Goal: Information Seeking & Learning: Learn about a topic

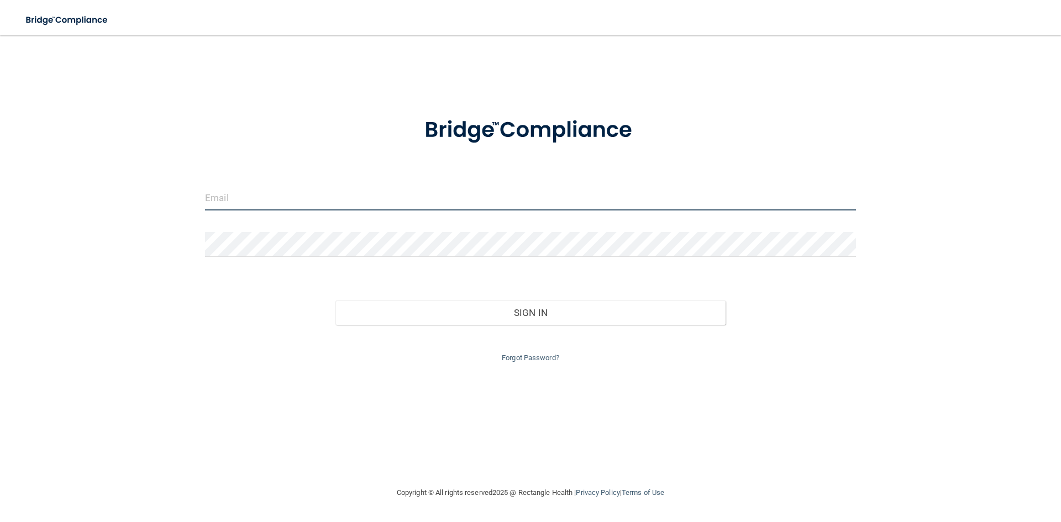
click at [295, 206] on input "email" at bounding box center [530, 198] width 651 height 25
type input "[EMAIL_ADDRESS][DOMAIN_NAME]"
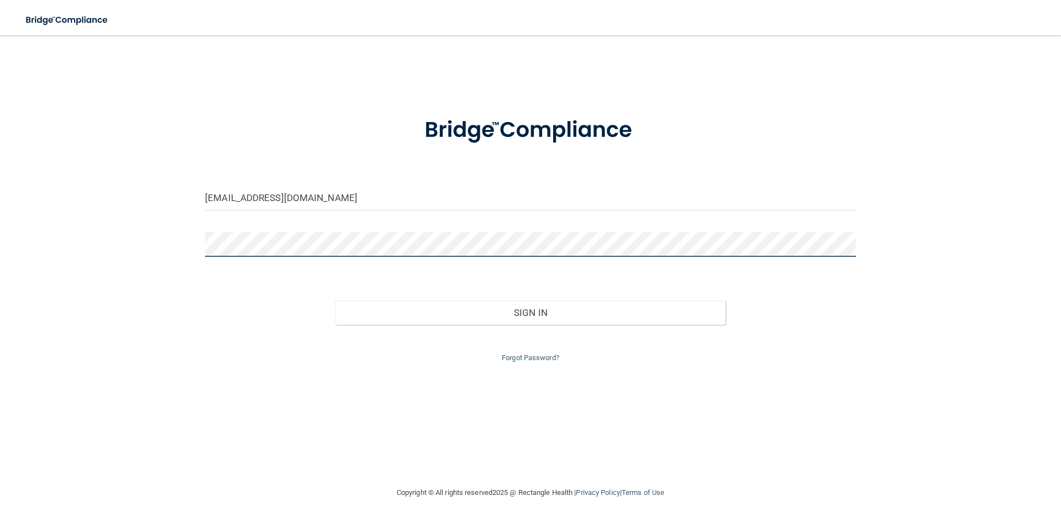
click at [335, 301] on button "Sign In" at bounding box center [530, 313] width 391 height 24
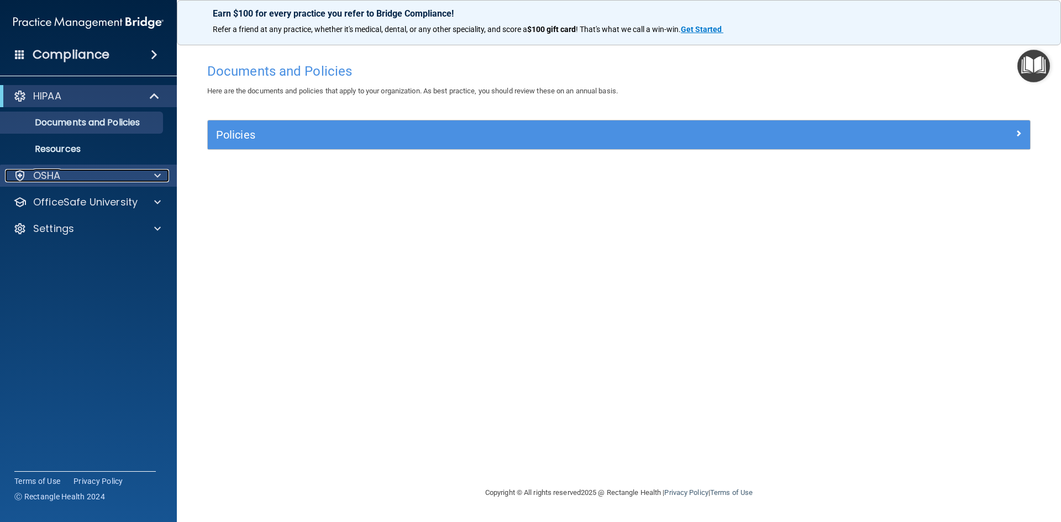
click at [141, 179] on div "OSHA" at bounding box center [73, 175] width 137 height 13
click at [142, 179] on div at bounding box center [156, 175] width 28 height 13
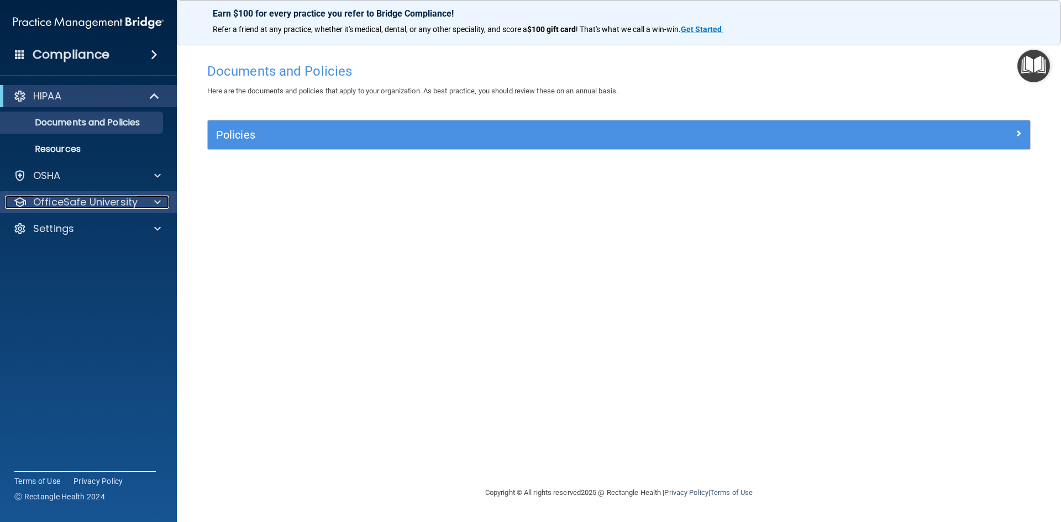
click at [148, 202] on div at bounding box center [156, 202] width 28 height 13
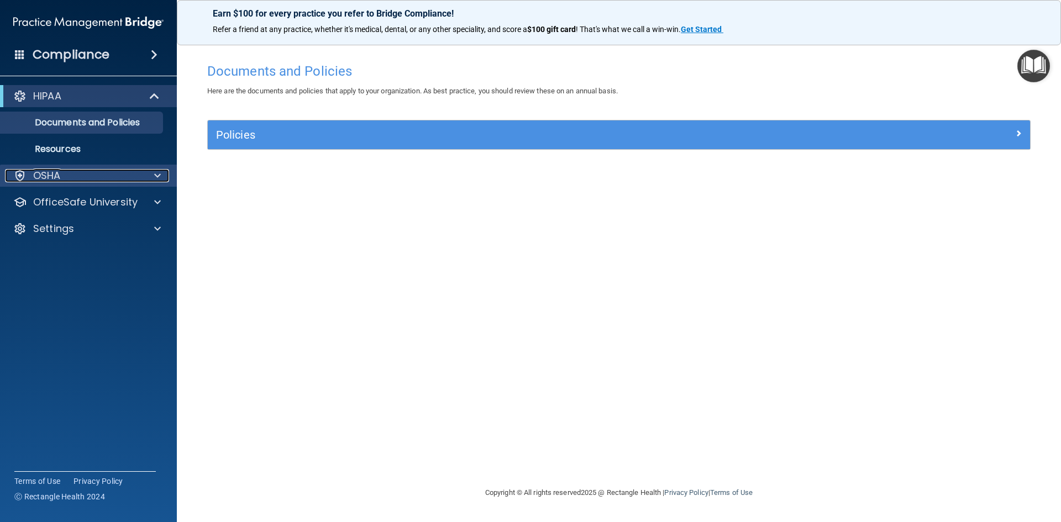
click at [144, 176] on div at bounding box center [156, 175] width 28 height 13
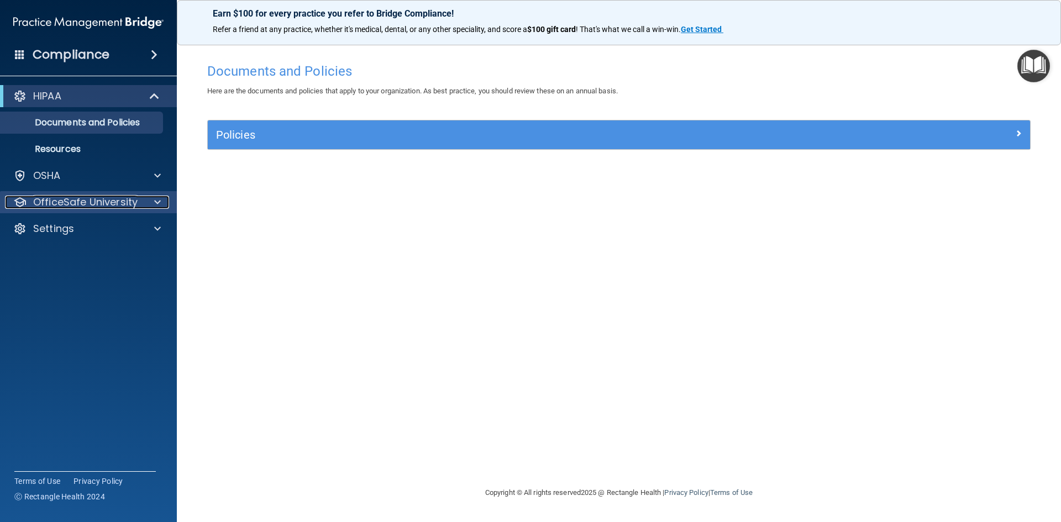
click at [144, 204] on div at bounding box center [156, 202] width 28 height 13
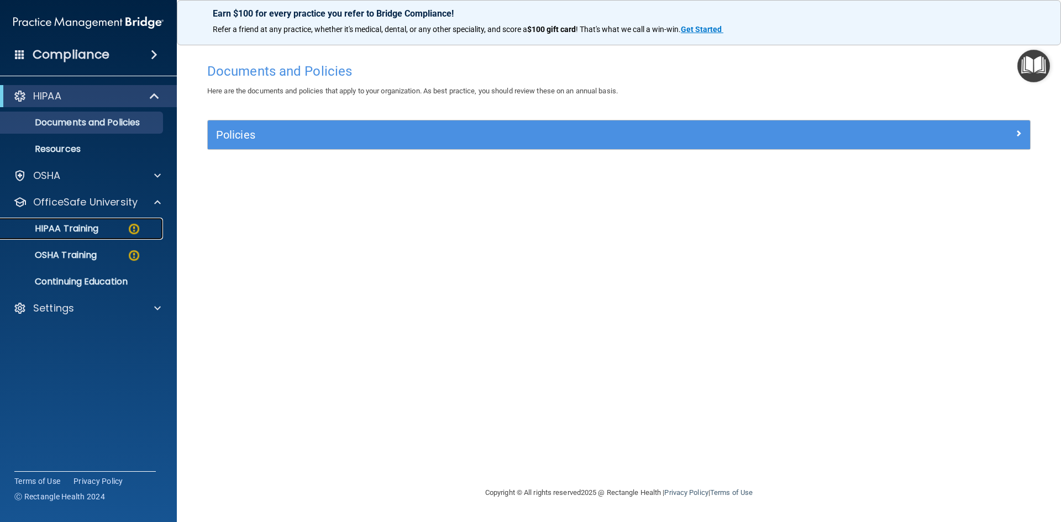
click at [101, 231] on div "HIPAA Training" at bounding box center [82, 228] width 151 height 11
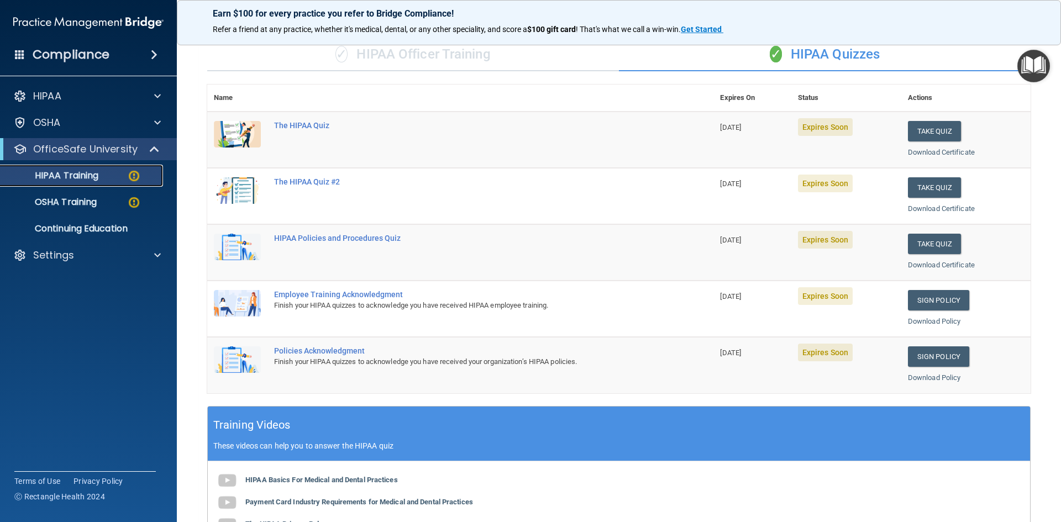
scroll to position [34, 0]
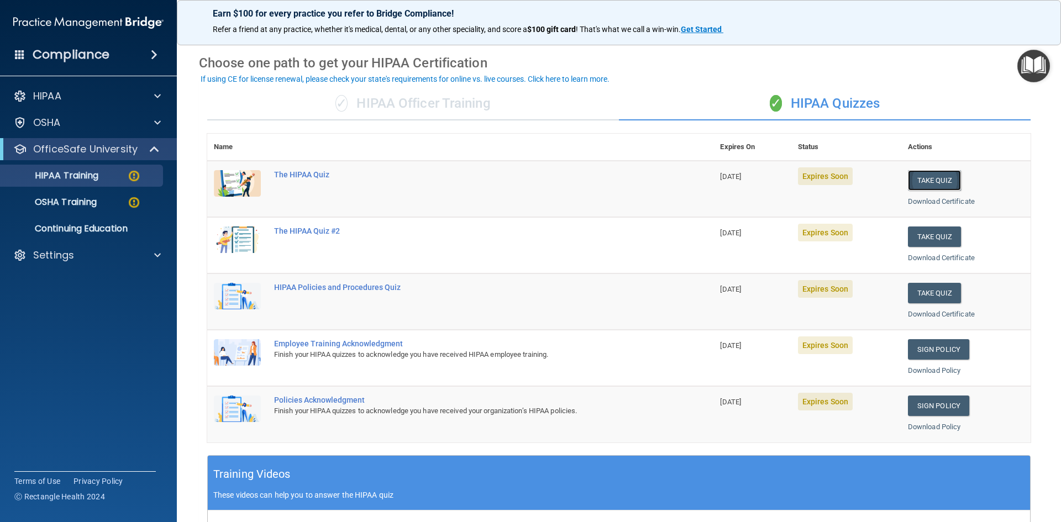
click at [926, 177] on button "Take Quiz" at bounding box center [934, 180] width 53 height 20
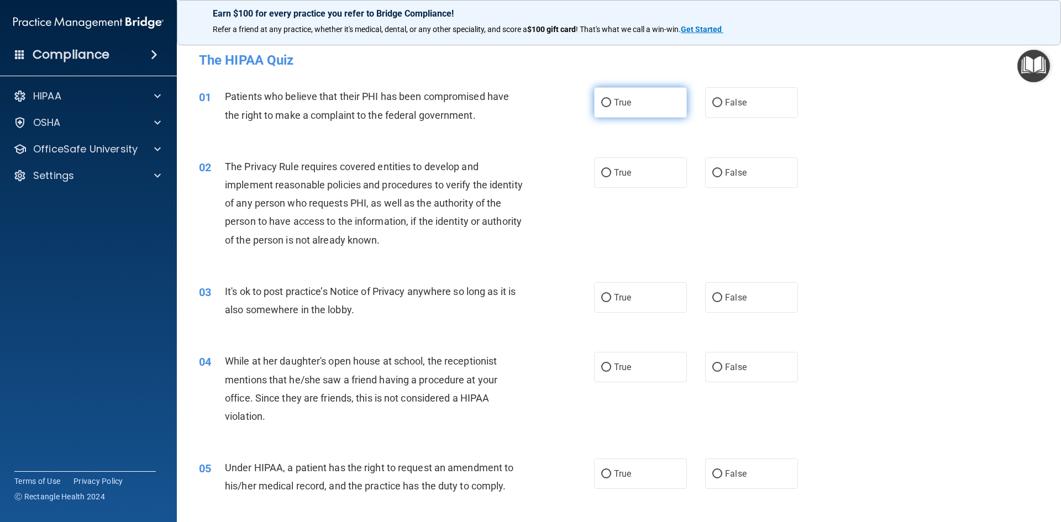
click at [662, 98] on label "True" at bounding box center [640, 102] width 93 height 30
click at [611, 99] on input "True" at bounding box center [606, 103] width 10 height 8
radio input "true"
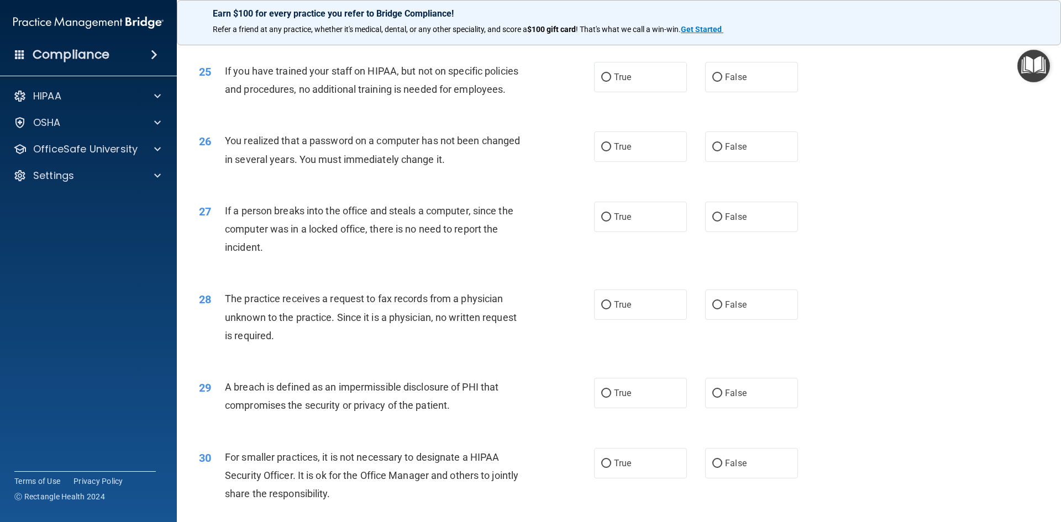
scroll to position [2093, 0]
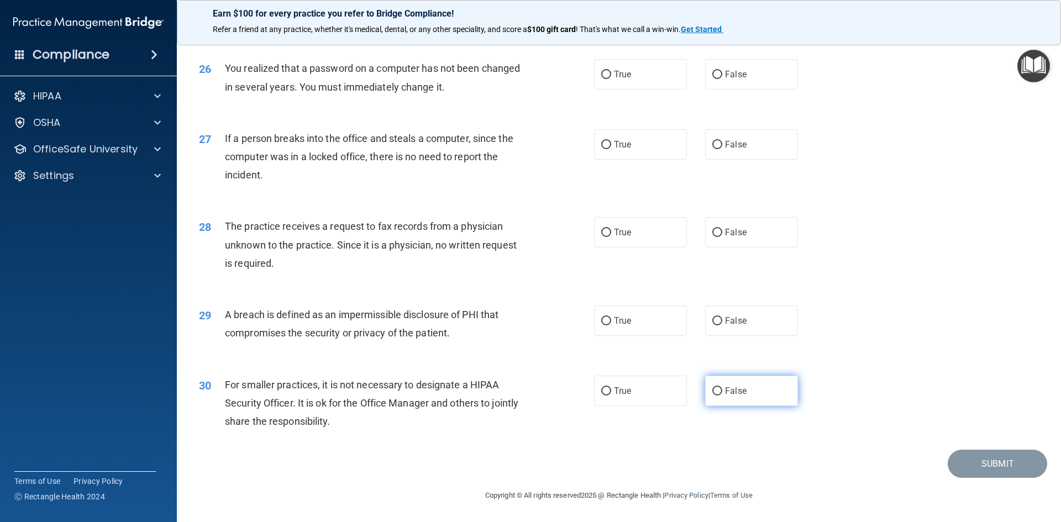
click at [747, 387] on label "False" at bounding box center [751, 391] width 93 height 30
click at [722, 387] on input "False" at bounding box center [717, 391] width 10 height 8
radio input "true"
click at [635, 321] on label "True" at bounding box center [640, 321] width 93 height 30
click at [611, 321] on input "True" at bounding box center [606, 321] width 10 height 8
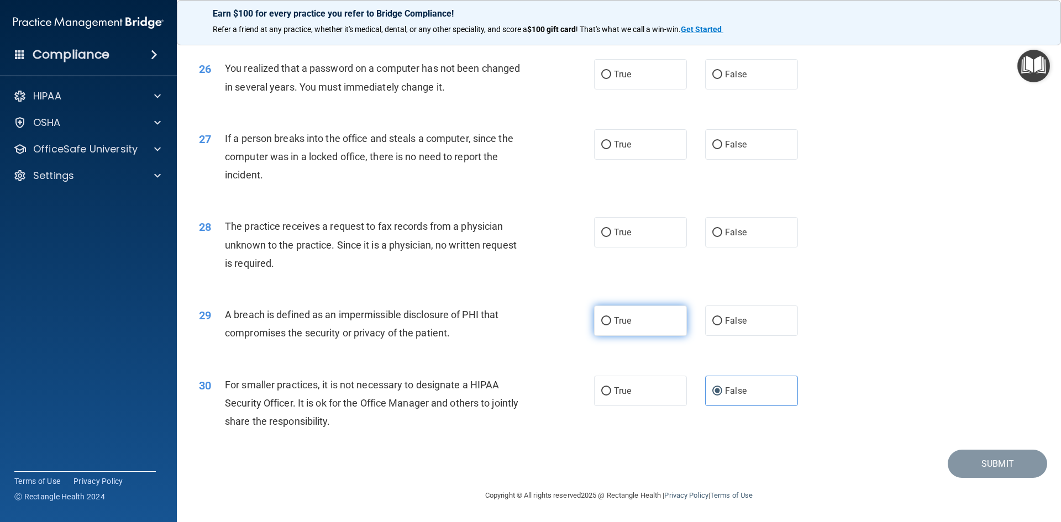
radio input "true"
click at [706, 230] on label "False" at bounding box center [751, 232] width 93 height 30
click at [712, 230] on input "False" at bounding box center [717, 233] width 10 height 8
radio input "true"
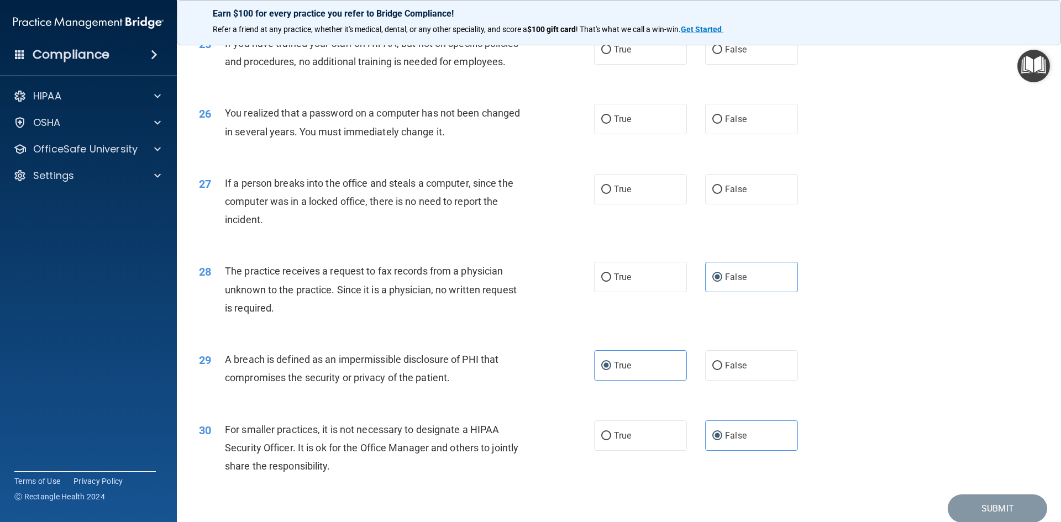
scroll to position [1983, 0]
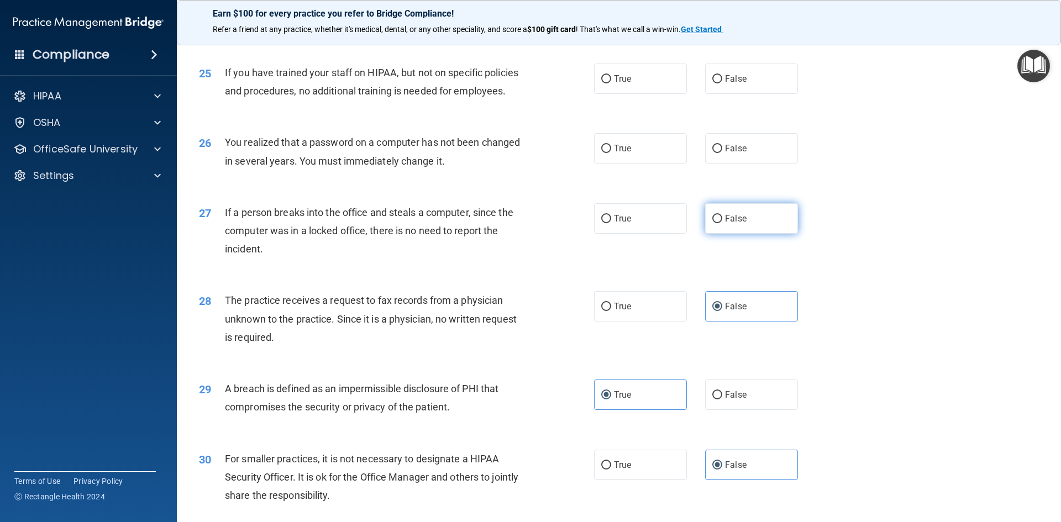
click at [723, 234] on label "False" at bounding box center [751, 218] width 93 height 30
click at [722, 223] on input "False" at bounding box center [717, 219] width 10 height 8
radio input "true"
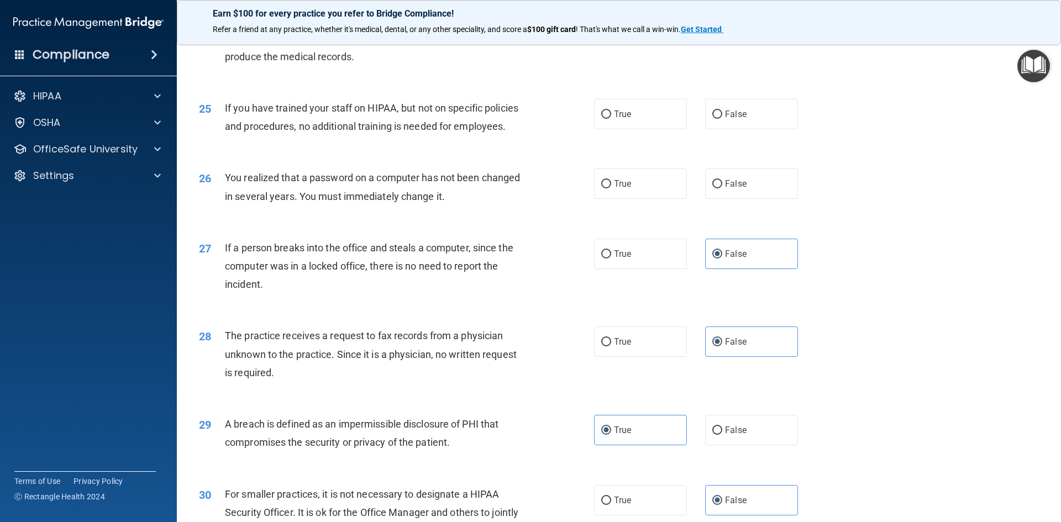
scroll to position [1817, 0]
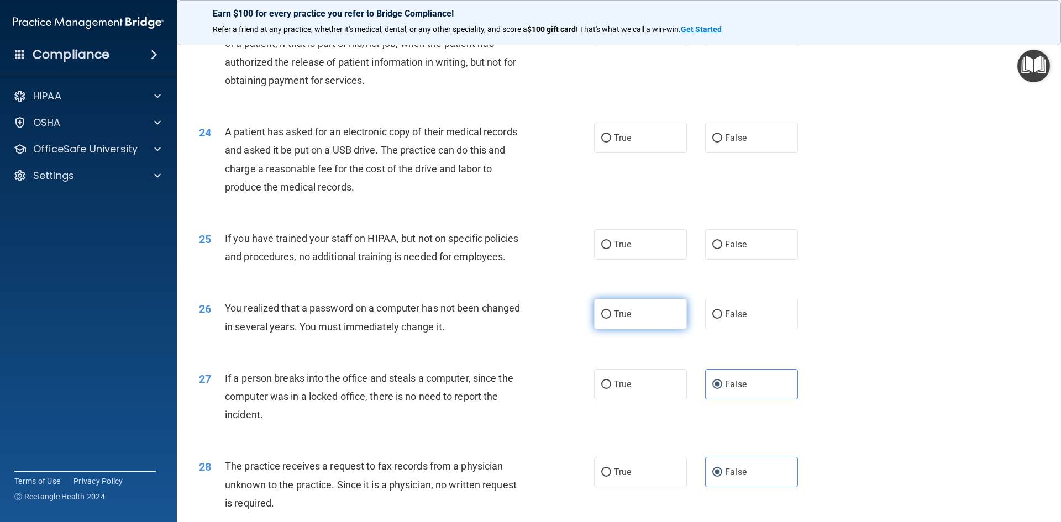
click at [629, 329] on label "True" at bounding box center [640, 314] width 93 height 30
click at [611, 319] on input "True" at bounding box center [606, 315] width 10 height 8
radio input "true"
click at [731, 260] on label "False" at bounding box center [751, 244] width 93 height 30
click at [722, 249] on input "False" at bounding box center [717, 245] width 10 height 8
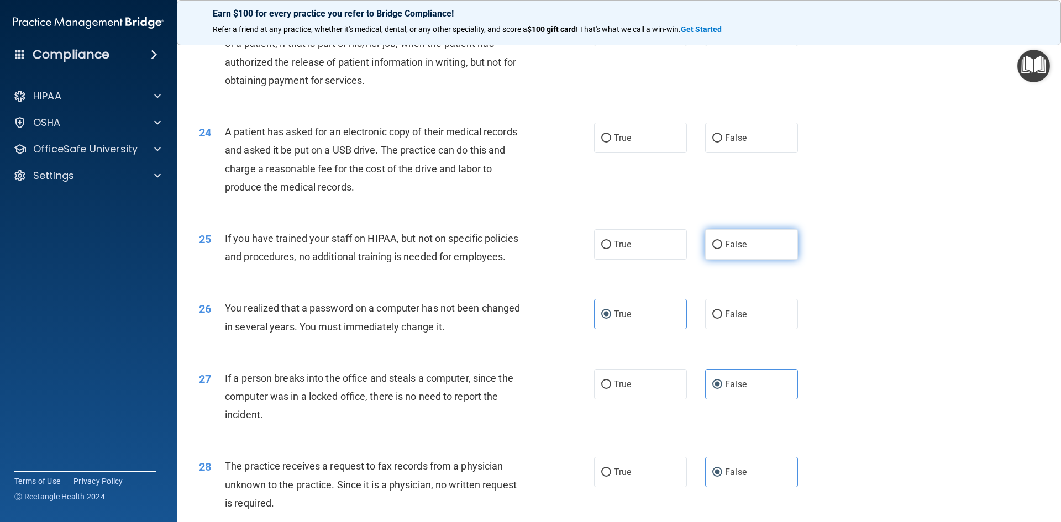
radio input "true"
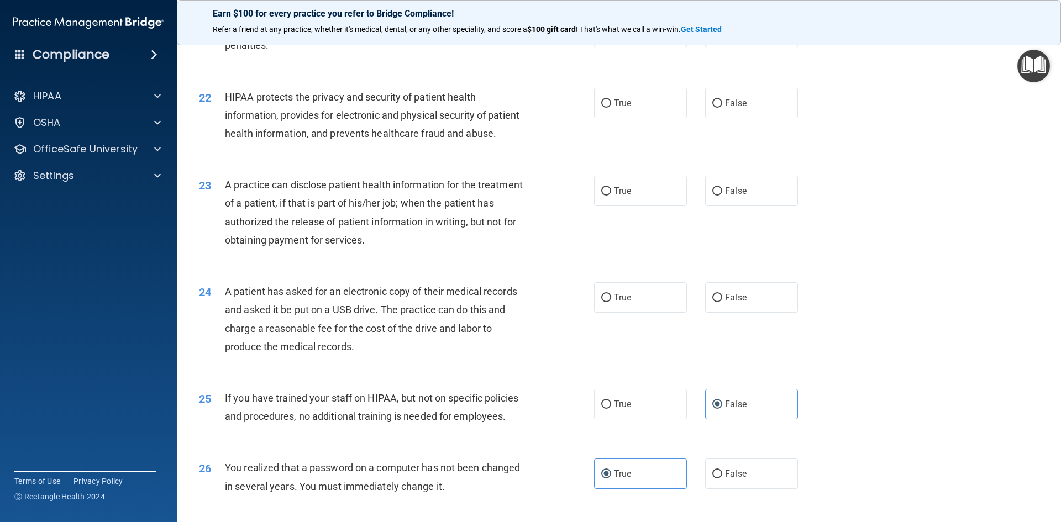
scroll to position [1651, 0]
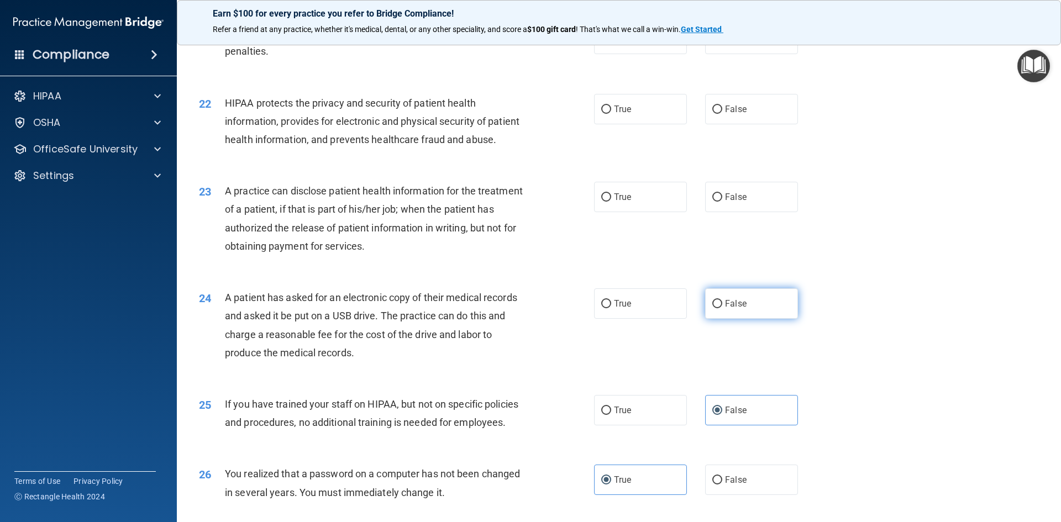
click at [711, 319] on label "False" at bounding box center [751, 303] width 93 height 30
click at [712, 308] on input "False" at bounding box center [717, 304] width 10 height 8
radio input "true"
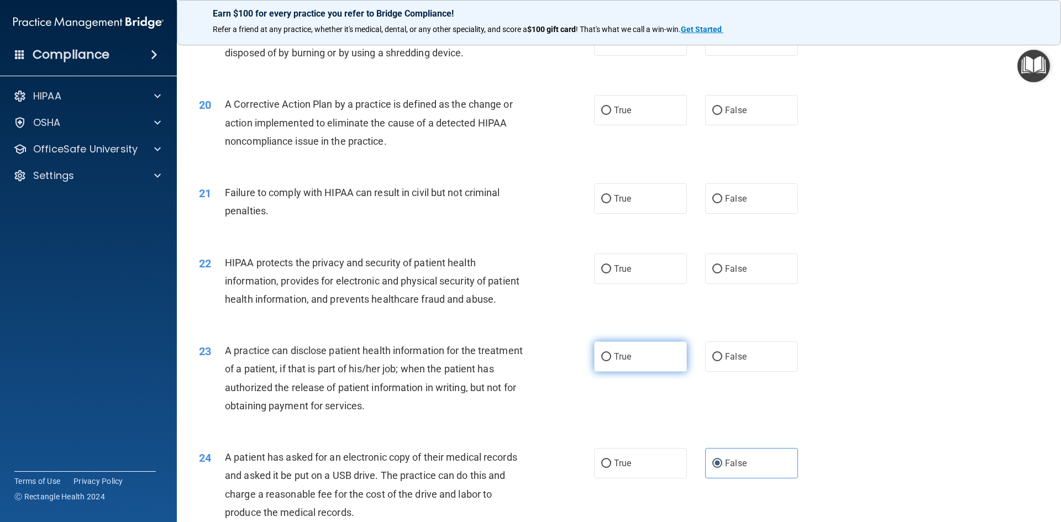
scroll to position [1485, 0]
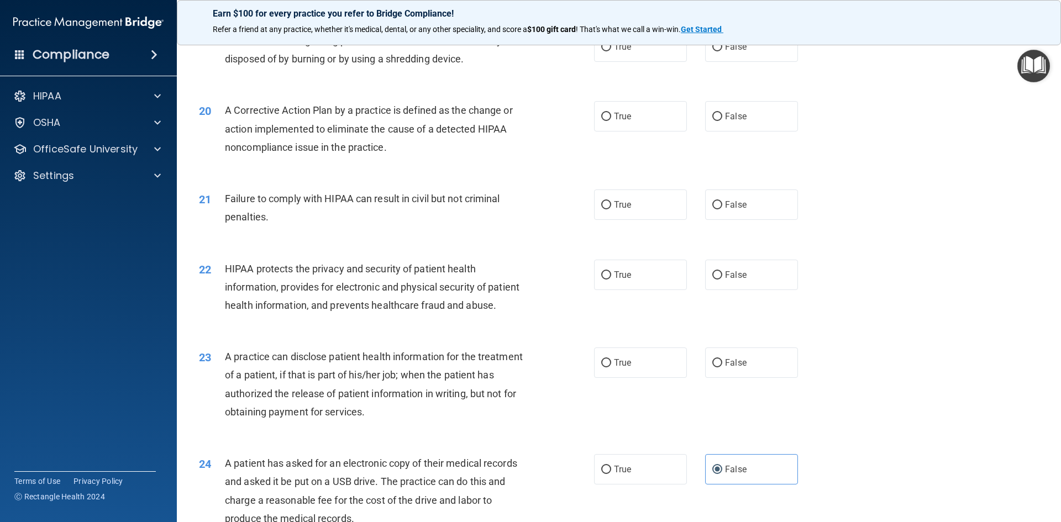
click at [585, 274] on div "22 HIPAA protects the privacy and security of patient health information, provi…" at bounding box center [619, 290] width 856 height 88
click at [624, 280] on span "True" at bounding box center [622, 275] width 17 height 10
click at [611, 280] on input "True" at bounding box center [606, 275] width 10 height 8
radio input "true"
click at [747, 378] on label "False" at bounding box center [751, 363] width 93 height 30
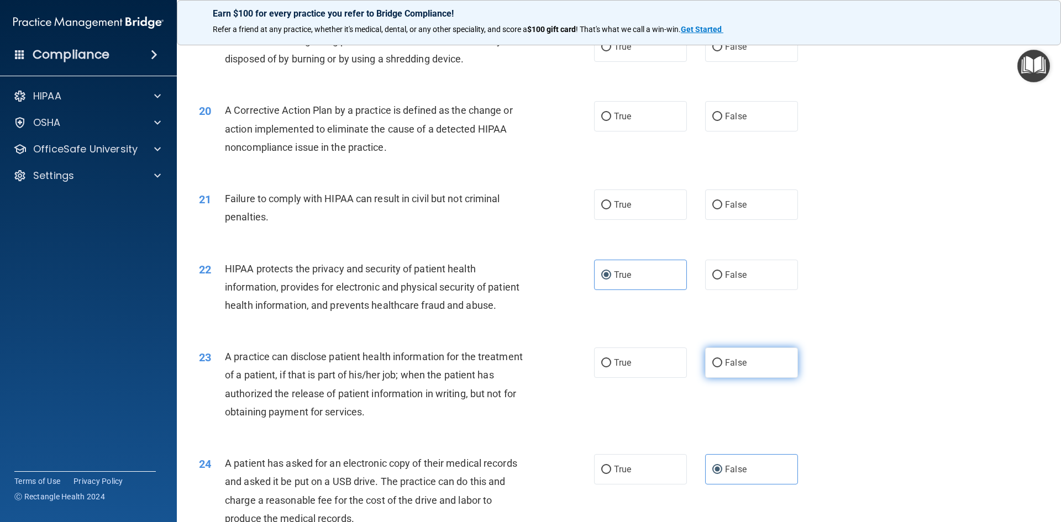
click at [722, 367] on input "False" at bounding box center [717, 363] width 10 height 8
radio input "true"
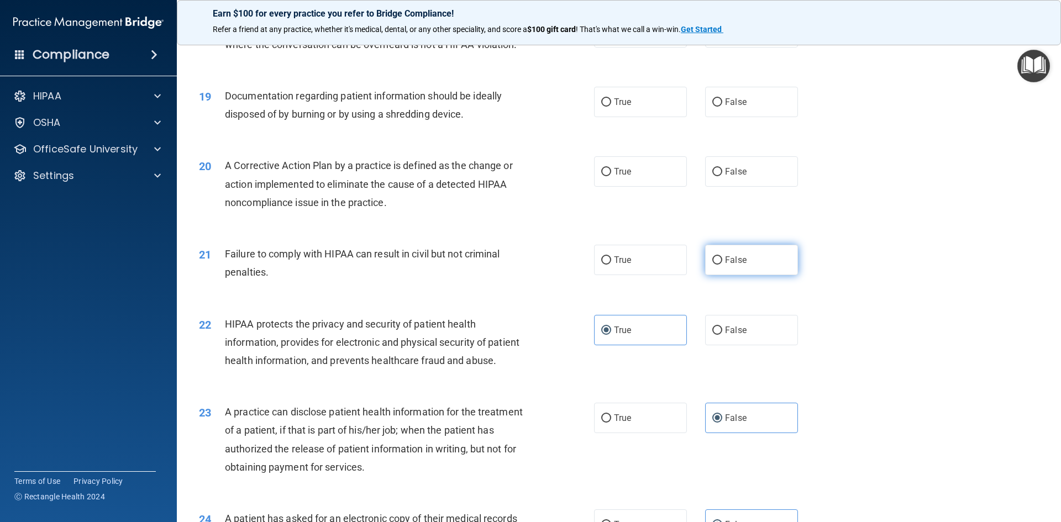
click at [719, 275] on label "False" at bounding box center [751, 260] width 93 height 30
click at [719, 265] on input "False" at bounding box center [717, 260] width 10 height 8
radio input "true"
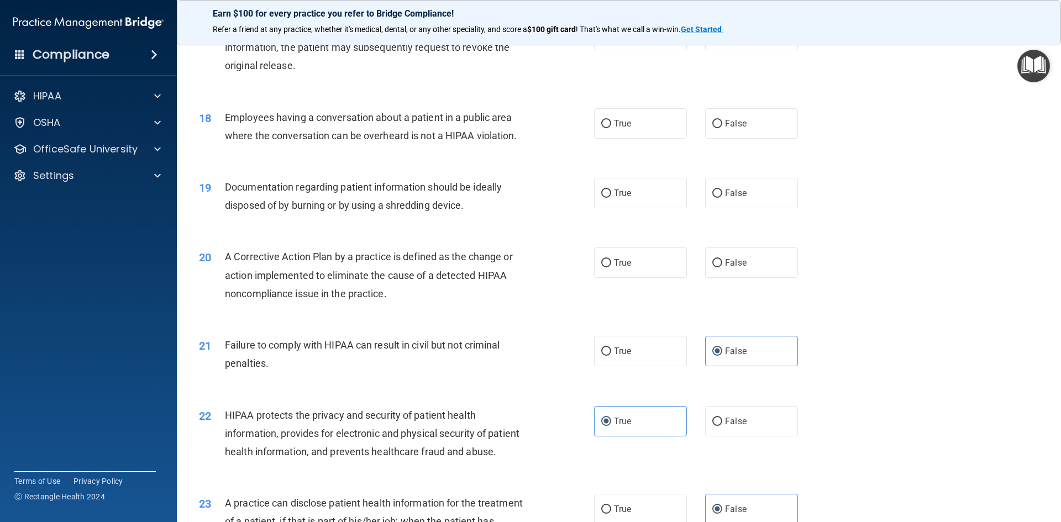
scroll to position [1320, 0]
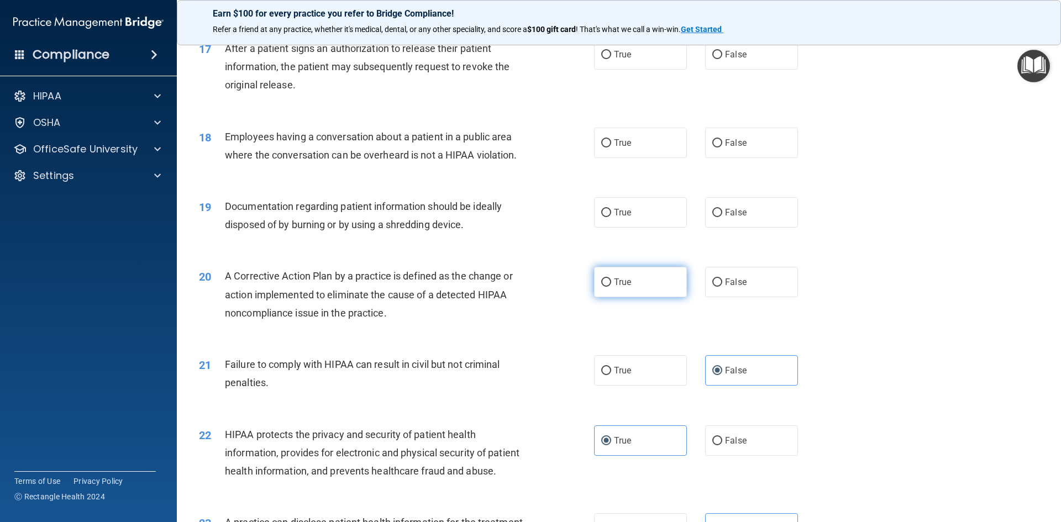
click at [630, 297] on label "True" at bounding box center [640, 282] width 93 height 30
click at [611, 287] on input "True" at bounding box center [606, 282] width 10 height 8
radio input "true"
click at [643, 228] on label "True" at bounding box center [640, 212] width 93 height 30
click at [611, 217] on input "True" at bounding box center [606, 213] width 10 height 8
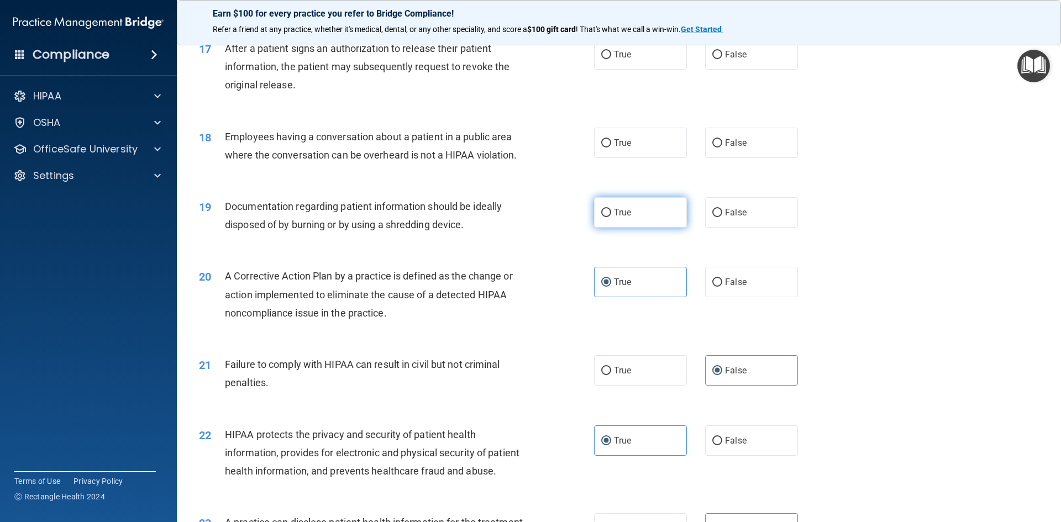
radio input "true"
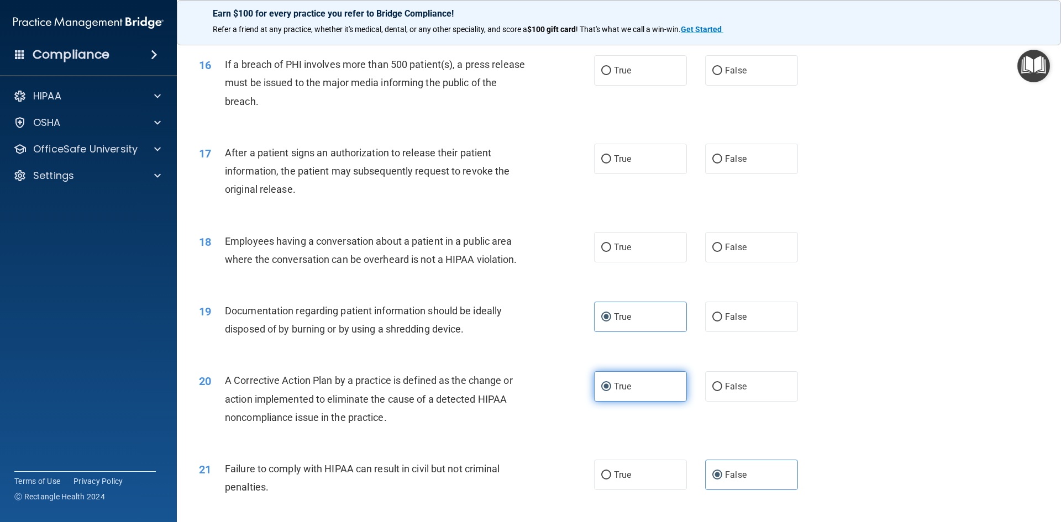
scroll to position [1209, 0]
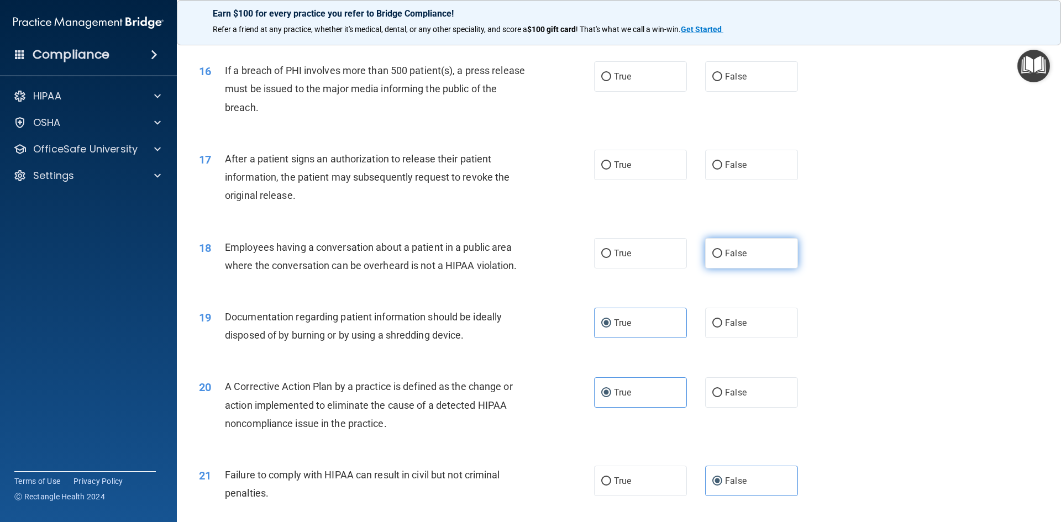
click at [726, 269] on label "False" at bounding box center [751, 253] width 93 height 30
click at [722, 258] on input "False" at bounding box center [717, 254] width 10 height 8
radio input "true"
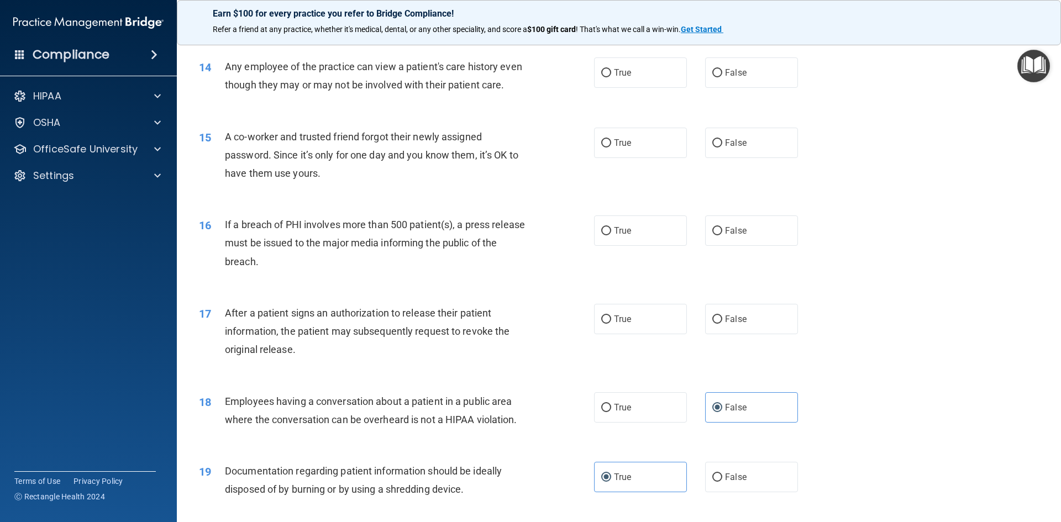
scroll to position [1043, 0]
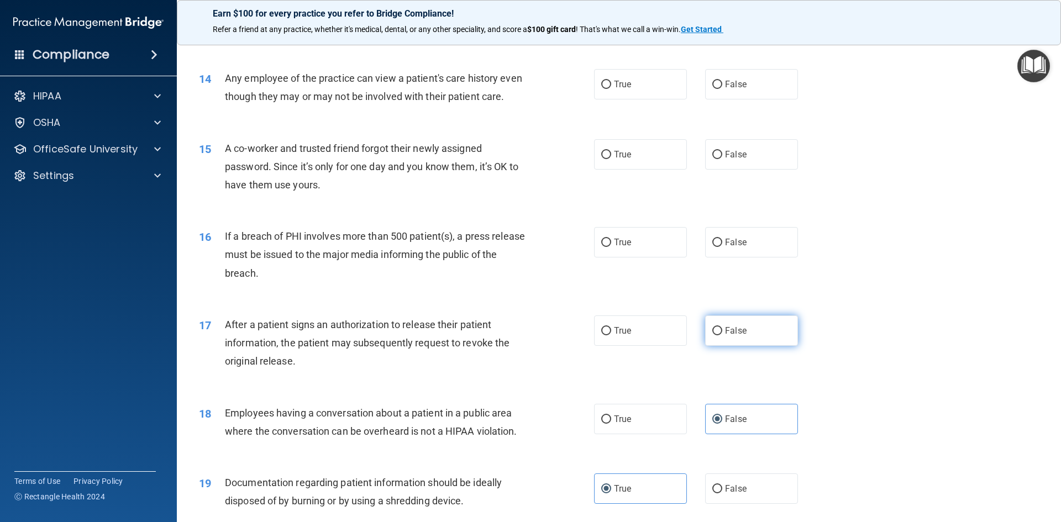
click at [712, 335] on input "False" at bounding box center [717, 331] width 10 height 8
radio input "true"
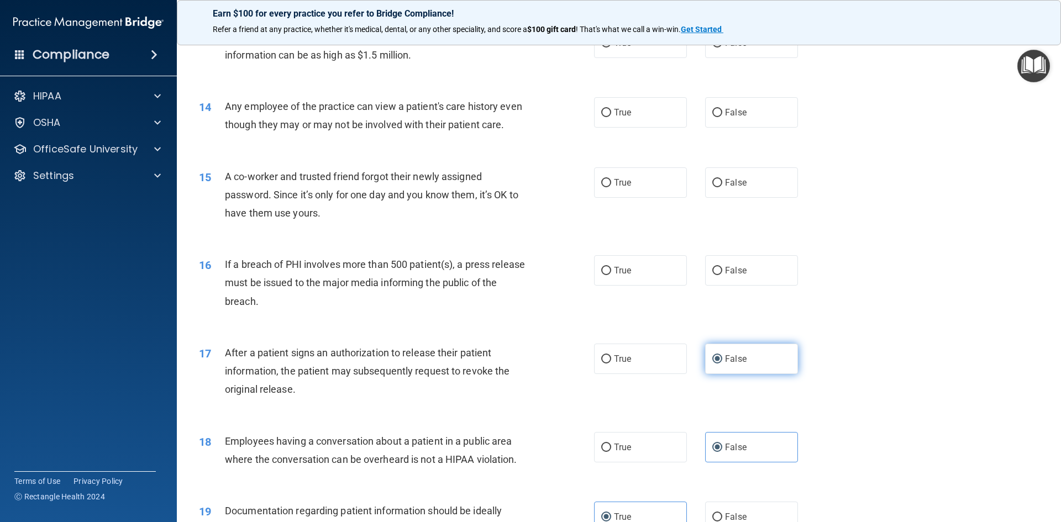
scroll to position [933, 0]
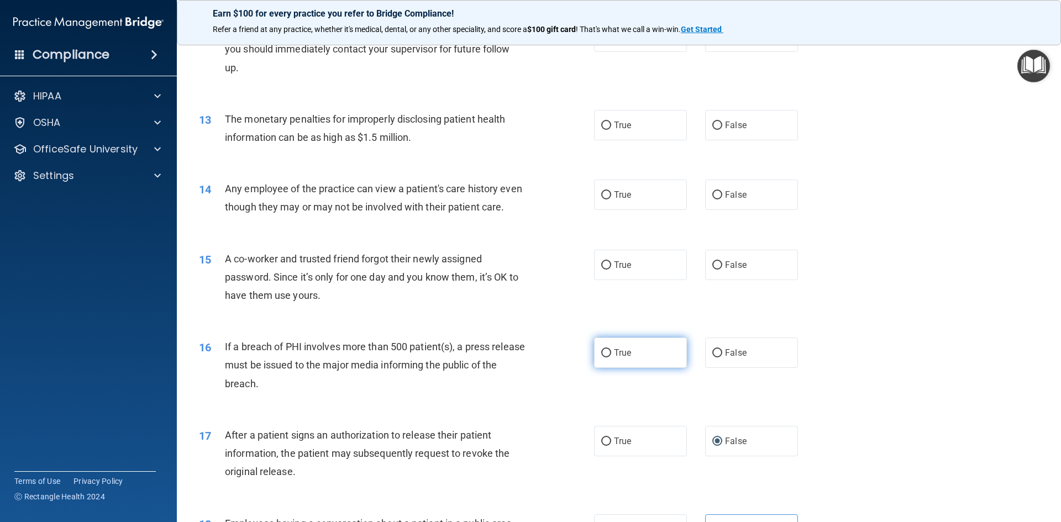
click at [616, 358] on span "True" at bounding box center [622, 353] width 17 height 10
click at [611, 358] on input "True" at bounding box center [606, 353] width 10 height 8
radio input "true"
click at [773, 280] on label "False" at bounding box center [751, 265] width 93 height 30
click at [722, 270] on input "False" at bounding box center [717, 265] width 10 height 8
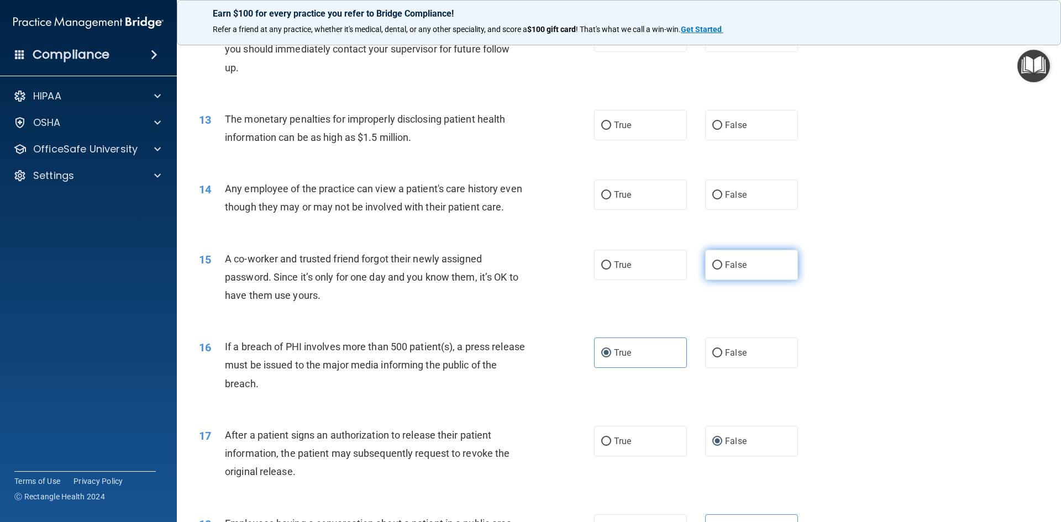
radio input "true"
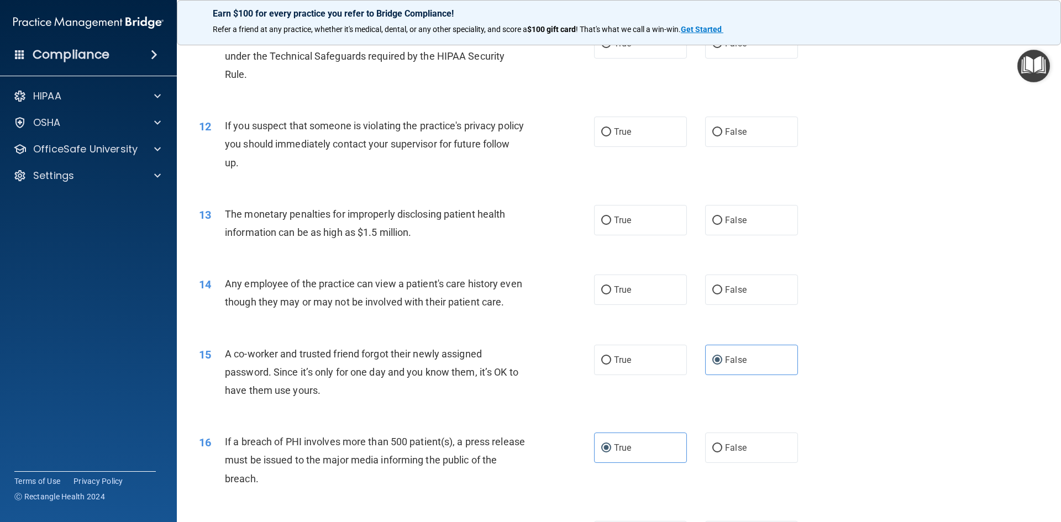
scroll to position [822, 0]
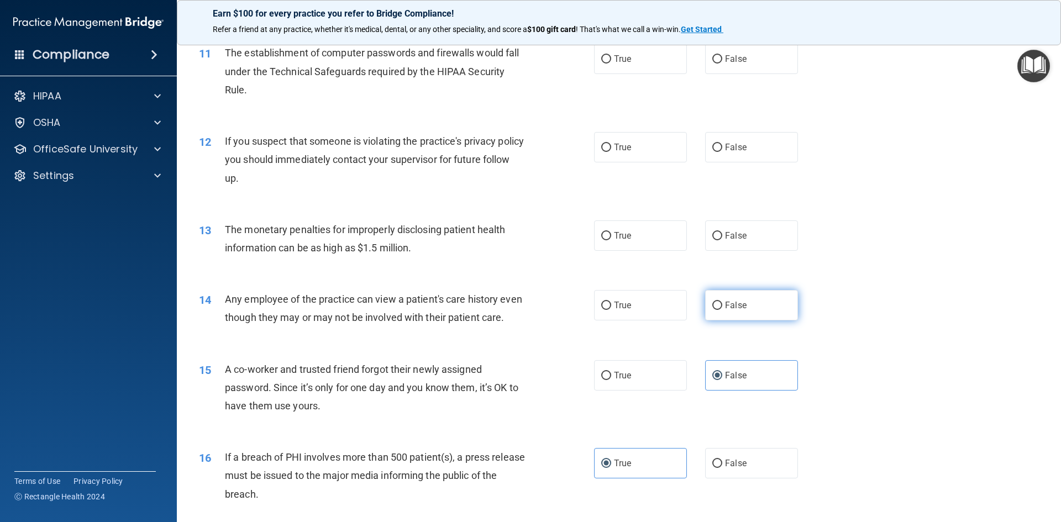
click at [717, 308] on input "False" at bounding box center [717, 306] width 10 height 8
radio input "true"
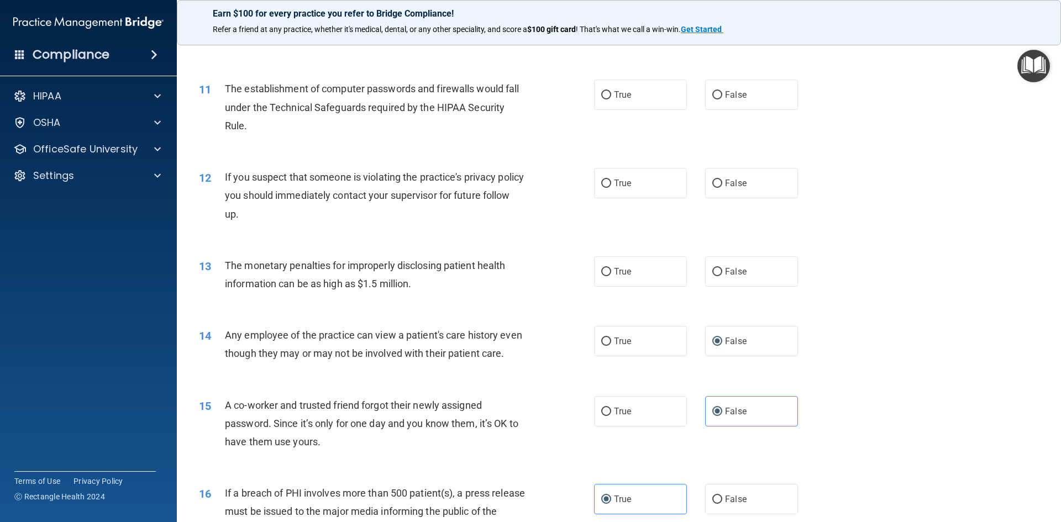
scroll to position [767, 0]
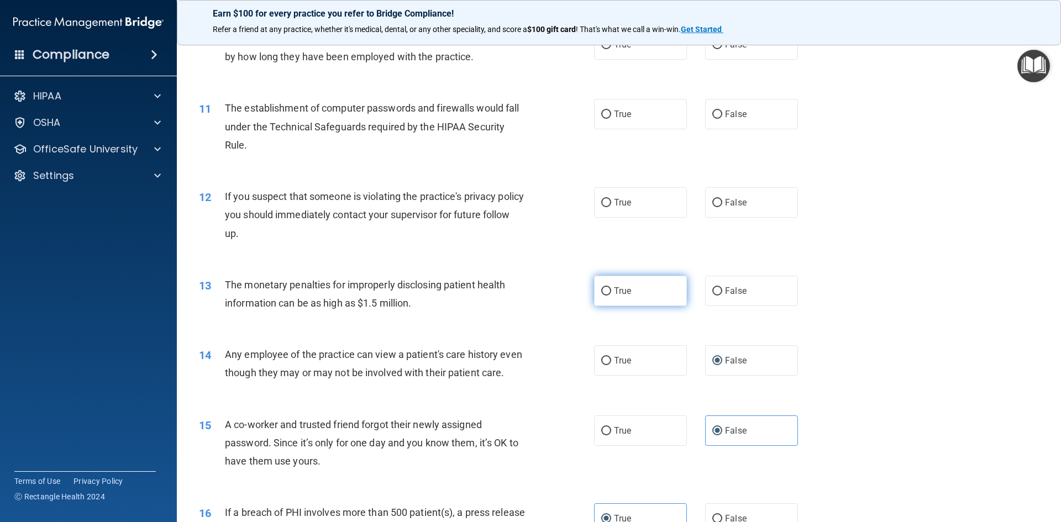
click at [635, 292] on label "True" at bounding box center [640, 291] width 93 height 30
click at [611, 292] on input "True" at bounding box center [606, 291] width 10 height 8
radio input "true"
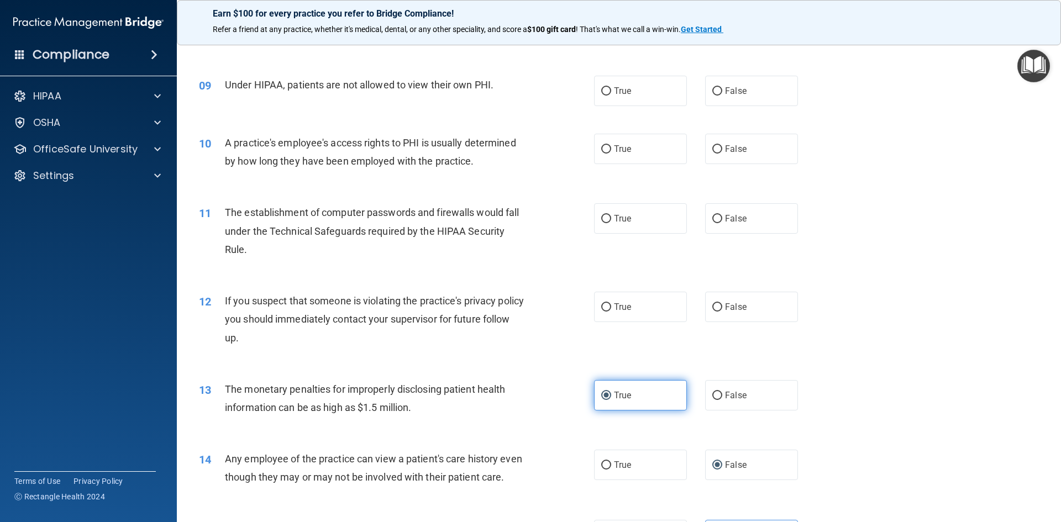
scroll to position [656, 0]
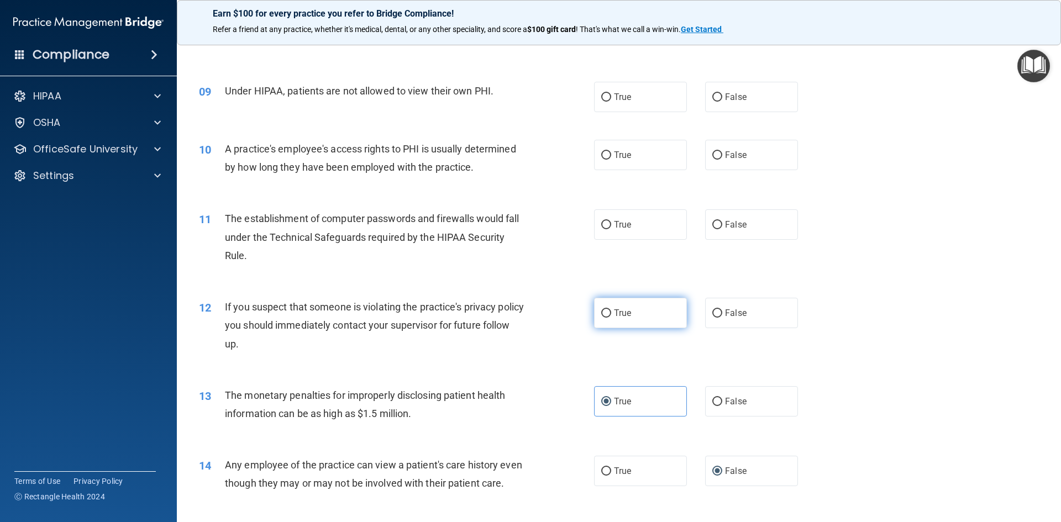
click at [638, 311] on label "True" at bounding box center [640, 313] width 93 height 30
click at [611, 311] on input "True" at bounding box center [606, 313] width 10 height 8
radio input "true"
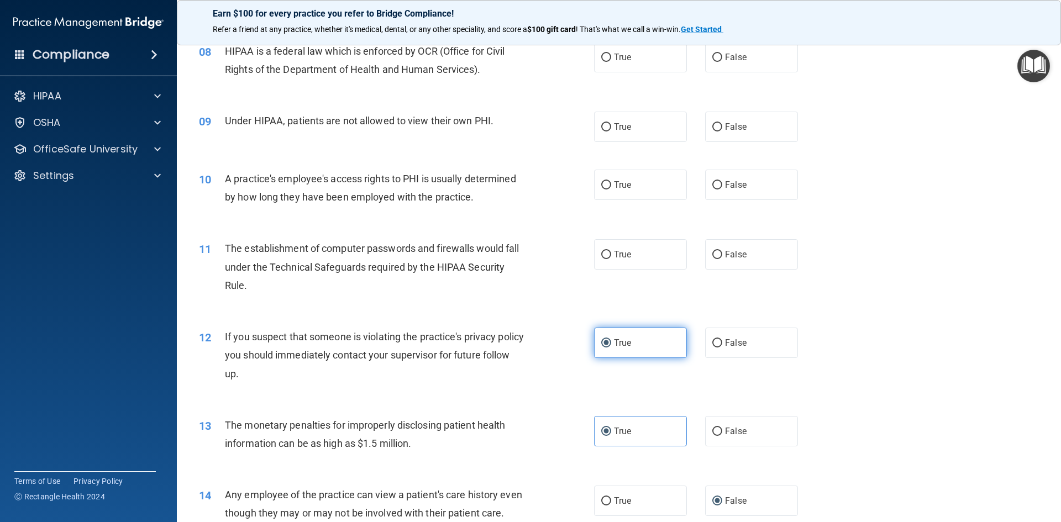
scroll to position [601, 0]
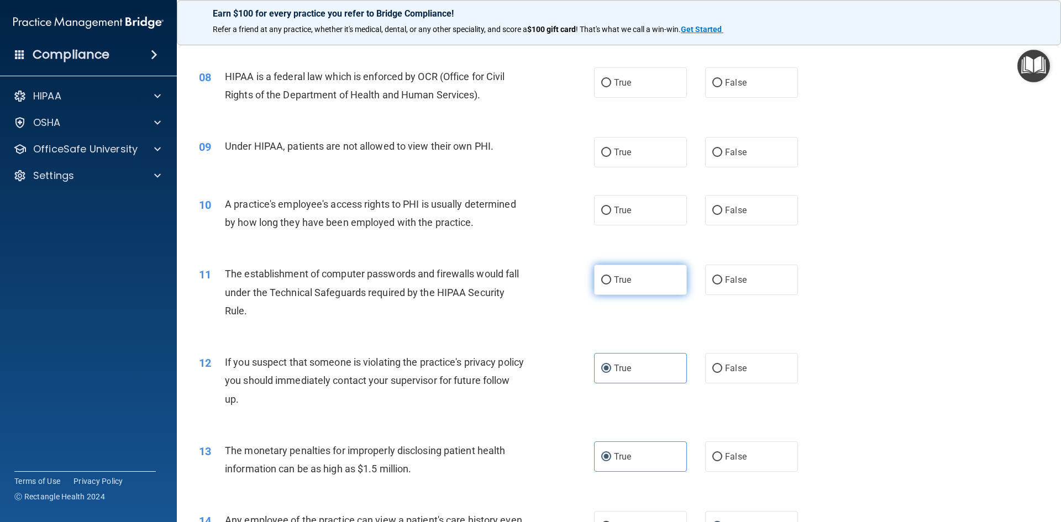
click at [658, 286] on label "True" at bounding box center [640, 280] width 93 height 30
click at [611, 285] on input "True" at bounding box center [606, 280] width 10 height 8
radio input "true"
click at [731, 222] on label "False" at bounding box center [751, 210] width 93 height 30
click at [722, 215] on input "False" at bounding box center [717, 211] width 10 height 8
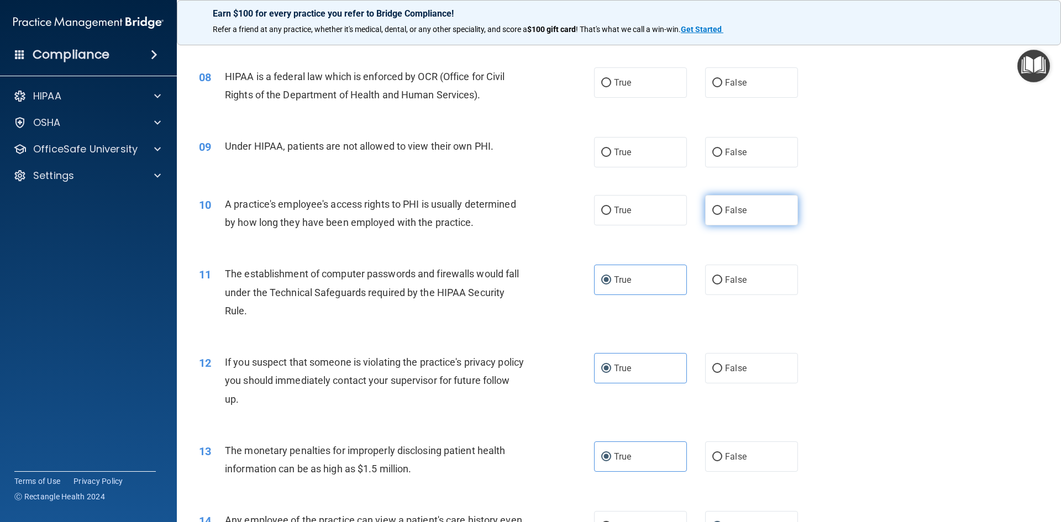
radio input "true"
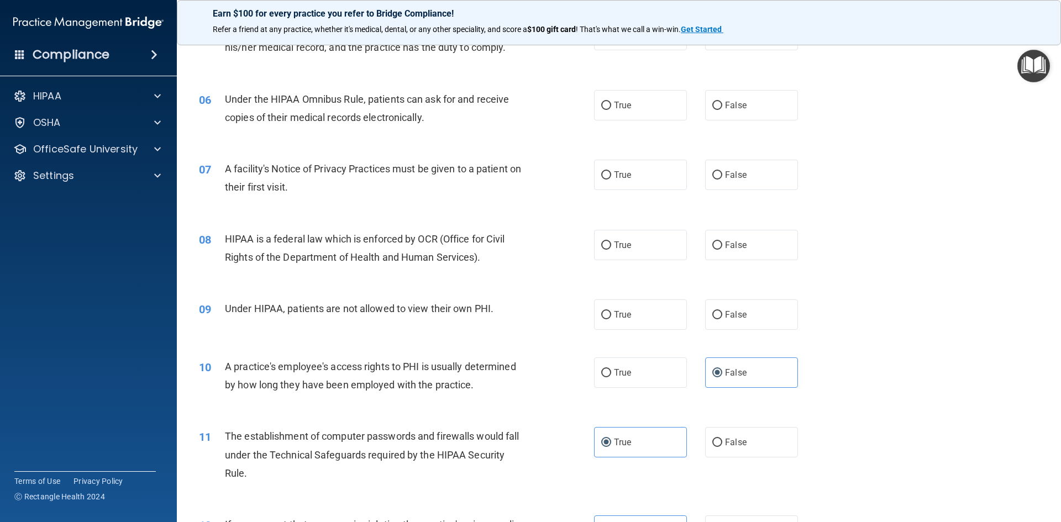
scroll to position [435, 0]
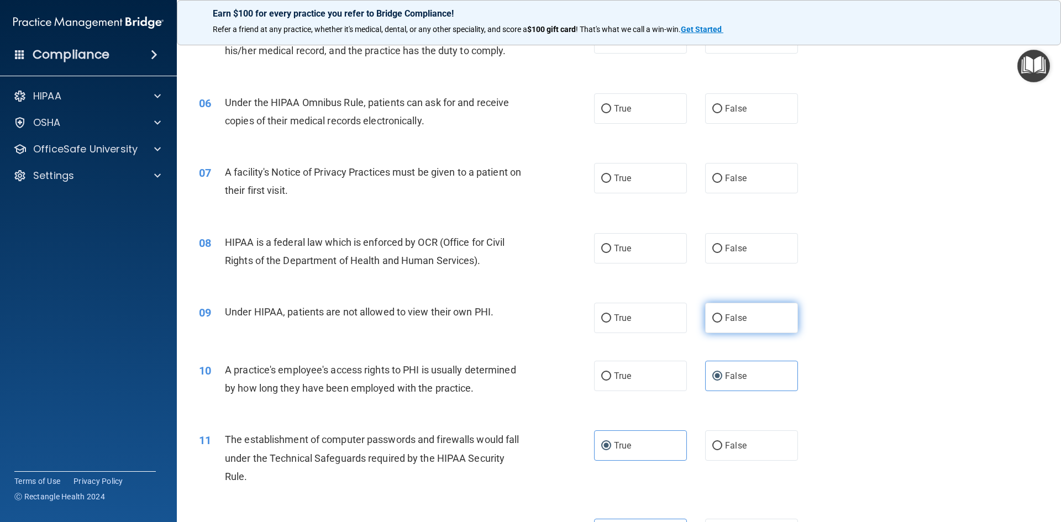
click at [727, 320] on span "False" at bounding box center [736, 318] width 22 height 10
click at [722, 320] on input "False" at bounding box center [717, 318] width 10 height 8
radio input "true"
click at [651, 255] on label "True" at bounding box center [640, 248] width 93 height 30
click at [611, 253] on input "True" at bounding box center [606, 249] width 10 height 8
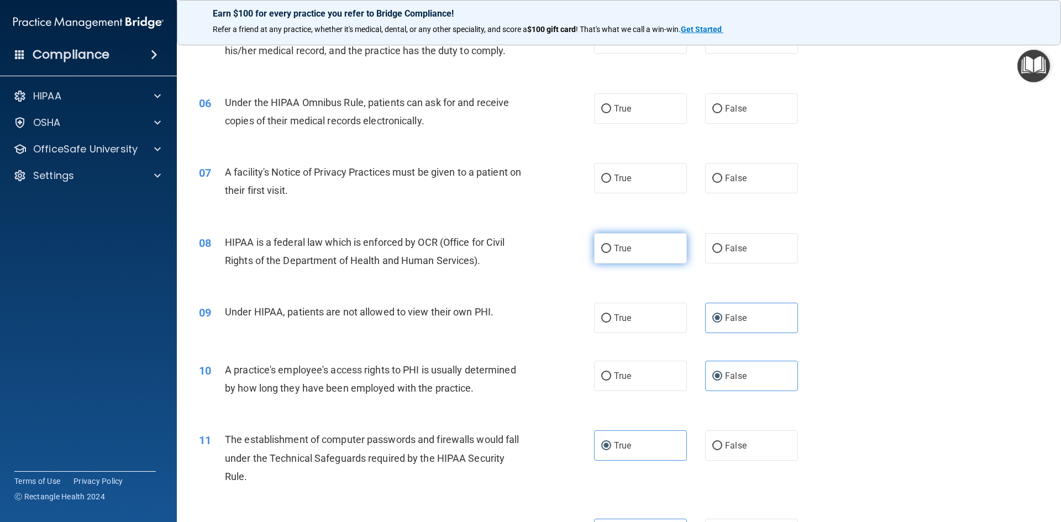
radio input "true"
click at [659, 172] on label "True" at bounding box center [640, 178] width 93 height 30
click at [611, 175] on input "True" at bounding box center [606, 179] width 10 height 8
radio input "true"
click at [661, 112] on label "True" at bounding box center [640, 108] width 93 height 30
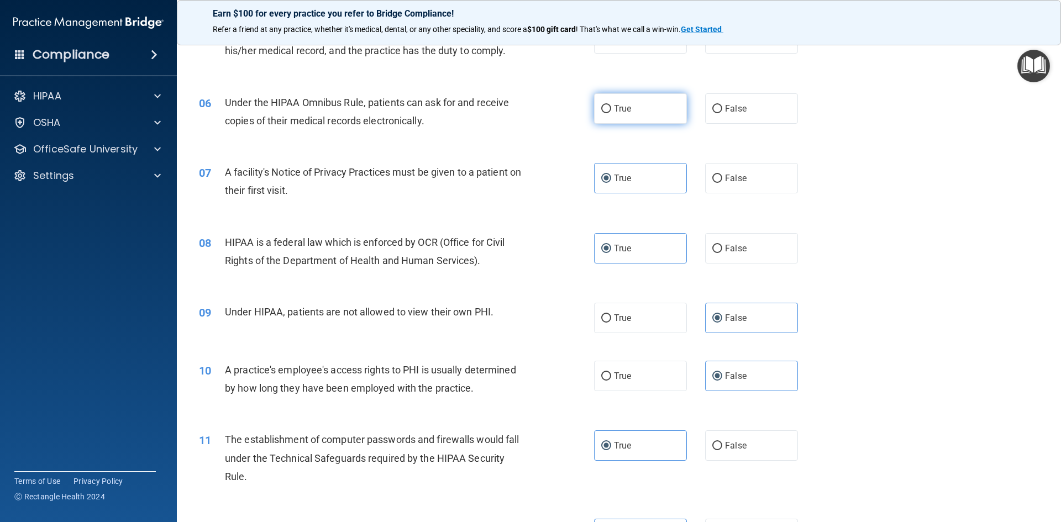
click at [611, 112] on input "True" at bounding box center [606, 109] width 10 height 8
radio input "true"
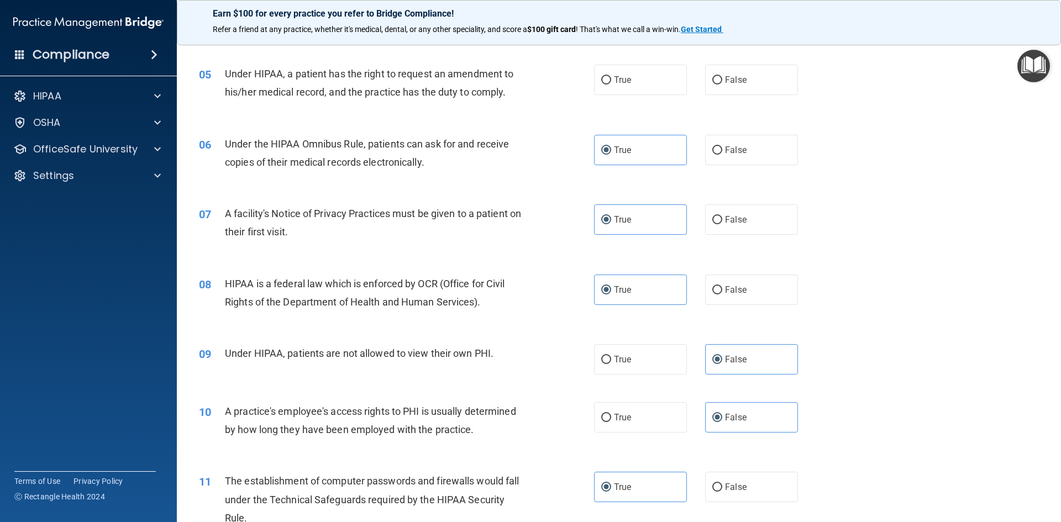
scroll to position [325, 0]
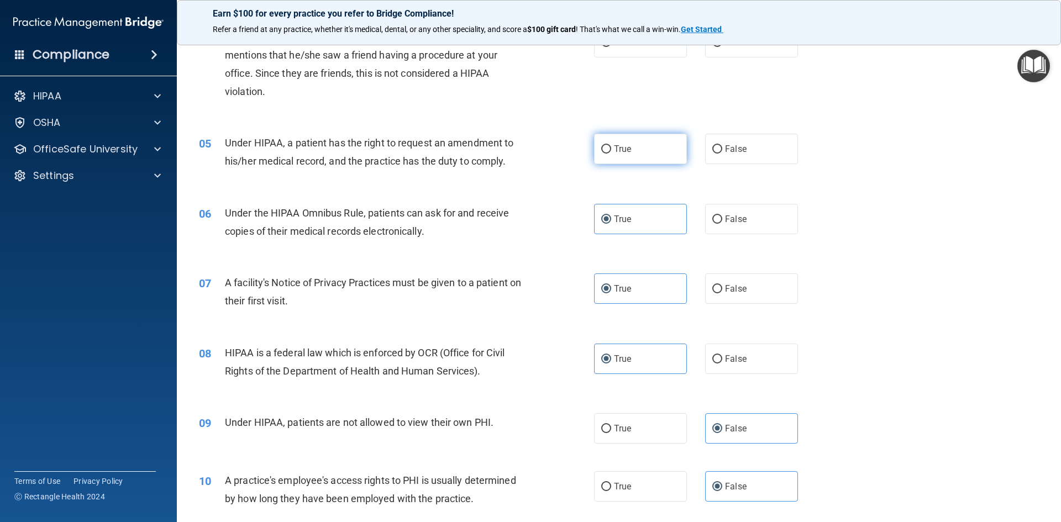
click at [649, 154] on label "True" at bounding box center [640, 149] width 93 height 30
click at [611, 154] on input "True" at bounding box center [606, 149] width 10 height 8
radio input "true"
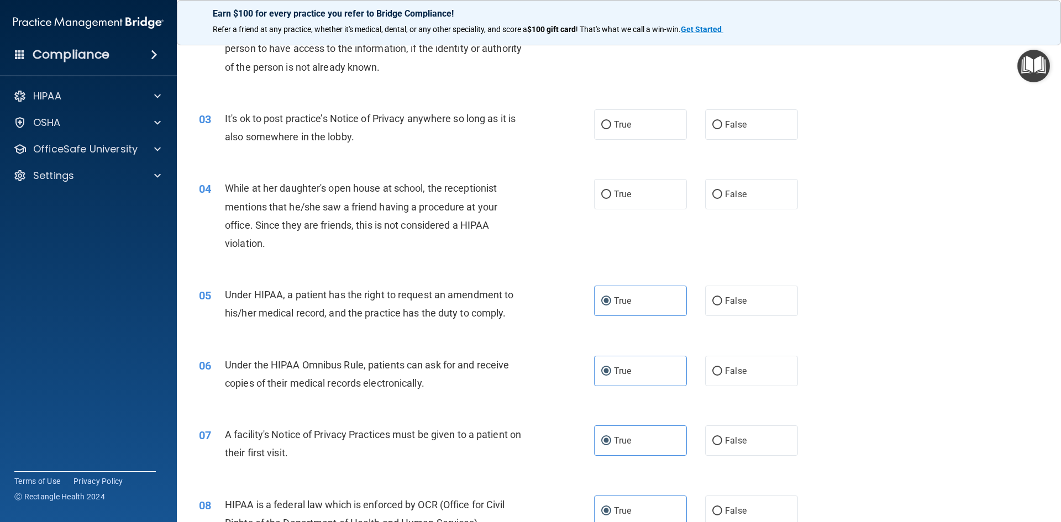
scroll to position [159, 0]
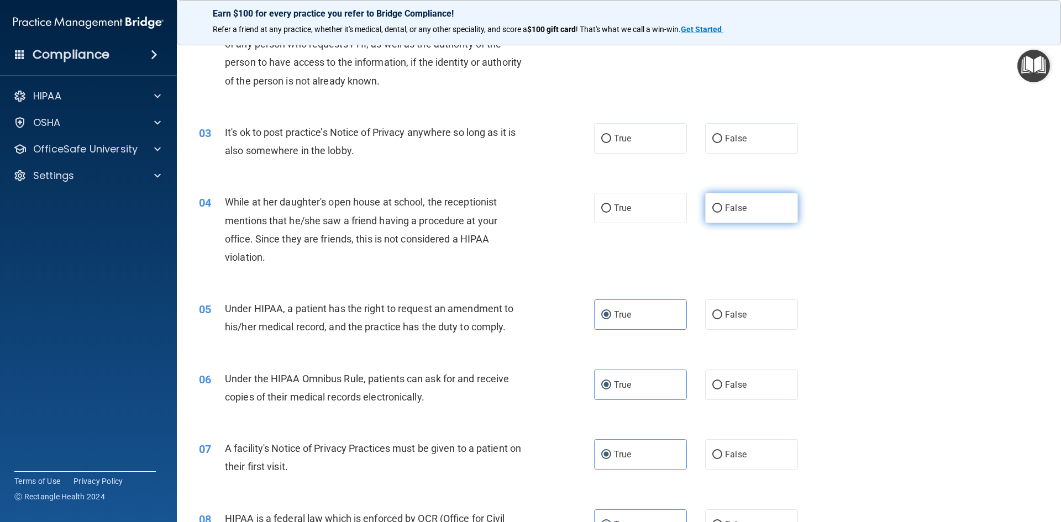
click at [720, 198] on label "False" at bounding box center [751, 208] width 93 height 30
click at [720, 204] on input "False" at bounding box center [717, 208] width 10 height 8
radio input "true"
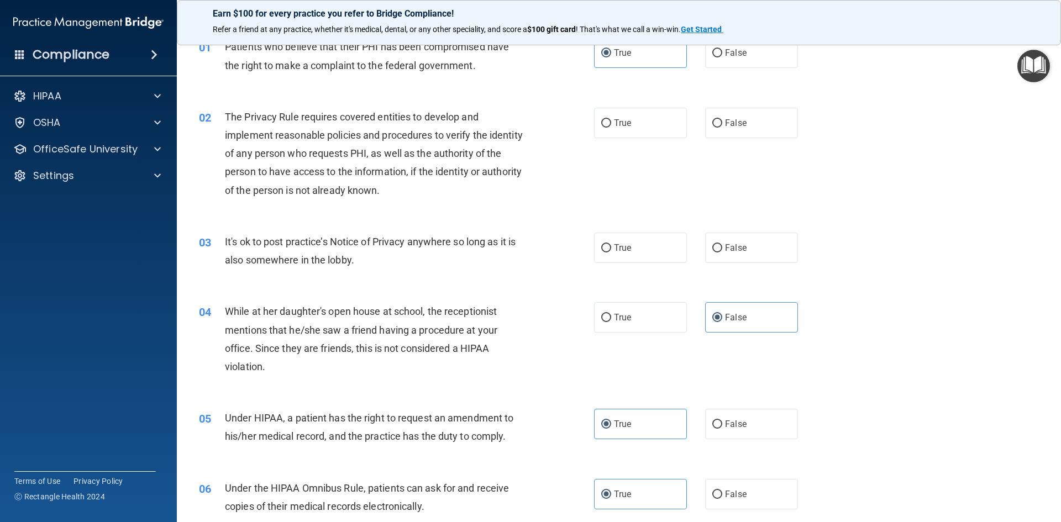
scroll to position [49, 0]
click at [663, 252] on label "True" at bounding box center [640, 249] width 93 height 30
click at [611, 252] on input "True" at bounding box center [606, 249] width 10 height 8
radio input "true"
click at [666, 119] on label "True" at bounding box center [640, 124] width 93 height 30
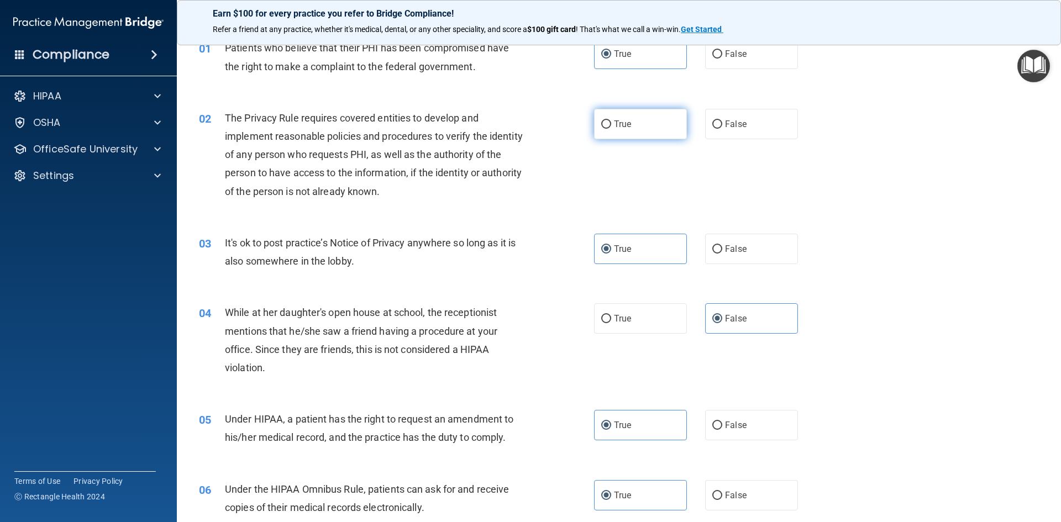
click at [611, 120] on input "True" at bounding box center [606, 124] width 10 height 8
radio input "true"
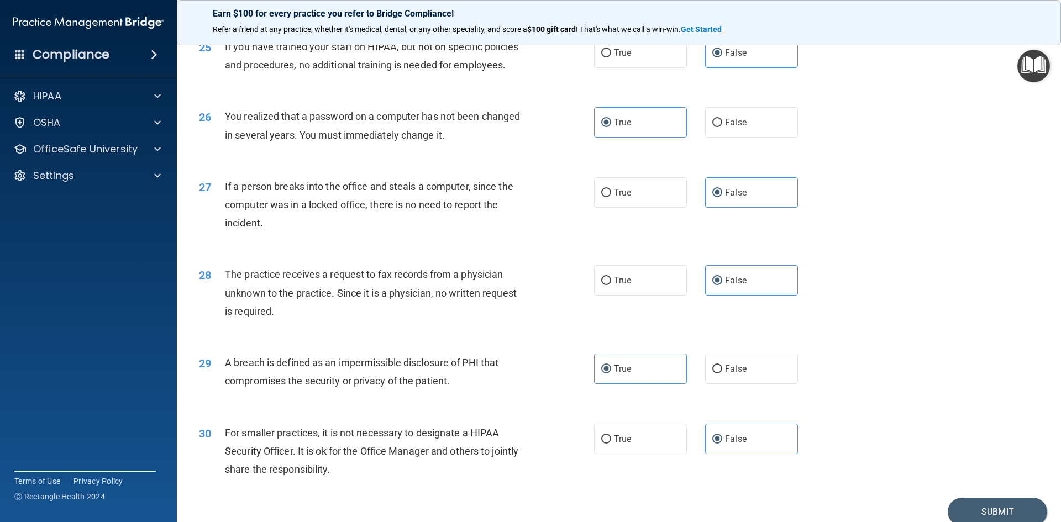
scroll to position [2093, 0]
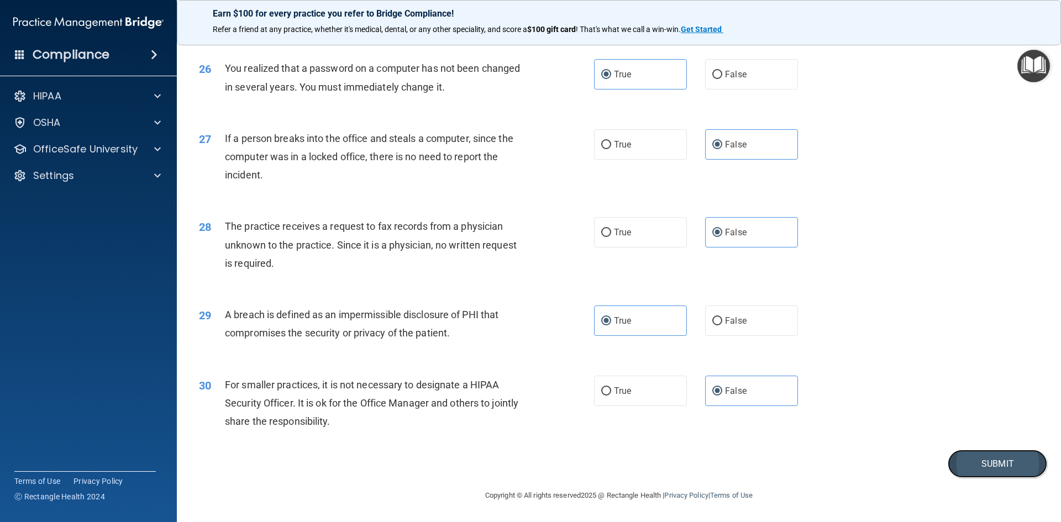
click at [982, 465] on button "Submit" at bounding box center [997, 464] width 99 height 28
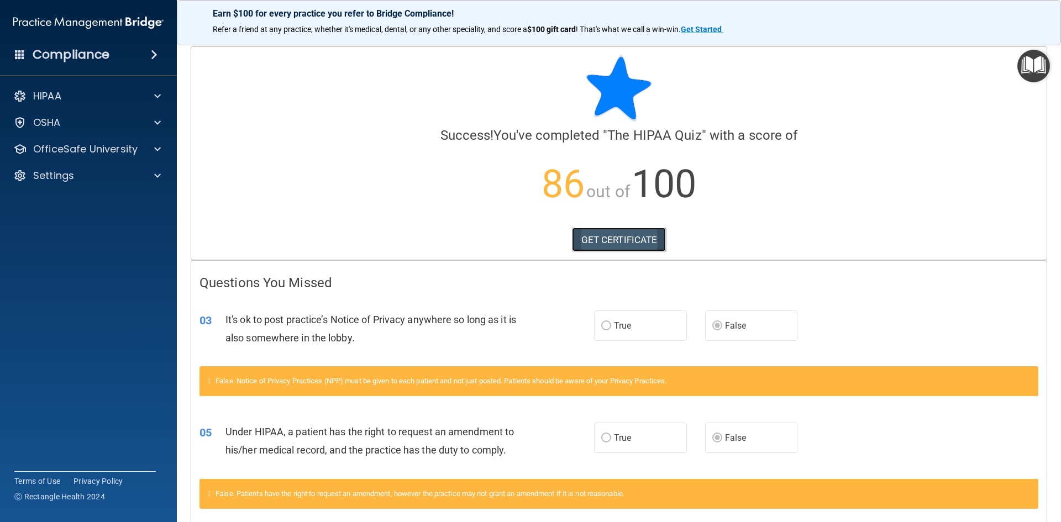
click at [606, 243] on link "GET CERTIFICATE" at bounding box center [619, 240] width 94 height 24
click at [147, 118] on div at bounding box center [156, 122] width 28 height 13
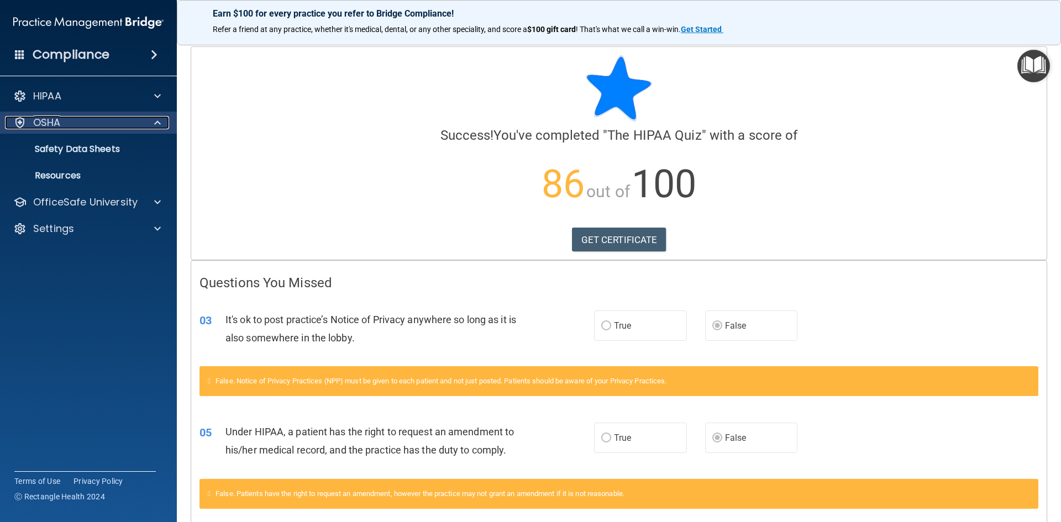
click at [155, 125] on span at bounding box center [157, 122] width 7 height 13
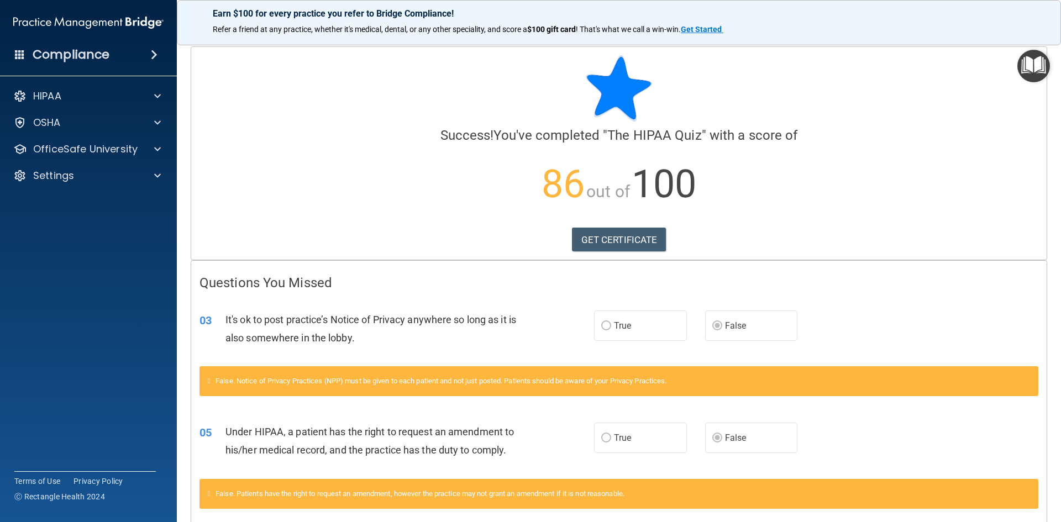
click at [163, 135] on div "HIPAA Documents and Policies Report an Incident Business Associates Emergency P…" at bounding box center [88, 138] width 177 height 115
click at [160, 149] on span at bounding box center [157, 149] width 7 height 13
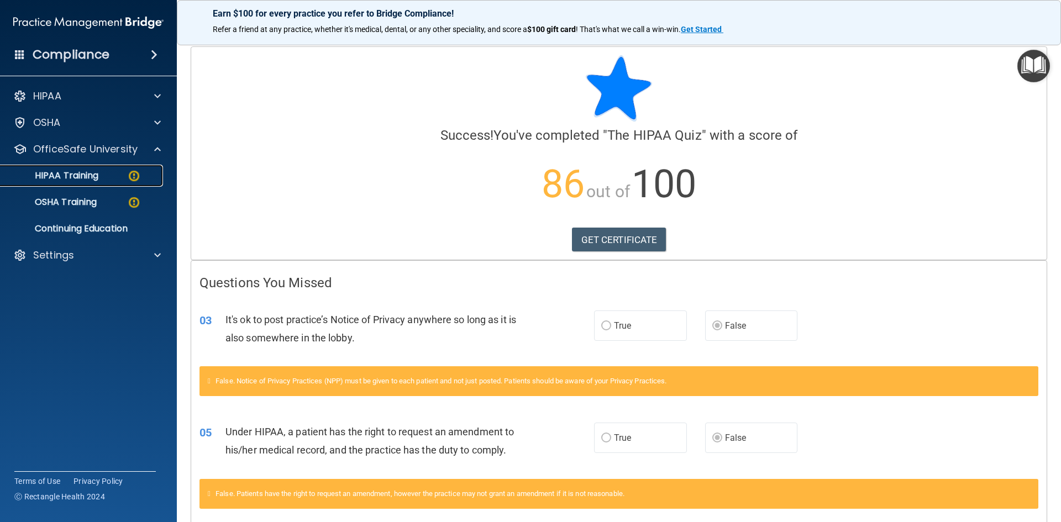
click at [128, 180] on img at bounding box center [134, 176] width 14 height 14
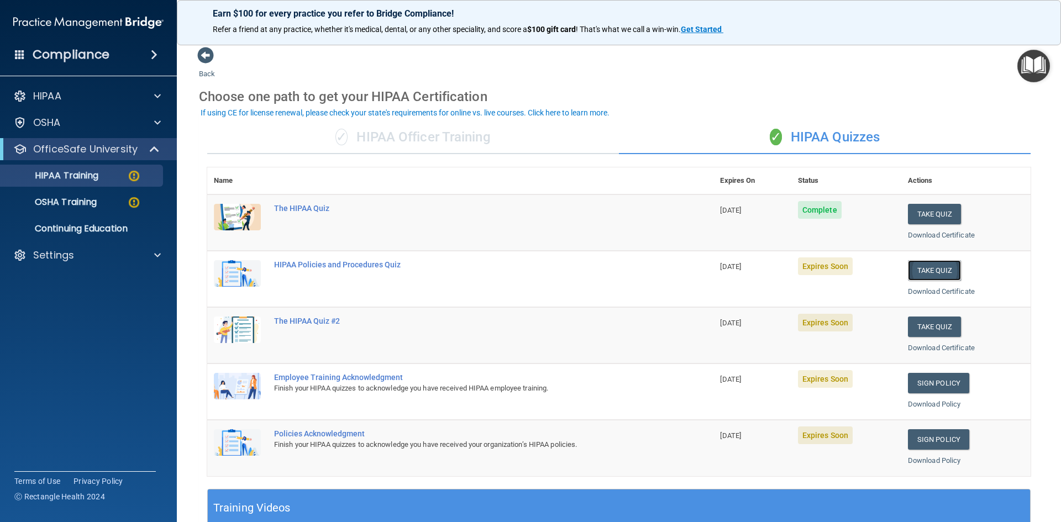
click at [939, 268] on button "Take Quiz" at bounding box center [934, 270] width 53 height 20
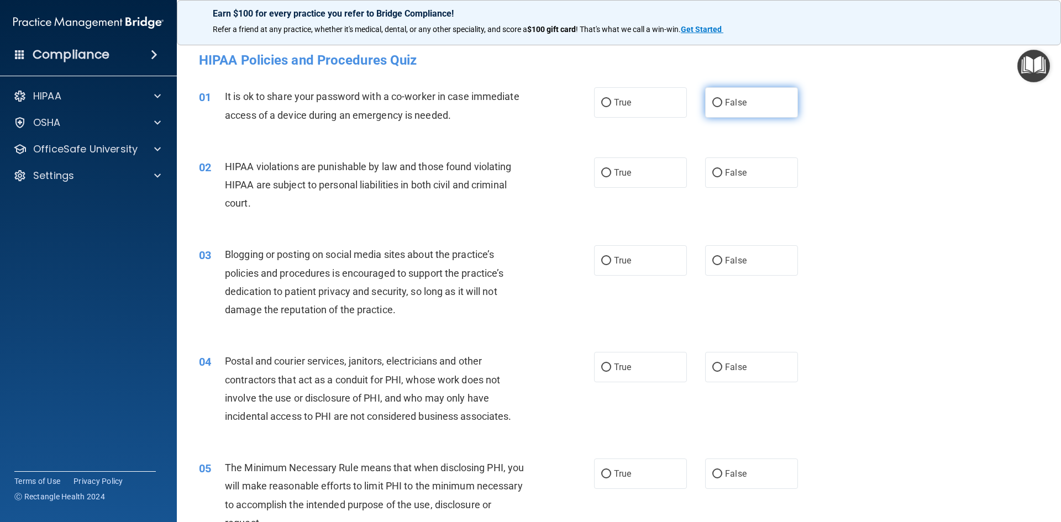
click at [759, 110] on label "False" at bounding box center [751, 102] width 93 height 30
click at [722, 107] on input "False" at bounding box center [717, 103] width 10 height 8
radio input "true"
click at [608, 172] on label "True" at bounding box center [640, 172] width 93 height 30
click at [608, 172] on input "True" at bounding box center [606, 173] width 10 height 8
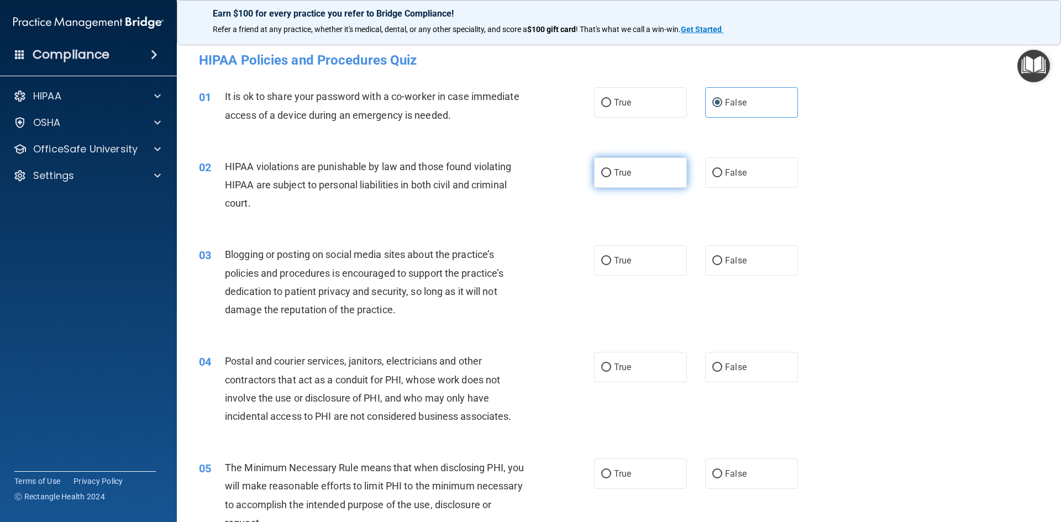
radio input "true"
click at [746, 260] on label "False" at bounding box center [751, 260] width 93 height 30
click at [722, 260] on input "False" at bounding box center [717, 261] width 10 height 8
radio input "true"
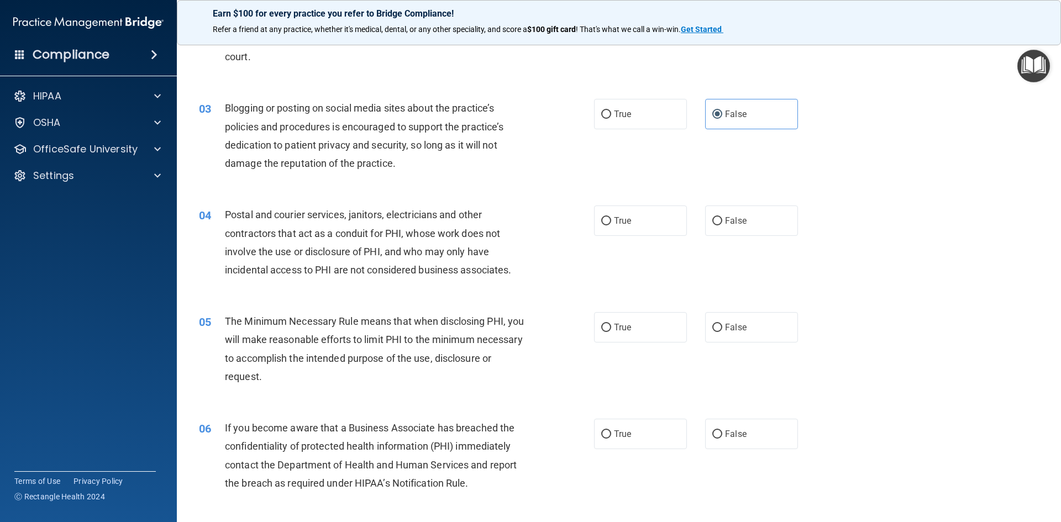
scroll to position [166, 0]
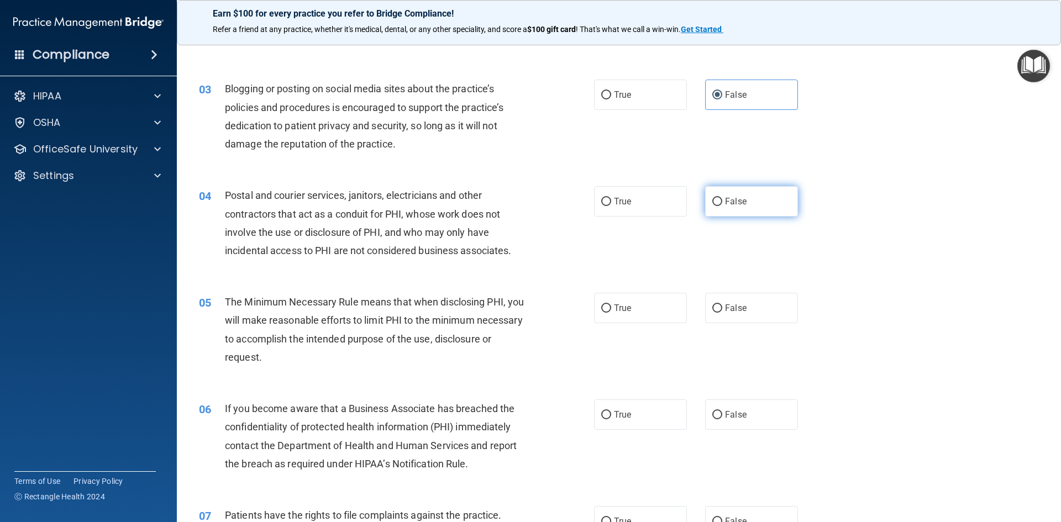
click at [745, 208] on label "False" at bounding box center [751, 201] width 93 height 30
click at [722, 206] on input "False" at bounding box center [717, 202] width 10 height 8
radio input "true"
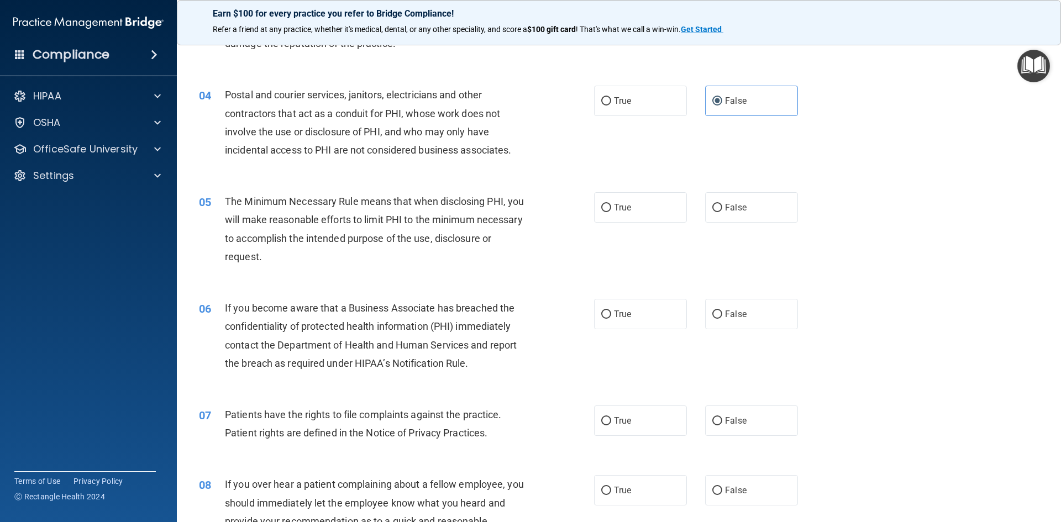
scroll to position [276, 0]
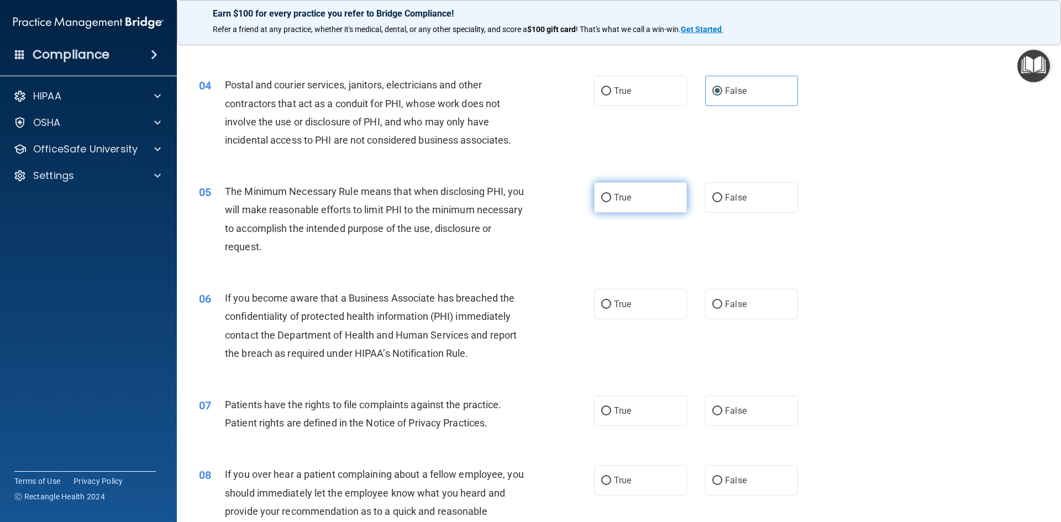
click at [633, 203] on label "True" at bounding box center [640, 197] width 93 height 30
click at [611, 202] on input "True" at bounding box center [606, 198] width 10 height 8
radio input "true"
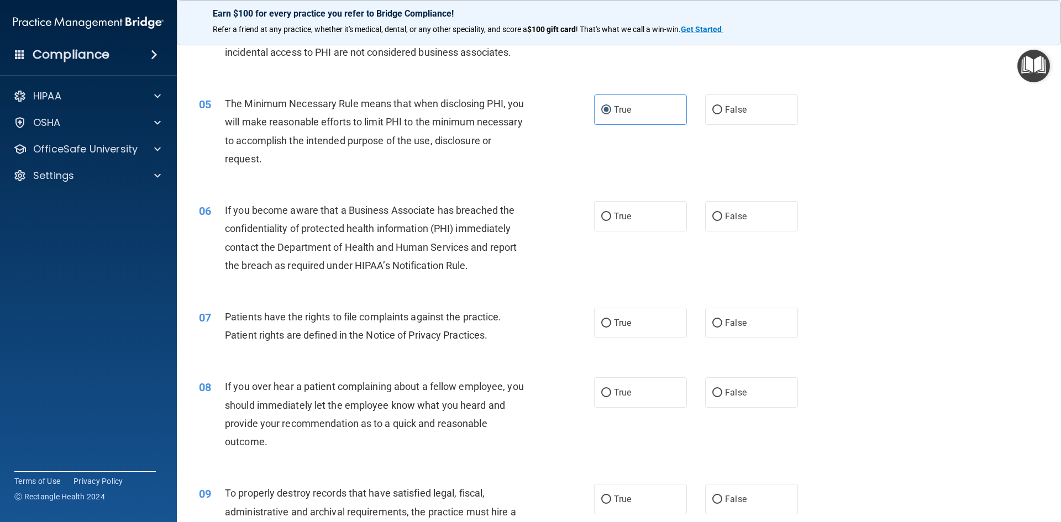
scroll to position [387, 0]
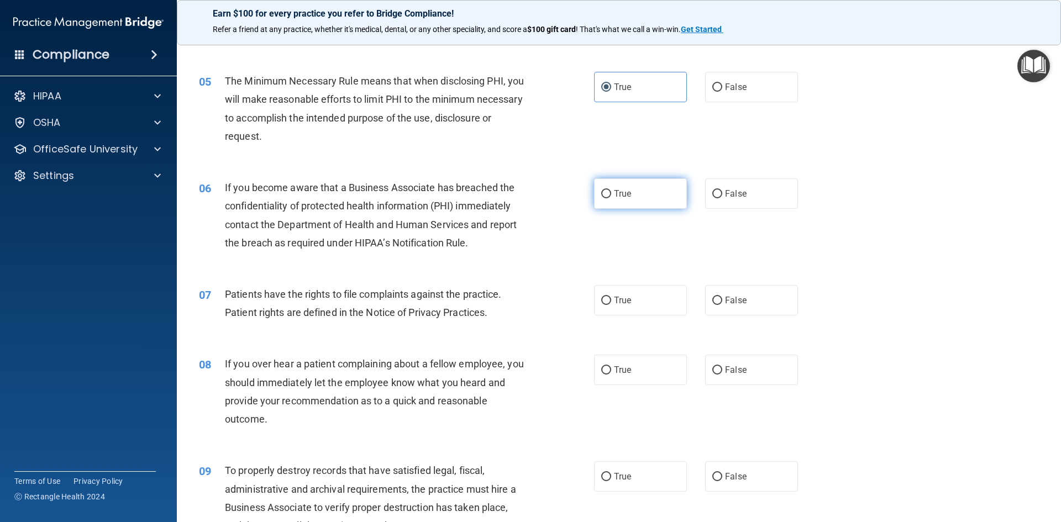
click at [625, 201] on label "True" at bounding box center [640, 193] width 93 height 30
click at [611, 198] on input "True" at bounding box center [606, 194] width 10 height 8
radio input "true"
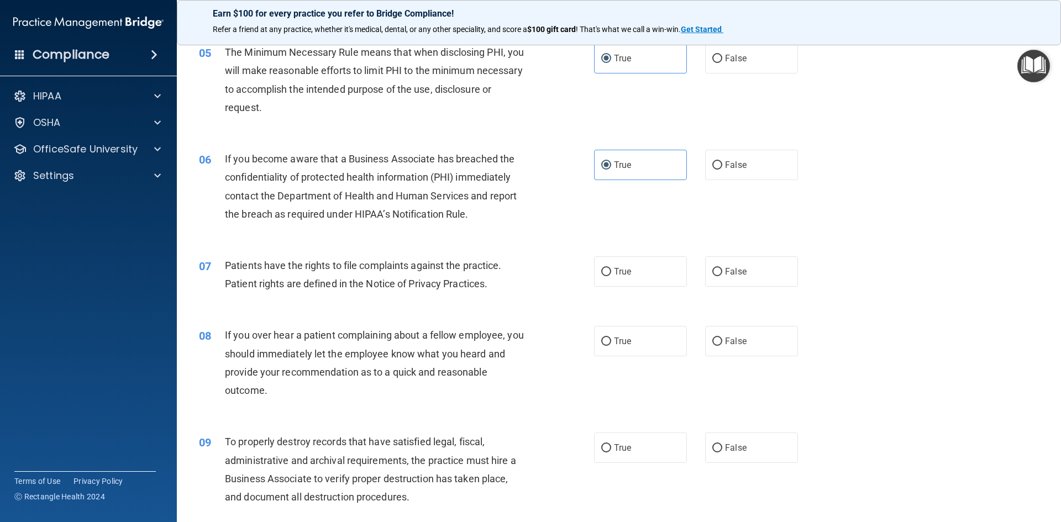
scroll to position [442, 0]
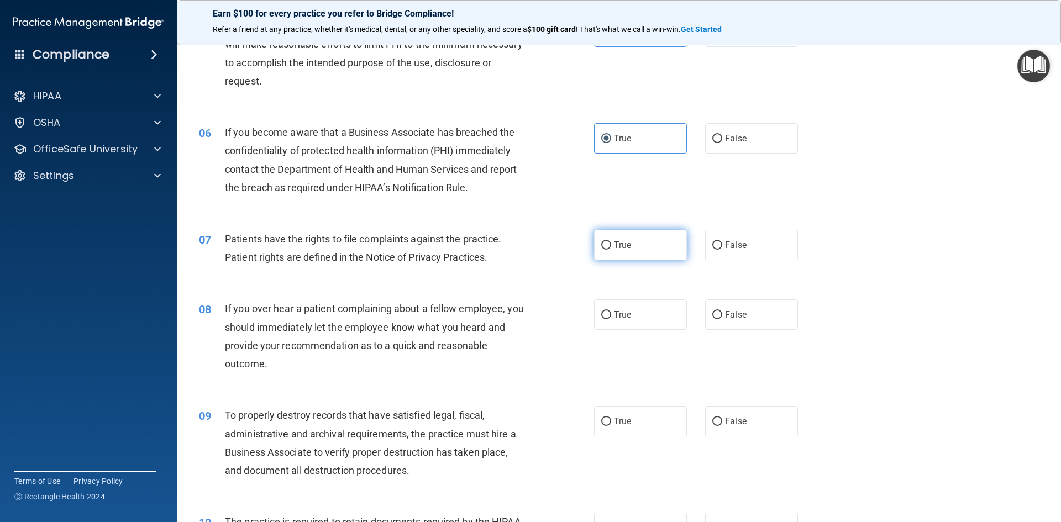
click at [638, 244] on label "True" at bounding box center [640, 245] width 93 height 30
click at [611, 244] on input "True" at bounding box center [606, 245] width 10 height 8
radio input "true"
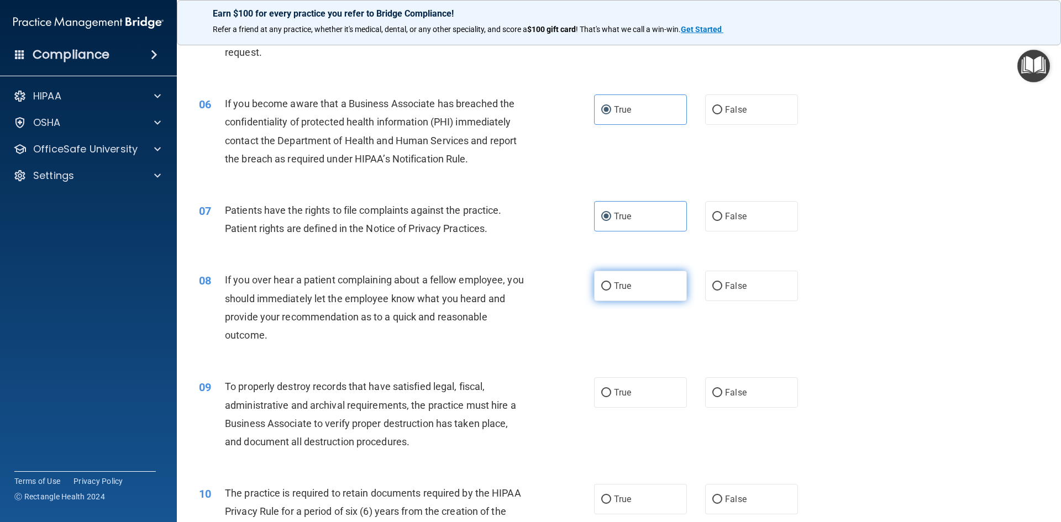
scroll to position [497, 0]
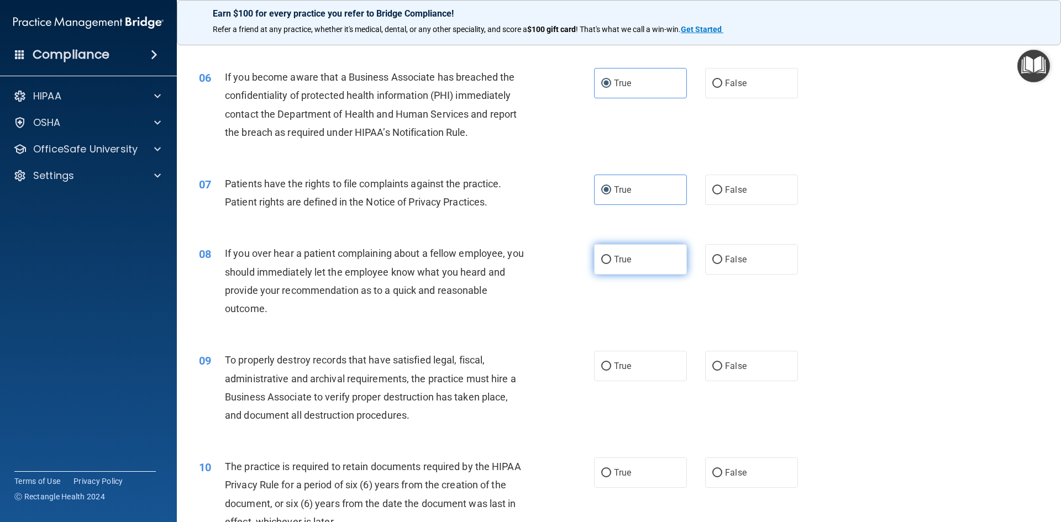
click at [660, 256] on label "True" at bounding box center [640, 259] width 93 height 30
click at [611, 256] on input "True" at bounding box center [606, 260] width 10 height 8
radio input "true"
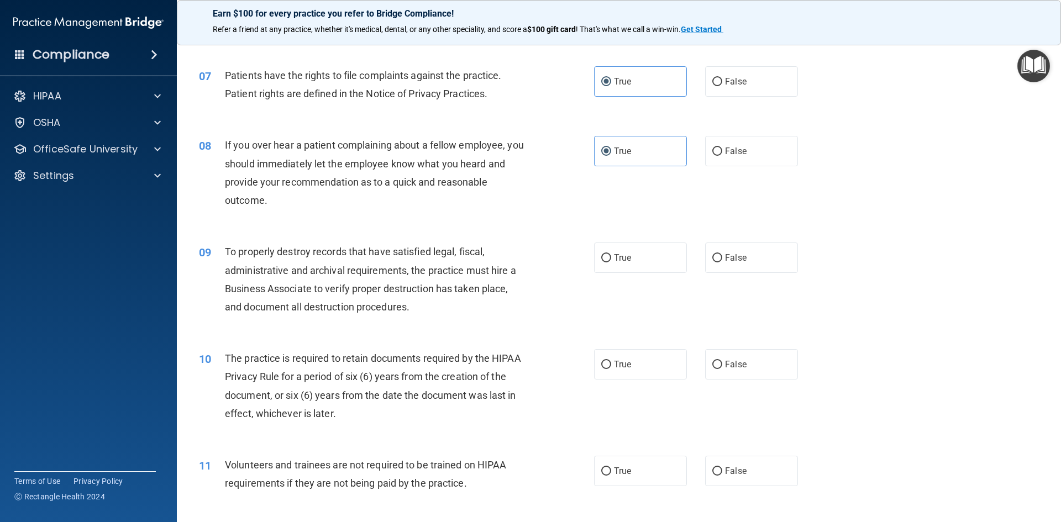
scroll to position [608, 0]
click at [643, 259] on label "True" at bounding box center [640, 255] width 93 height 30
click at [611, 259] on input "True" at bounding box center [606, 256] width 10 height 8
radio input "true"
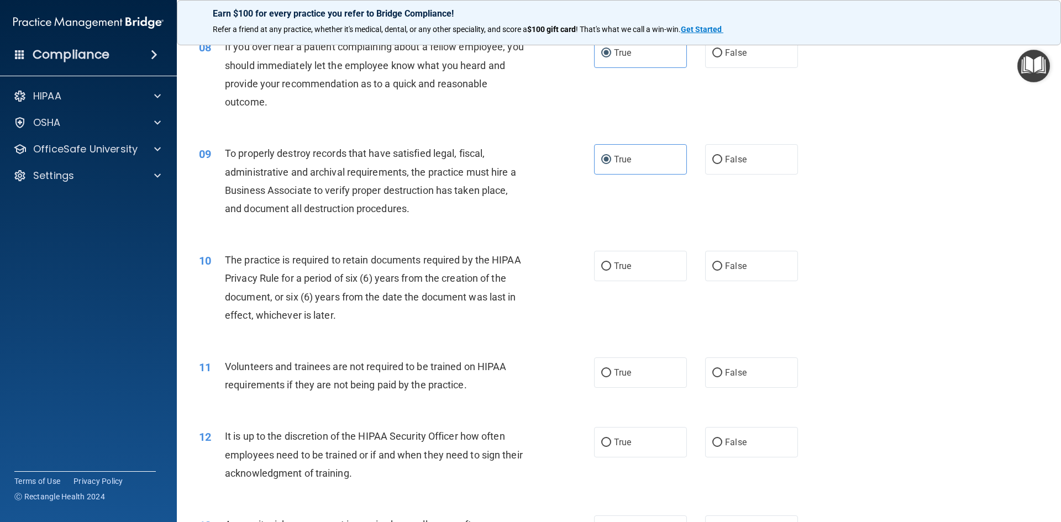
scroll to position [718, 0]
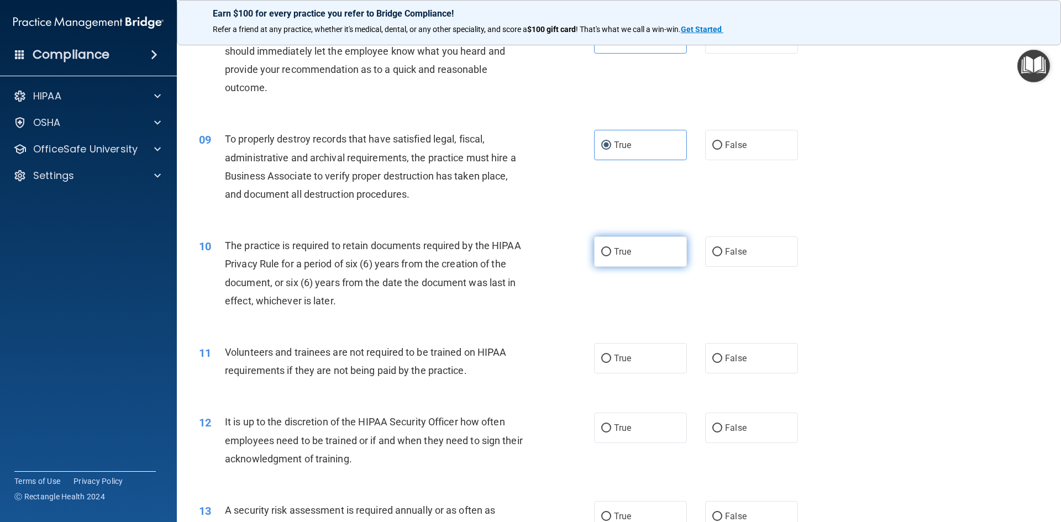
click at [643, 258] on label "True" at bounding box center [640, 252] width 93 height 30
click at [611, 256] on input "True" at bounding box center [606, 252] width 10 height 8
radio input "true"
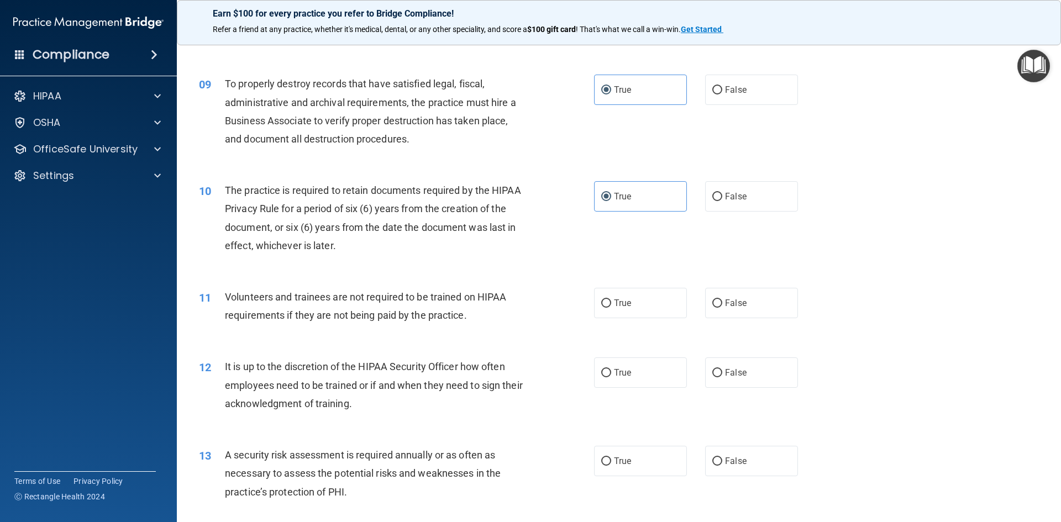
click at [695, 304] on div "True False" at bounding box center [705, 303] width 223 height 30
click at [739, 304] on span "False" at bounding box center [736, 303] width 22 height 10
click at [722, 304] on input "False" at bounding box center [717, 303] width 10 height 8
radio input "true"
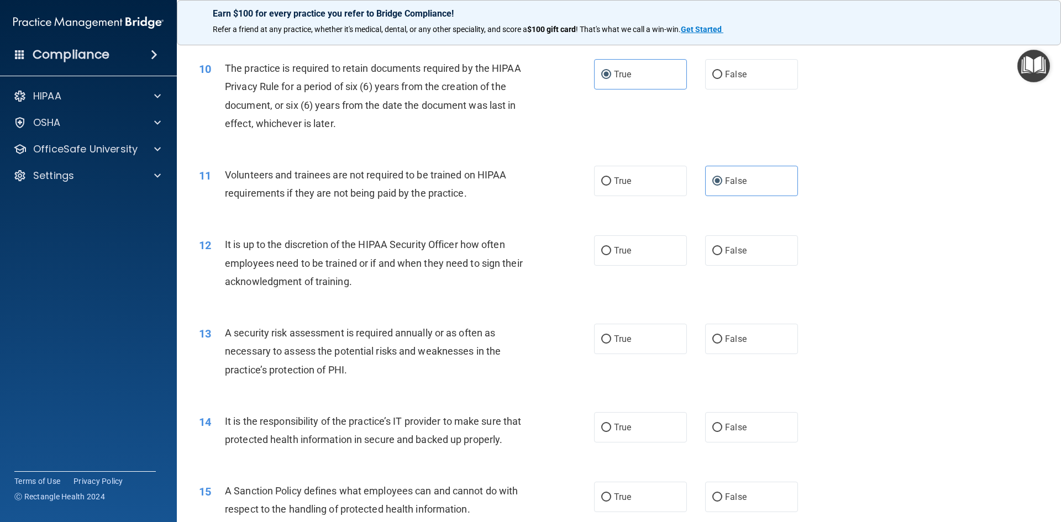
scroll to position [939, 0]
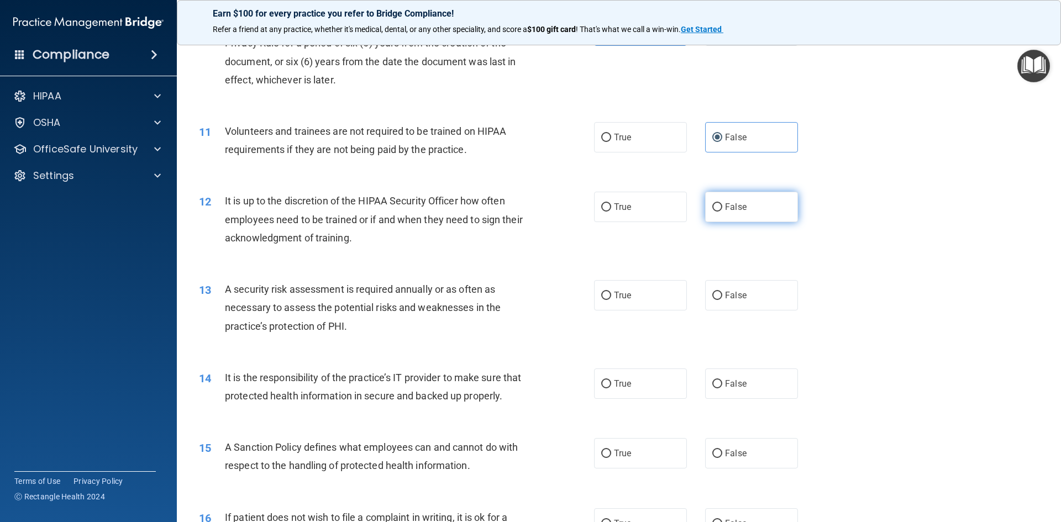
click at [733, 220] on label "False" at bounding box center [751, 207] width 93 height 30
click at [722, 212] on input "False" at bounding box center [717, 207] width 10 height 8
radio input "true"
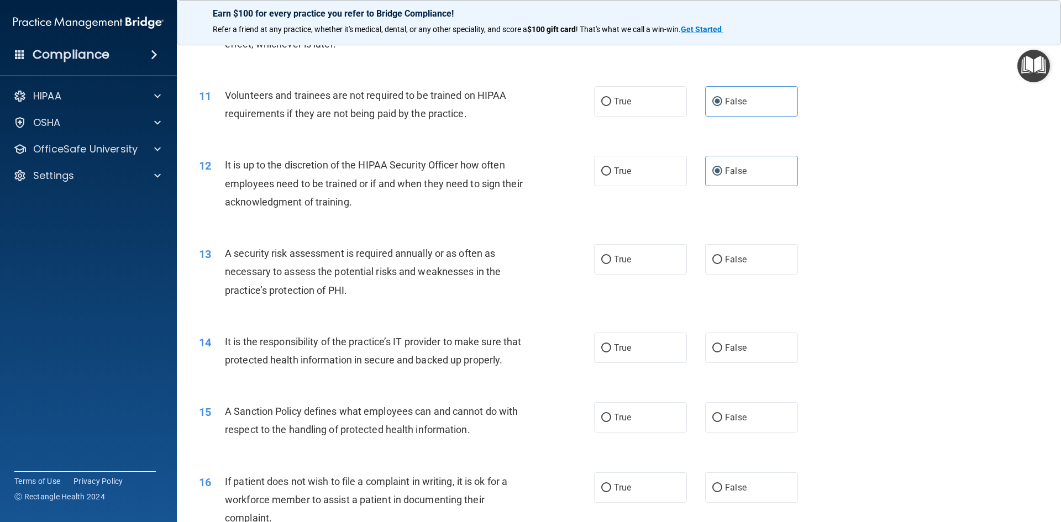
scroll to position [995, 0]
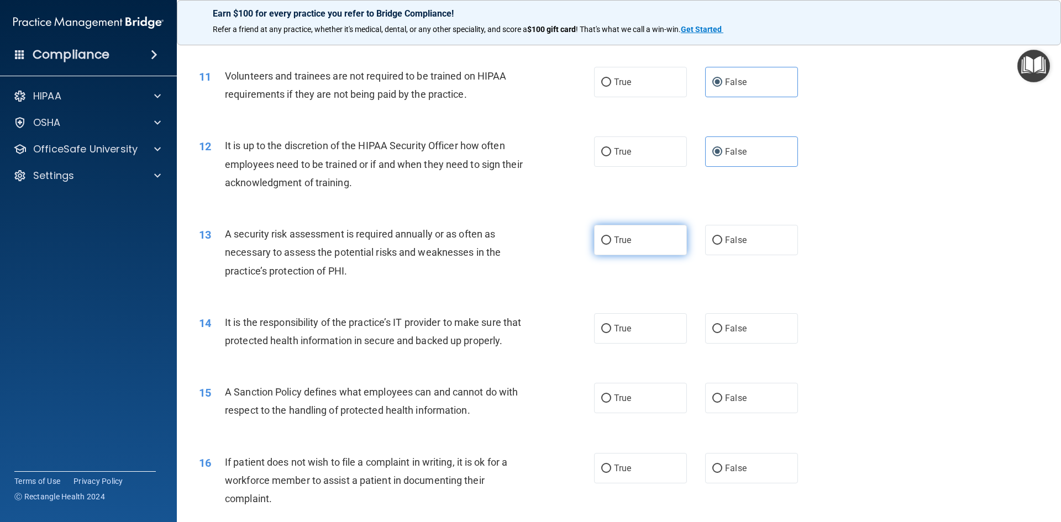
click at [608, 245] on label "True" at bounding box center [640, 240] width 93 height 30
click at [608, 245] on input "True" at bounding box center [606, 241] width 10 height 8
radio input "true"
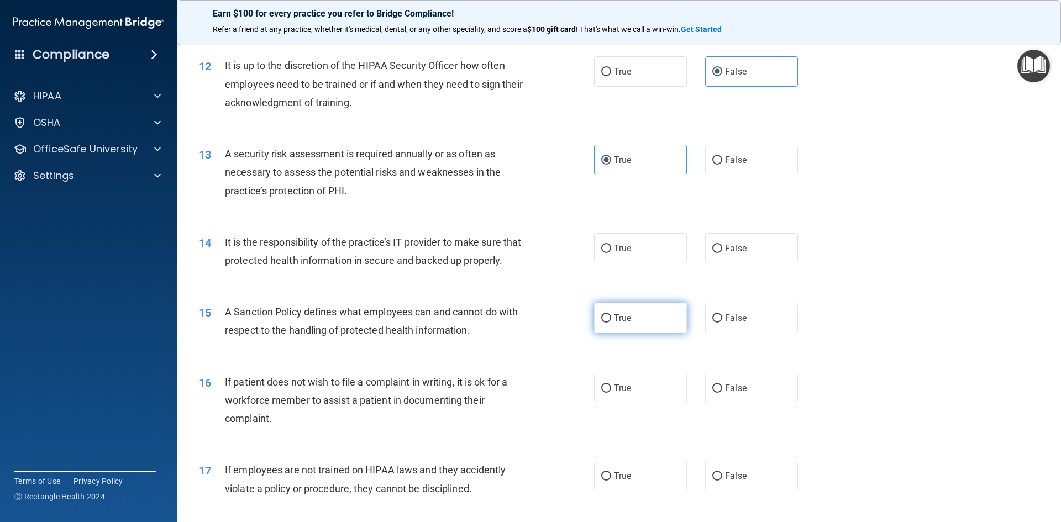
scroll to position [1105, 0]
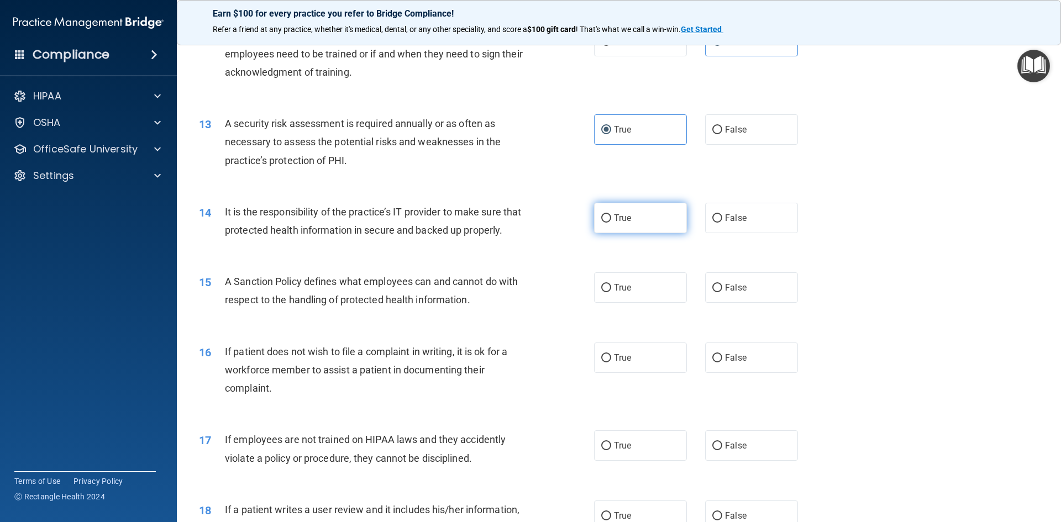
click at [634, 225] on label "True" at bounding box center [640, 218] width 93 height 30
click at [611, 223] on input "True" at bounding box center [606, 218] width 10 height 8
radio input "true"
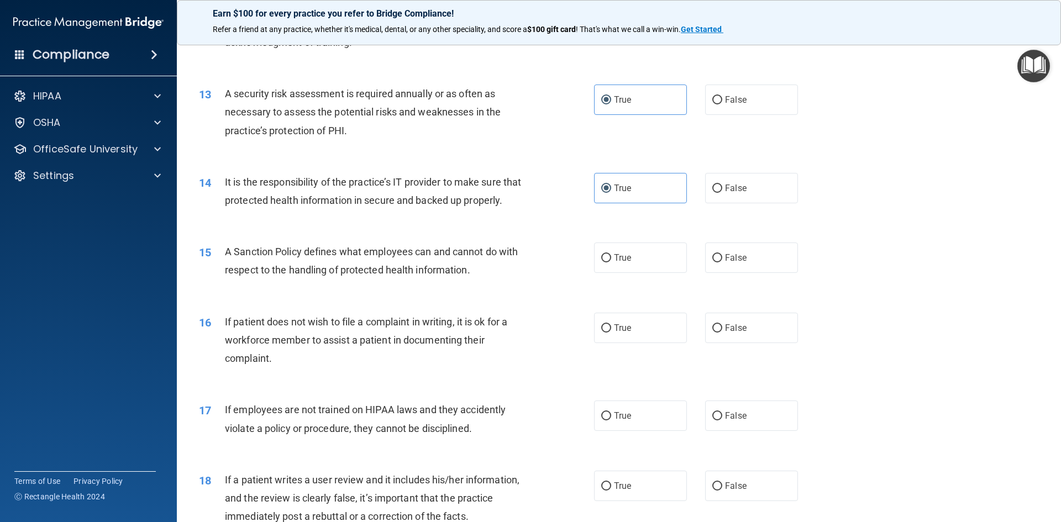
scroll to position [1160, 0]
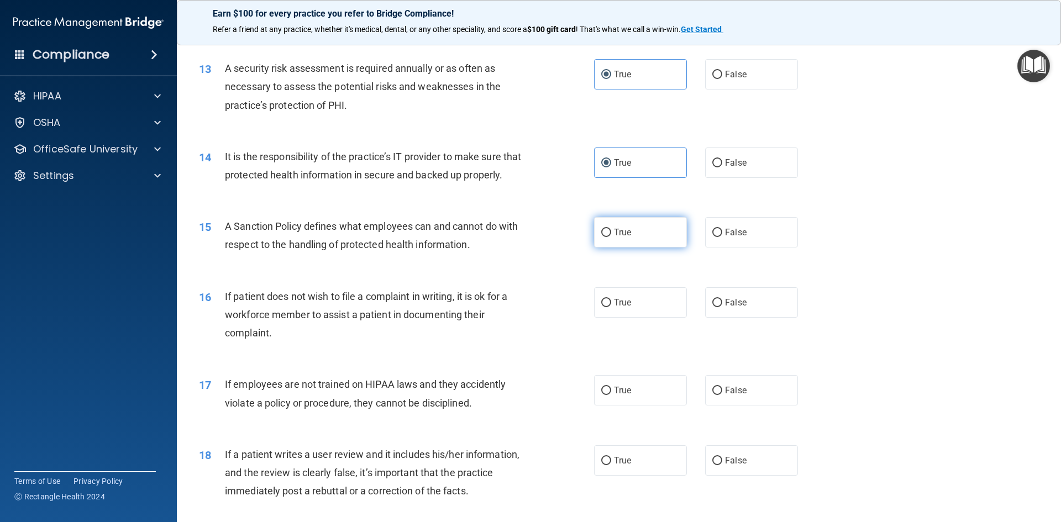
click at [669, 248] on label "True" at bounding box center [640, 232] width 93 height 30
click at [611, 237] on input "True" at bounding box center [606, 233] width 10 height 8
radio input "true"
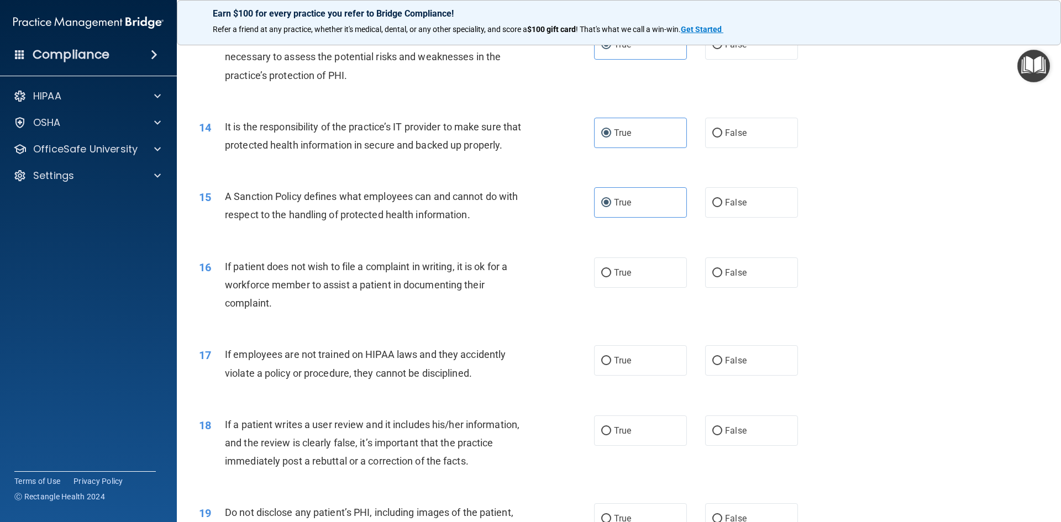
scroll to position [1271, 0]
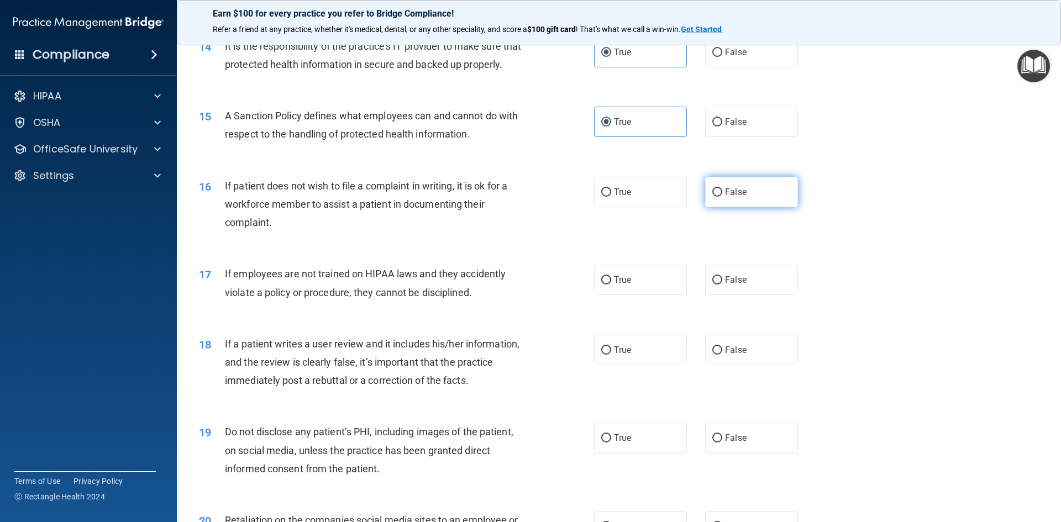
click at [729, 197] on span "False" at bounding box center [736, 192] width 22 height 10
click at [722, 197] on input "False" at bounding box center [717, 192] width 10 height 8
radio input "true"
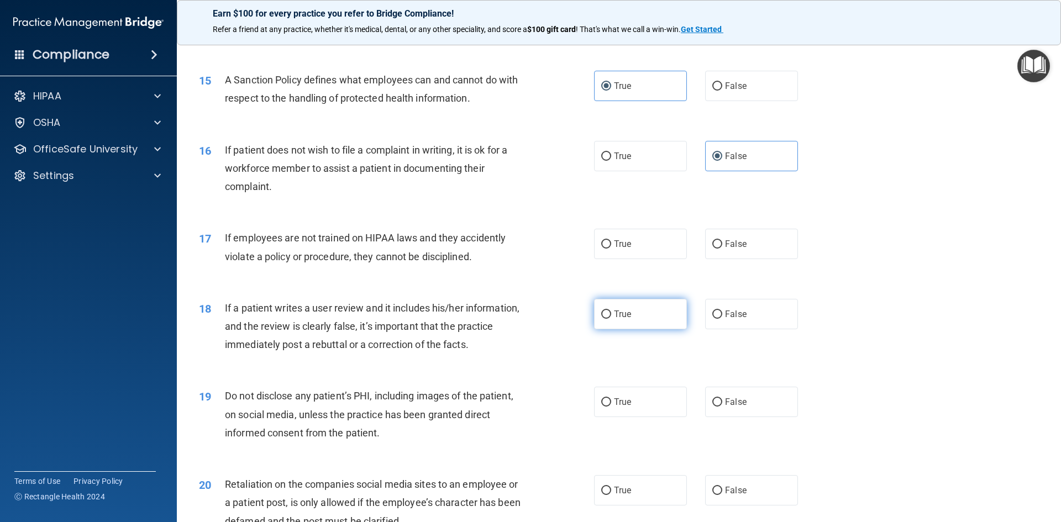
scroll to position [1326, 0]
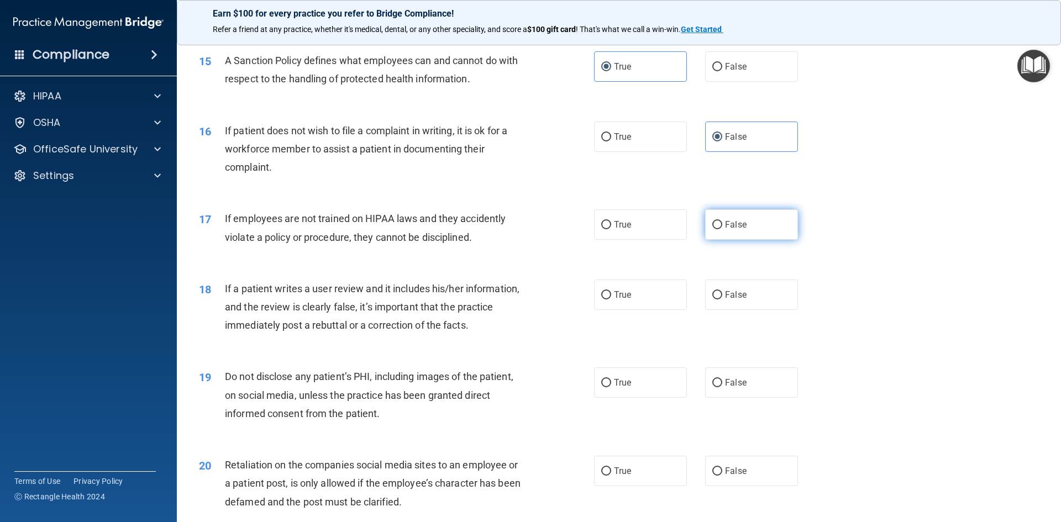
click at [729, 230] on span "False" at bounding box center [736, 224] width 22 height 10
click at [722, 229] on input "False" at bounding box center [717, 225] width 10 height 8
radio input "true"
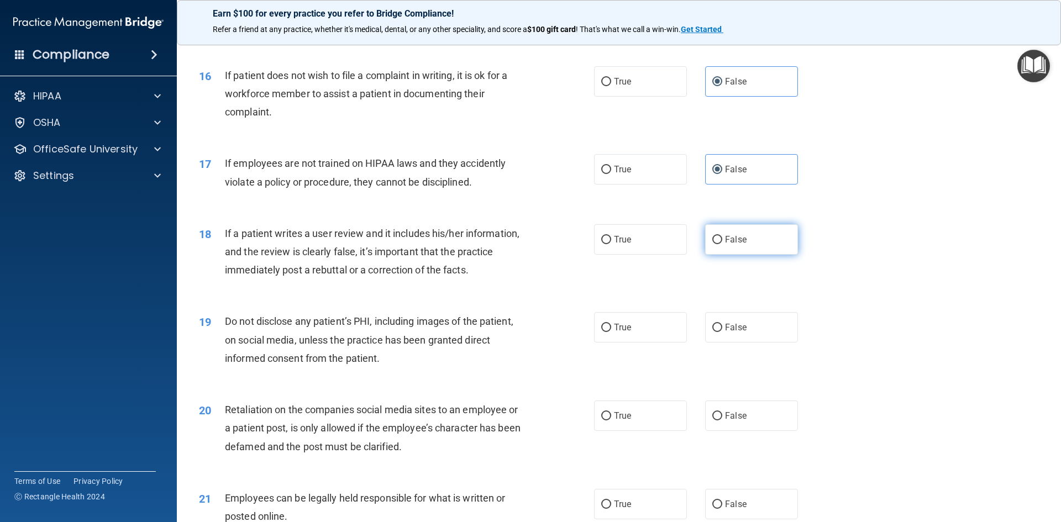
click at [725, 245] on span "False" at bounding box center [736, 239] width 22 height 10
click at [722, 244] on input "False" at bounding box center [717, 240] width 10 height 8
radio input "true"
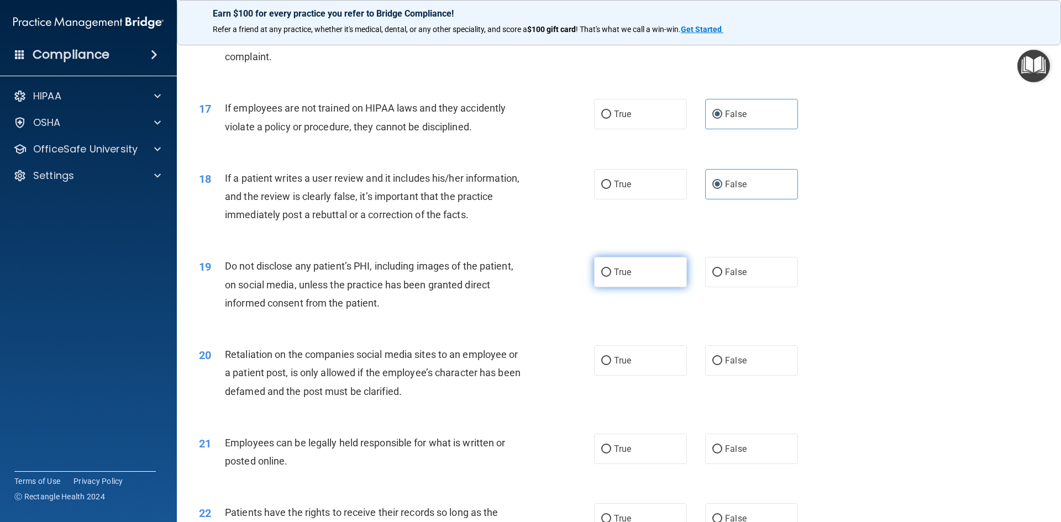
click at [623, 282] on label "True" at bounding box center [640, 272] width 93 height 30
click at [611, 277] on input "True" at bounding box center [606, 273] width 10 height 8
radio input "true"
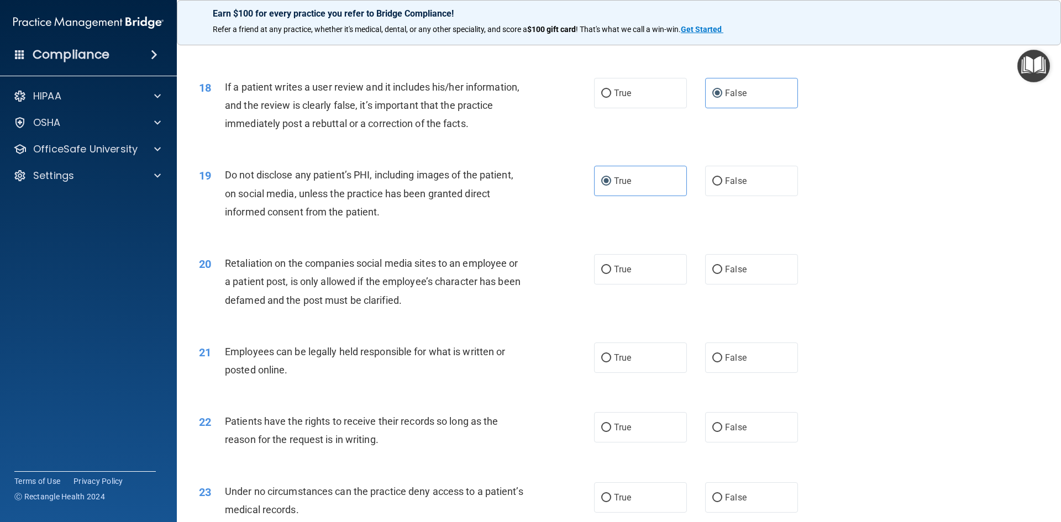
scroll to position [1547, 0]
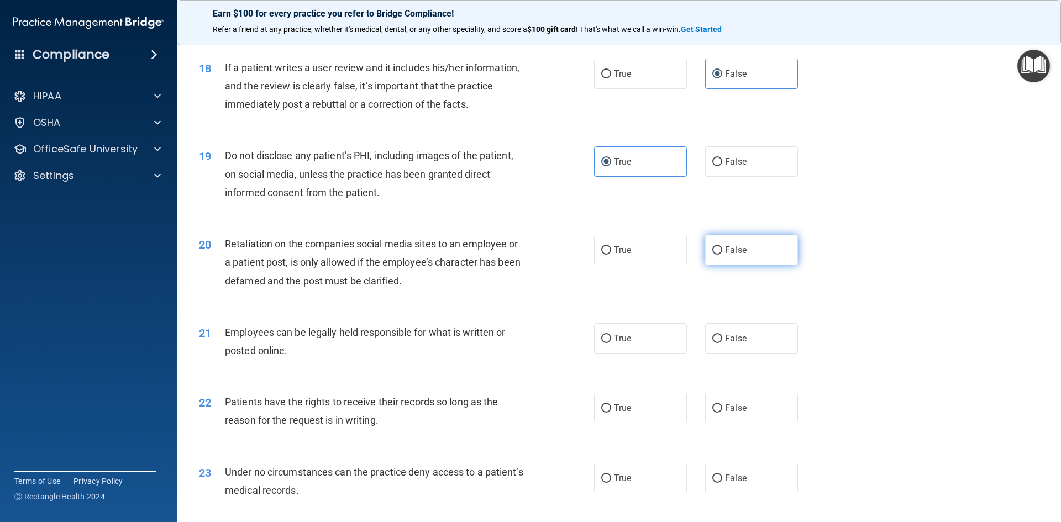
click at [735, 255] on span "False" at bounding box center [736, 250] width 22 height 10
click at [722, 255] on input "False" at bounding box center [717, 250] width 10 height 8
radio input "true"
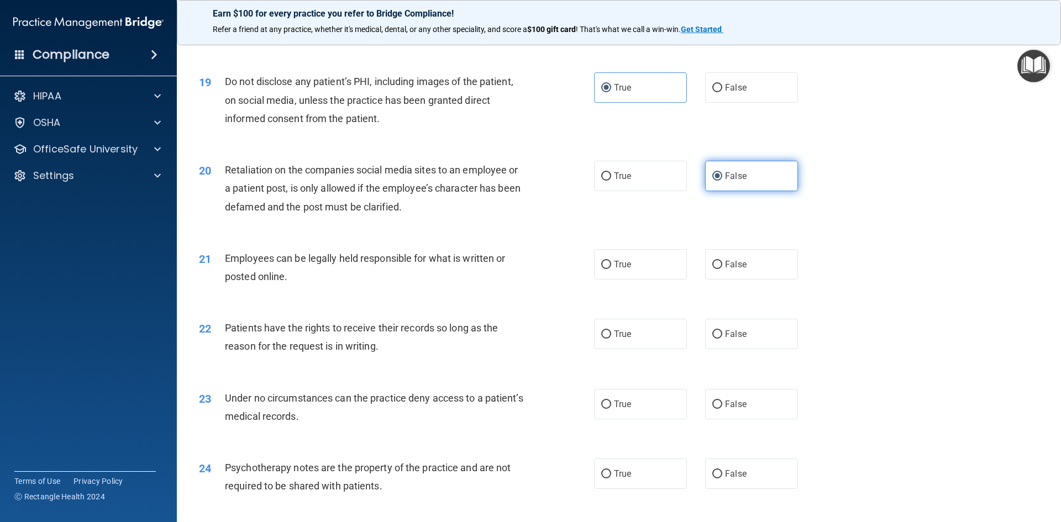
scroll to position [1658, 0]
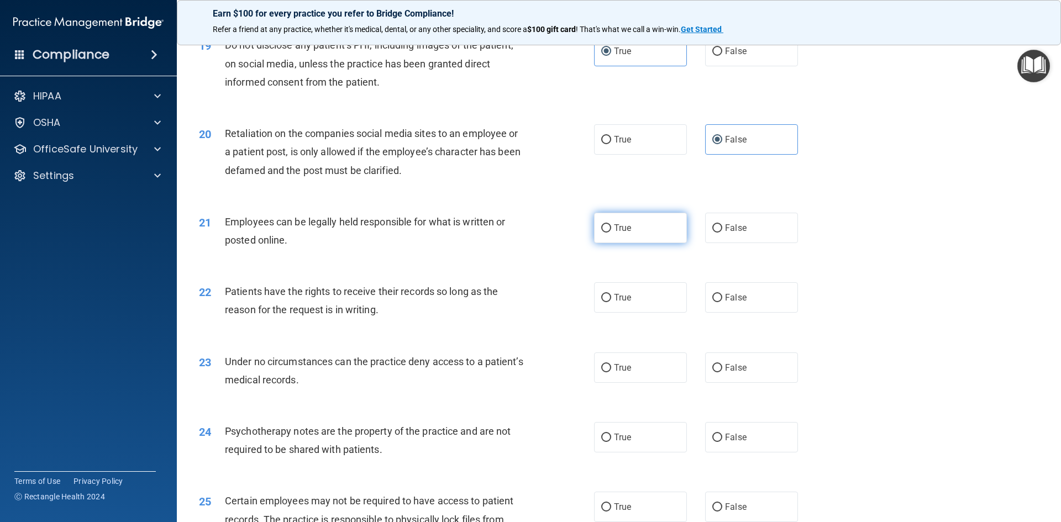
click at [616, 240] on label "True" at bounding box center [640, 228] width 93 height 30
click at [611, 233] on input "True" at bounding box center [606, 228] width 10 height 8
radio input "true"
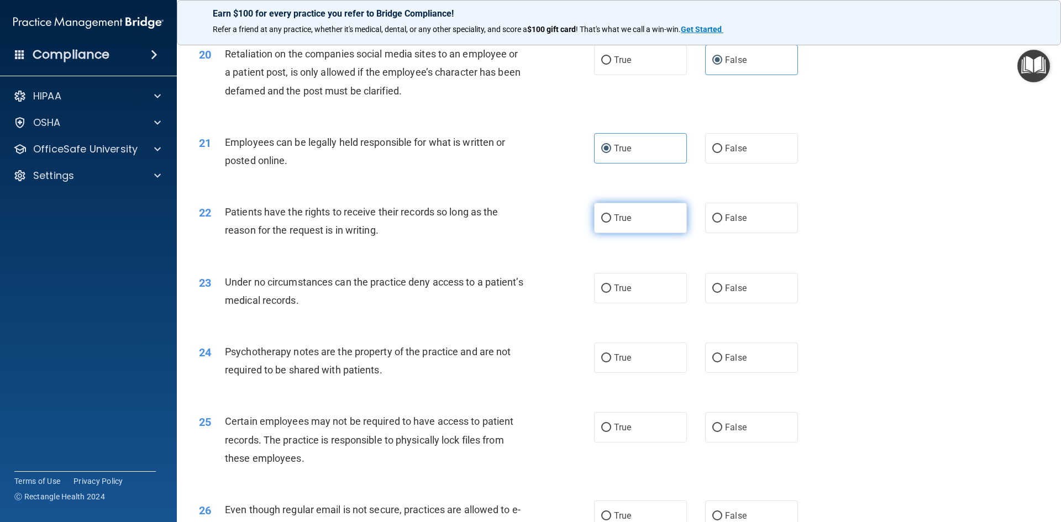
scroll to position [1768, 0]
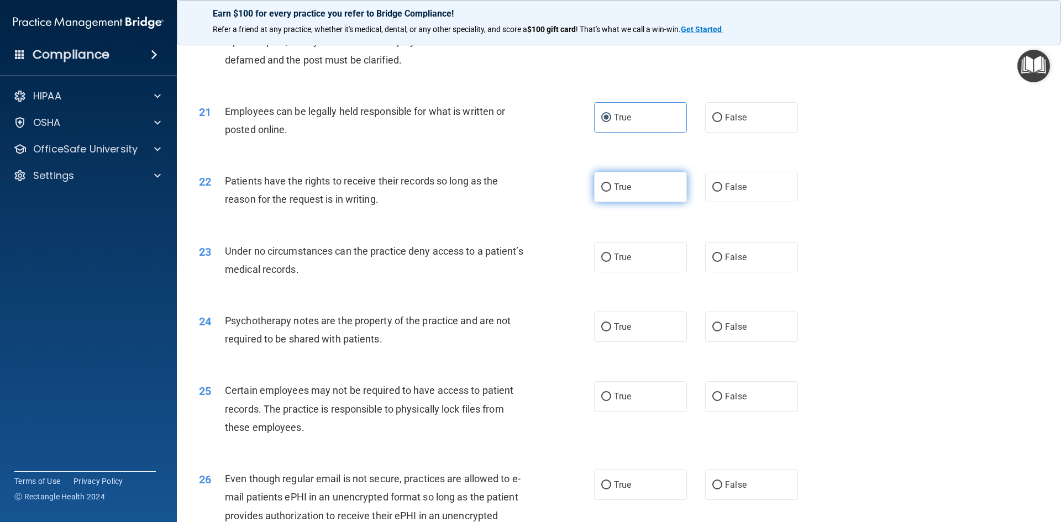
click at [645, 199] on label "True" at bounding box center [640, 187] width 93 height 30
click at [611, 192] on input "True" at bounding box center [606, 187] width 10 height 8
radio input "true"
click at [649, 272] on label "True" at bounding box center [640, 257] width 93 height 30
click at [611, 262] on input "True" at bounding box center [606, 258] width 10 height 8
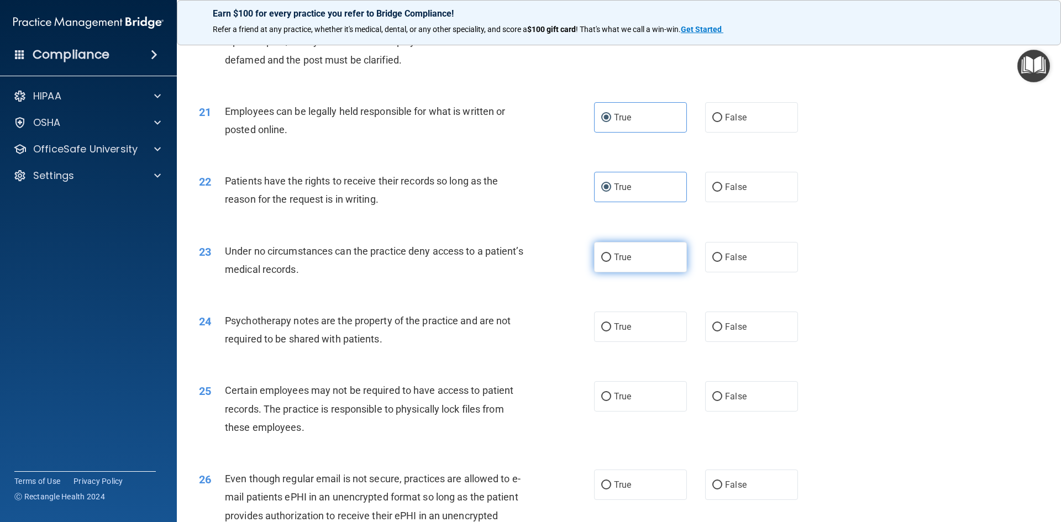
radio input "true"
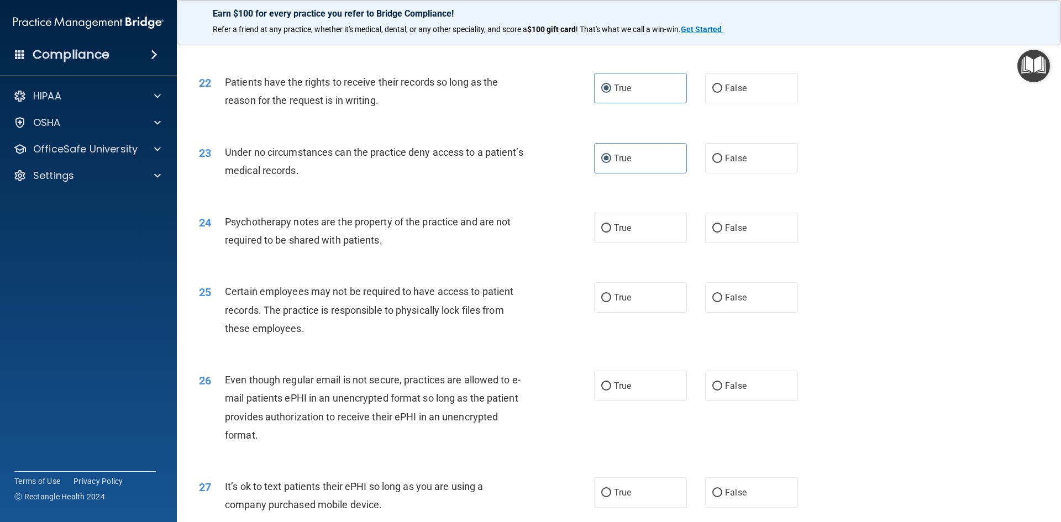
scroll to position [1879, 0]
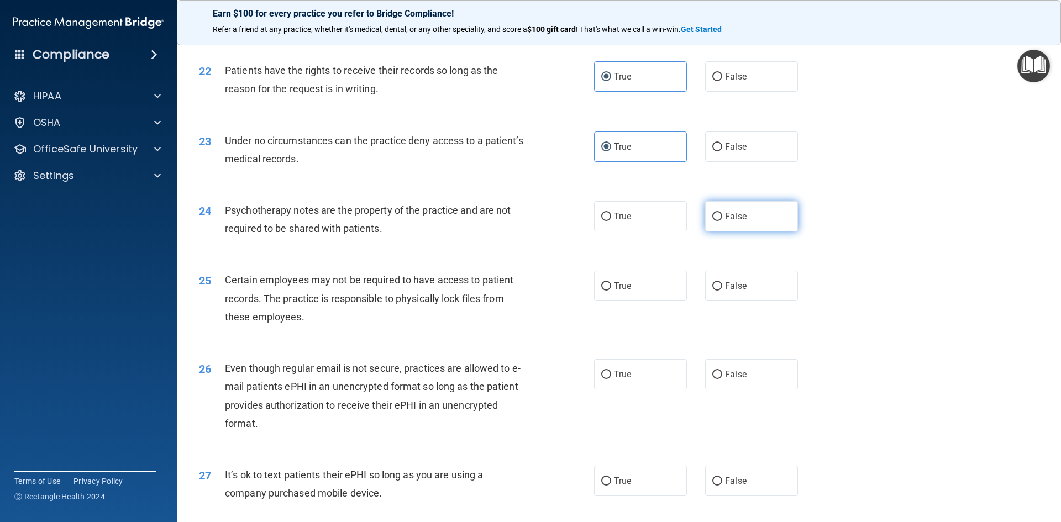
click at [748, 232] on label "False" at bounding box center [751, 216] width 93 height 30
click at [722, 221] on input "False" at bounding box center [717, 217] width 10 height 8
radio input "true"
click at [634, 301] on label "True" at bounding box center [640, 286] width 93 height 30
click at [611, 291] on input "True" at bounding box center [606, 286] width 10 height 8
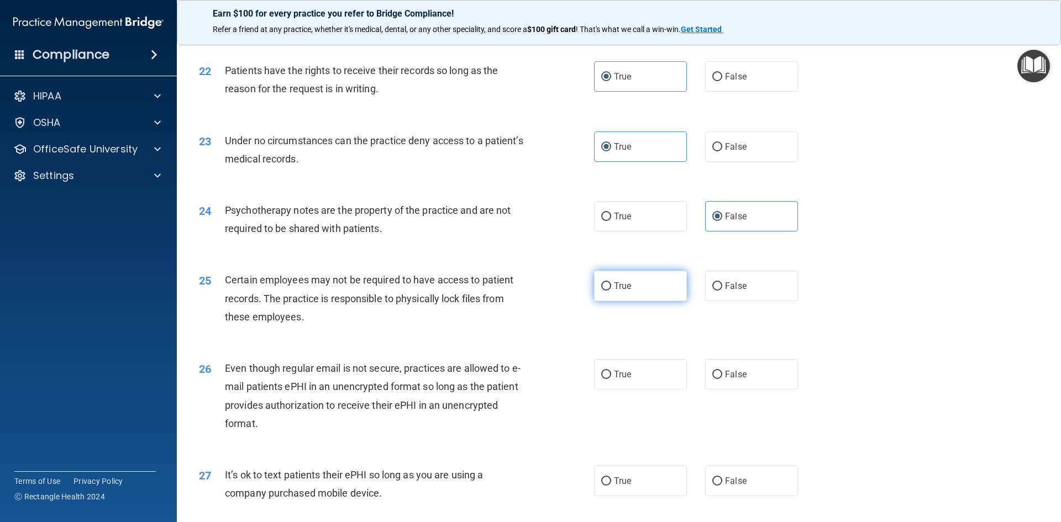
radio input "true"
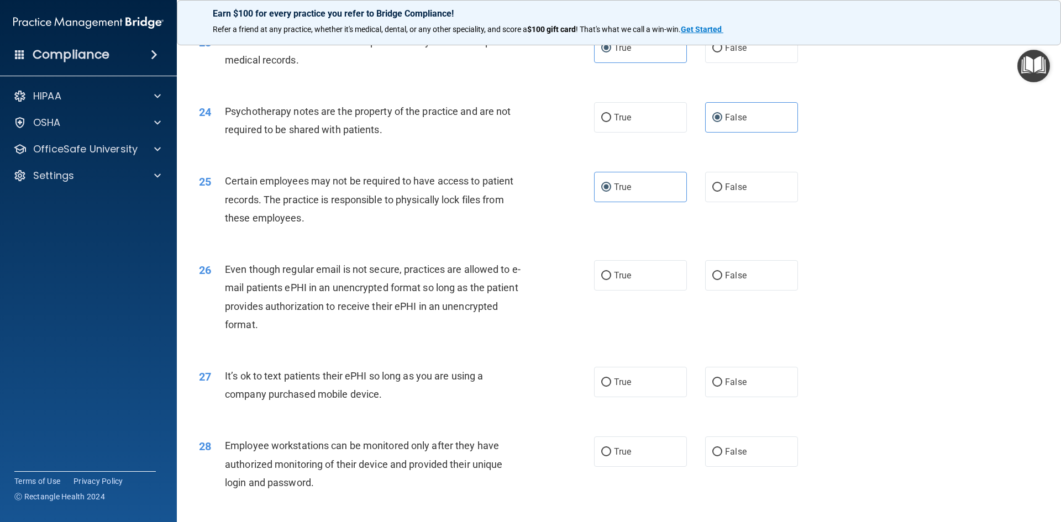
scroll to position [1989, 0]
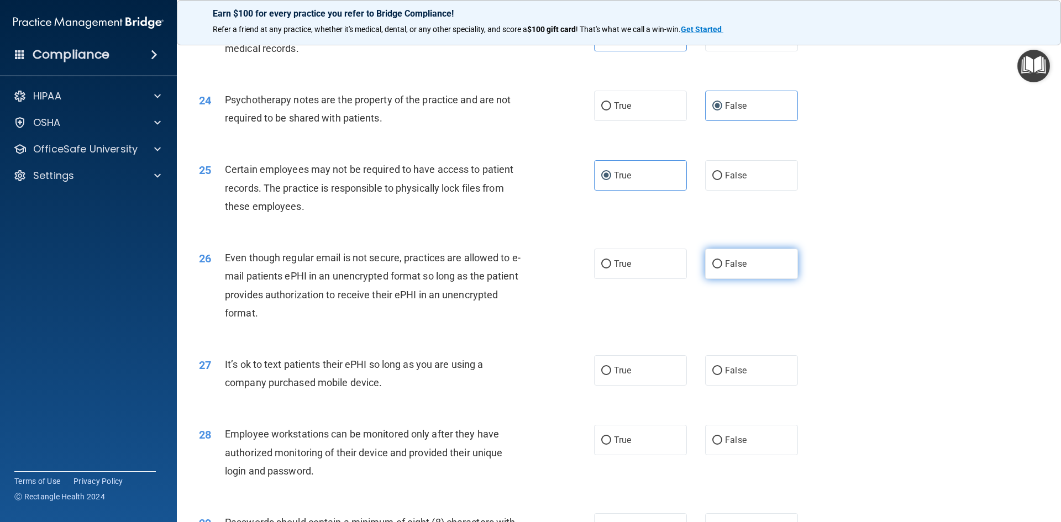
click at [777, 279] on label "False" at bounding box center [751, 264] width 93 height 30
click at [722, 269] on input "False" at bounding box center [717, 264] width 10 height 8
radio input "true"
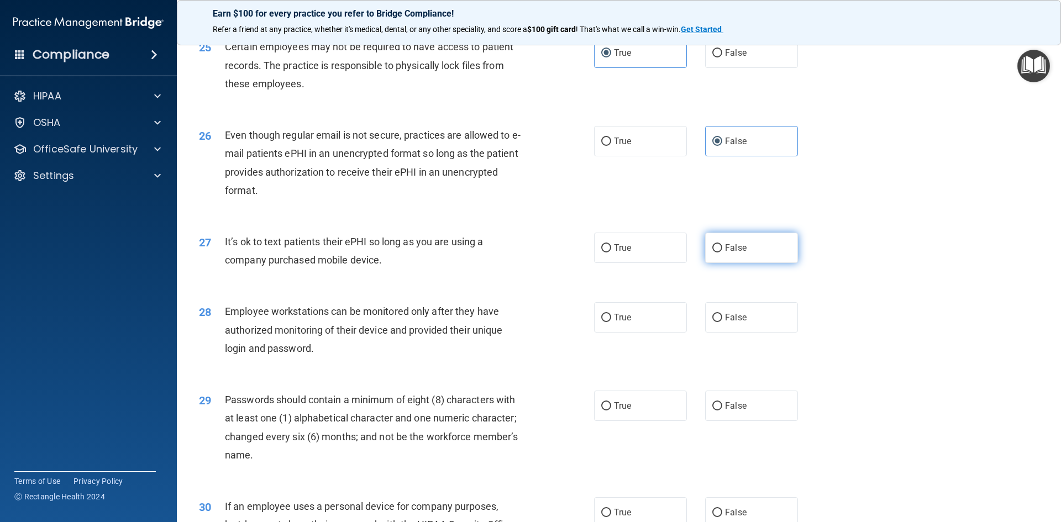
scroll to position [2155, 0]
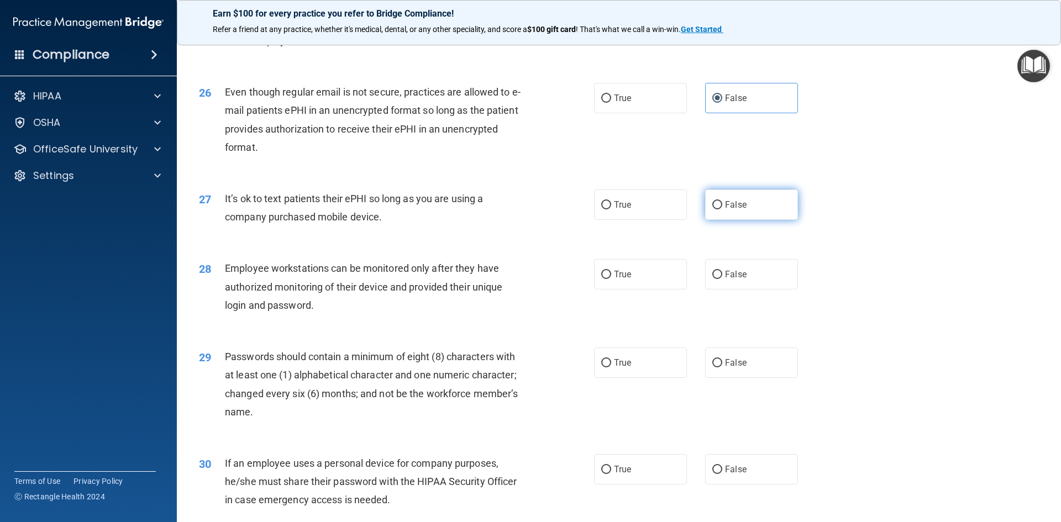
click at [759, 220] on label "False" at bounding box center [751, 205] width 93 height 30
click at [722, 209] on input "False" at bounding box center [717, 205] width 10 height 8
radio input "true"
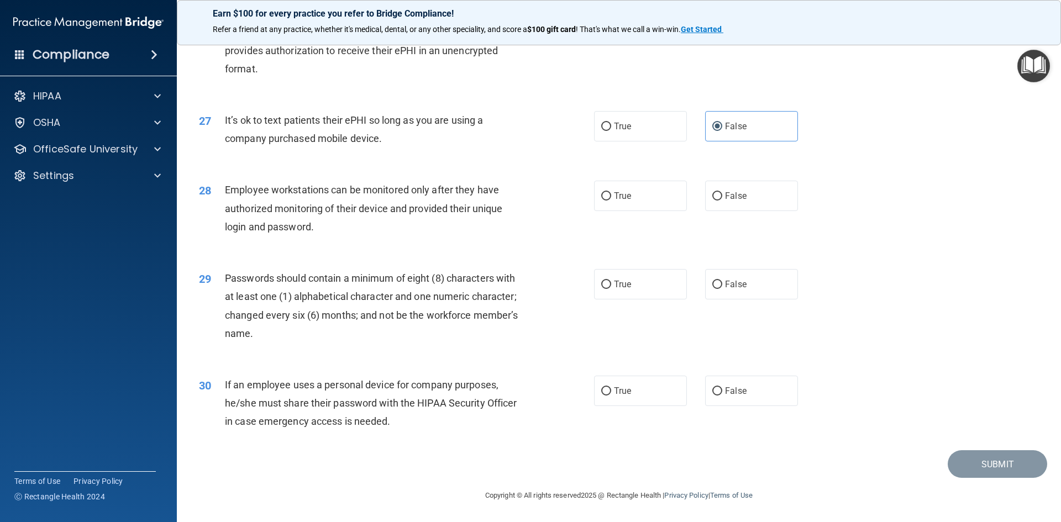
scroll to position [2252, 0]
click at [614, 201] on span "True" at bounding box center [622, 196] width 17 height 10
click at [610, 201] on input "True" at bounding box center [606, 196] width 10 height 8
radio input "true"
click at [646, 276] on label "True" at bounding box center [640, 284] width 93 height 30
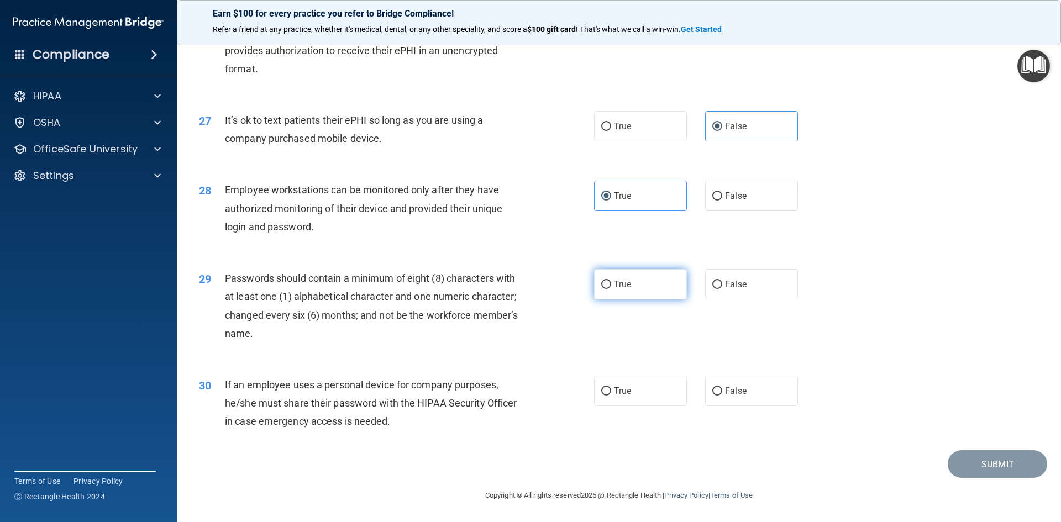
click at [611, 281] on input "True" at bounding box center [606, 285] width 10 height 8
radio input "true"
click at [728, 386] on span "False" at bounding box center [736, 391] width 22 height 10
click at [722, 387] on input "False" at bounding box center [717, 391] width 10 height 8
radio input "true"
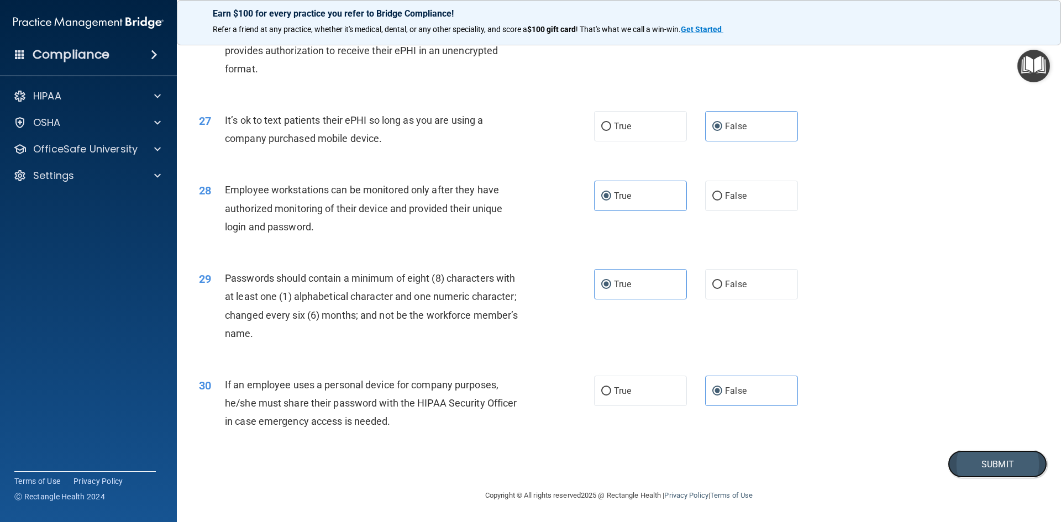
click at [978, 464] on button "Submit" at bounding box center [997, 464] width 99 height 28
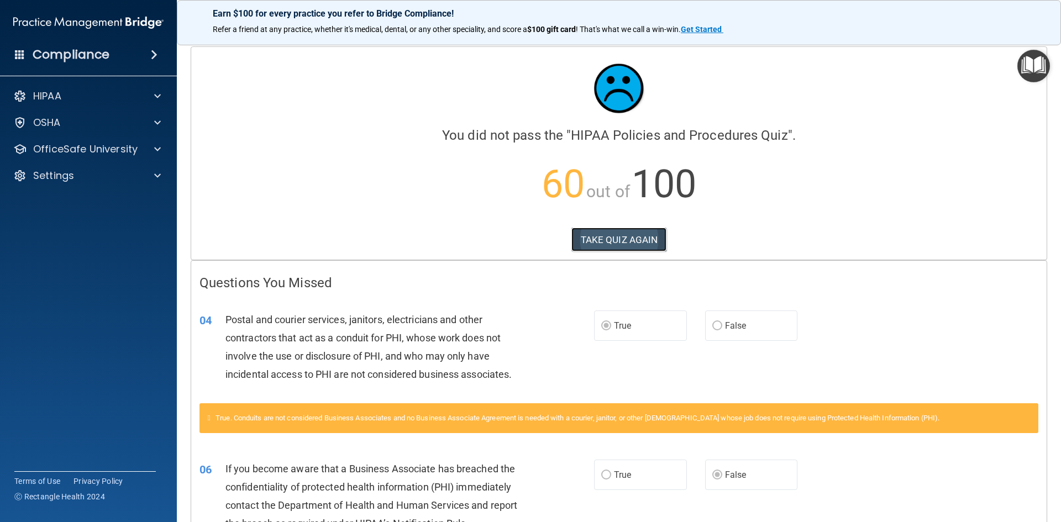
click at [634, 239] on button "TAKE QUIZ AGAIN" at bounding box center [619, 240] width 96 height 24
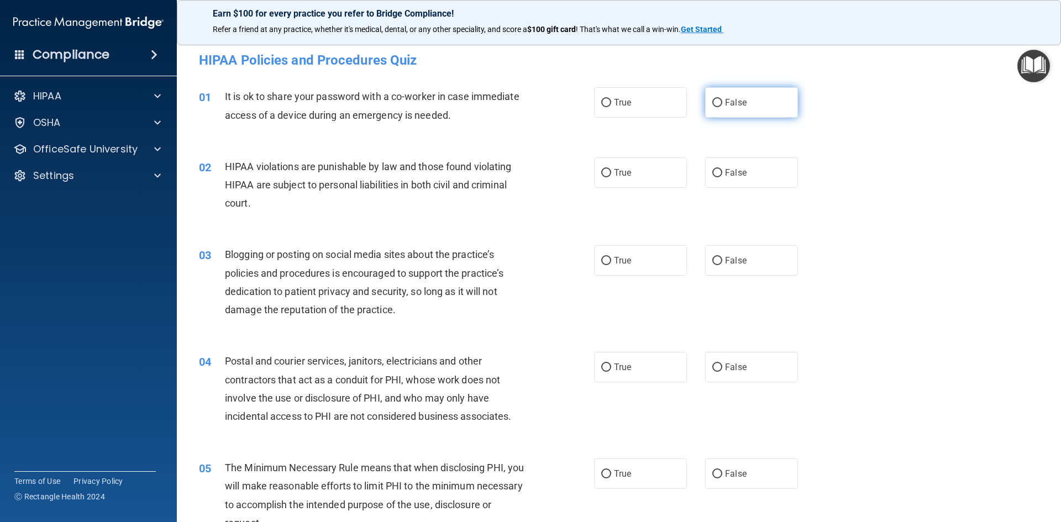
click at [759, 105] on label "False" at bounding box center [751, 102] width 93 height 30
click at [722, 105] on input "False" at bounding box center [717, 103] width 10 height 8
radio input "true"
click at [618, 180] on label "True" at bounding box center [640, 172] width 93 height 30
click at [611, 177] on input "True" at bounding box center [606, 173] width 10 height 8
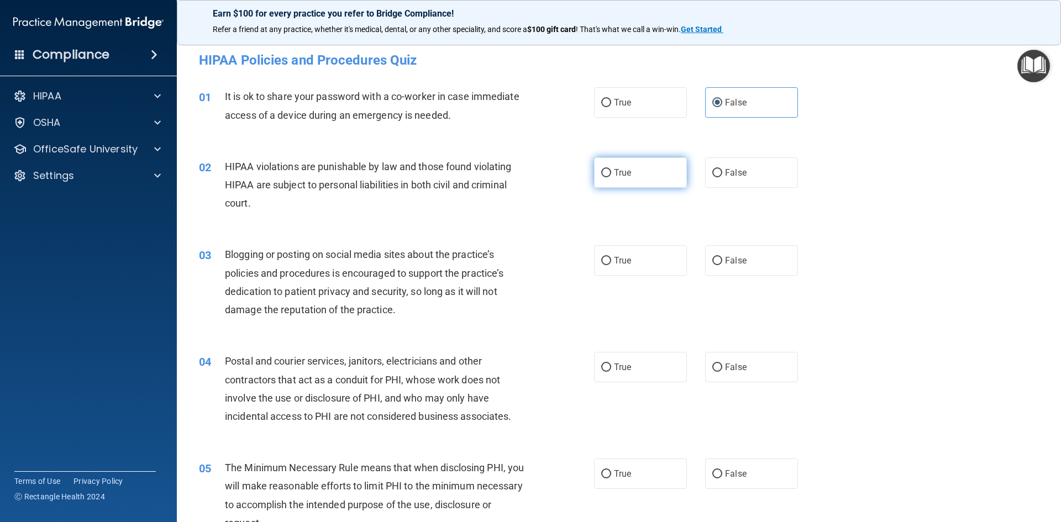
radio input "true"
click at [728, 261] on span "False" at bounding box center [736, 260] width 22 height 10
click at [722, 261] on input "False" at bounding box center [717, 261] width 10 height 8
radio input "true"
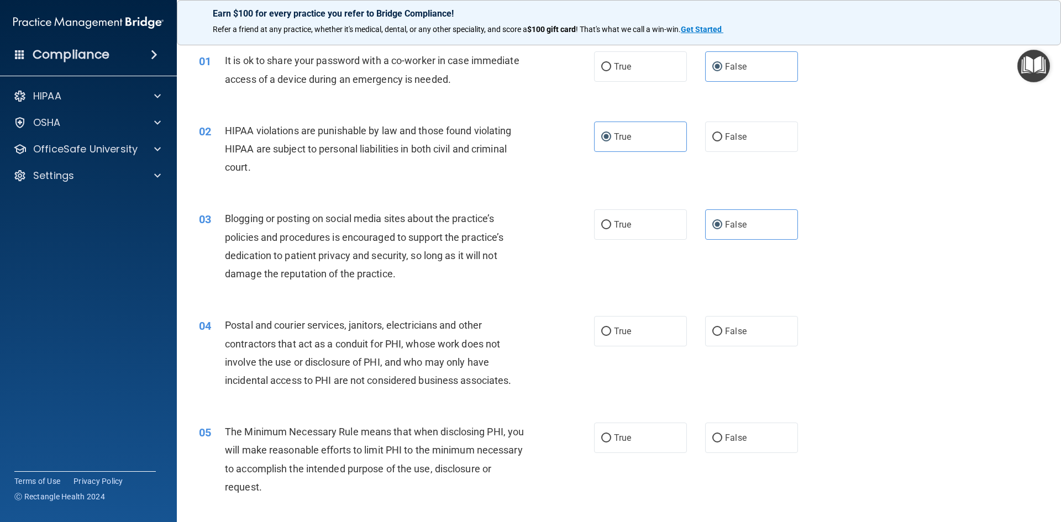
scroll to position [55, 0]
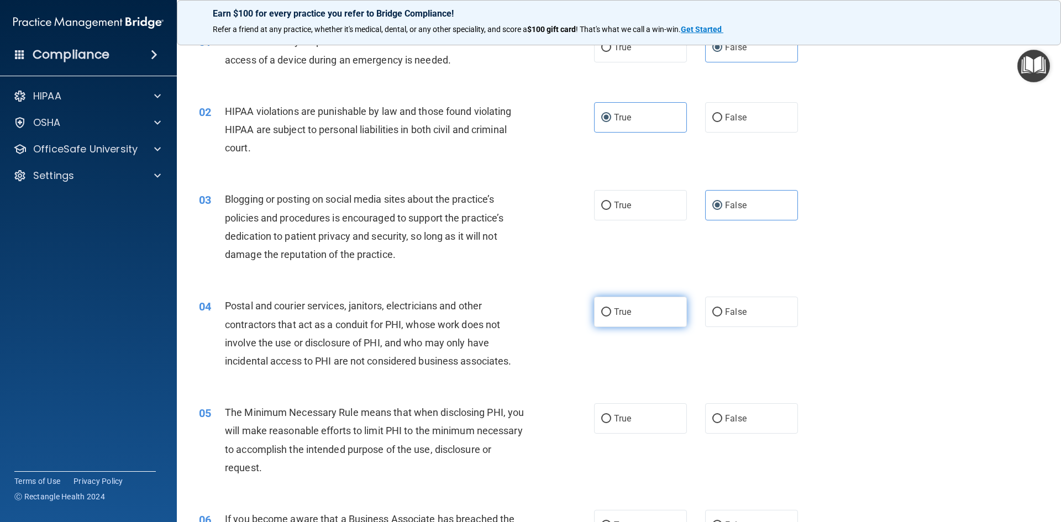
click at [614, 311] on span "True" at bounding box center [622, 312] width 17 height 10
click at [611, 311] on input "True" at bounding box center [606, 312] width 10 height 8
radio input "true"
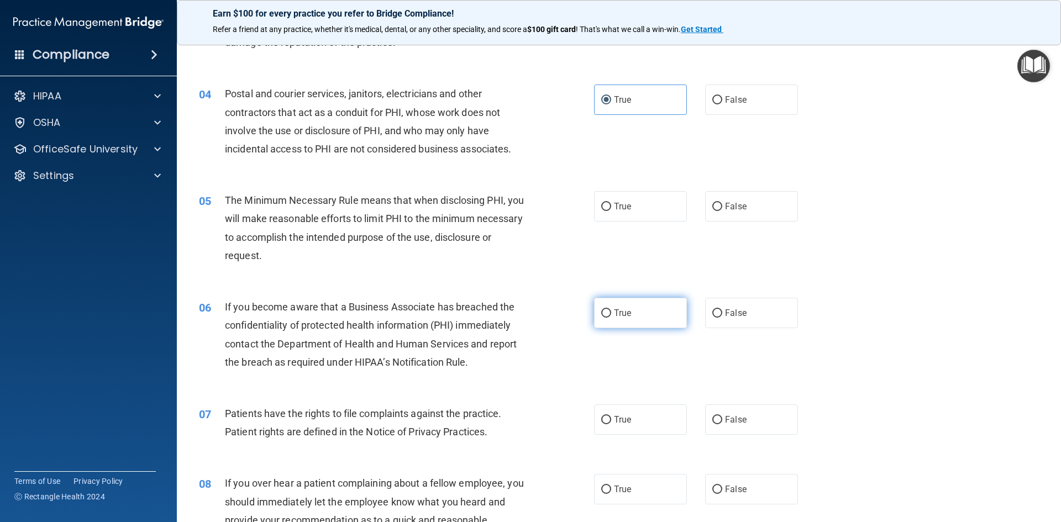
scroll to position [276, 0]
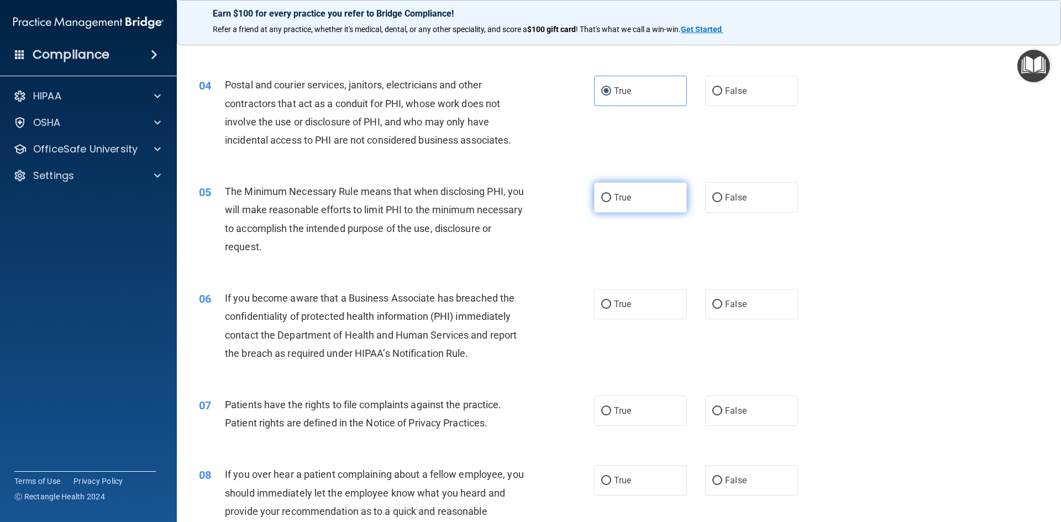
click at [621, 193] on span "True" at bounding box center [622, 197] width 17 height 10
click at [611, 194] on input "True" at bounding box center [606, 198] width 10 height 8
radio input "true"
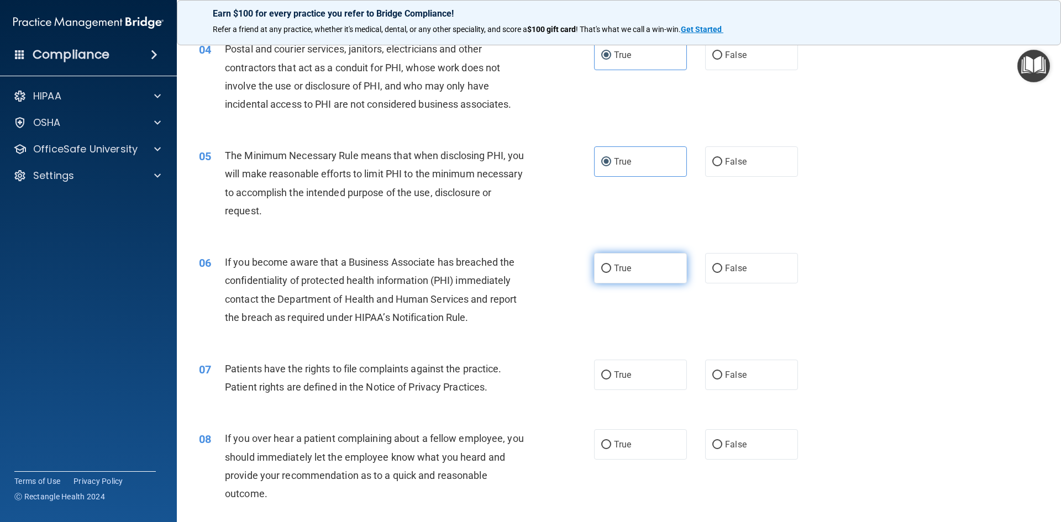
scroll to position [332, 0]
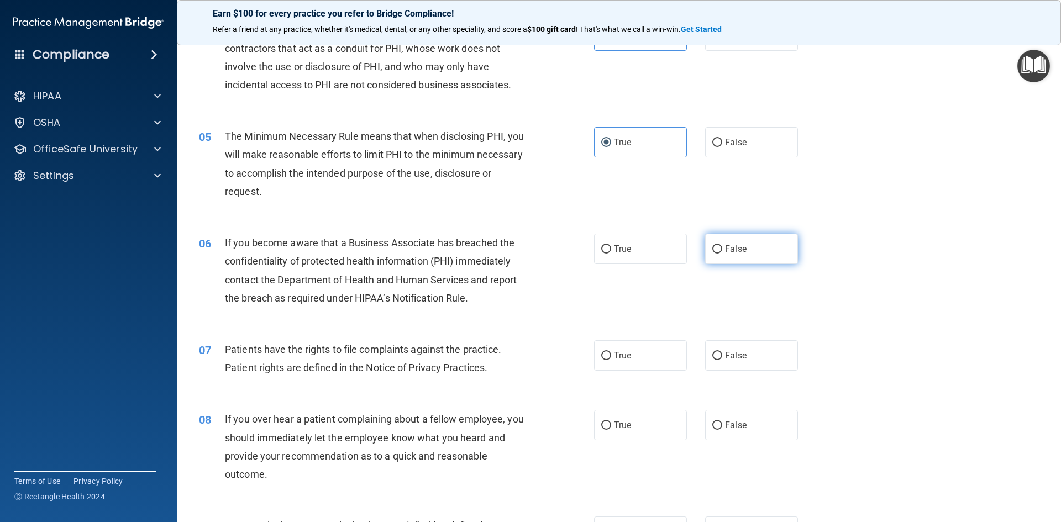
click at [749, 249] on label "False" at bounding box center [751, 249] width 93 height 30
click at [722, 249] on input "False" at bounding box center [717, 249] width 10 height 8
radio input "true"
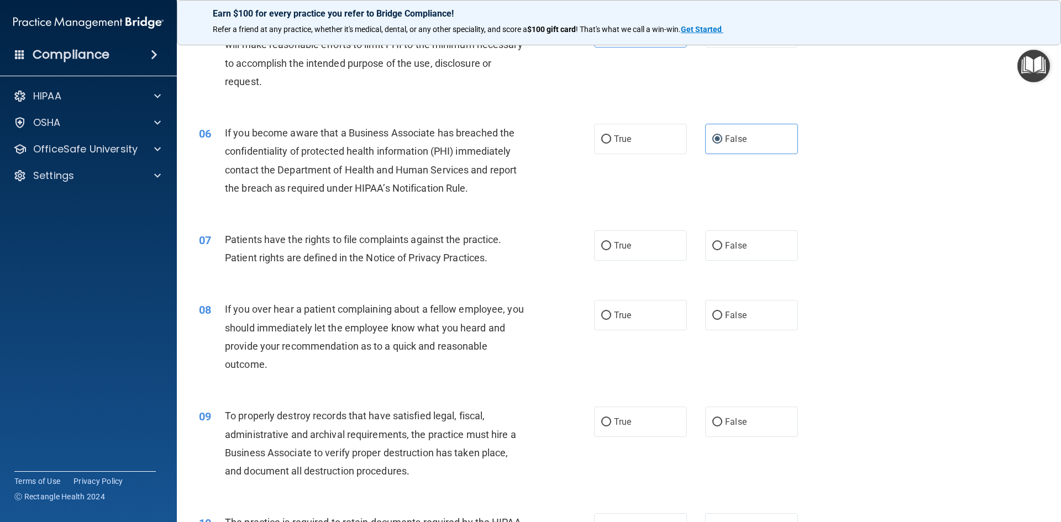
scroll to position [442, 0]
click at [621, 253] on label "True" at bounding box center [640, 245] width 93 height 30
click at [611, 250] on input "True" at bounding box center [606, 245] width 10 height 8
radio input "true"
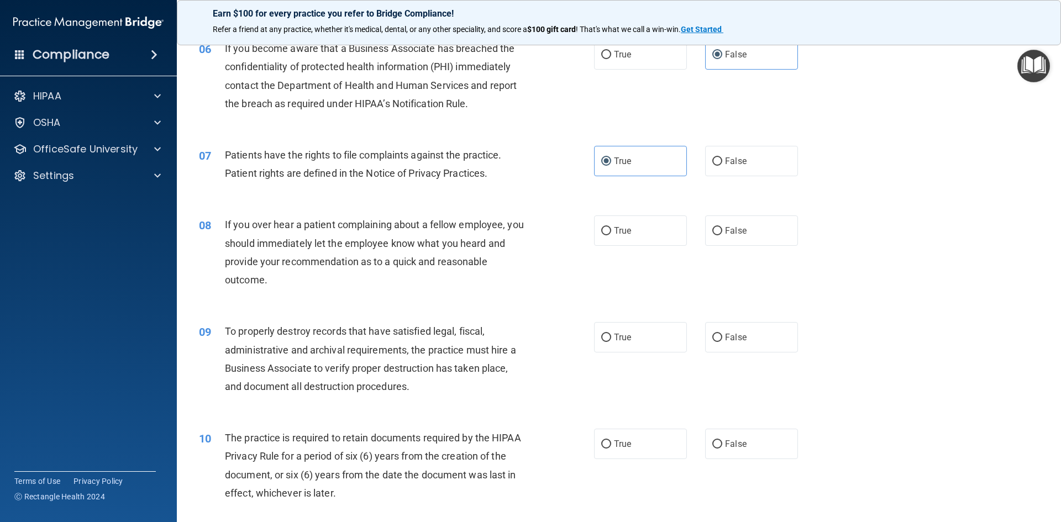
scroll to position [553, 0]
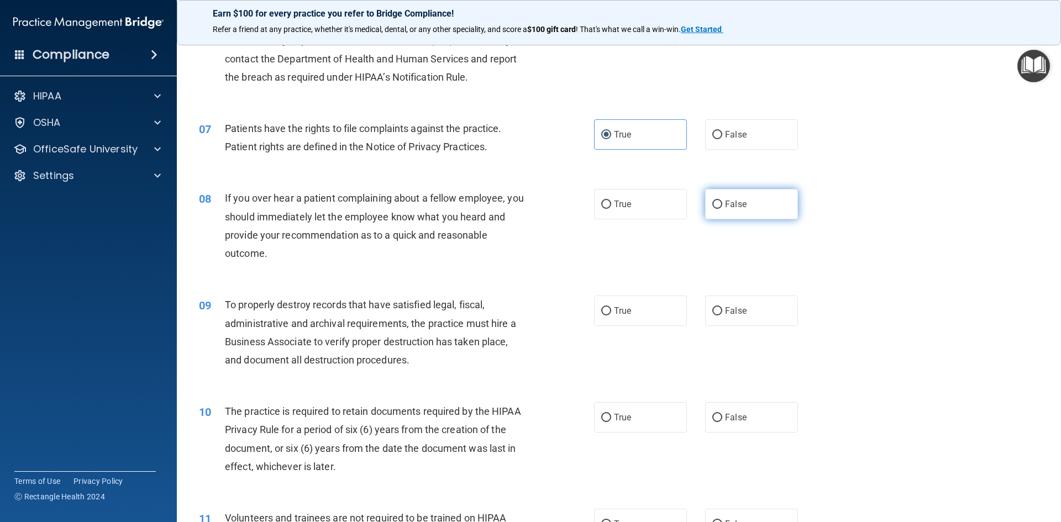
click at [725, 203] on span "False" at bounding box center [736, 204] width 22 height 10
click at [721, 203] on input "False" at bounding box center [717, 205] width 10 height 8
radio input "true"
click at [758, 299] on label "False" at bounding box center [751, 311] width 93 height 30
click at [722, 307] on input "False" at bounding box center [717, 311] width 10 height 8
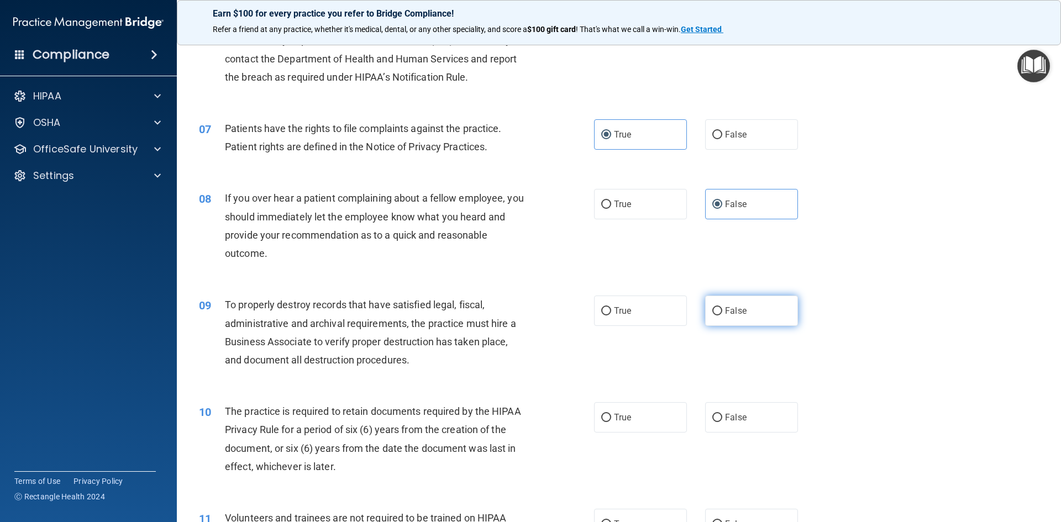
radio input "true"
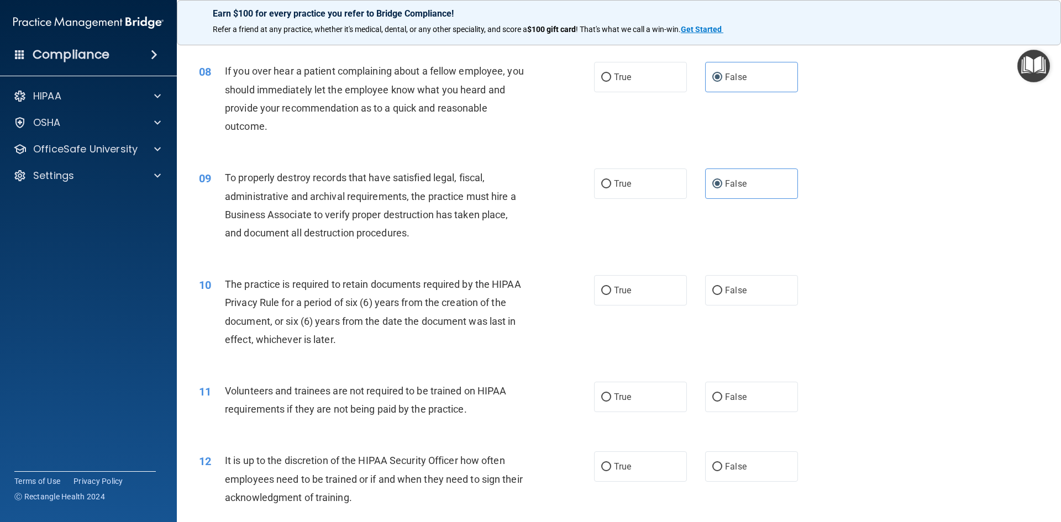
scroll to position [718, 0]
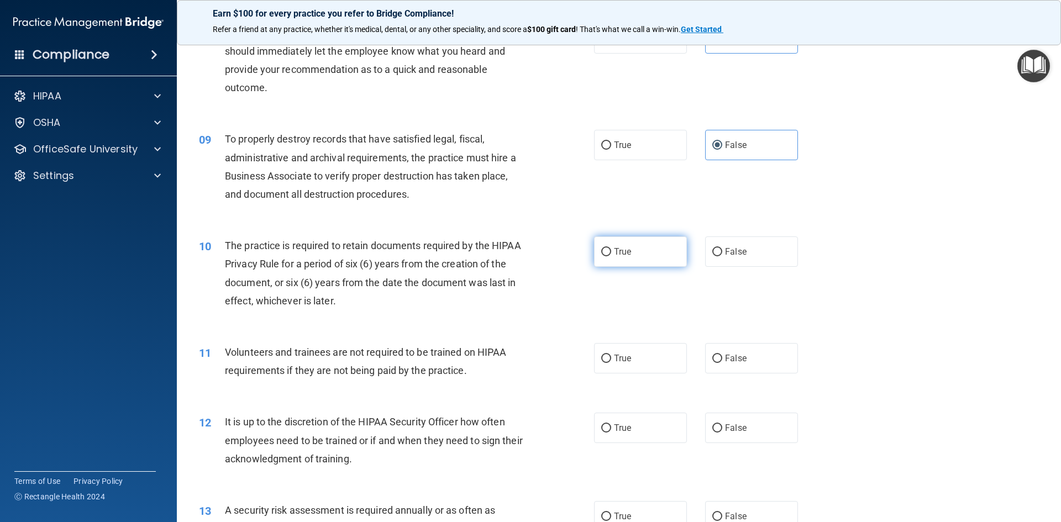
click at [627, 250] on span "True" at bounding box center [622, 251] width 17 height 10
click at [611, 250] on input "True" at bounding box center [606, 252] width 10 height 8
radio input "true"
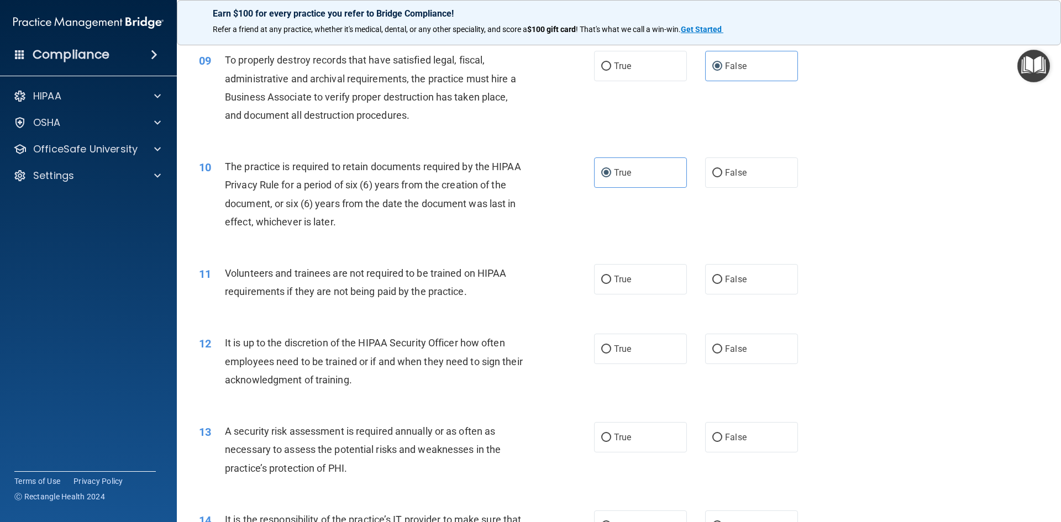
scroll to position [829, 0]
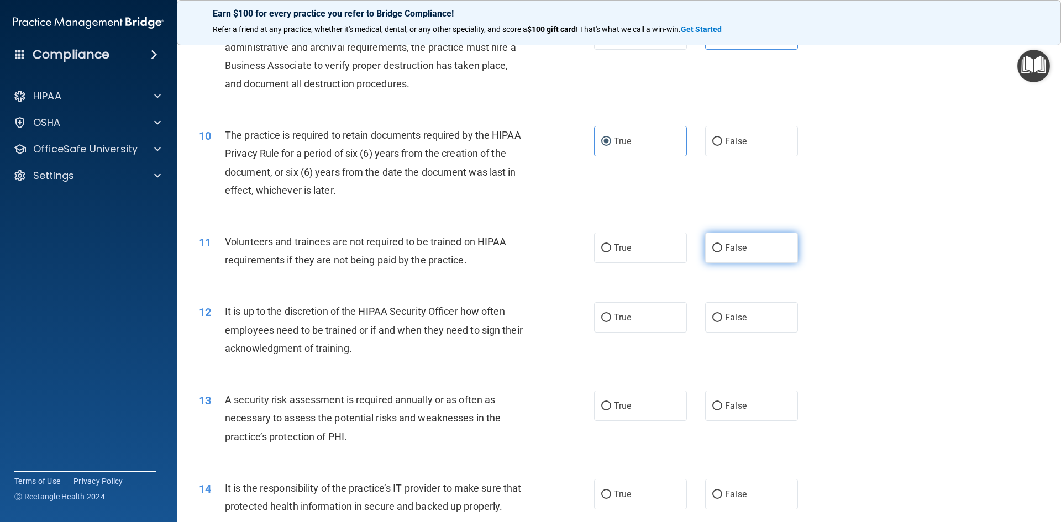
click at [747, 257] on label "False" at bounding box center [751, 248] width 93 height 30
click at [722, 253] on input "False" at bounding box center [717, 248] width 10 height 8
radio input "true"
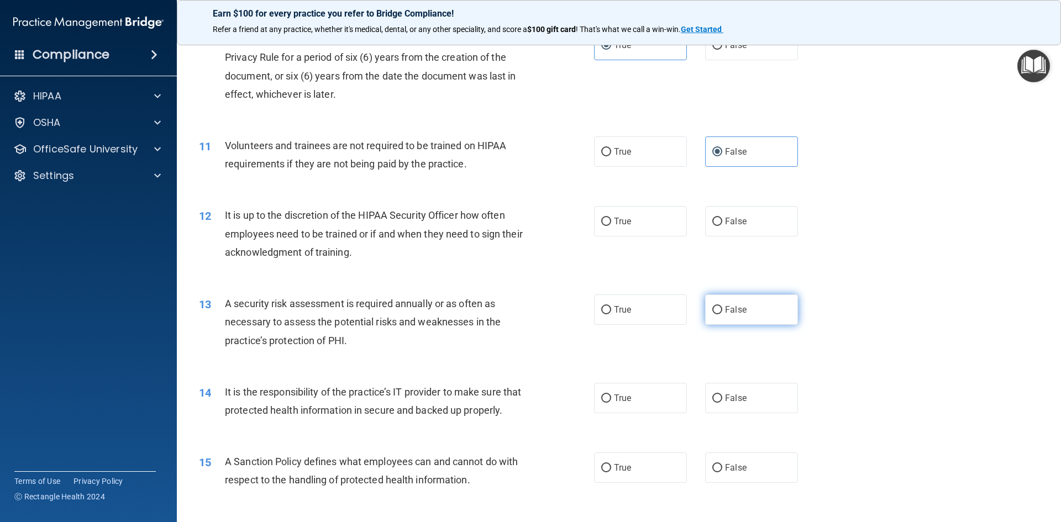
scroll to position [939, 0]
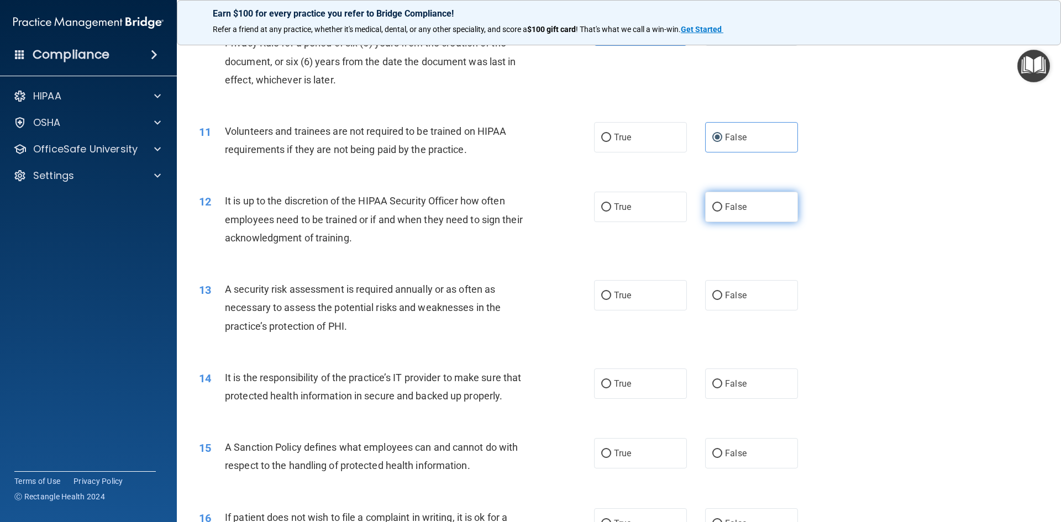
click at [725, 206] on span "False" at bounding box center [736, 207] width 22 height 10
click at [722, 206] on input "False" at bounding box center [717, 207] width 10 height 8
radio input "true"
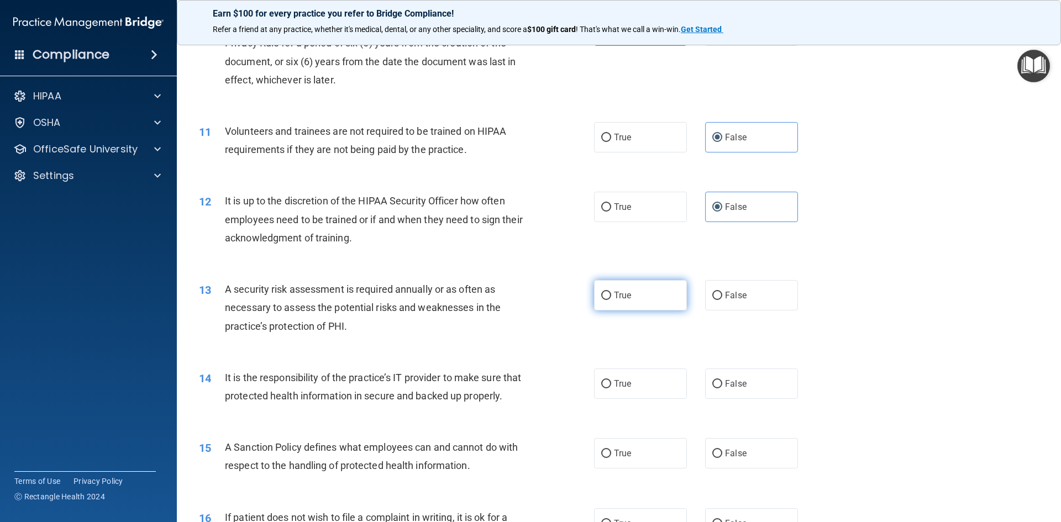
click at [657, 295] on label "True" at bounding box center [640, 295] width 93 height 30
click at [611, 295] on input "True" at bounding box center [606, 296] width 10 height 8
radio input "true"
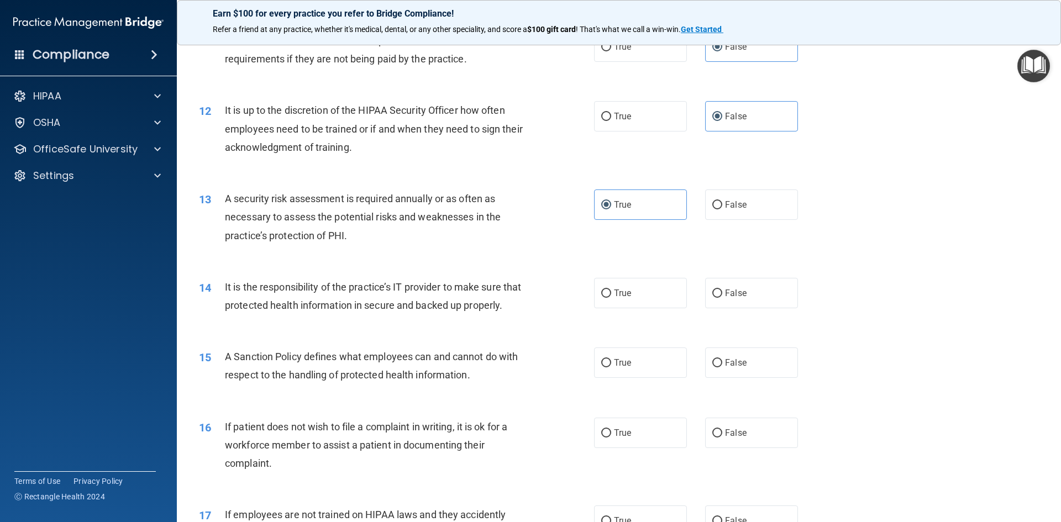
scroll to position [1050, 0]
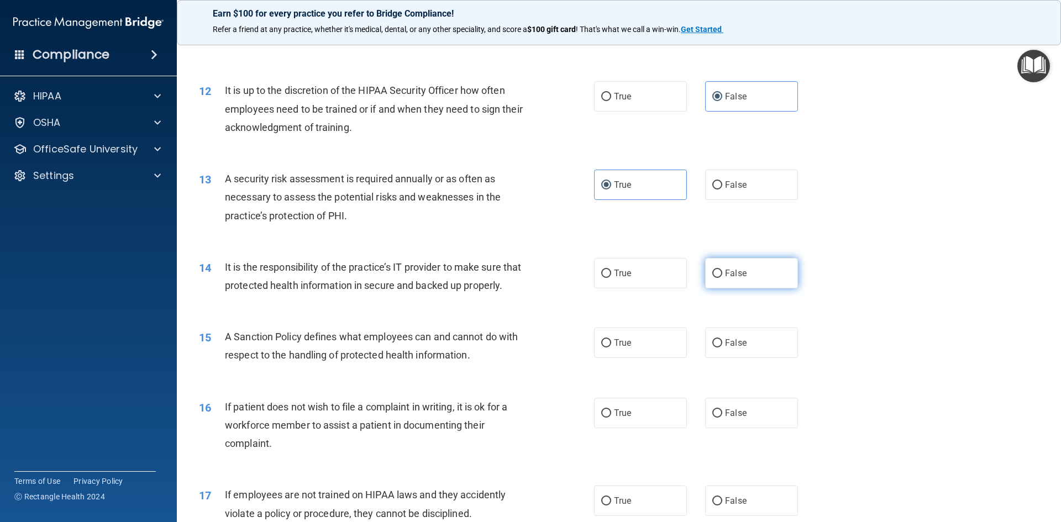
click at [713, 285] on label "False" at bounding box center [751, 273] width 93 height 30
click at [713, 278] on input "False" at bounding box center [717, 274] width 10 height 8
radio input "true"
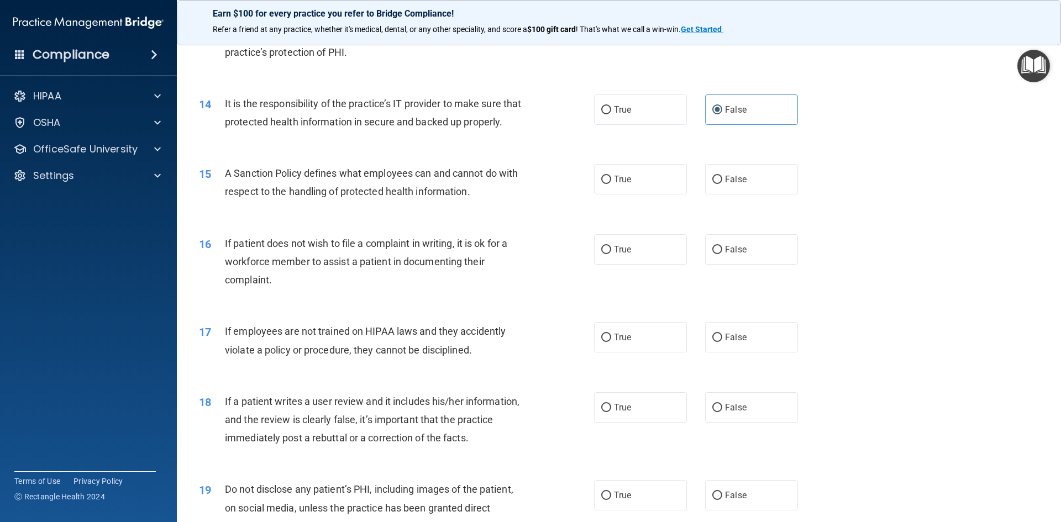
scroll to position [1216, 0]
click at [738, 182] on label "False" at bounding box center [751, 177] width 93 height 30
click at [722, 182] on input "False" at bounding box center [717, 178] width 10 height 8
radio input "true"
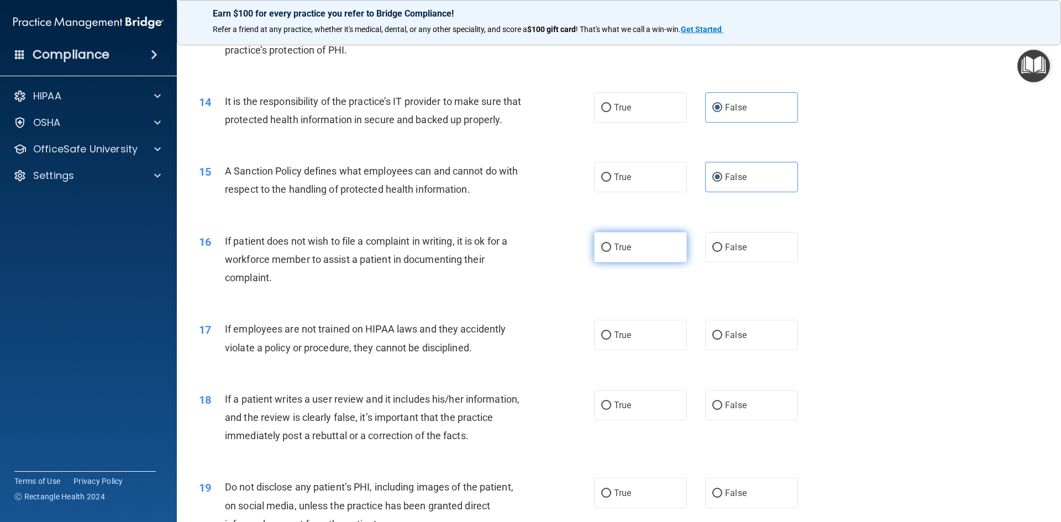
click at [633, 260] on label "True" at bounding box center [640, 247] width 93 height 30
click at [611, 252] on input "True" at bounding box center [606, 248] width 10 height 8
radio input "true"
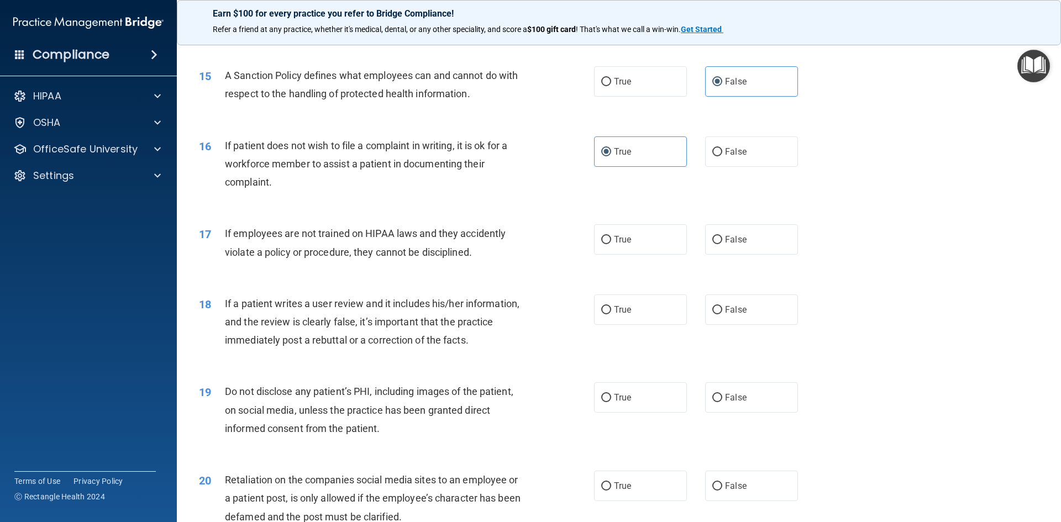
scroll to position [1326, 0]
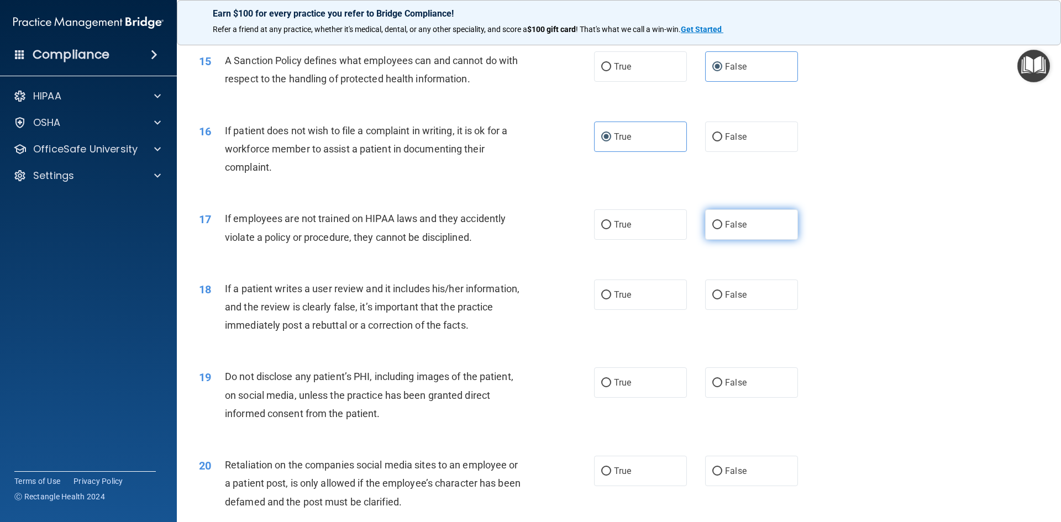
click at [724, 240] on label "False" at bounding box center [751, 224] width 93 height 30
click at [722, 229] on input "False" at bounding box center [717, 225] width 10 height 8
radio input "true"
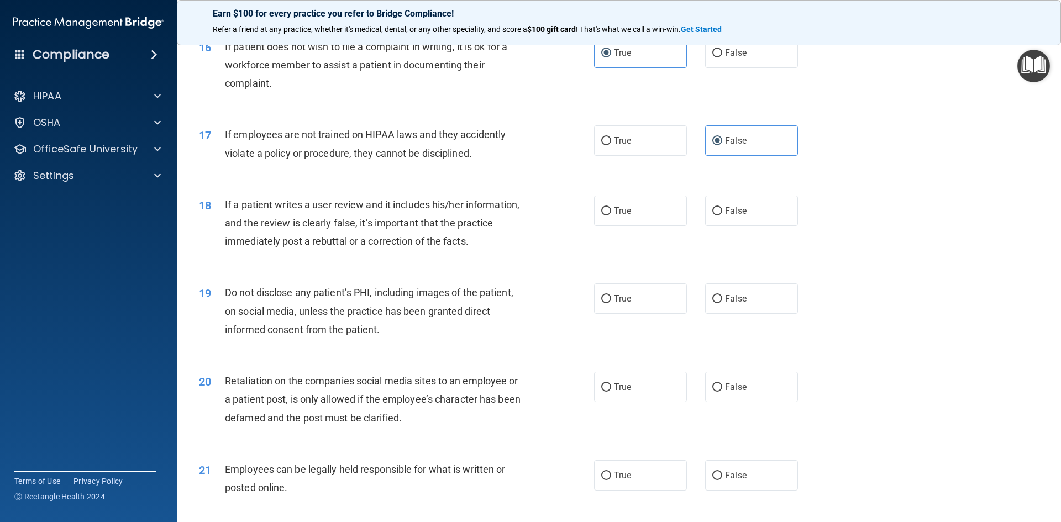
scroll to position [1437, 0]
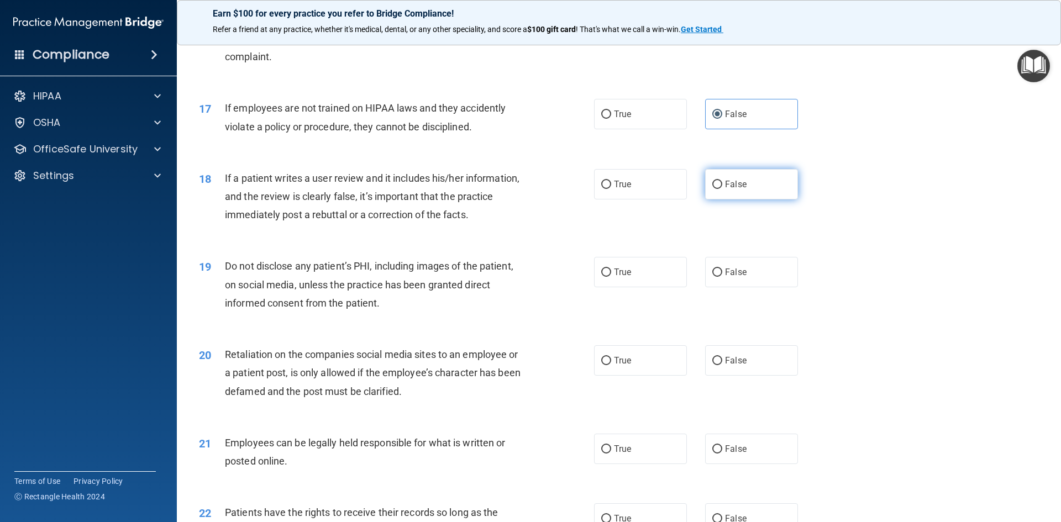
click at [721, 199] on label "False" at bounding box center [751, 184] width 93 height 30
click at [721, 189] on input "False" at bounding box center [717, 185] width 10 height 8
radio input "true"
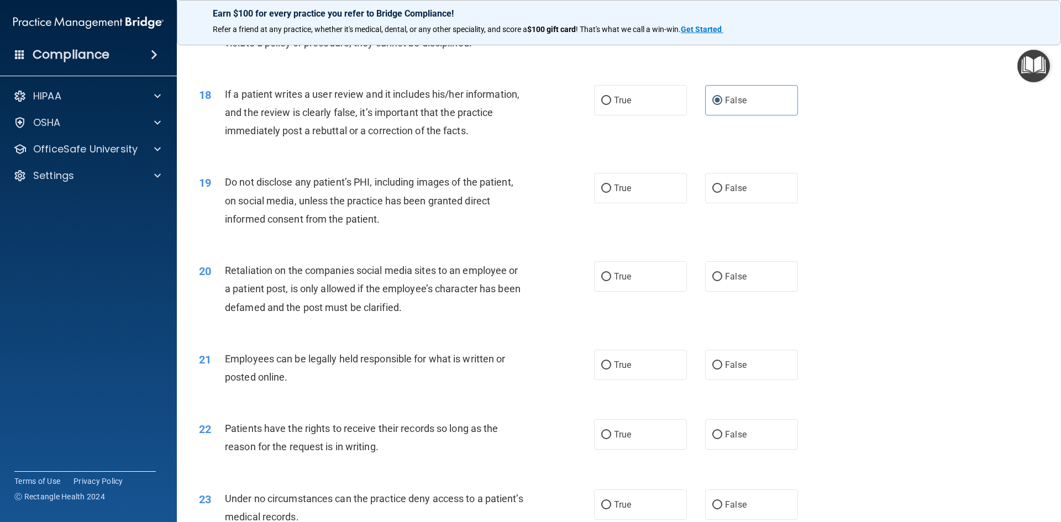
scroll to position [1547, 0]
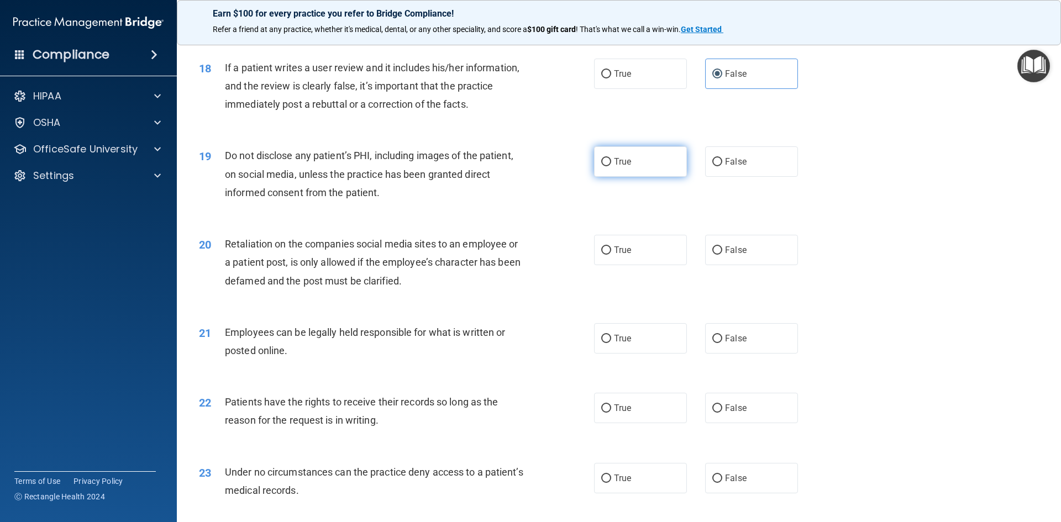
click at [640, 177] on label "True" at bounding box center [640, 161] width 93 height 30
click at [611, 166] on input "True" at bounding box center [606, 162] width 10 height 8
radio input "true"
click at [717, 265] on label "False" at bounding box center [751, 250] width 93 height 30
click at [717, 255] on input "False" at bounding box center [717, 250] width 10 height 8
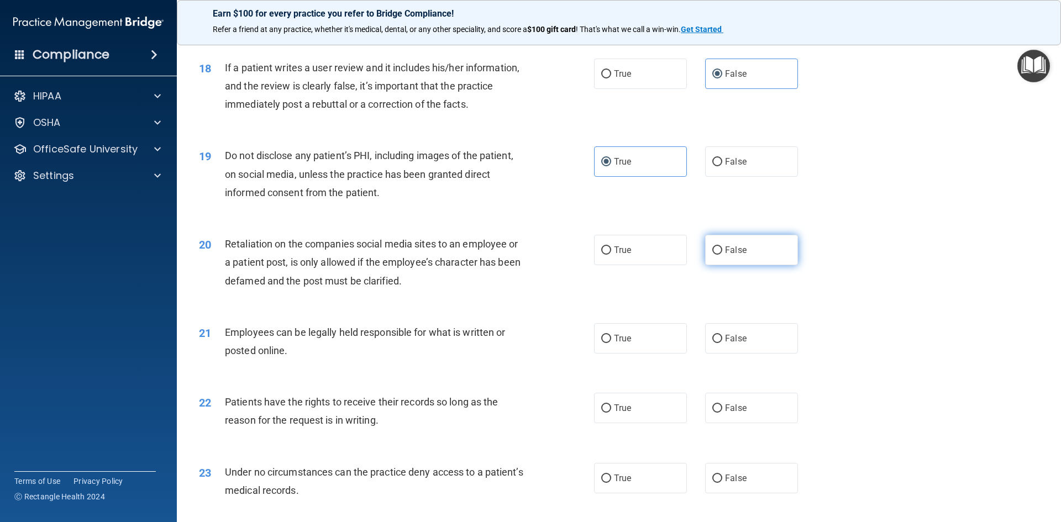
radio input "true"
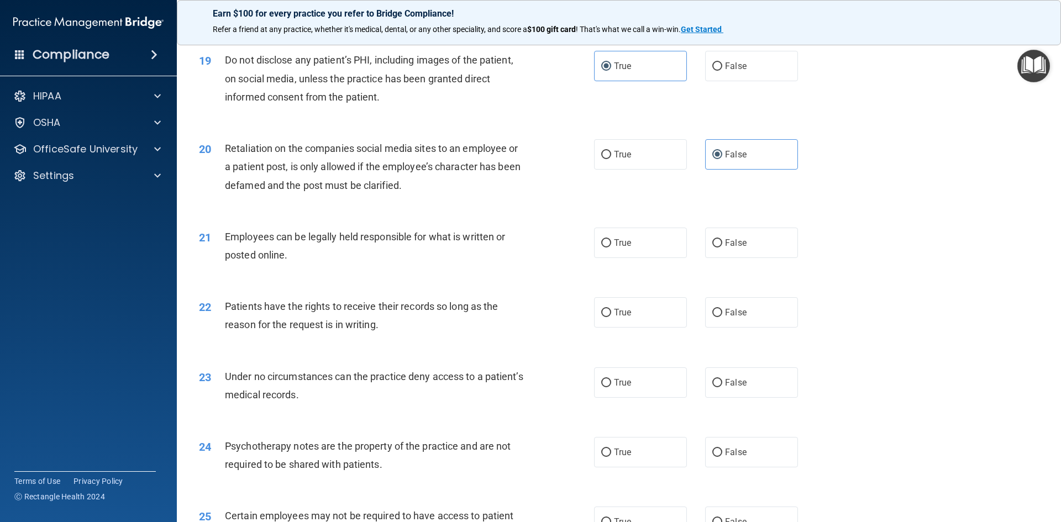
scroll to position [1658, 0]
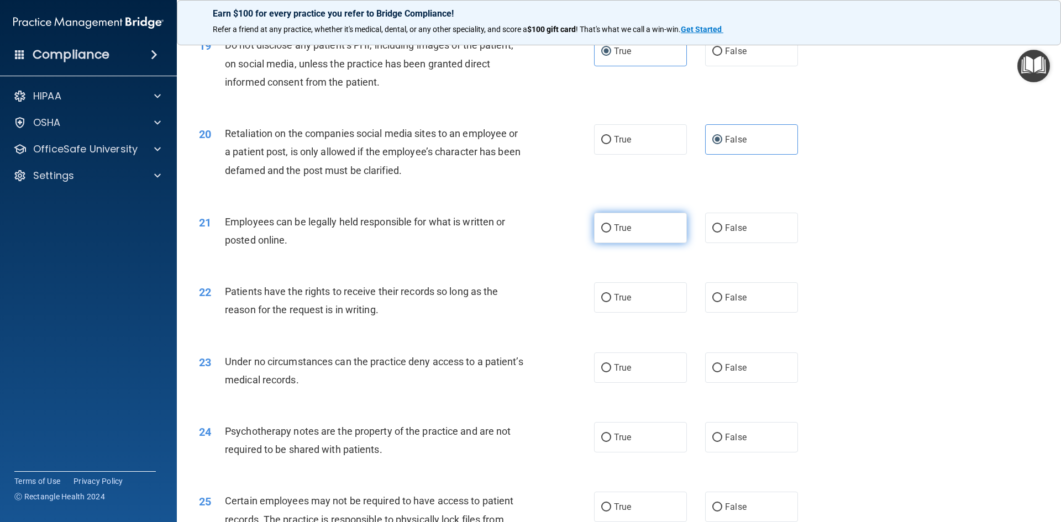
click at [642, 243] on label "True" at bounding box center [640, 228] width 93 height 30
click at [611, 233] on input "True" at bounding box center [606, 228] width 10 height 8
radio input "true"
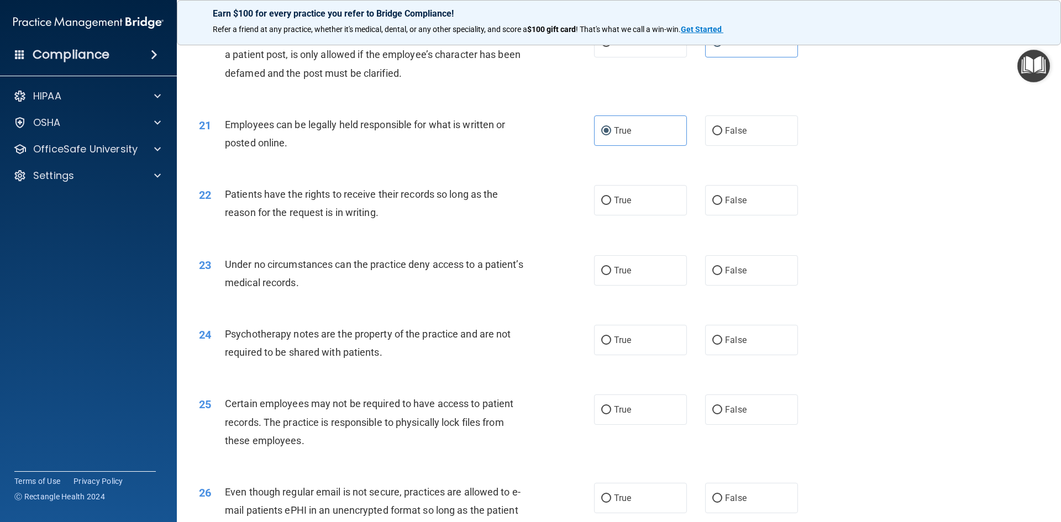
scroll to position [1768, 0]
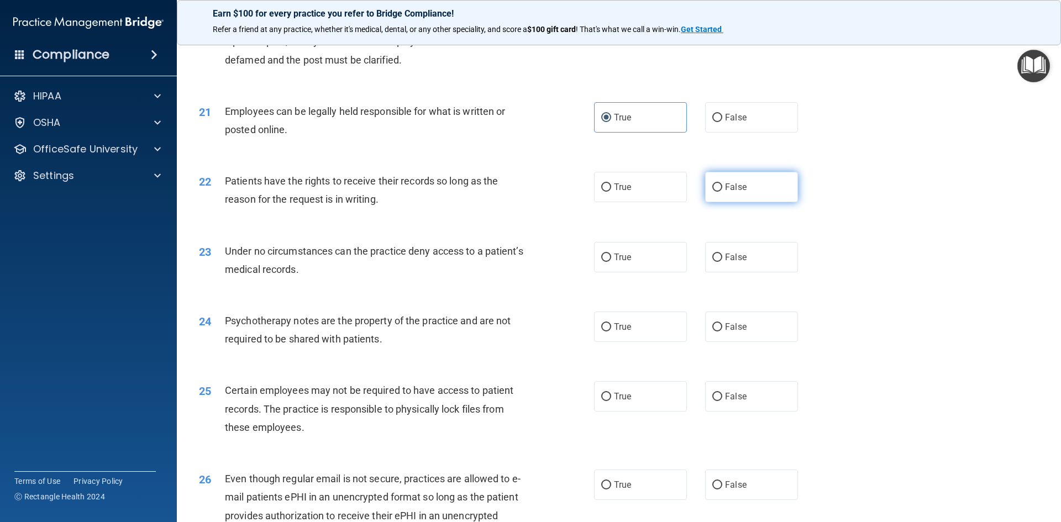
click at [736, 202] on label "False" at bounding box center [751, 187] width 93 height 30
click at [722, 192] on input "False" at bounding box center [717, 187] width 10 height 8
radio input "true"
click at [729, 264] on label "False" at bounding box center [751, 257] width 93 height 30
click at [722, 262] on input "False" at bounding box center [717, 258] width 10 height 8
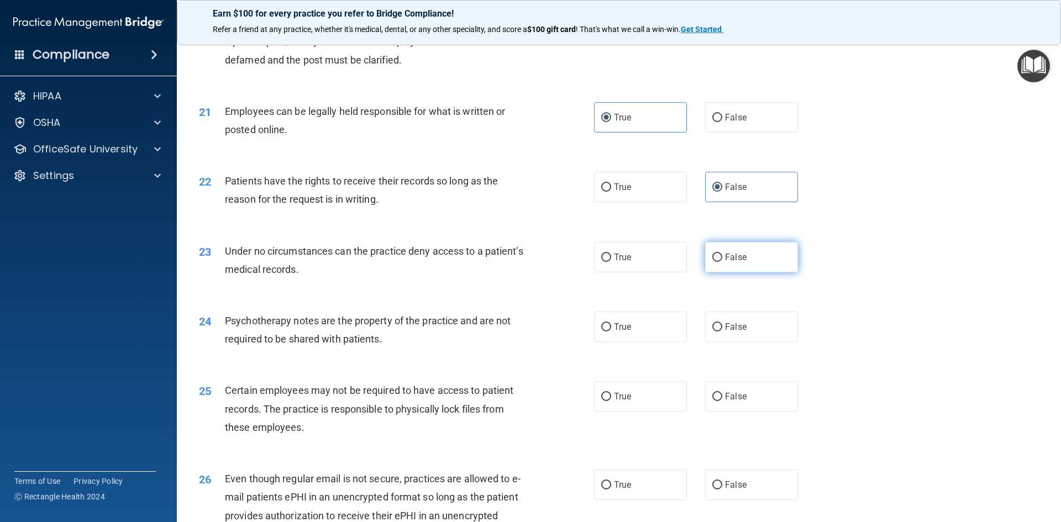
radio input "true"
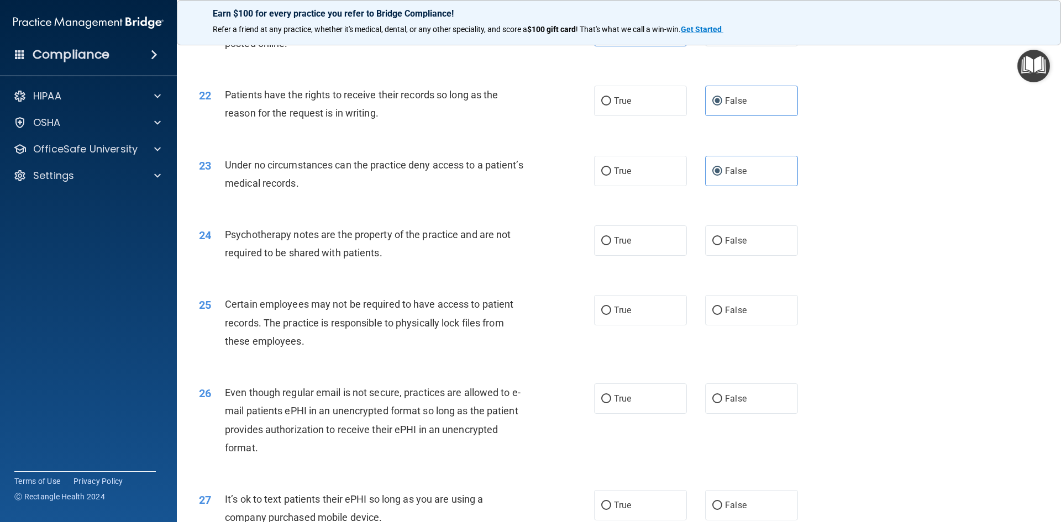
scroll to position [1879, 0]
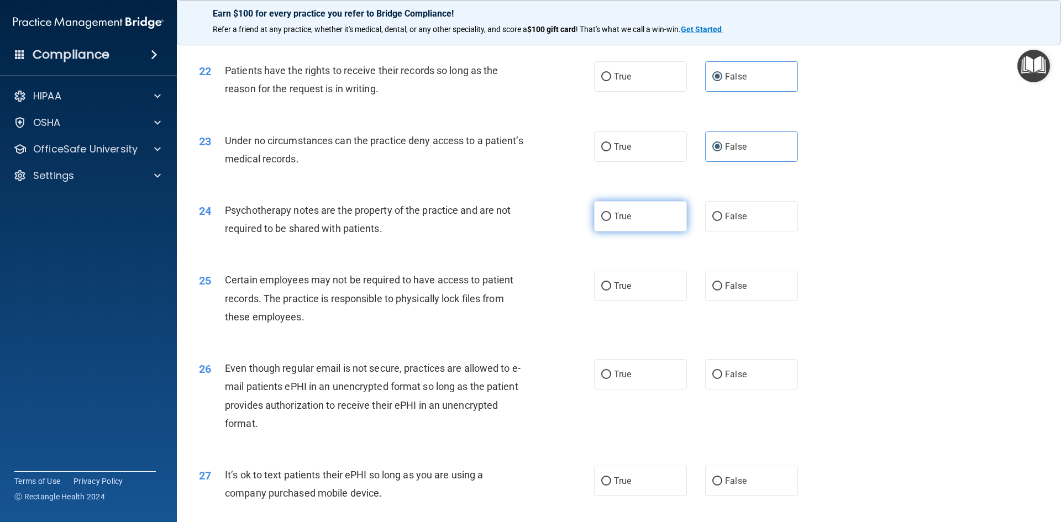
click at [638, 232] on label "True" at bounding box center [640, 216] width 93 height 30
click at [611, 221] on input "True" at bounding box center [606, 217] width 10 height 8
radio input "true"
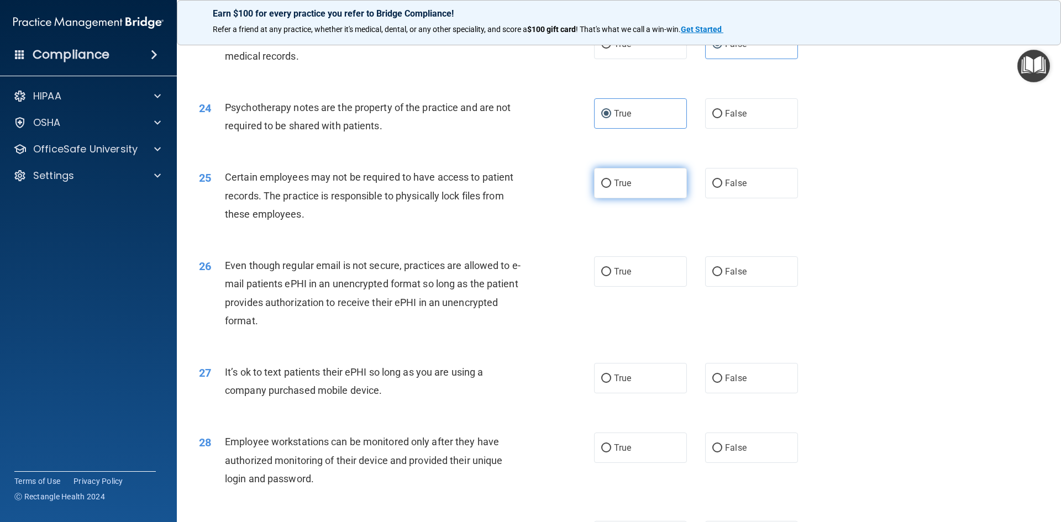
scroll to position [1989, 0]
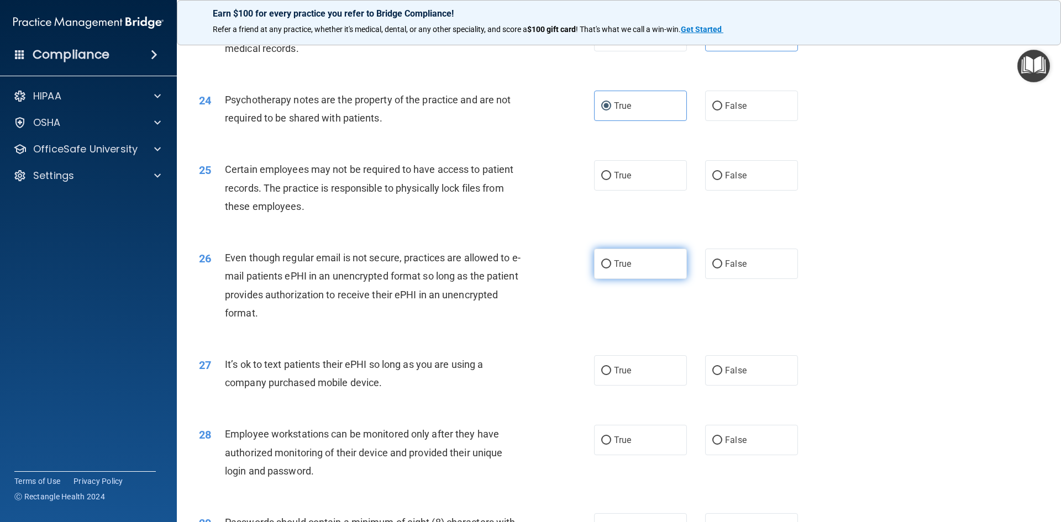
click at [654, 275] on label "True" at bounding box center [640, 264] width 93 height 30
click at [611, 269] on input "True" at bounding box center [606, 264] width 10 height 8
radio input "true"
click at [719, 191] on label "False" at bounding box center [751, 175] width 93 height 30
click at [719, 180] on input "False" at bounding box center [717, 176] width 10 height 8
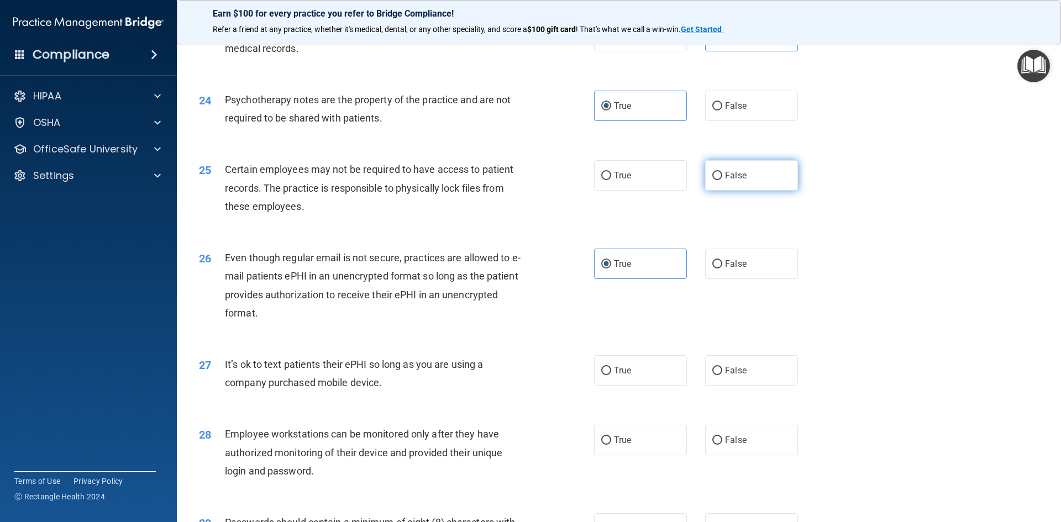
radio input "true"
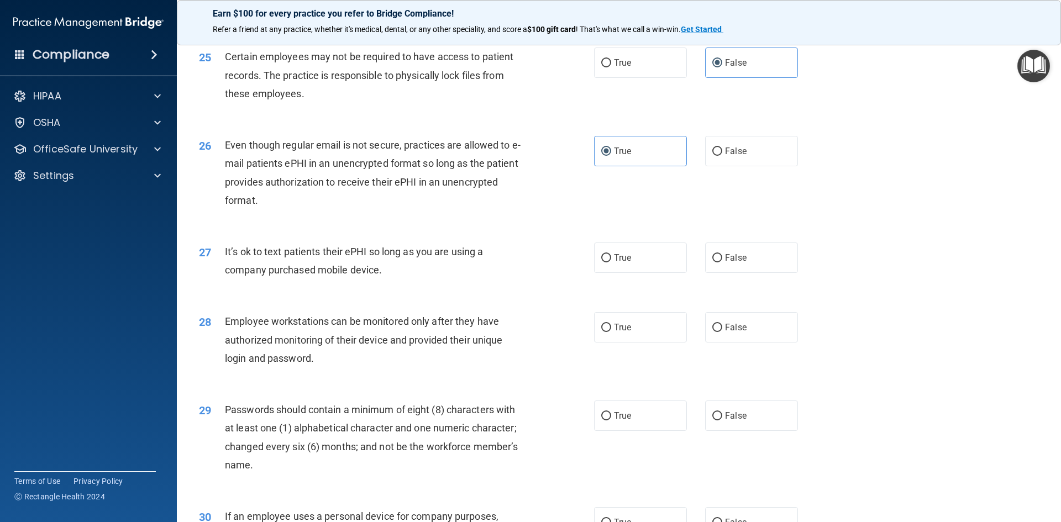
scroll to position [2210, 0]
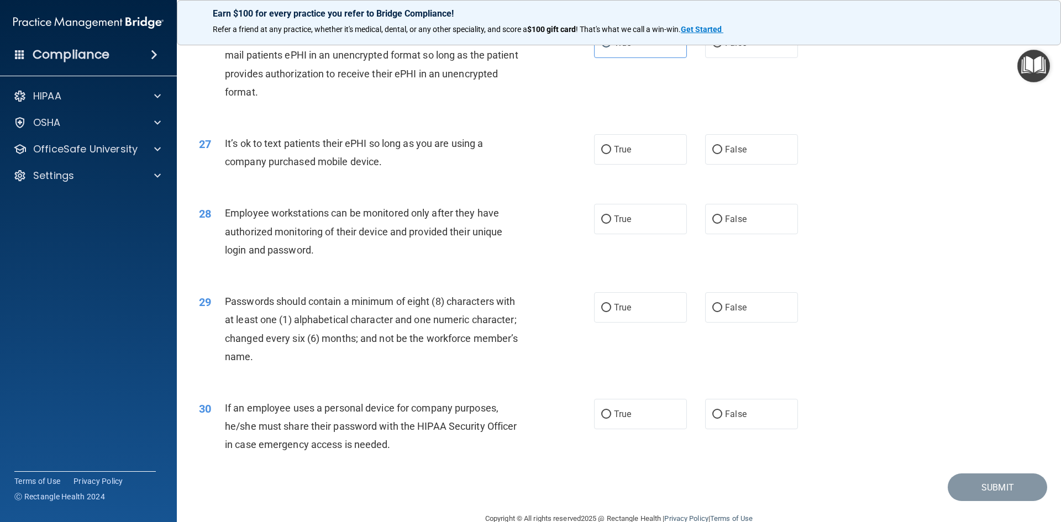
click at [729, 187] on div "27 It’s ok to text patients their ePHI so long as you are using a company purch…" at bounding box center [619, 155] width 856 height 70
click at [732, 165] on label "False" at bounding box center [751, 149] width 93 height 30
click at [722, 154] on input "False" at bounding box center [717, 150] width 10 height 8
radio input "true"
click at [631, 190] on div "27 It’s ok to text patients their ePHI so long as you are using a company purch…" at bounding box center [619, 155] width 856 height 70
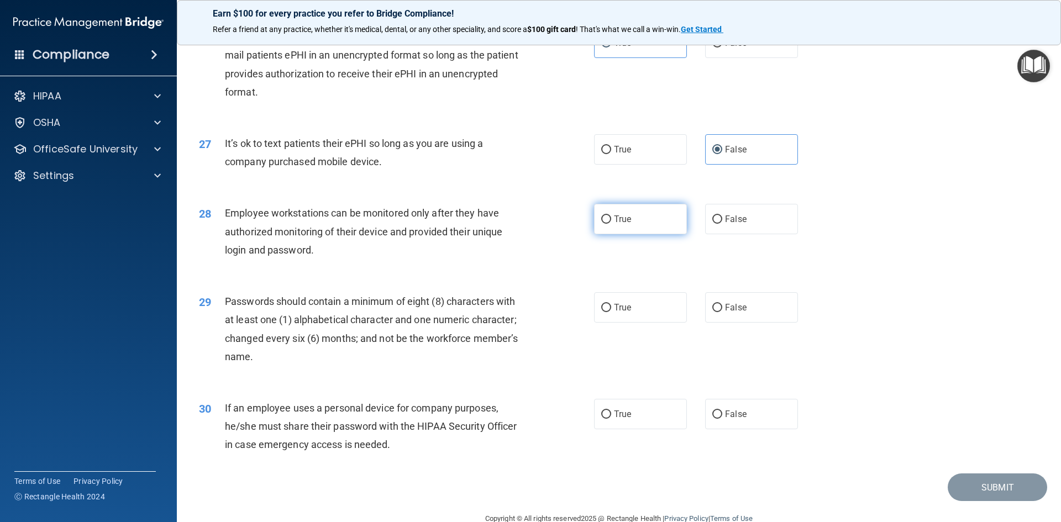
click at [629, 231] on label "True" at bounding box center [640, 219] width 93 height 30
click at [611, 224] on input "True" at bounding box center [606, 220] width 10 height 8
radio input "true"
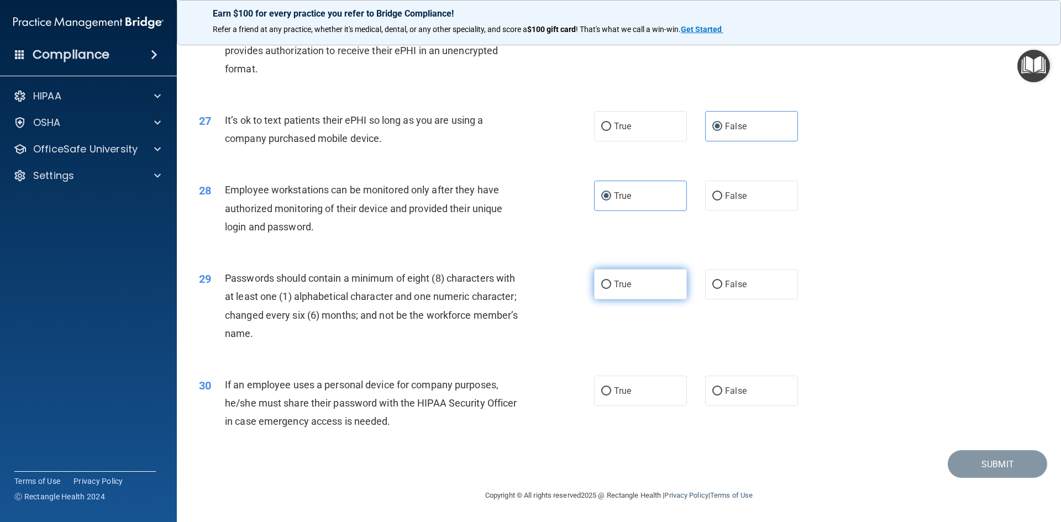
click at [668, 290] on label "True" at bounding box center [640, 284] width 93 height 30
click at [611, 289] on input "True" at bounding box center [606, 285] width 10 height 8
radio input "true"
click at [768, 397] on label "False" at bounding box center [751, 391] width 93 height 30
click at [722, 396] on input "False" at bounding box center [717, 391] width 10 height 8
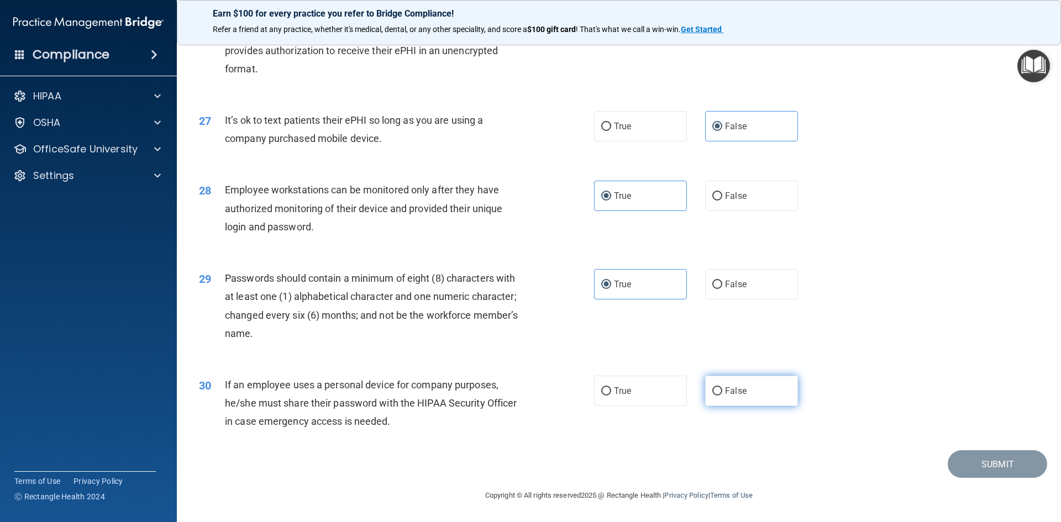
radio input "true"
click at [984, 467] on button "Submit" at bounding box center [997, 464] width 99 height 28
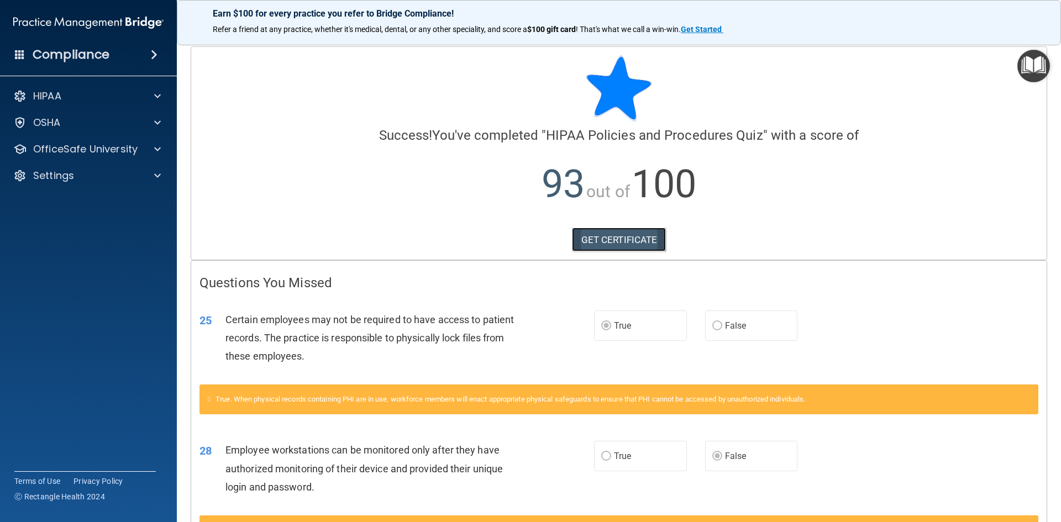
click at [635, 237] on link "GET CERTIFICATE" at bounding box center [619, 240] width 94 height 24
click at [148, 154] on div at bounding box center [156, 149] width 28 height 13
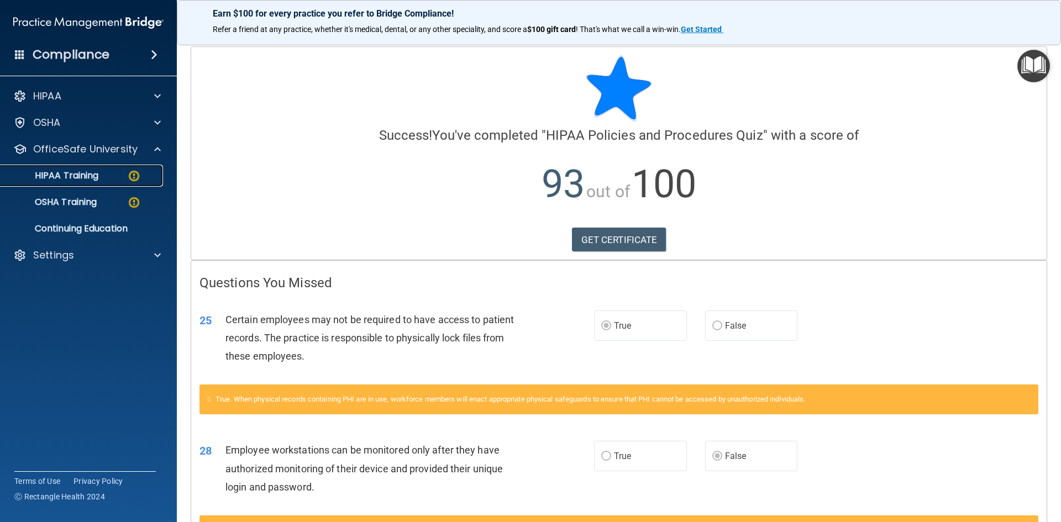
click at [132, 180] on img at bounding box center [134, 176] width 14 height 14
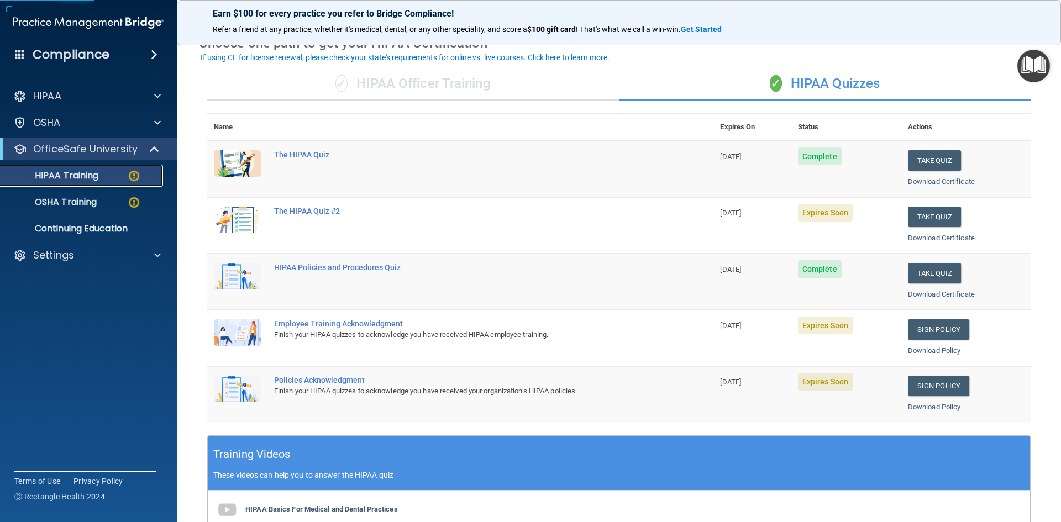
scroll to position [55, 0]
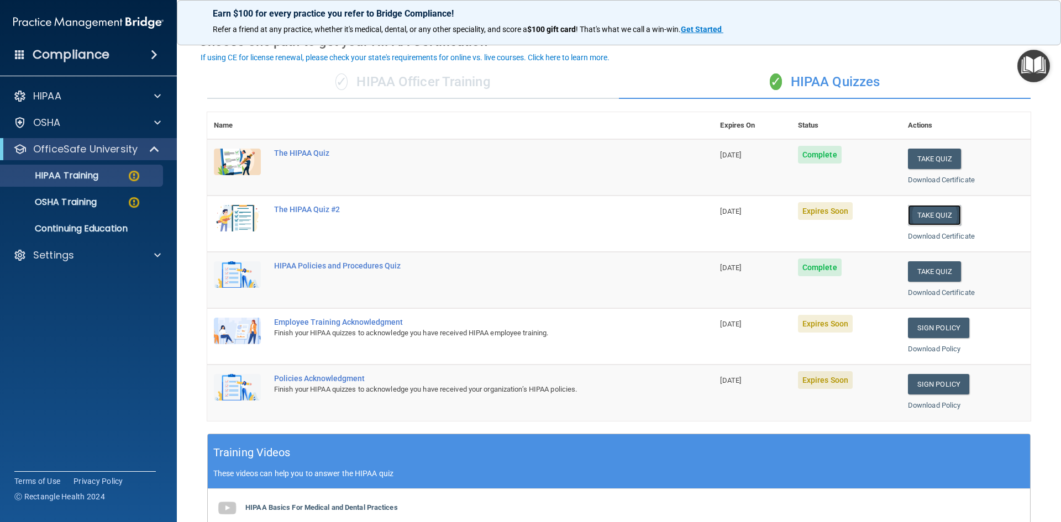
click at [918, 218] on button "Take Quiz" at bounding box center [934, 215] width 53 height 20
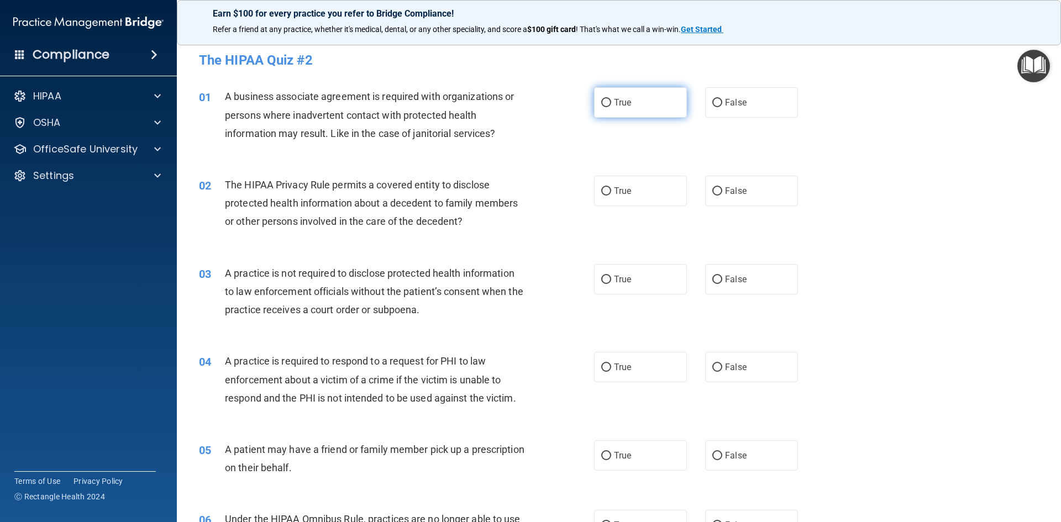
click at [620, 110] on label "True" at bounding box center [640, 102] width 93 height 30
click at [611, 107] on input "True" at bounding box center [606, 103] width 10 height 8
radio input "true"
click at [633, 185] on label "True" at bounding box center [640, 191] width 93 height 30
click at [611, 187] on input "True" at bounding box center [606, 191] width 10 height 8
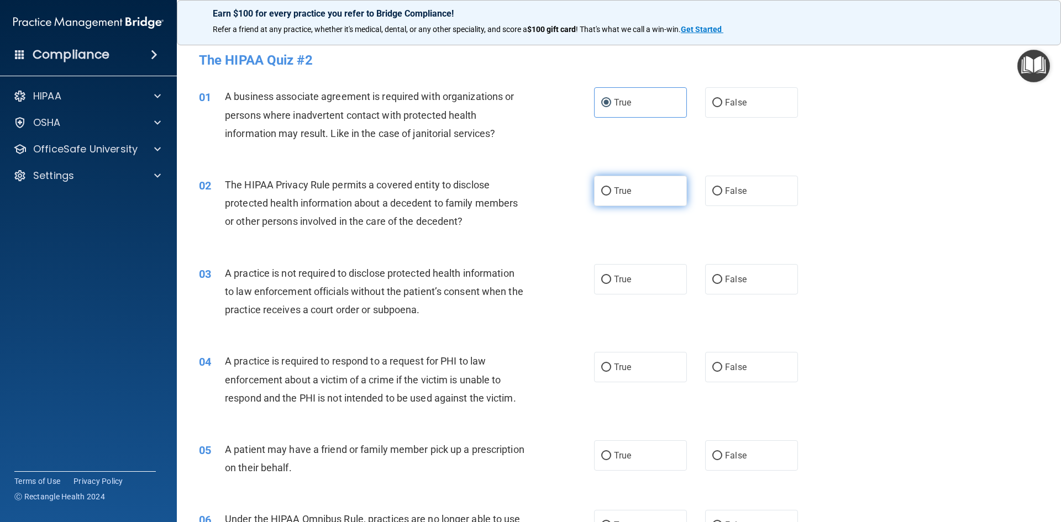
radio input "true"
click at [630, 288] on label "True" at bounding box center [640, 279] width 93 height 30
click at [611, 284] on input "True" at bounding box center [606, 280] width 10 height 8
radio input "true"
drag, startPoint x: 630, startPoint y: 356, endPoint x: 635, endPoint y: 364, distance: 9.4
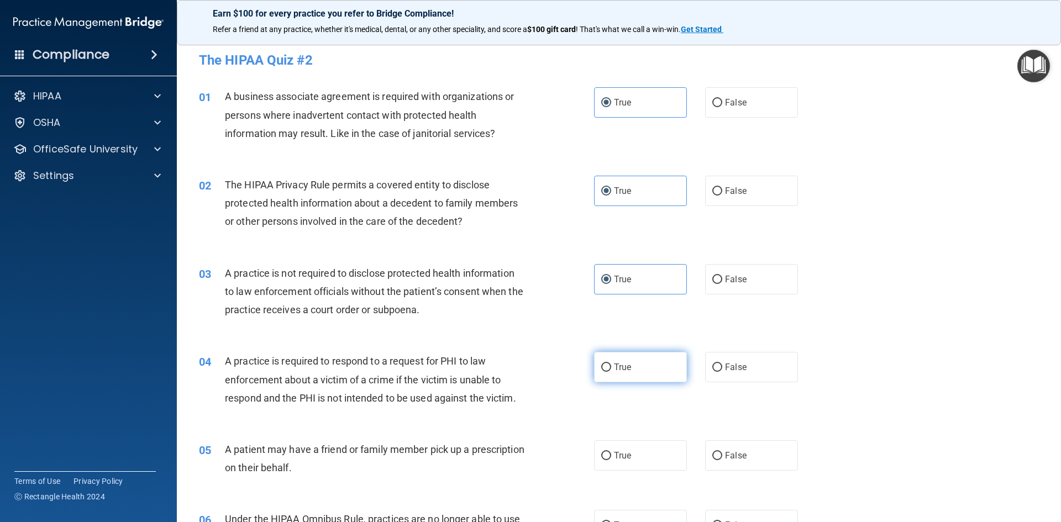
click at [630, 356] on label "True" at bounding box center [640, 367] width 93 height 30
click at [611, 364] on input "True" at bounding box center [606, 368] width 10 height 8
radio input "true"
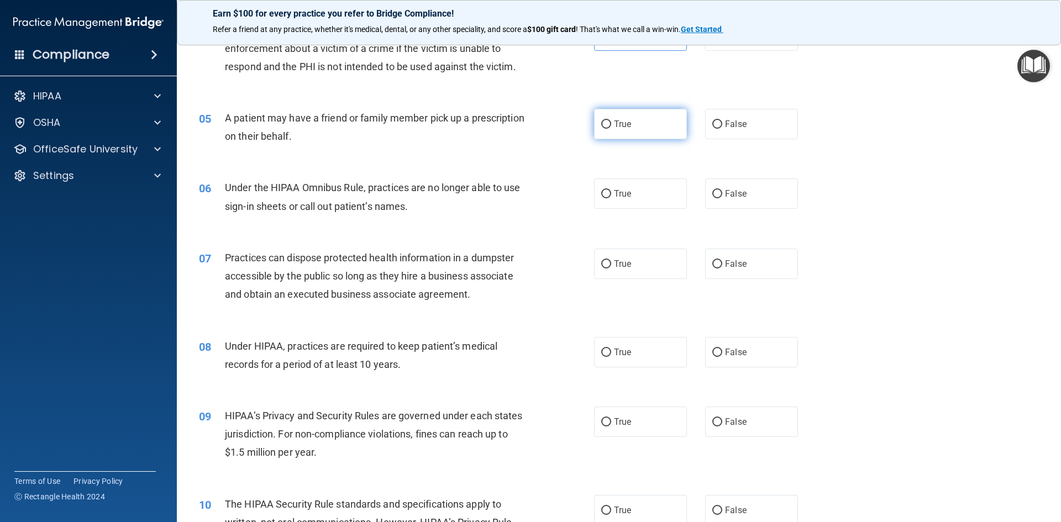
click at [632, 114] on label "True" at bounding box center [640, 124] width 93 height 30
click at [611, 120] on input "True" at bounding box center [606, 124] width 10 height 8
radio input "true"
click at [638, 182] on label "True" at bounding box center [640, 193] width 93 height 30
click at [611, 190] on input "True" at bounding box center [606, 194] width 10 height 8
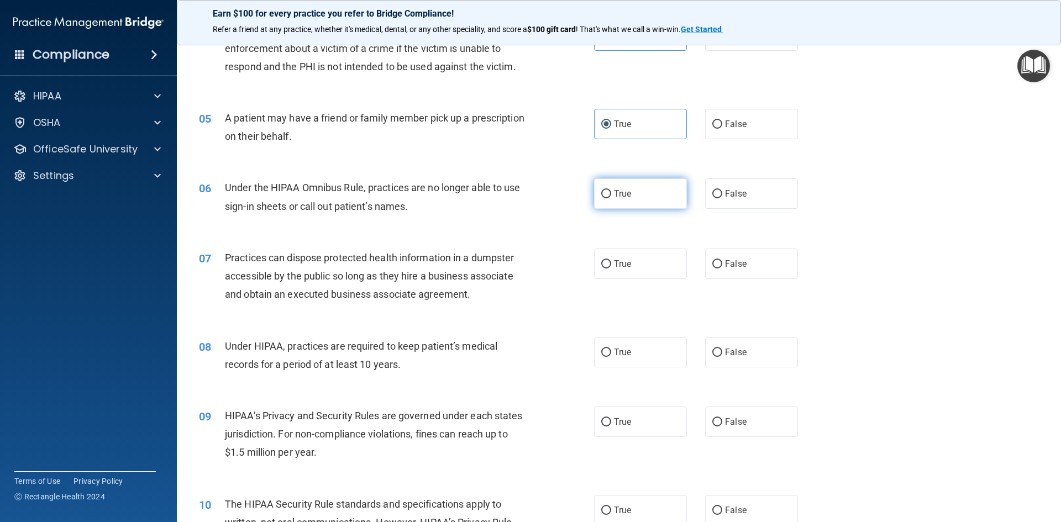
radio input "true"
click at [637, 277] on label "True" at bounding box center [640, 264] width 93 height 30
click at [611, 269] on input "True" at bounding box center [606, 264] width 10 height 8
radio input "true"
click at [625, 339] on label "True" at bounding box center [640, 352] width 93 height 30
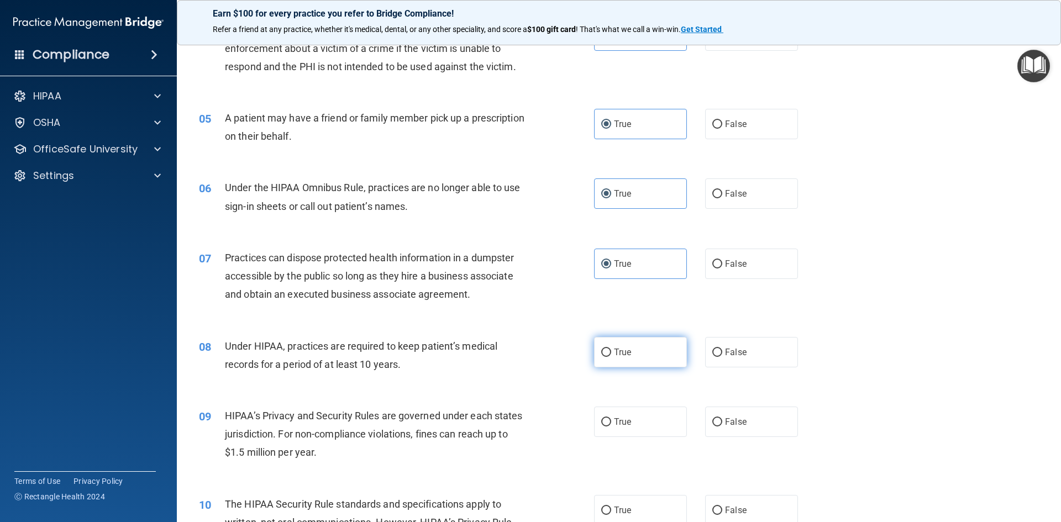
click at [611, 349] on input "True" at bounding box center [606, 353] width 10 height 8
radio input "true"
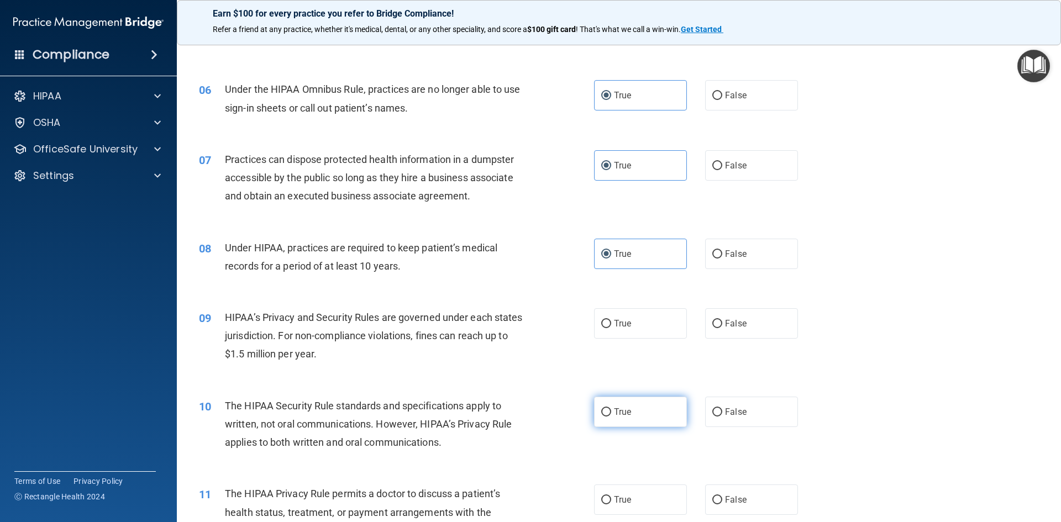
scroll to position [553, 0]
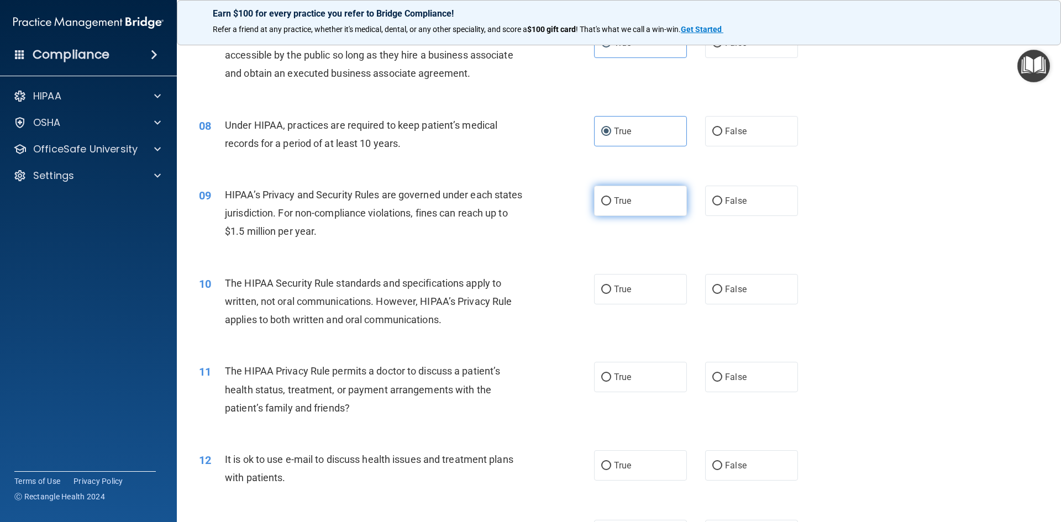
click at [628, 186] on label "True" at bounding box center [640, 201] width 93 height 30
click at [611, 197] on input "True" at bounding box center [606, 201] width 10 height 8
radio input "true"
drag, startPoint x: 635, startPoint y: 282, endPoint x: 635, endPoint y: 292, distance: 9.9
click at [635, 283] on label "True" at bounding box center [640, 289] width 93 height 30
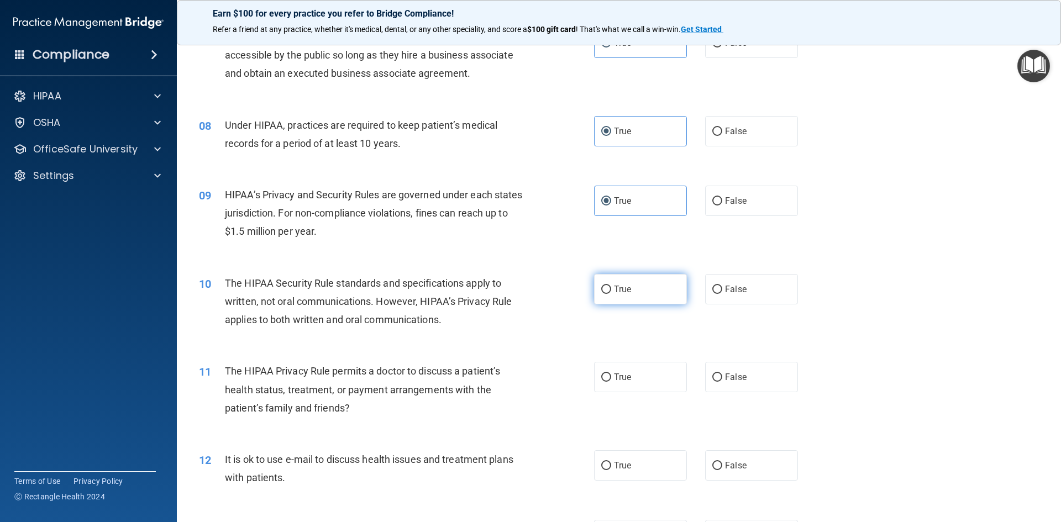
click at [611, 286] on input "True" at bounding box center [606, 290] width 10 height 8
radio input "true"
click at [617, 391] on label "True" at bounding box center [640, 377] width 93 height 30
click at [611, 382] on input "True" at bounding box center [606, 378] width 10 height 8
radio input "true"
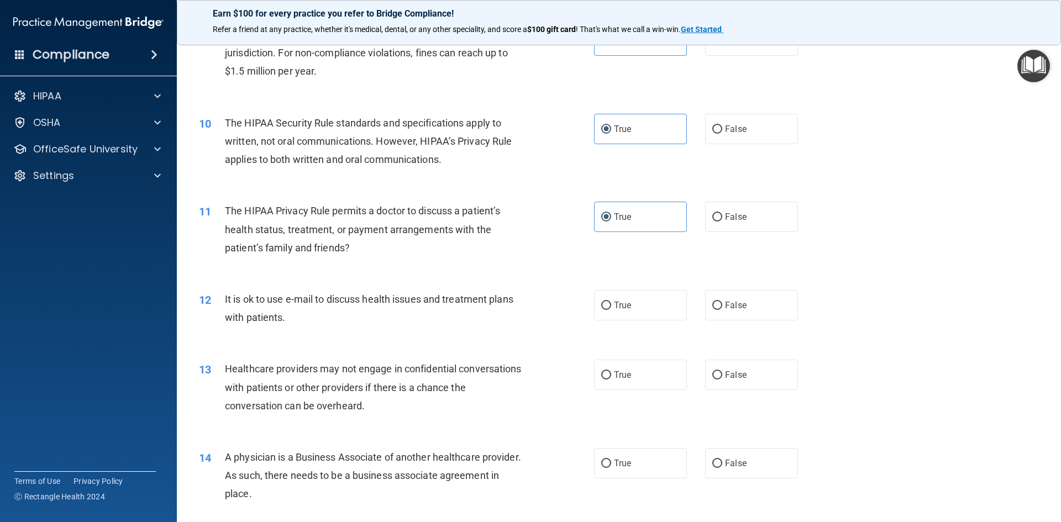
scroll to position [829, 0]
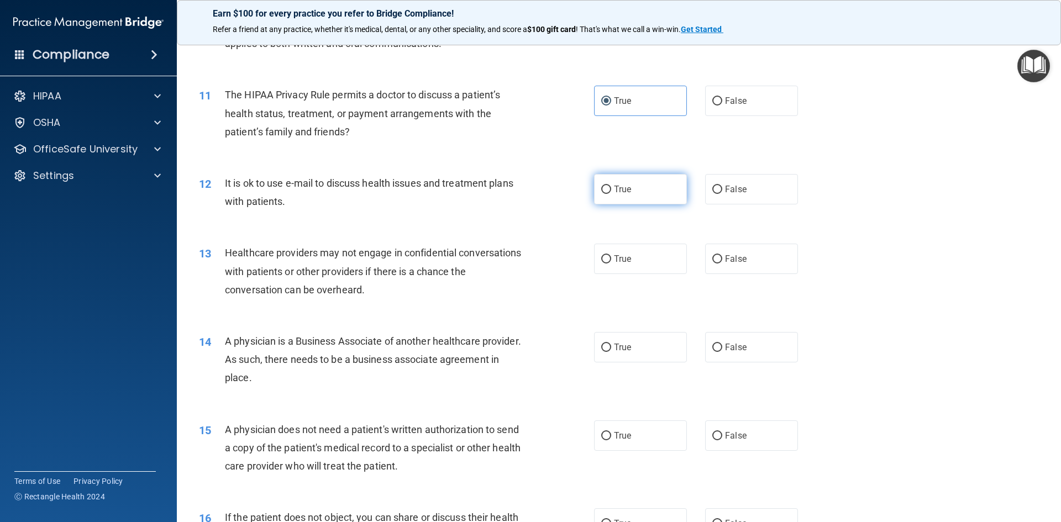
click at [632, 187] on label "True" at bounding box center [640, 189] width 93 height 30
click at [611, 187] on input "True" at bounding box center [606, 190] width 10 height 8
radio input "true"
click at [628, 266] on label "True" at bounding box center [640, 259] width 93 height 30
click at [611, 264] on input "True" at bounding box center [606, 259] width 10 height 8
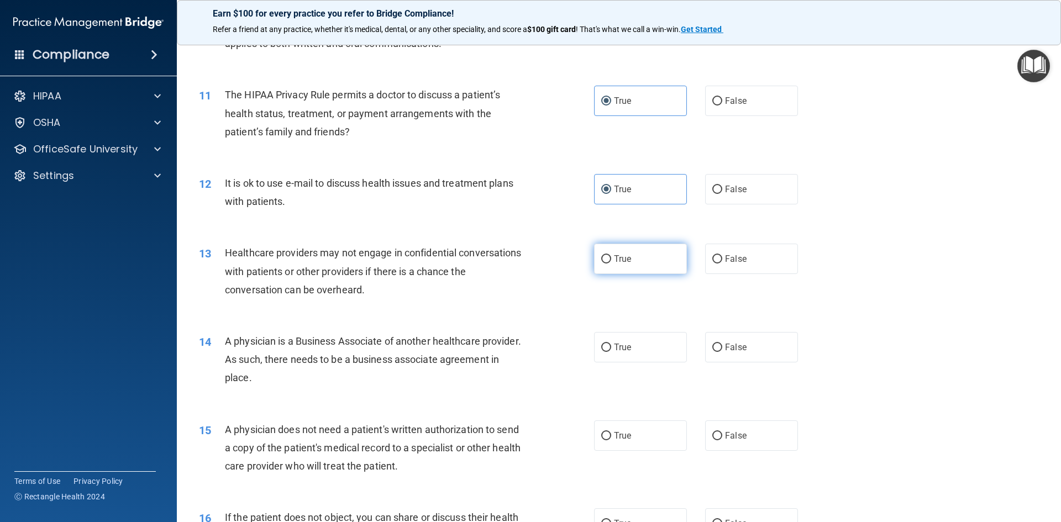
radio input "true"
drag, startPoint x: 632, startPoint y: 346, endPoint x: 633, endPoint y: 366, distance: 20.5
click at [632, 346] on label "True" at bounding box center [640, 347] width 93 height 30
click at [611, 346] on input "True" at bounding box center [606, 348] width 10 height 8
radio input "true"
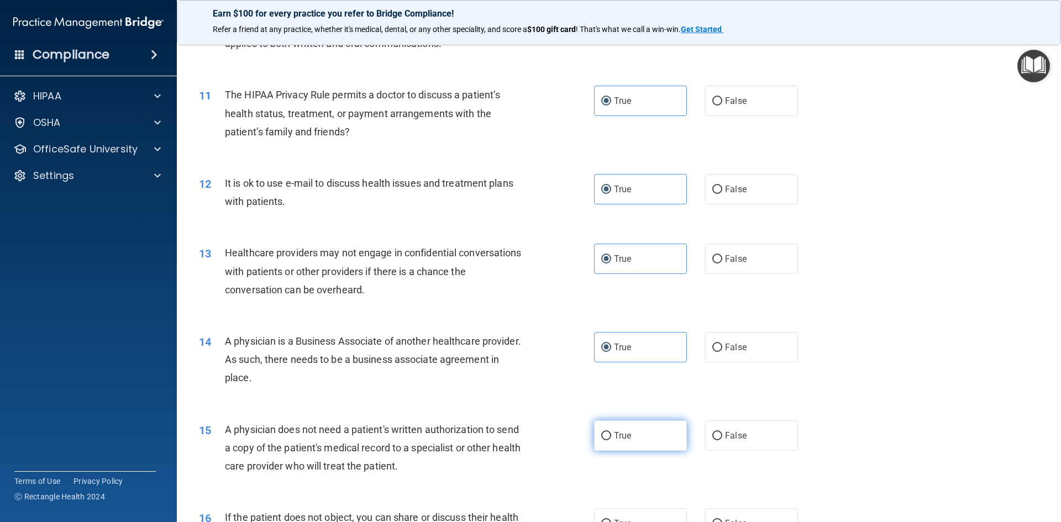
click at [637, 432] on label "True" at bounding box center [640, 436] width 93 height 30
click at [611, 432] on input "True" at bounding box center [606, 436] width 10 height 8
radio input "true"
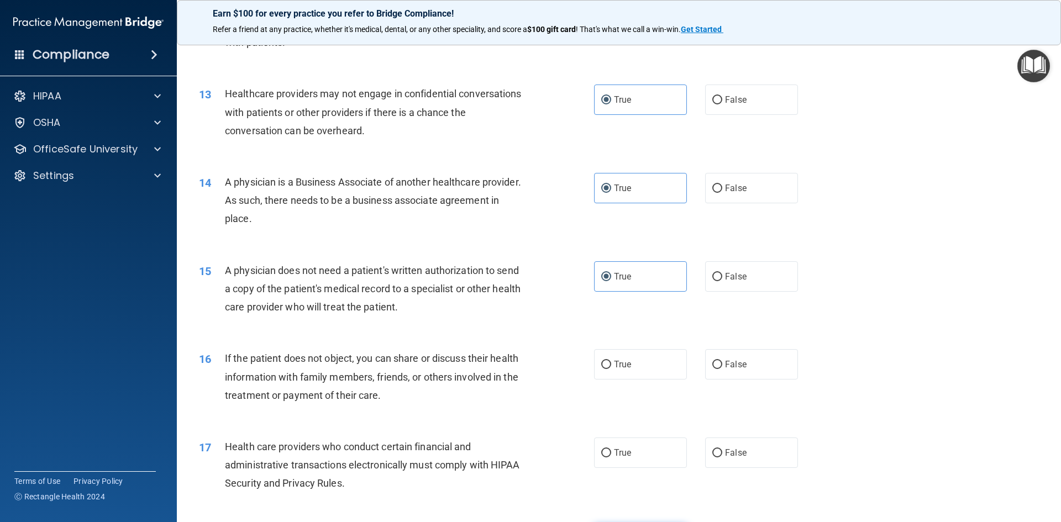
scroll to position [1105, 0]
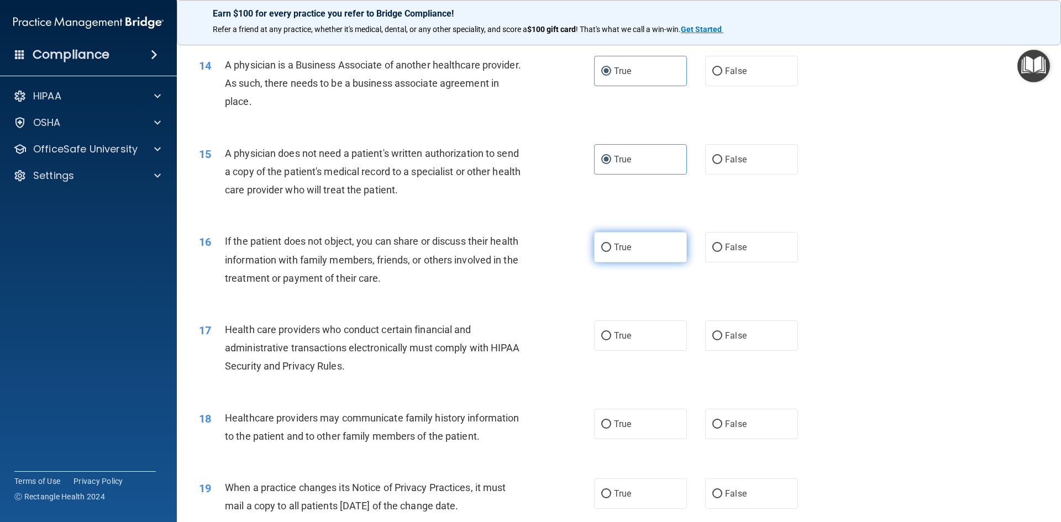
click at [631, 241] on label "True" at bounding box center [640, 247] width 93 height 30
click at [611, 244] on input "True" at bounding box center [606, 248] width 10 height 8
radio input "true"
click at [632, 334] on label "True" at bounding box center [640, 335] width 93 height 30
click at [611, 334] on input "True" at bounding box center [606, 336] width 10 height 8
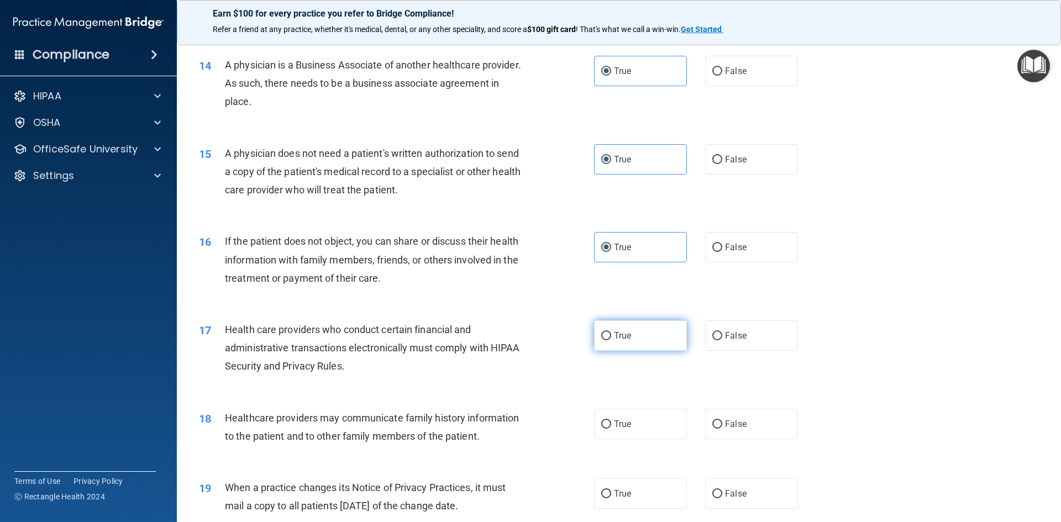
radio input "true"
click at [621, 417] on label "True" at bounding box center [640, 424] width 93 height 30
click at [611, 421] on input "True" at bounding box center [606, 425] width 10 height 8
radio input "true"
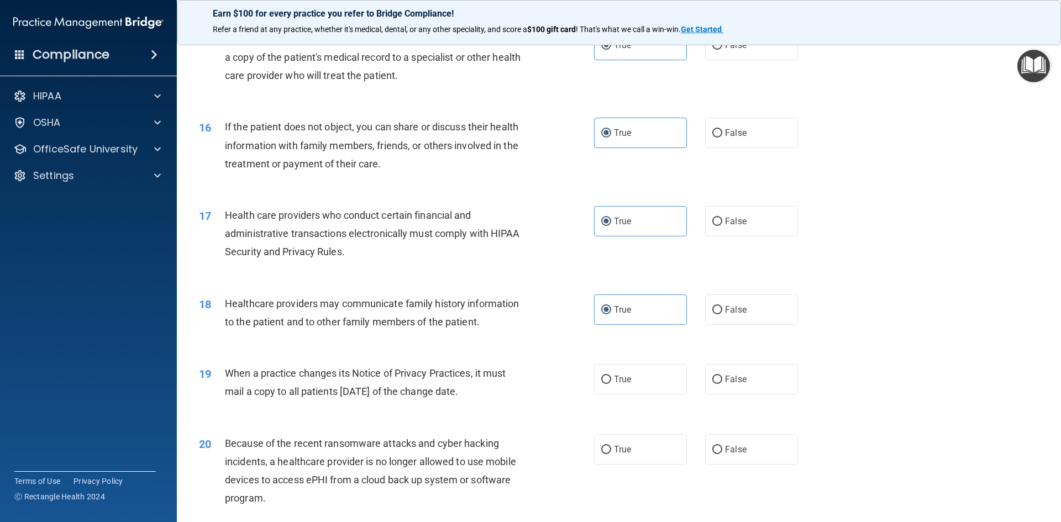
scroll to position [1381, 0]
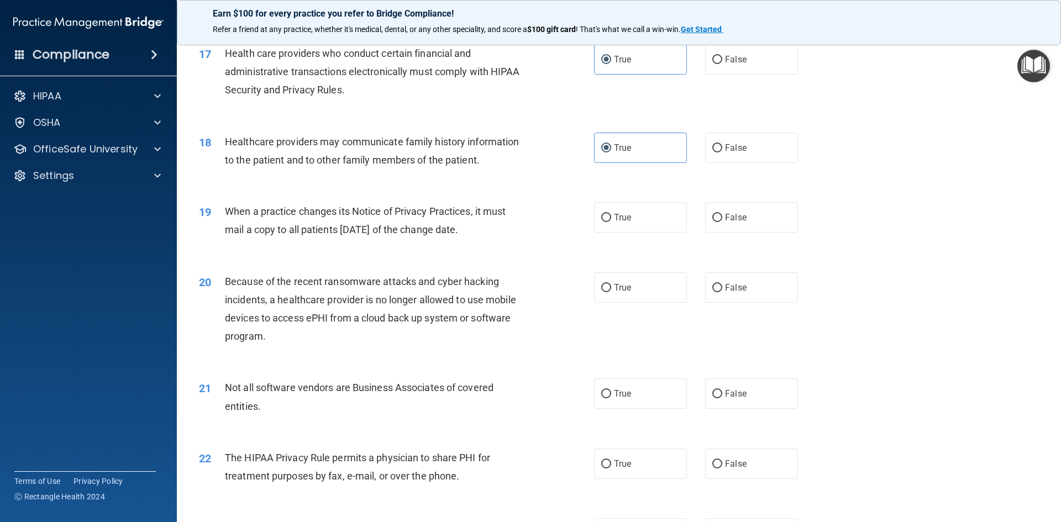
click at [615, 195] on div "19 When a practice changes its Notice of Privacy Practices, it must mail a copy…" at bounding box center [619, 223] width 856 height 70
click at [629, 220] on label "True" at bounding box center [640, 217] width 93 height 30
click at [611, 220] on input "True" at bounding box center [606, 218] width 10 height 8
radio input "true"
drag, startPoint x: 628, startPoint y: 297, endPoint x: 632, endPoint y: 302, distance: 6.4
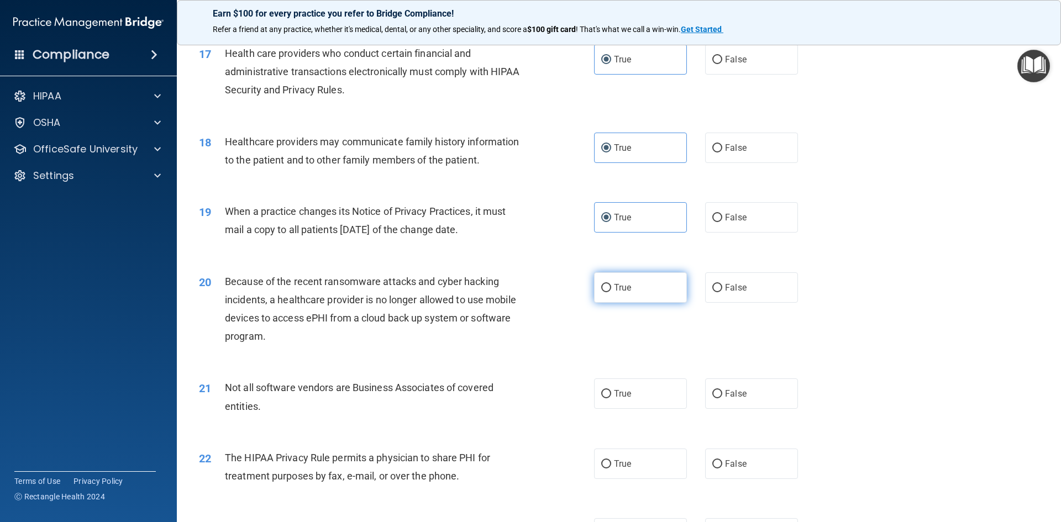
click at [628, 297] on label "True" at bounding box center [640, 287] width 93 height 30
click at [611, 292] on input "True" at bounding box center [606, 288] width 10 height 8
radio input "true"
click at [643, 403] on label "True" at bounding box center [640, 394] width 93 height 30
click at [611, 398] on input "True" at bounding box center [606, 394] width 10 height 8
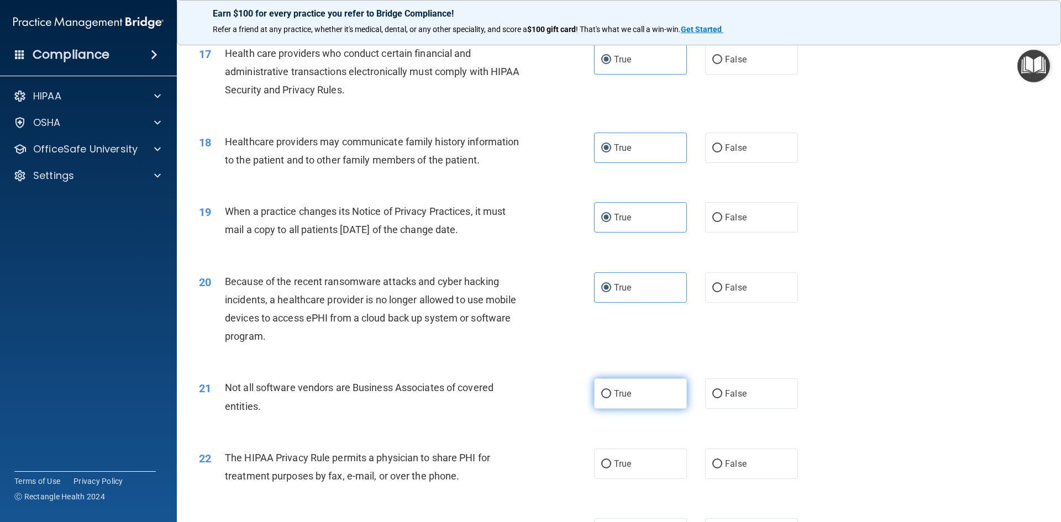
radio input "true"
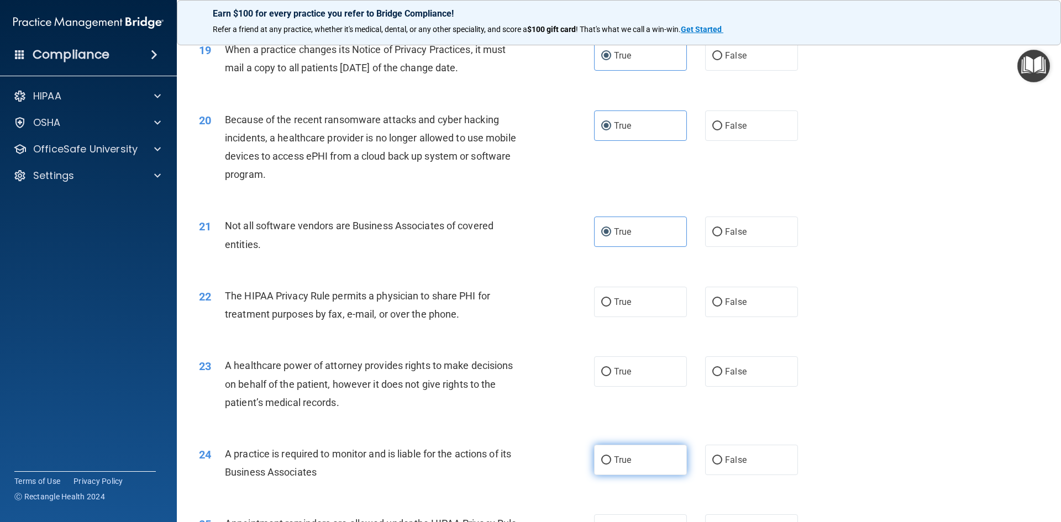
scroll to position [1658, 0]
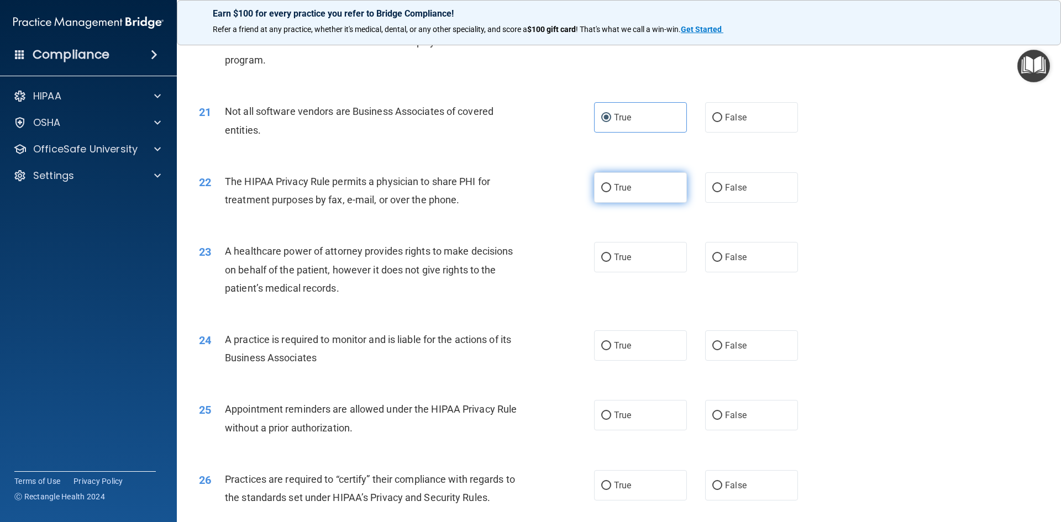
click at [634, 194] on label "True" at bounding box center [640, 187] width 93 height 30
click at [611, 192] on input "True" at bounding box center [606, 188] width 10 height 8
radio input "true"
click at [638, 249] on label "True" at bounding box center [640, 257] width 93 height 30
click at [611, 254] on input "True" at bounding box center [606, 258] width 10 height 8
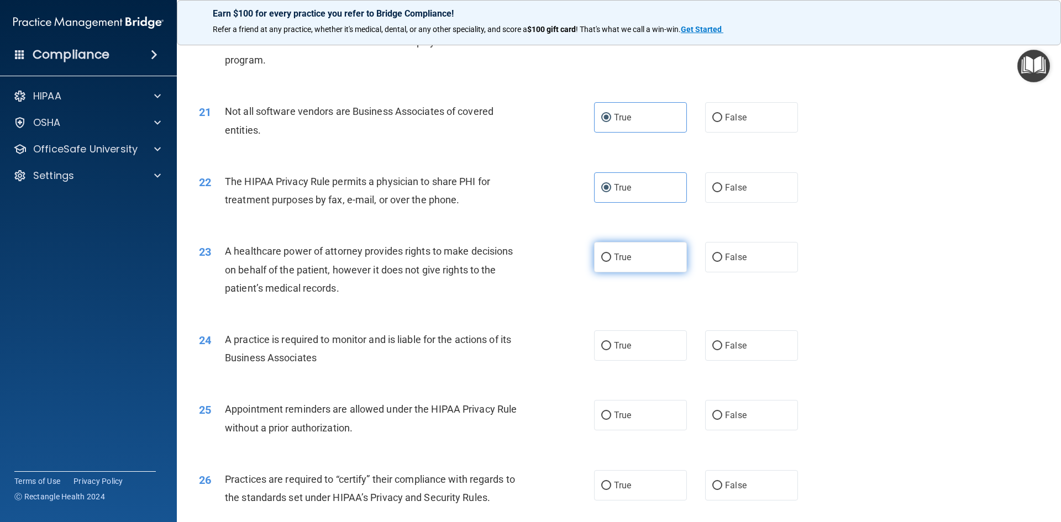
radio input "true"
click at [656, 361] on div "24 A practice is required to monitor and is liable for the actions of its Busin…" at bounding box center [619, 352] width 856 height 70
click at [626, 354] on label "True" at bounding box center [640, 345] width 93 height 30
click at [611, 350] on input "True" at bounding box center [606, 346] width 10 height 8
radio input "true"
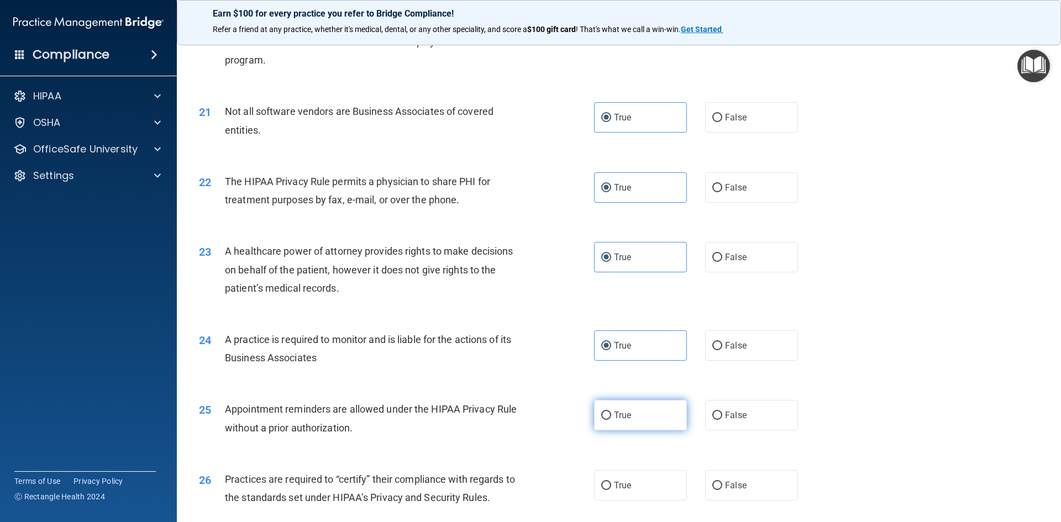
click at [629, 412] on label "True" at bounding box center [640, 415] width 93 height 30
click at [611, 412] on input "True" at bounding box center [606, 416] width 10 height 8
radio input "true"
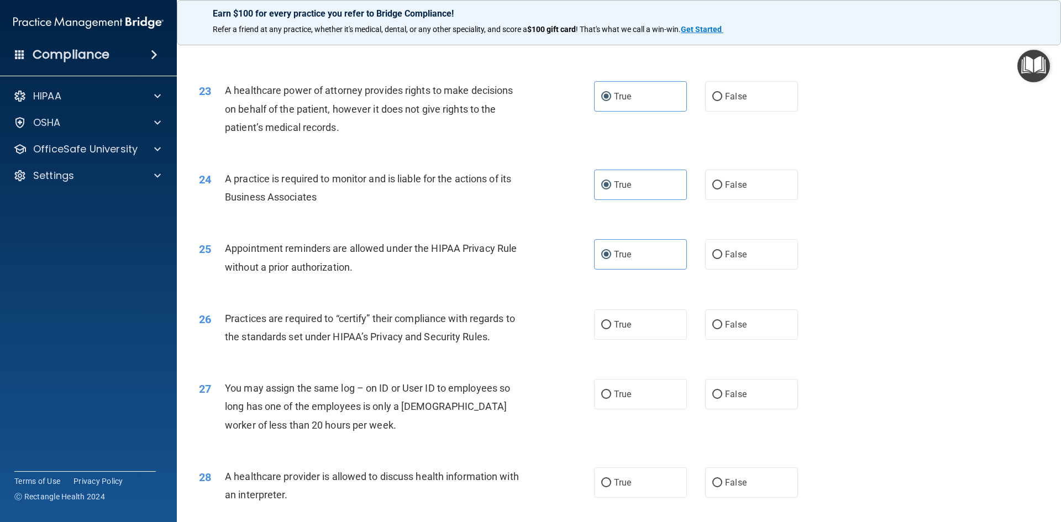
scroll to position [1934, 0]
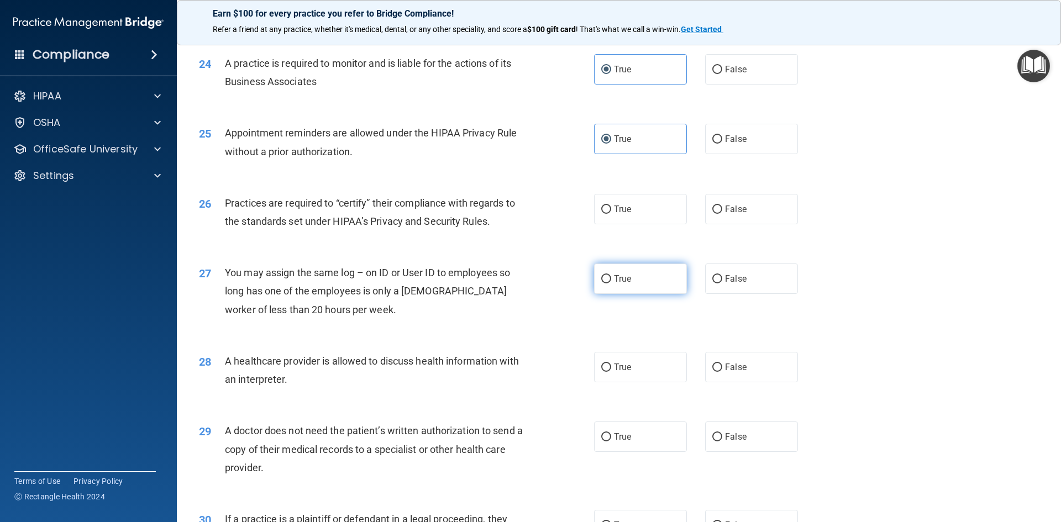
click at [631, 265] on label "True" at bounding box center [640, 279] width 93 height 30
click at [611, 275] on input "True" at bounding box center [606, 279] width 10 height 8
radio input "true"
click at [640, 365] on label "True" at bounding box center [640, 367] width 93 height 30
click at [611, 365] on input "True" at bounding box center [606, 368] width 10 height 8
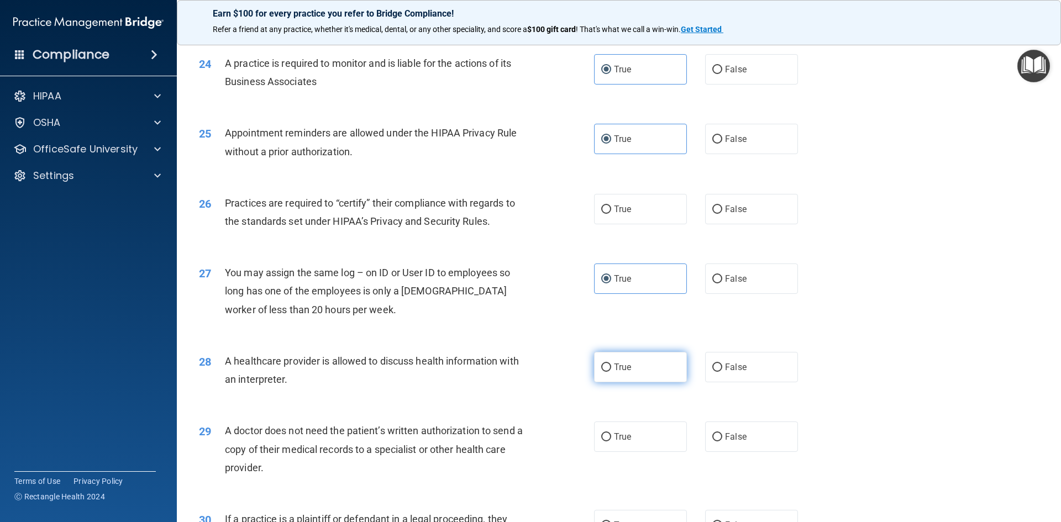
radio input "true"
click at [638, 444] on label "True" at bounding box center [640, 437] width 93 height 30
click at [611, 442] on input "True" at bounding box center [606, 437] width 10 height 8
radio input "true"
click at [634, 209] on label "True" at bounding box center [640, 209] width 93 height 30
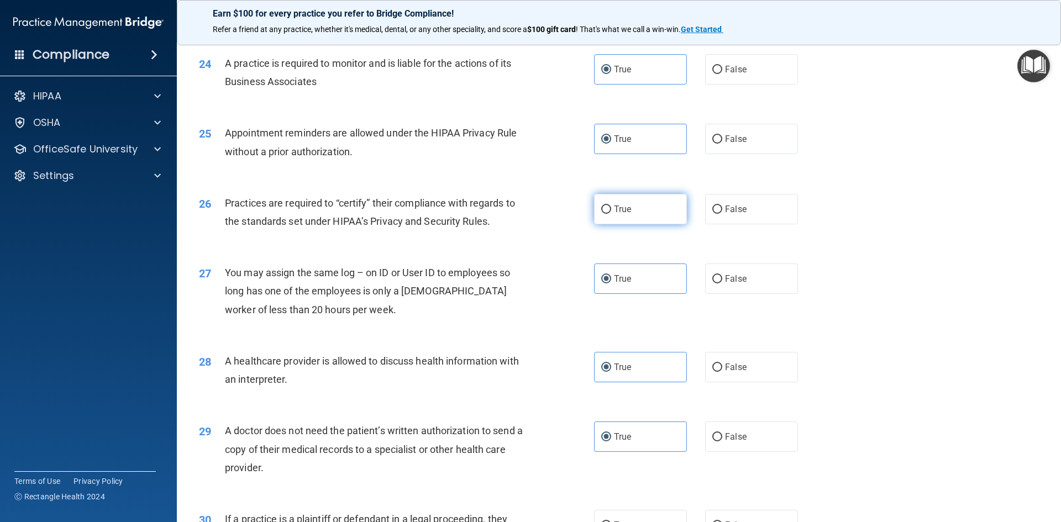
click at [611, 209] on input "True" at bounding box center [606, 210] width 10 height 8
radio input "true"
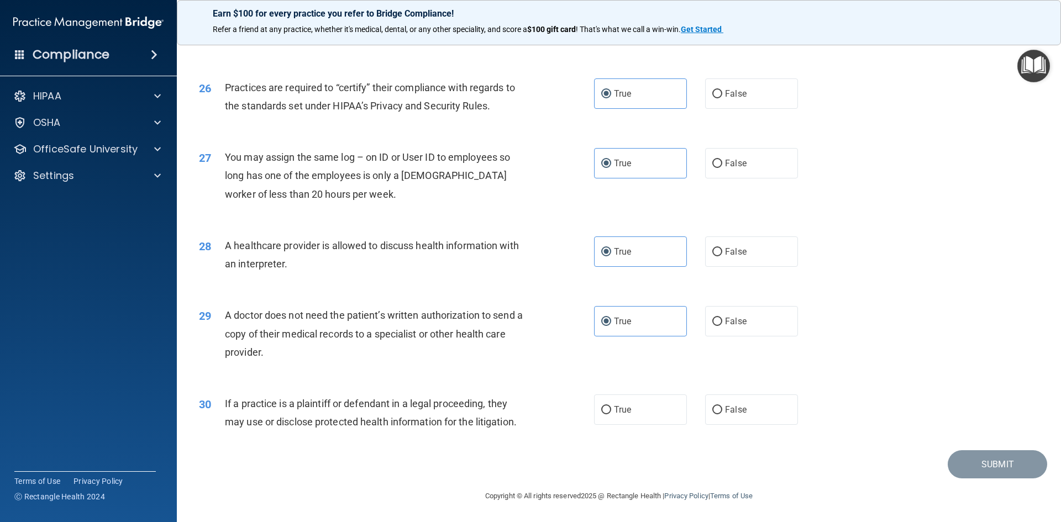
scroll to position [2050, 0]
click at [624, 400] on label "True" at bounding box center [640, 409] width 93 height 30
click at [611, 406] on input "True" at bounding box center [606, 410] width 10 height 8
radio input "true"
click at [964, 462] on button "Submit" at bounding box center [997, 464] width 99 height 28
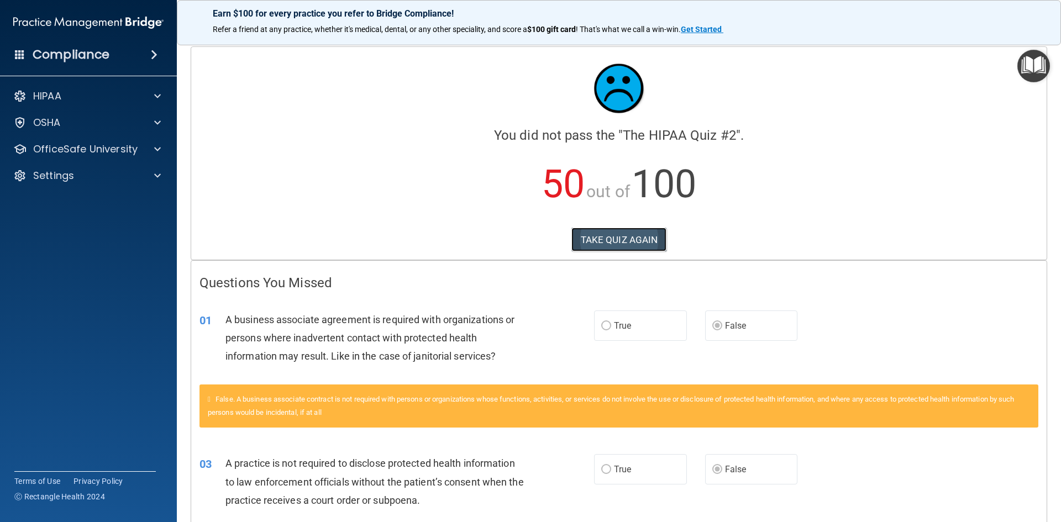
click at [596, 240] on button "TAKE QUIZ AGAIN" at bounding box center [619, 240] width 96 height 24
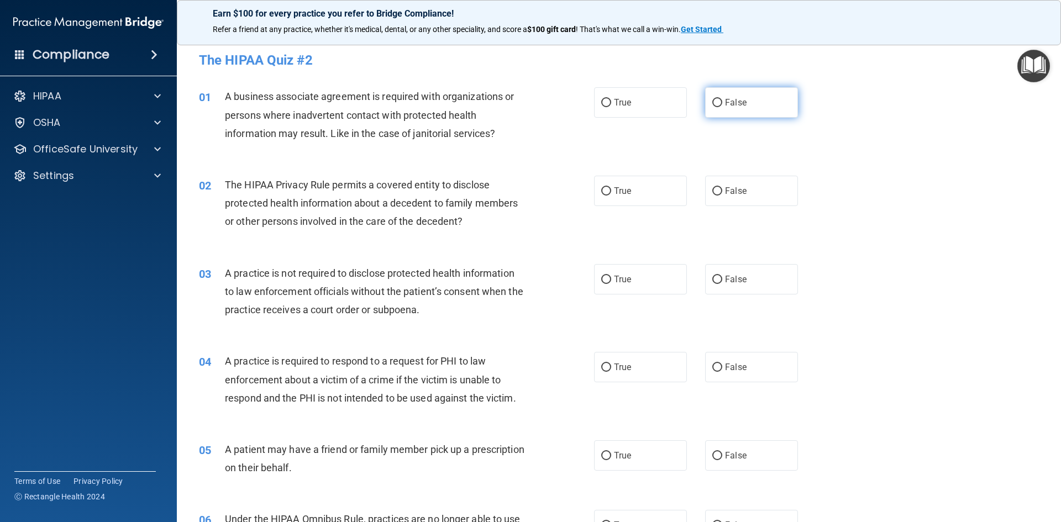
click at [741, 101] on label "False" at bounding box center [751, 102] width 93 height 30
click at [722, 101] on input "False" at bounding box center [717, 103] width 10 height 8
radio input "true"
click at [755, 283] on label "False" at bounding box center [751, 279] width 93 height 30
click at [722, 283] on input "False" at bounding box center [717, 280] width 10 height 8
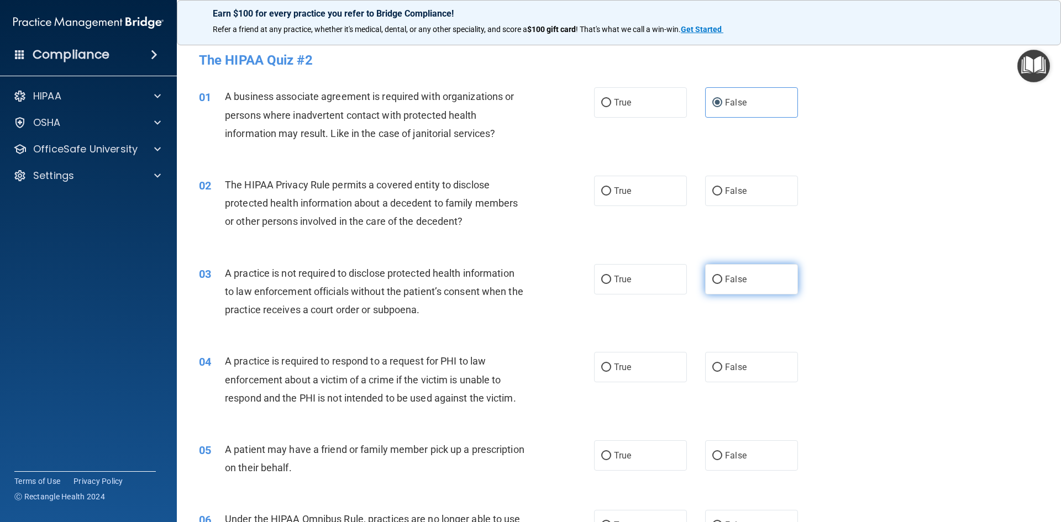
radio input "true"
click at [651, 198] on label "True" at bounding box center [640, 191] width 93 height 30
click at [611, 196] on input "True" at bounding box center [606, 191] width 10 height 8
radio input "true"
click at [625, 362] on span "True" at bounding box center [622, 367] width 17 height 10
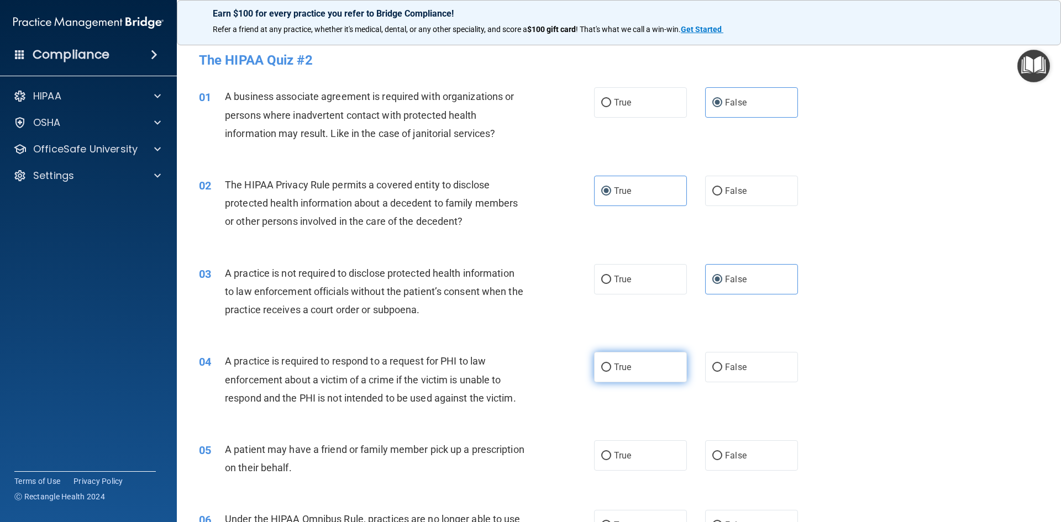
click at [611, 364] on input "True" at bounding box center [606, 368] width 10 height 8
radio input "true"
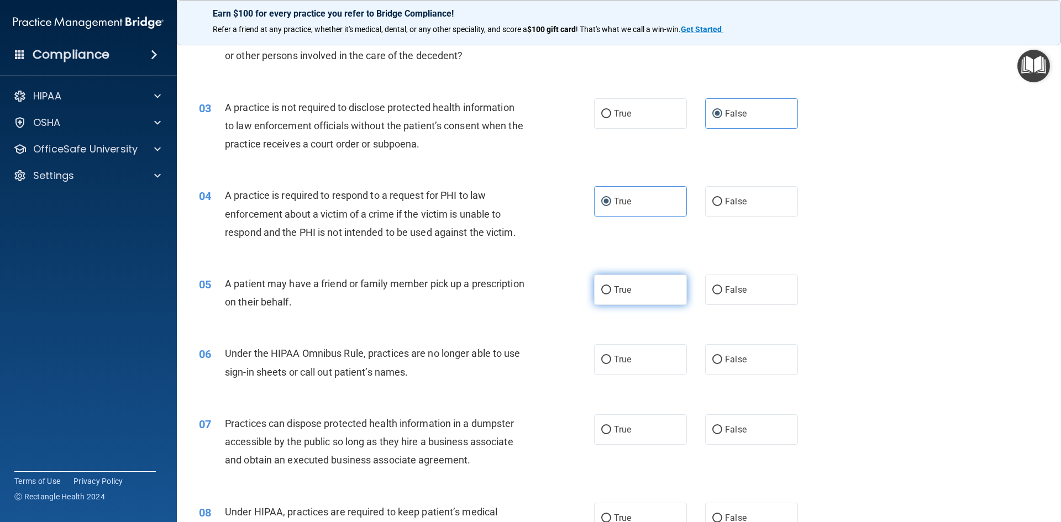
click at [637, 297] on label "True" at bounding box center [640, 290] width 93 height 30
click at [611, 295] on input "True" at bounding box center [606, 290] width 10 height 8
radio input "true"
click at [734, 360] on span "False" at bounding box center [736, 359] width 22 height 10
click at [722, 360] on input "False" at bounding box center [717, 360] width 10 height 8
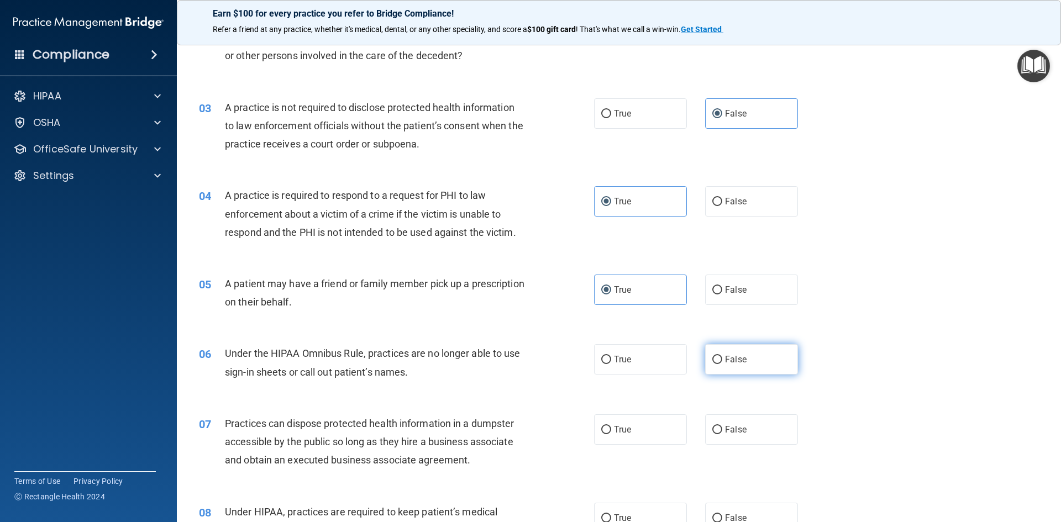
radio input "true"
click at [743, 421] on label "False" at bounding box center [751, 429] width 93 height 30
click at [722, 426] on input "False" at bounding box center [717, 430] width 10 height 8
radio input "true"
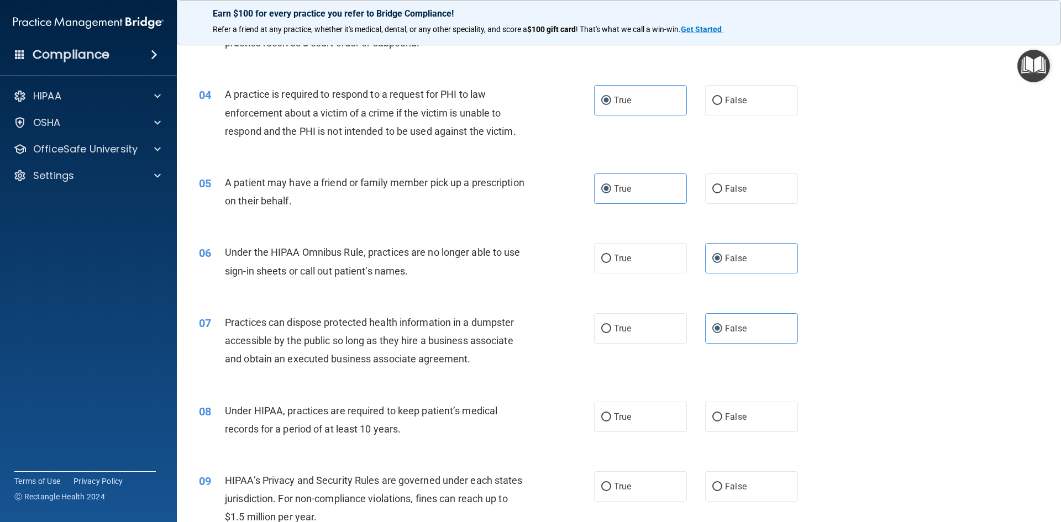
scroll to position [276, 0]
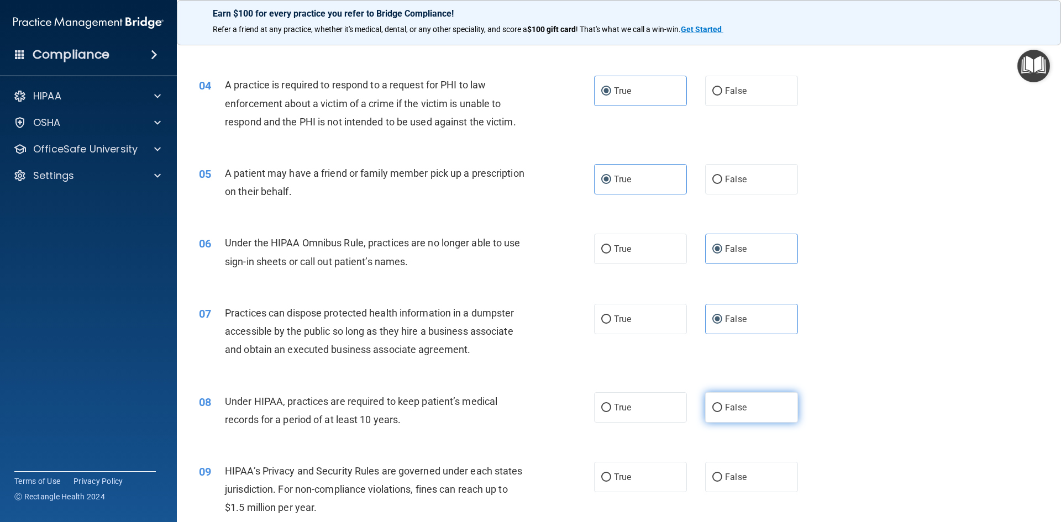
drag, startPoint x: 726, startPoint y: 404, endPoint x: 730, endPoint y: 426, distance: 22.5
click at [726, 404] on span "False" at bounding box center [736, 407] width 22 height 10
click at [722, 404] on input "False" at bounding box center [717, 408] width 10 height 8
radio input "true"
click at [738, 476] on span "False" at bounding box center [736, 477] width 22 height 10
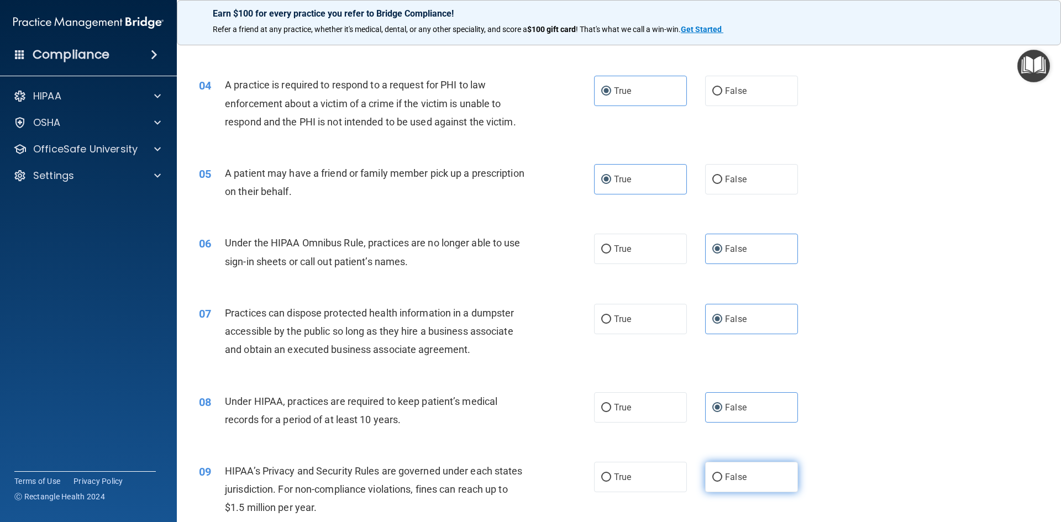
click at [722, 476] on input "False" at bounding box center [717, 478] width 10 height 8
radio input "true"
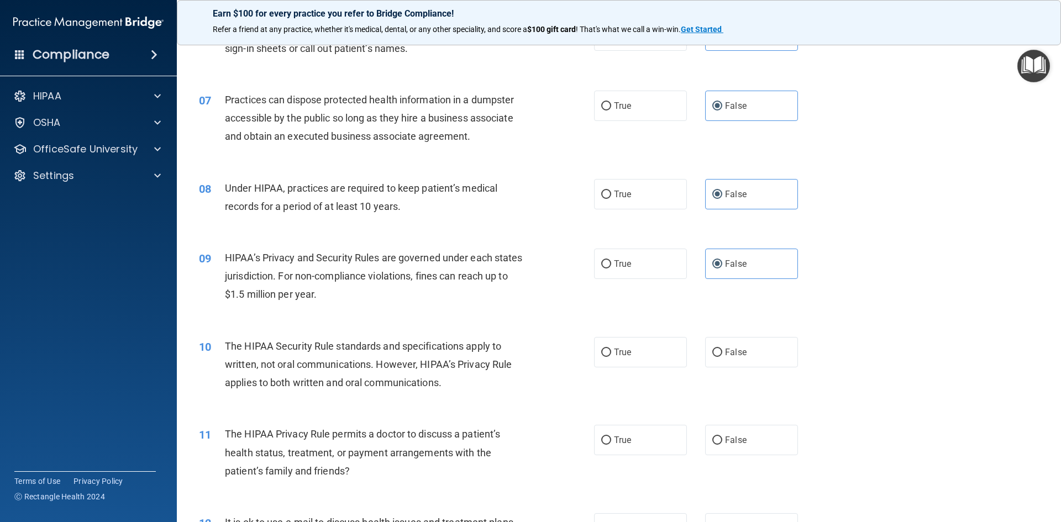
scroll to position [497, 0]
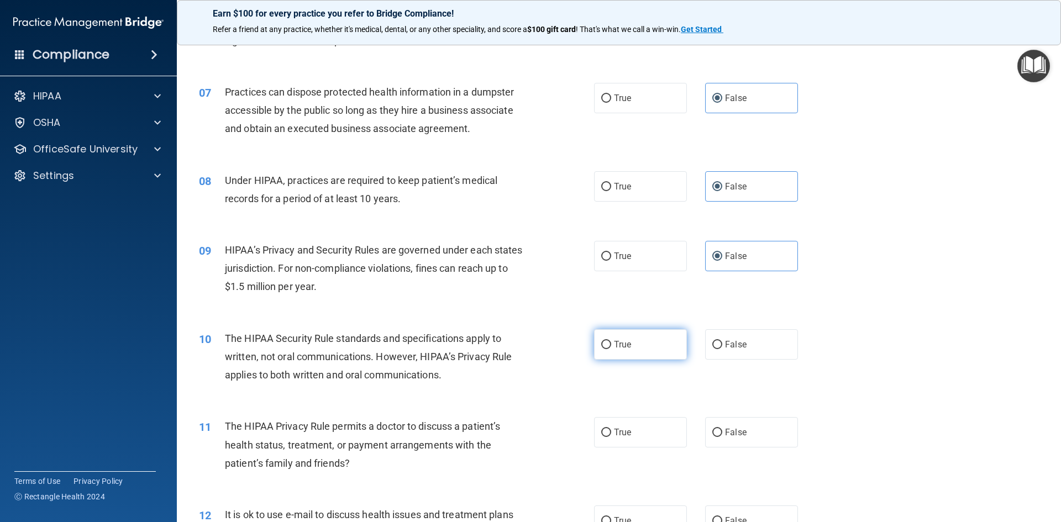
click at [635, 351] on label "True" at bounding box center [640, 344] width 93 height 30
click at [611, 349] on input "True" at bounding box center [606, 345] width 10 height 8
radio input "true"
click at [634, 433] on label "True" at bounding box center [640, 432] width 93 height 30
click at [611, 433] on input "True" at bounding box center [606, 433] width 10 height 8
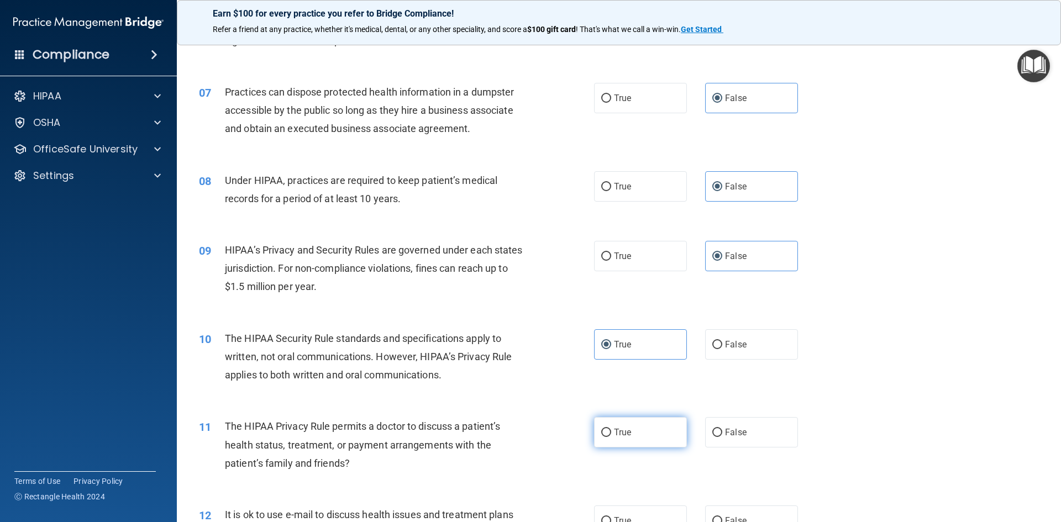
radio input "true"
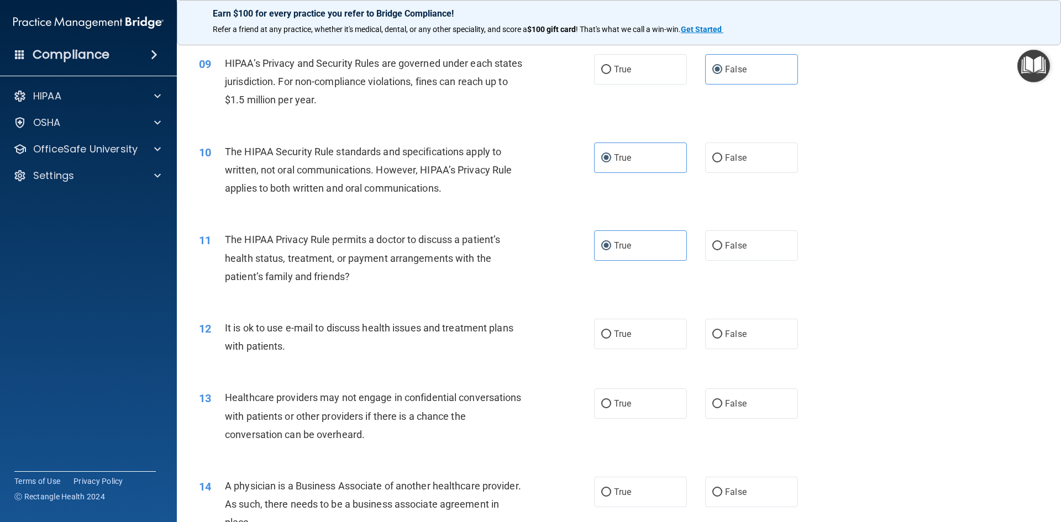
scroll to position [718, 0]
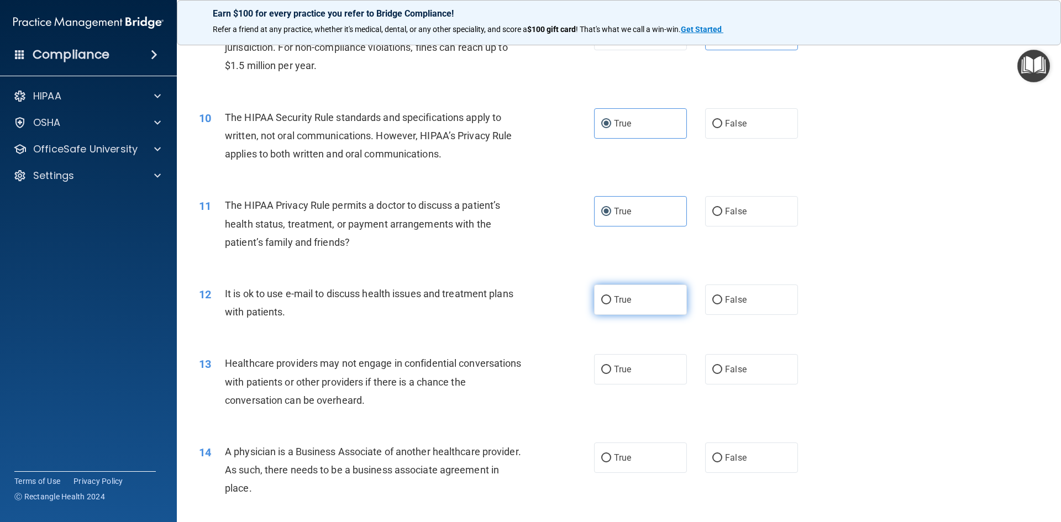
click at [637, 305] on label "True" at bounding box center [640, 300] width 93 height 30
click at [611, 304] on input "True" at bounding box center [606, 300] width 10 height 8
radio input "true"
click at [752, 381] on label "False" at bounding box center [751, 369] width 93 height 30
click at [722, 374] on input "False" at bounding box center [717, 370] width 10 height 8
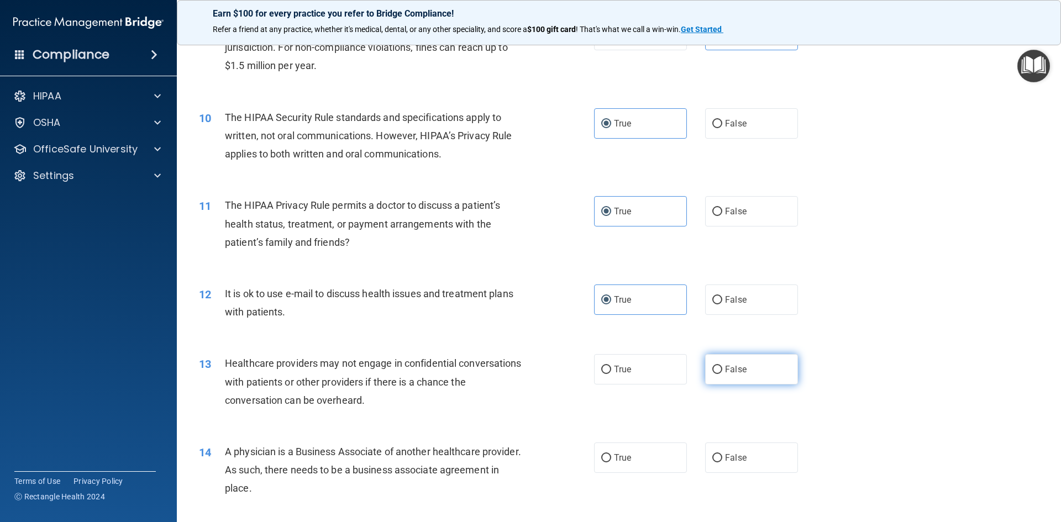
radio input "true"
click at [748, 455] on label "False" at bounding box center [751, 458] width 93 height 30
click at [722, 455] on input "False" at bounding box center [717, 458] width 10 height 8
radio input "true"
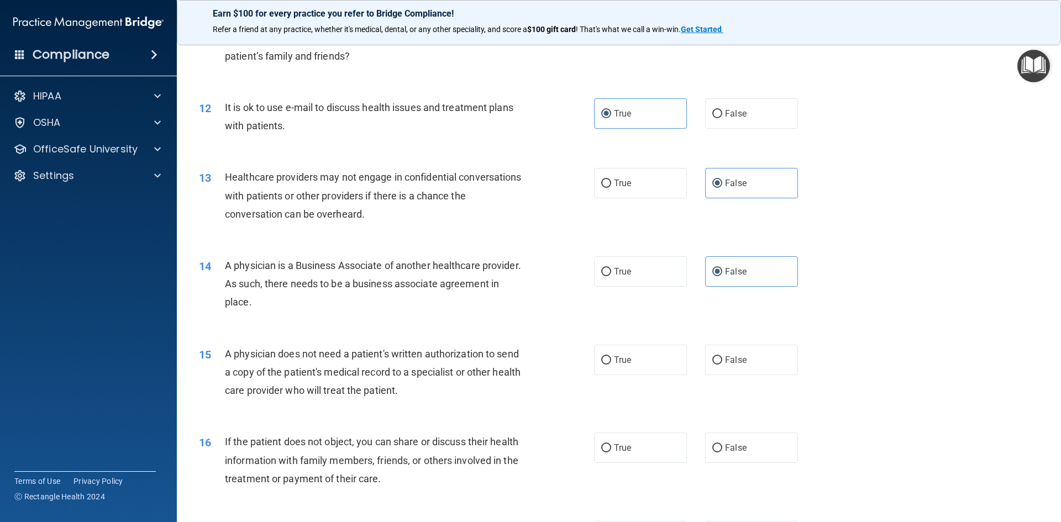
scroll to position [939, 0]
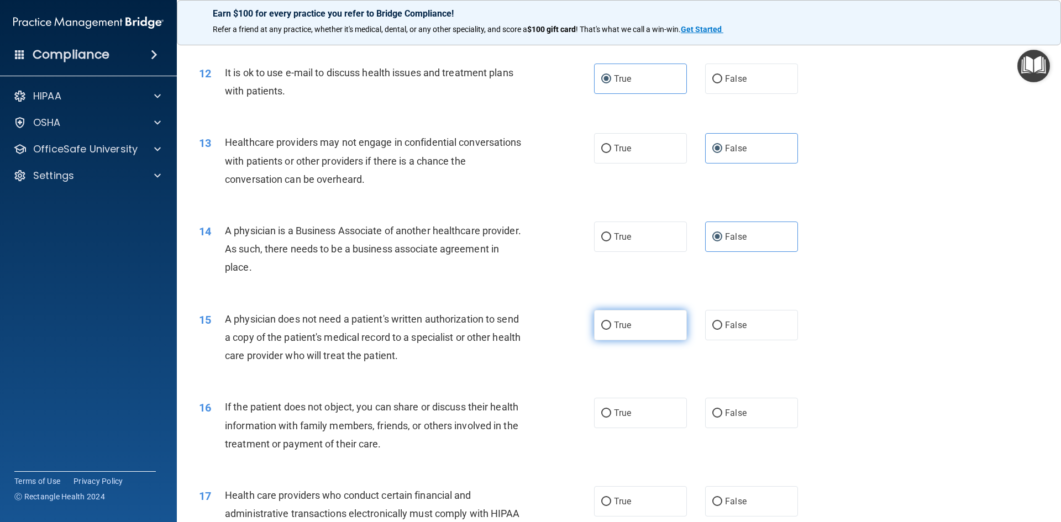
click at [634, 330] on label "True" at bounding box center [640, 325] width 93 height 30
click at [611, 330] on input "True" at bounding box center [606, 326] width 10 height 8
radio input "true"
click at [627, 411] on span "True" at bounding box center [622, 413] width 17 height 10
click at [611, 411] on input "True" at bounding box center [606, 413] width 10 height 8
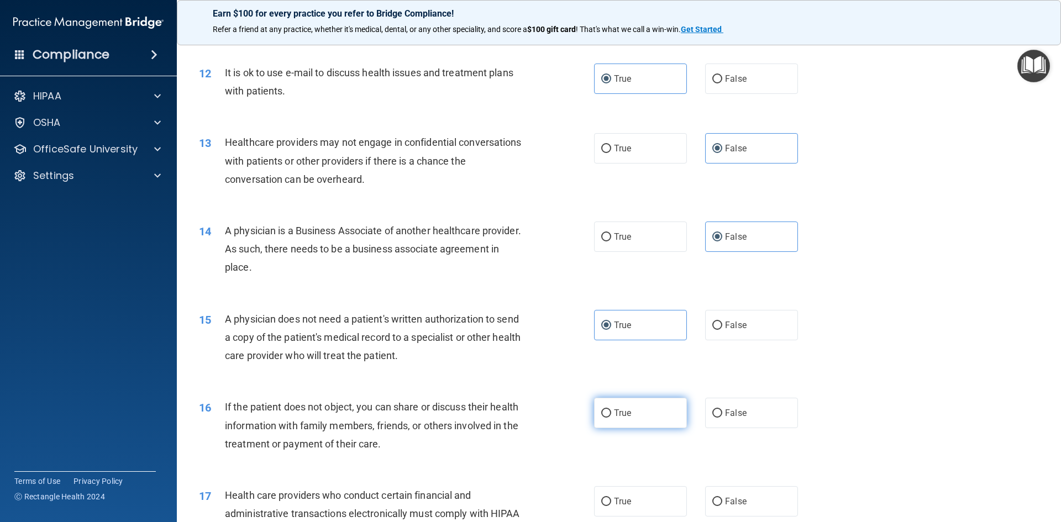
radio input "true"
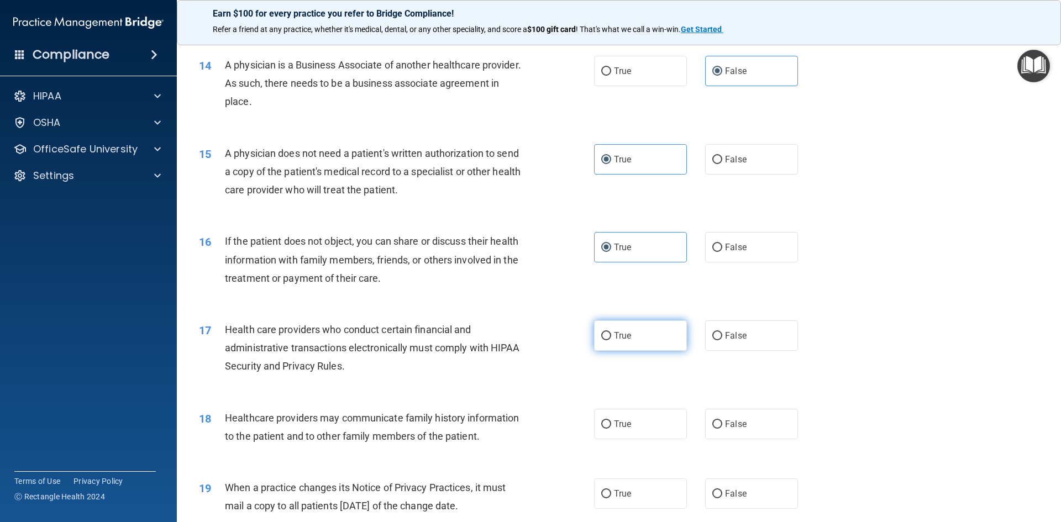
click at [627, 334] on span "True" at bounding box center [622, 335] width 17 height 10
click at [611, 334] on input "True" at bounding box center [606, 336] width 10 height 8
radio input "true"
click at [739, 433] on label "False" at bounding box center [751, 424] width 93 height 30
click at [722, 429] on input "False" at bounding box center [717, 425] width 10 height 8
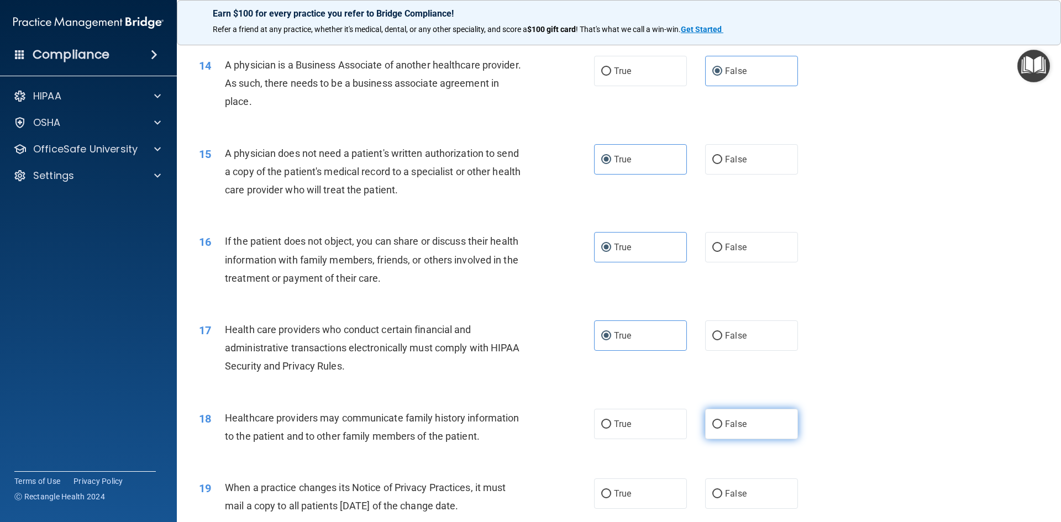
radio input "true"
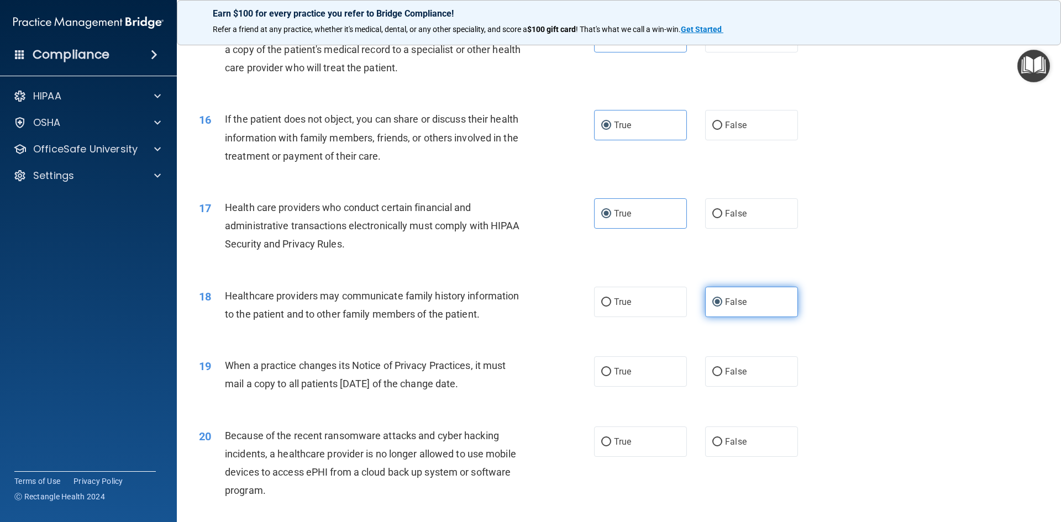
scroll to position [1271, 0]
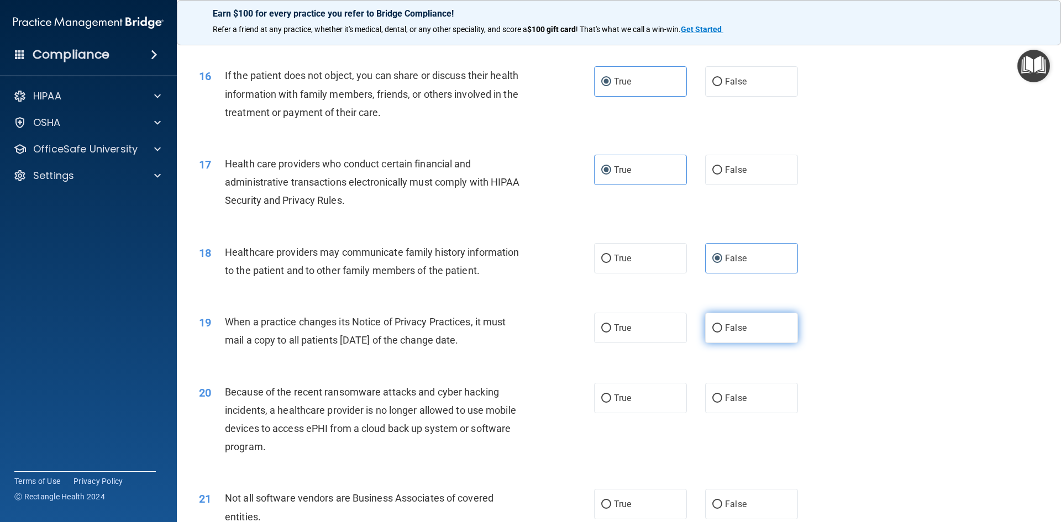
click at [723, 320] on label "False" at bounding box center [751, 328] width 93 height 30
click at [722, 324] on input "False" at bounding box center [717, 328] width 10 height 8
radio input "true"
click at [644, 402] on label "True" at bounding box center [640, 398] width 93 height 30
click at [611, 402] on input "True" at bounding box center [606, 399] width 10 height 8
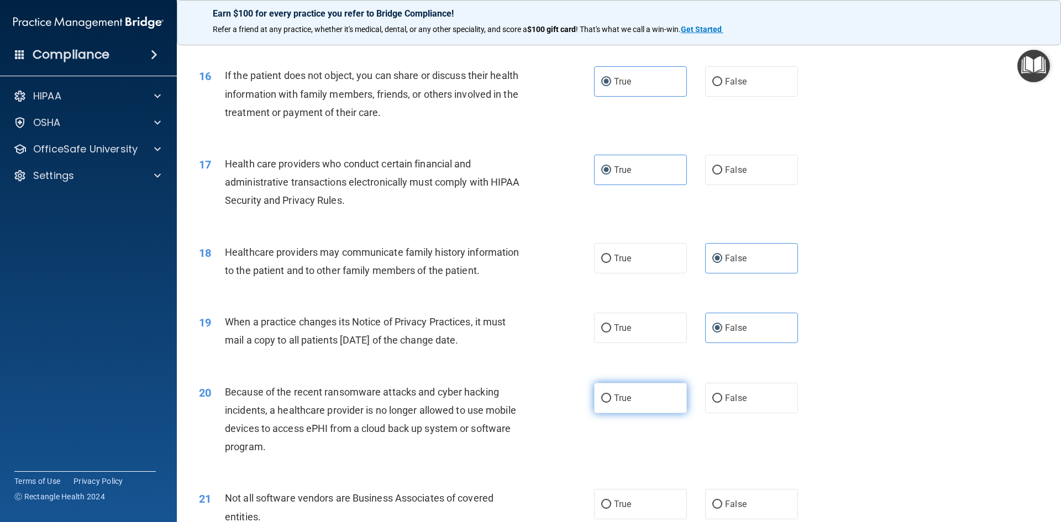
radio input "true"
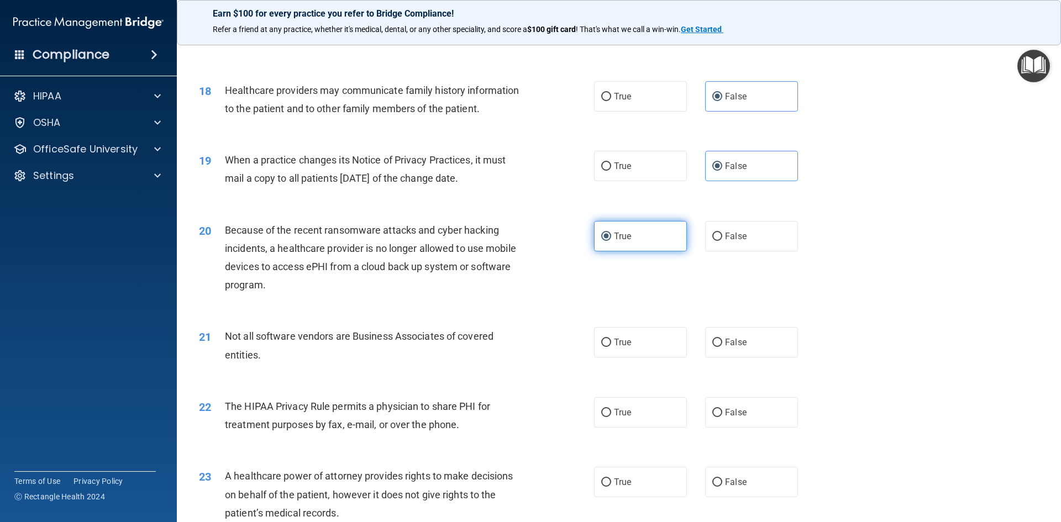
scroll to position [1437, 0]
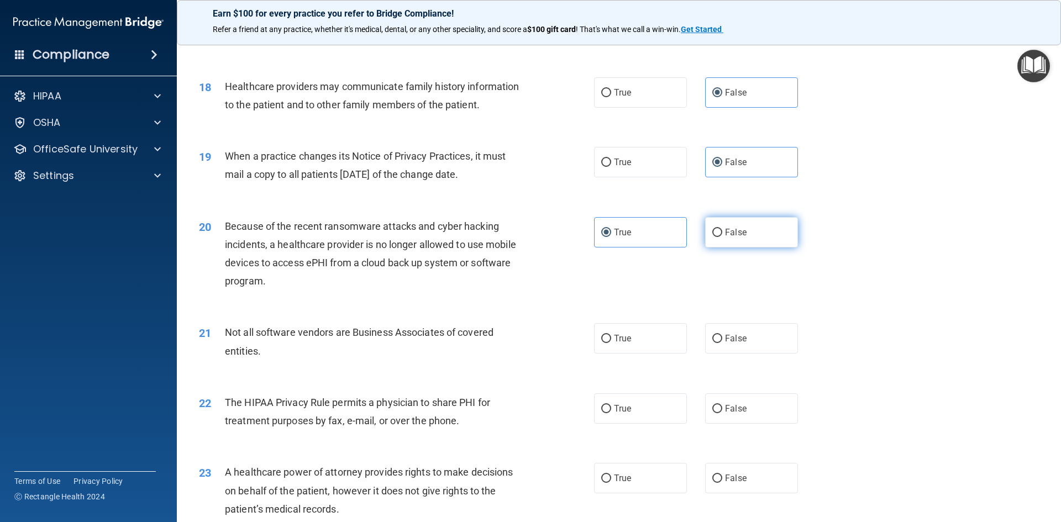
click at [780, 240] on label "False" at bounding box center [751, 232] width 93 height 30
click at [722, 237] on input "False" at bounding box center [717, 233] width 10 height 8
radio input "true"
radio input "false"
click at [643, 336] on label "True" at bounding box center [640, 338] width 93 height 30
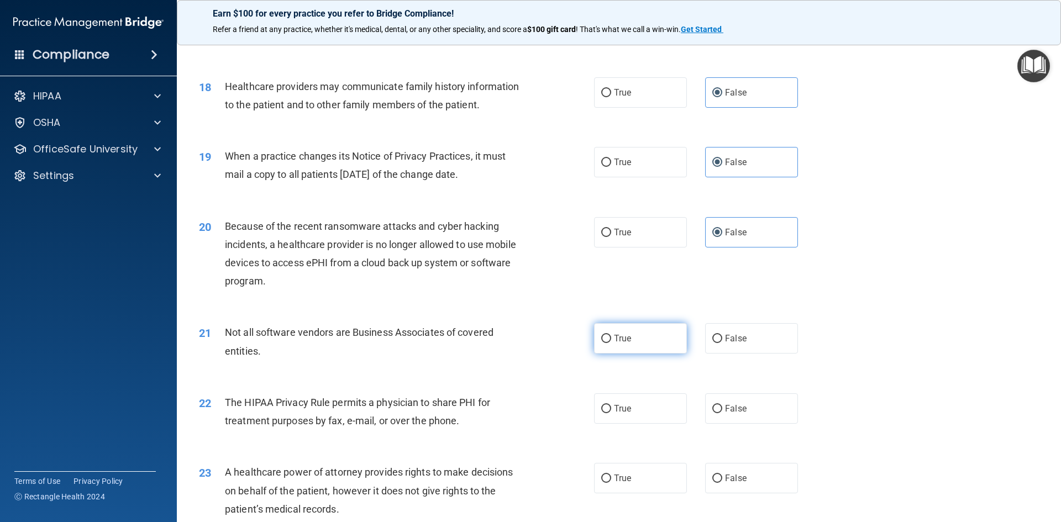
click at [611, 336] on input "True" at bounding box center [606, 339] width 10 height 8
radio input "true"
click at [633, 402] on label "True" at bounding box center [640, 408] width 93 height 30
click at [611, 405] on input "True" at bounding box center [606, 409] width 10 height 8
radio input "true"
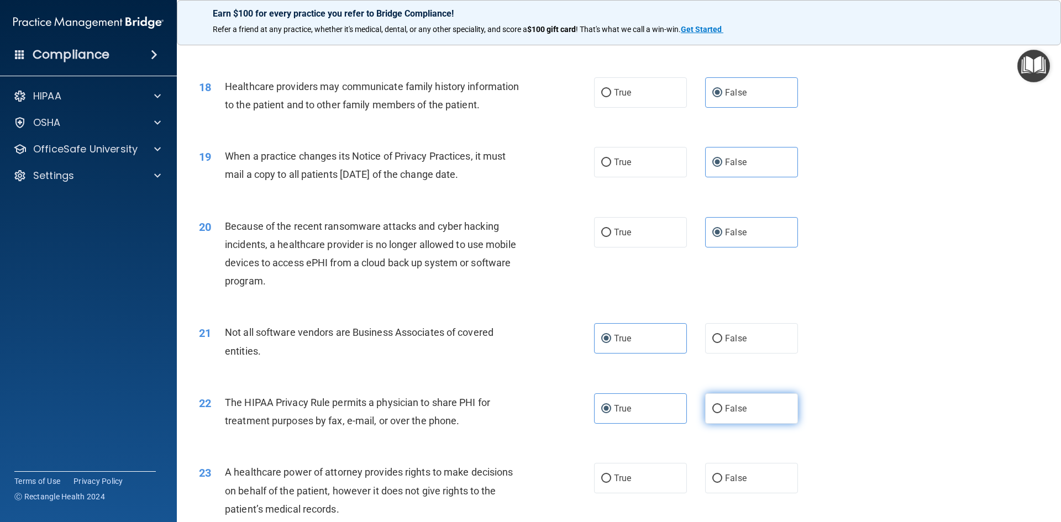
click at [749, 412] on label "False" at bounding box center [751, 408] width 93 height 30
click at [722, 412] on input "False" at bounding box center [717, 409] width 10 height 8
radio input "true"
radio input "false"
click at [732, 481] on span "False" at bounding box center [736, 478] width 22 height 10
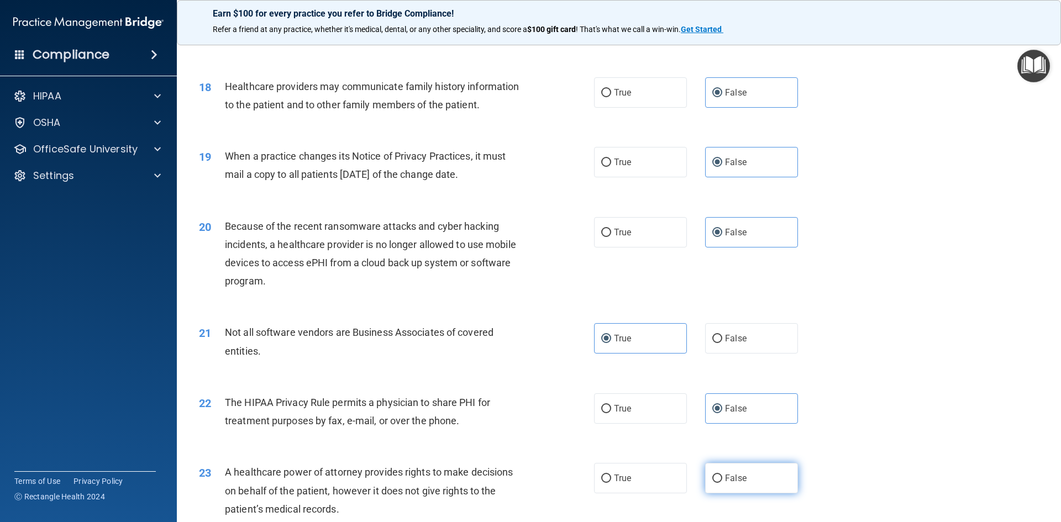
click at [722, 481] on input "False" at bounding box center [717, 479] width 10 height 8
radio input "true"
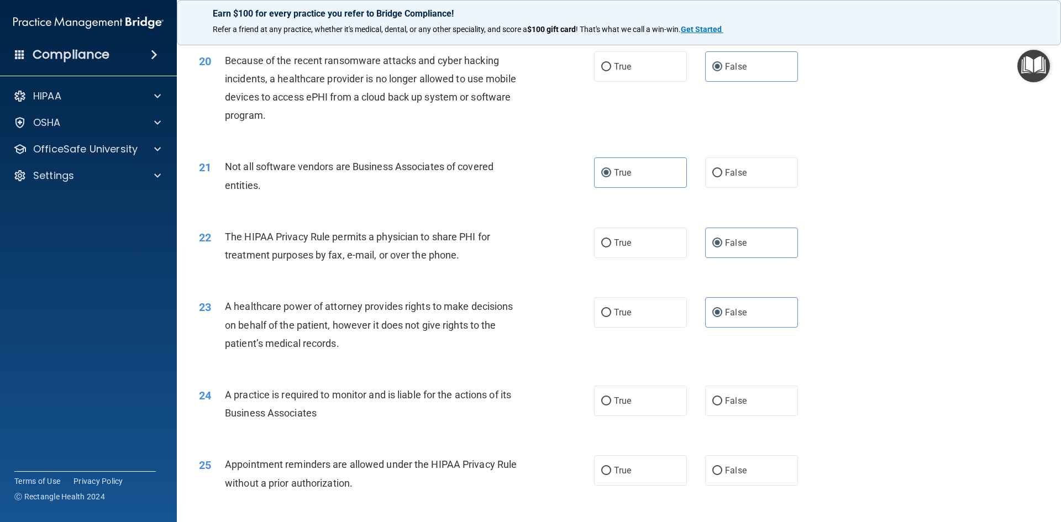
click at [633, 227] on div "22 The HIPAA Privacy Rule permits a physician to share PHI for treatment purpos…" at bounding box center [619, 249] width 856 height 70
click at [638, 232] on label "True" at bounding box center [640, 243] width 93 height 30
click at [611, 239] on input "True" at bounding box center [606, 243] width 10 height 8
radio input "true"
radio input "false"
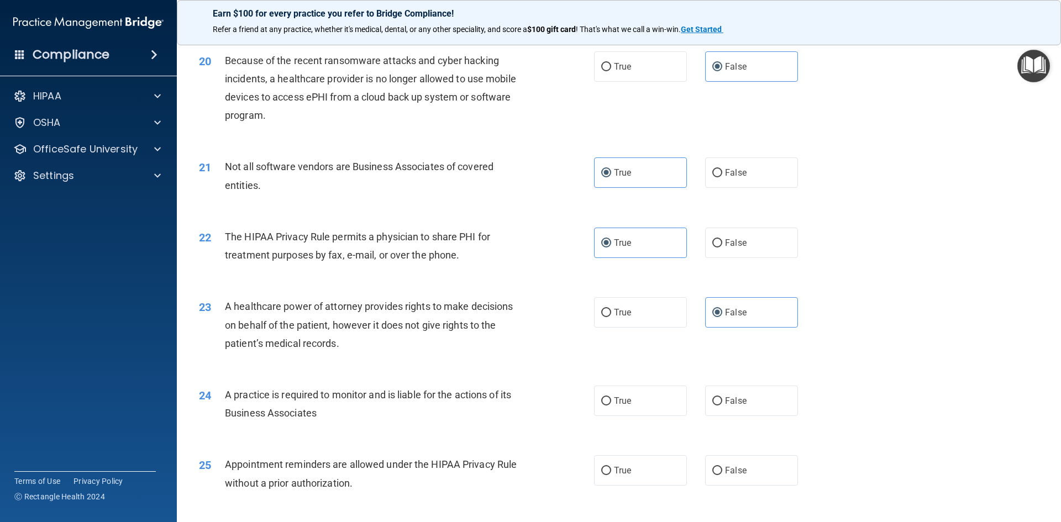
click at [737, 369] on div "23 A healthcare power of attorney provides rights to make decisions on behalf o…" at bounding box center [619, 327] width 856 height 88
click at [746, 389] on label "False" at bounding box center [751, 401] width 93 height 30
click at [722, 397] on input "False" at bounding box center [717, 401] width 10 height 8
radio input "true"
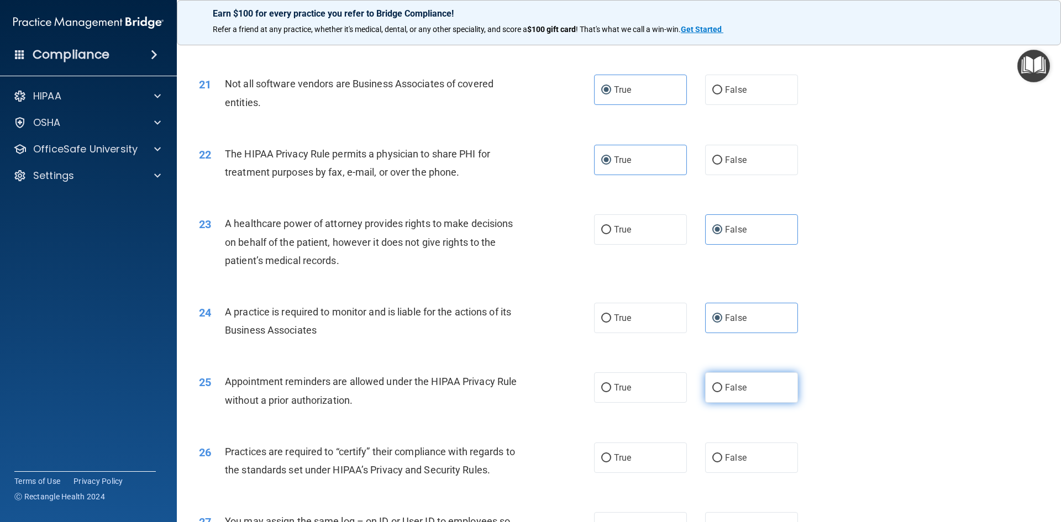
scroll to position [1713, 0]
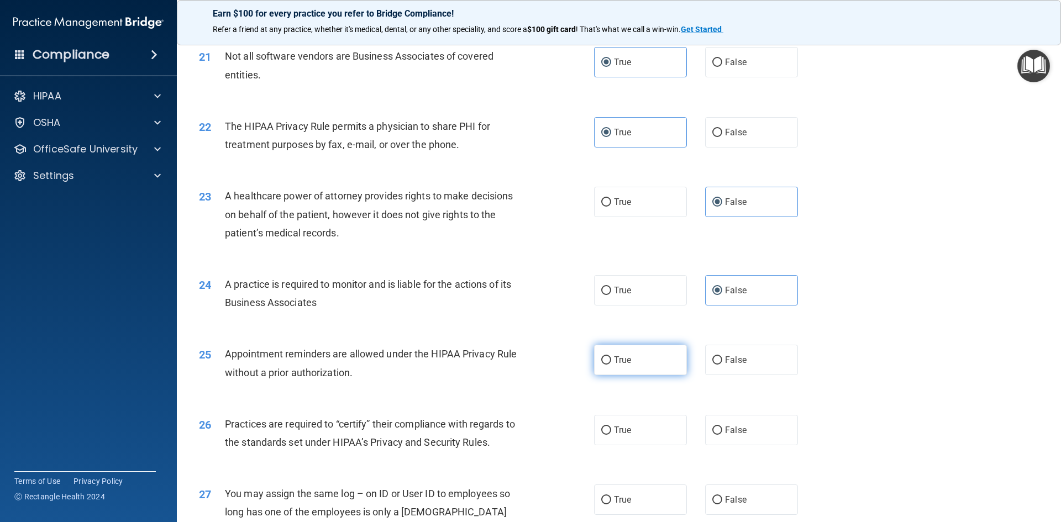
click at [634, 364] on label "True" at bounding box center [640, 360] width 93 height 30
click at [611, 364] on input "True" at bounding box center [606, 360] width 10 height 8
radio input "true"
click at [746, 445] on label "False" at bounding box center [751, 430] width 93 height 30
click at [722, 435] on input "False" at bounding box center [717, 431] width 10 height 8
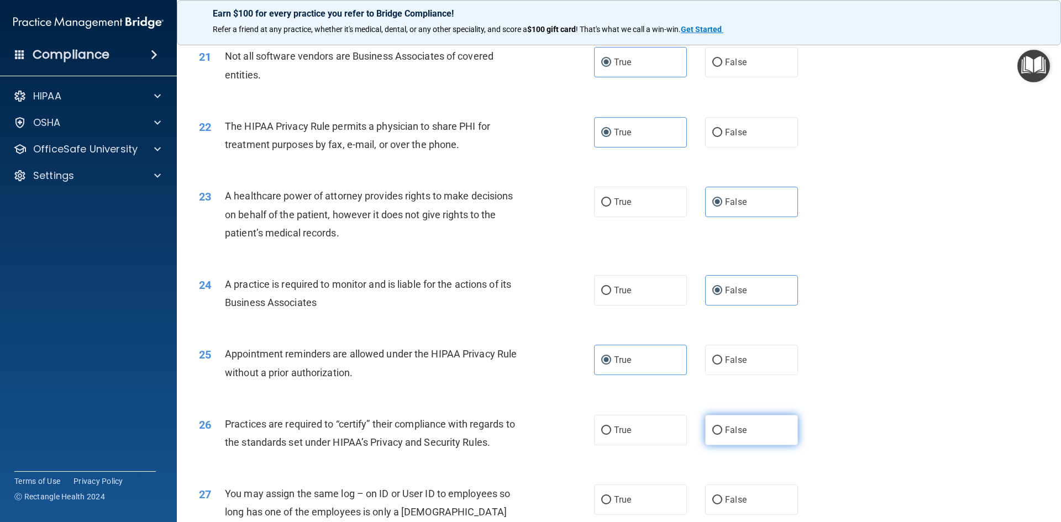
radio input "true"
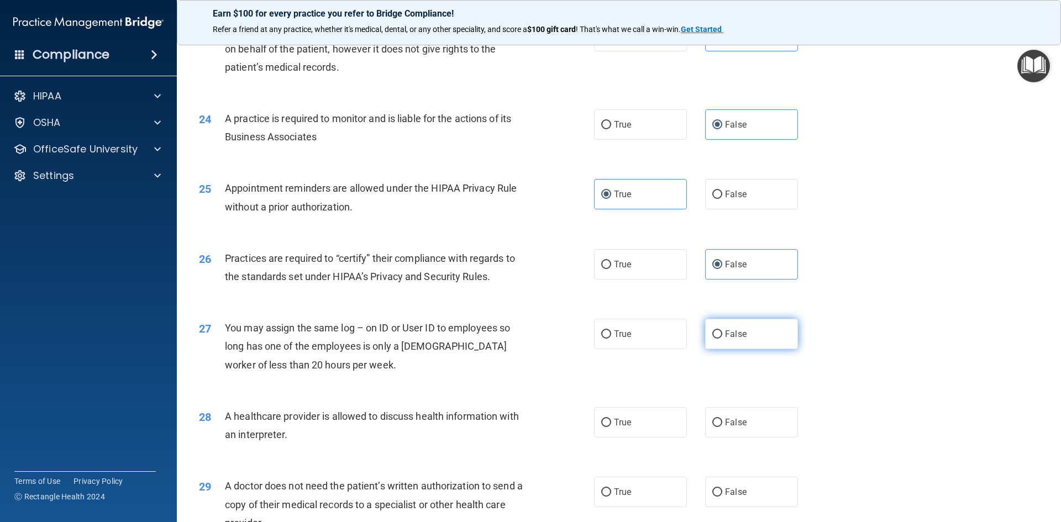
click at [738, 333] on span "False" at bounding box center [736, 334] width 22 height 10
click at [722, 333] on input "False" at bounding box center [717, 334] width 10 height 8
radio input "true"
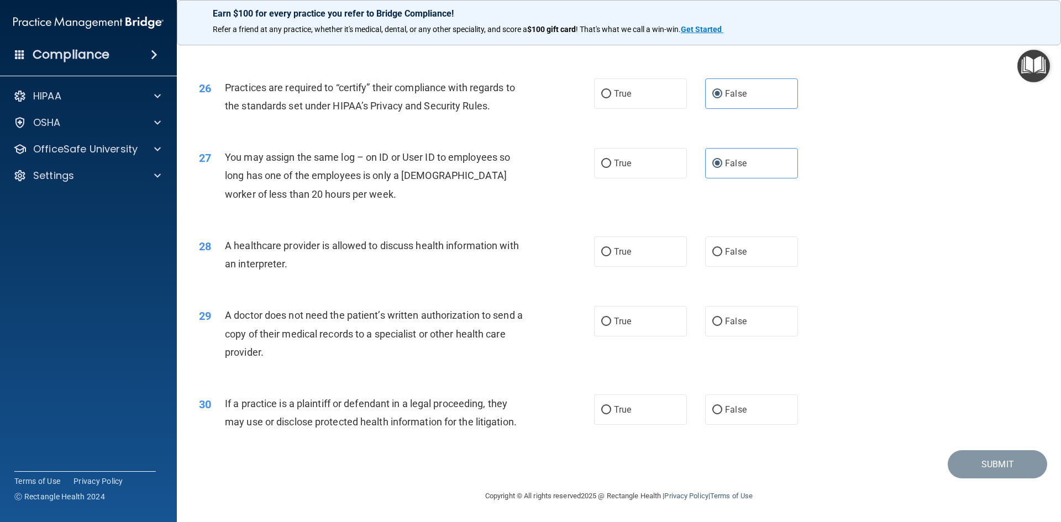
scroll to position [2050, 0]
click at [647, 259] on label "True" at bounding box center [640, 251] width 93 height 30
click at [611, 256] on input "True" at bounding box center [606, 252] width 10 height 8
radio input "true"
click at [628, 330] on label "True" at bounding box center [640, 321] width 93 height 30
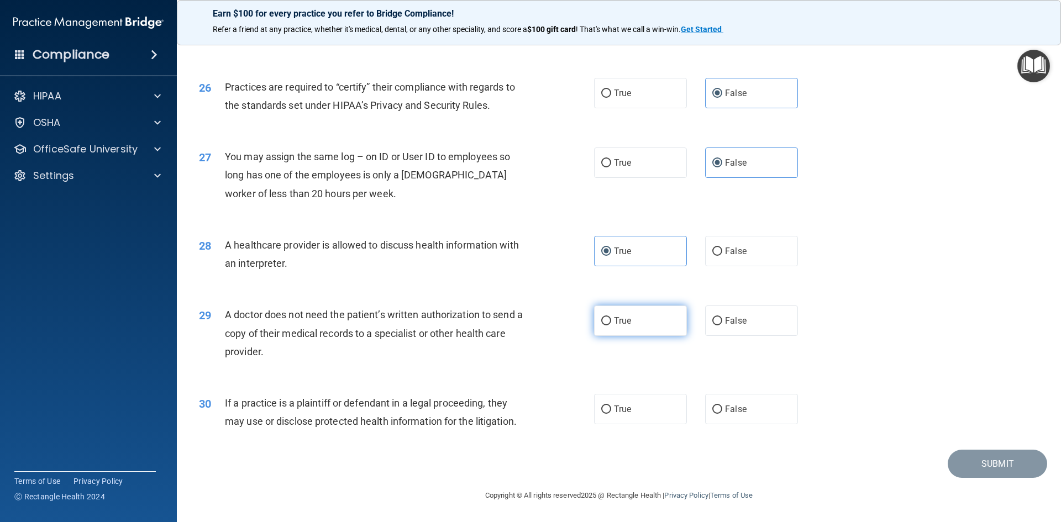
click at [611, 325] on input "True" at bounding box center [606, 321] width 10 height 8
radio input "true"
click at [630, 418] on label "True" at bounding box center [640, 409] width 93 height 30
click at [611, 414] on input "True" at bounding box center [606, 410] width 10 height 8
radio input "true"
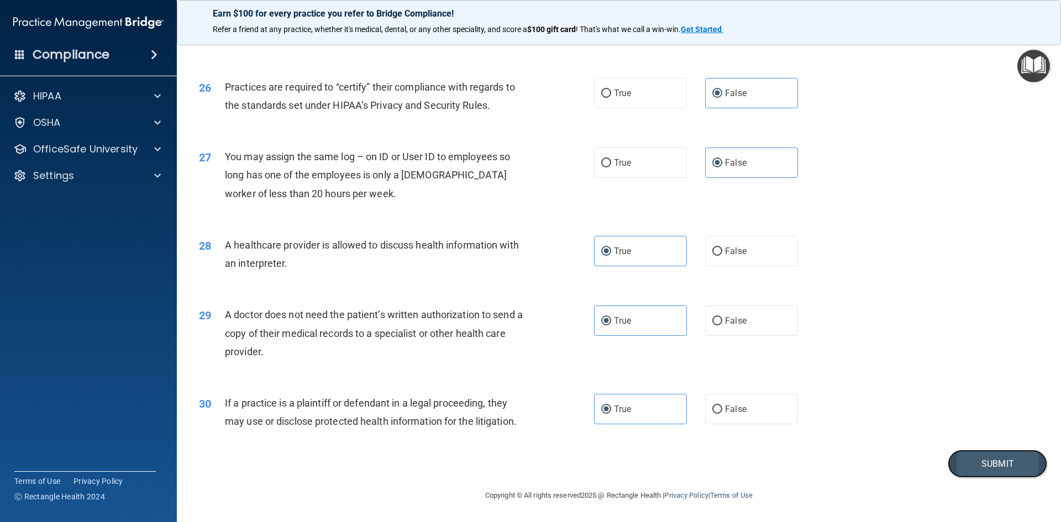
click at [991, 457] on button "Submit" at bounding box center [997, 464] width 99 height 28
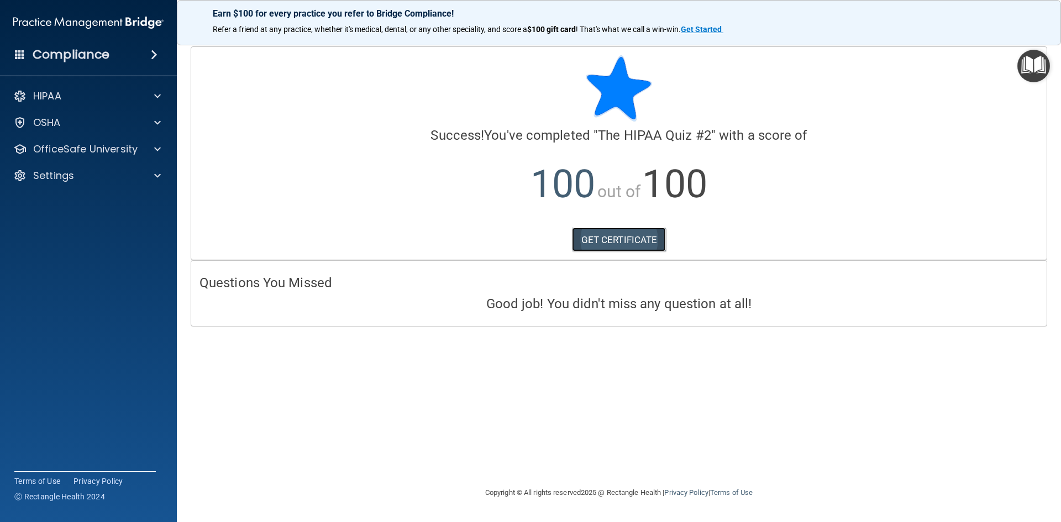
click at [626, 238] on link "GET CERTIFICATE" at bounding box center [619, 240] width 94 height 24
click at [120, 143] on p "OfficeSafe University" at bounding box center [85, 149] width 104 height 13
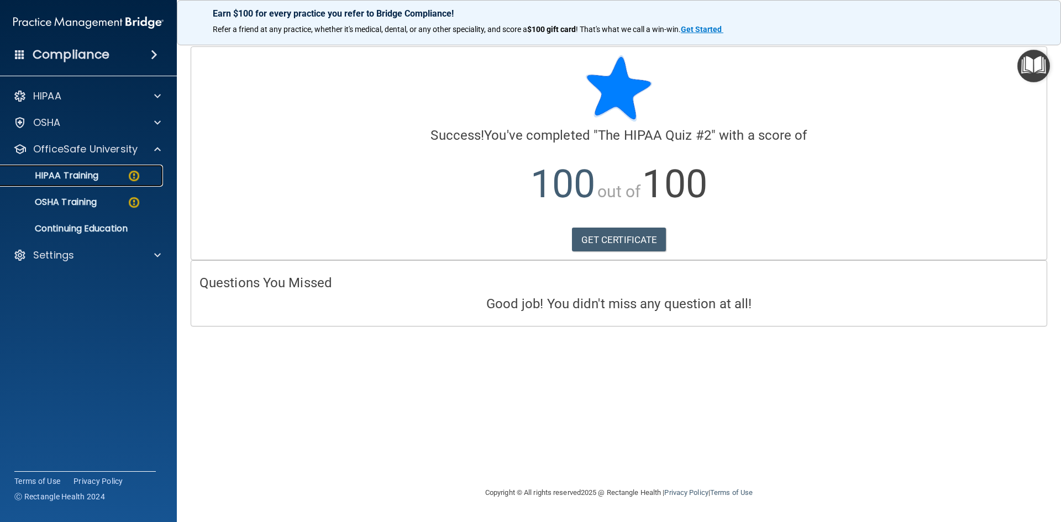
click at [124, 183] on link "HIPAA Training" at bounding box center [76, 176] width 174 height 22
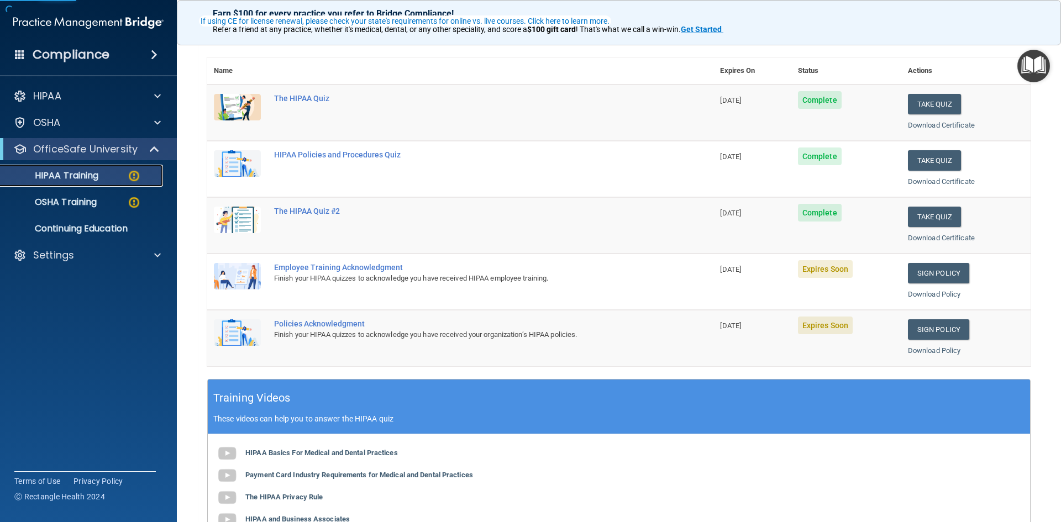
scroll to position [111, 0]
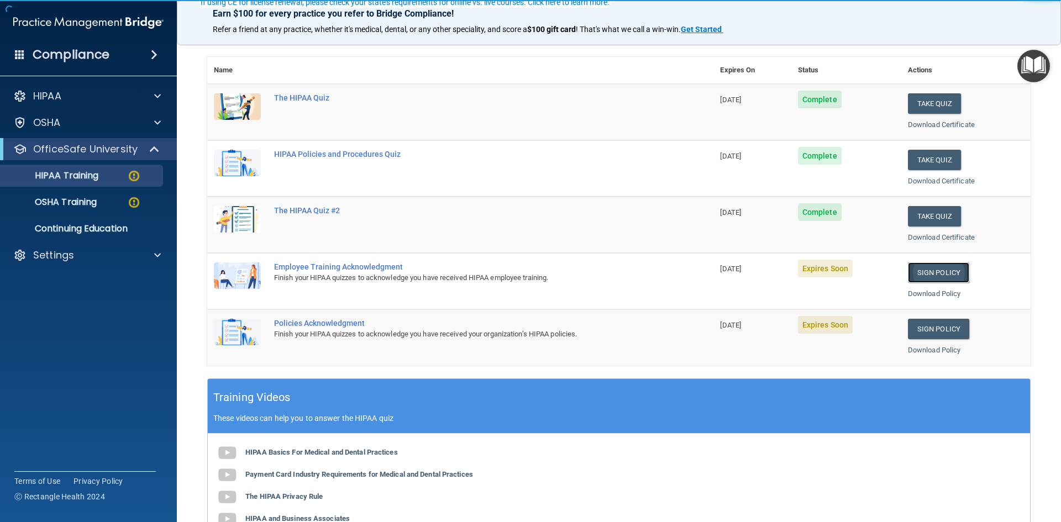
click at [934, 266] on link "Sign Policy" at bounding box center [938, 272] width 61 height 20
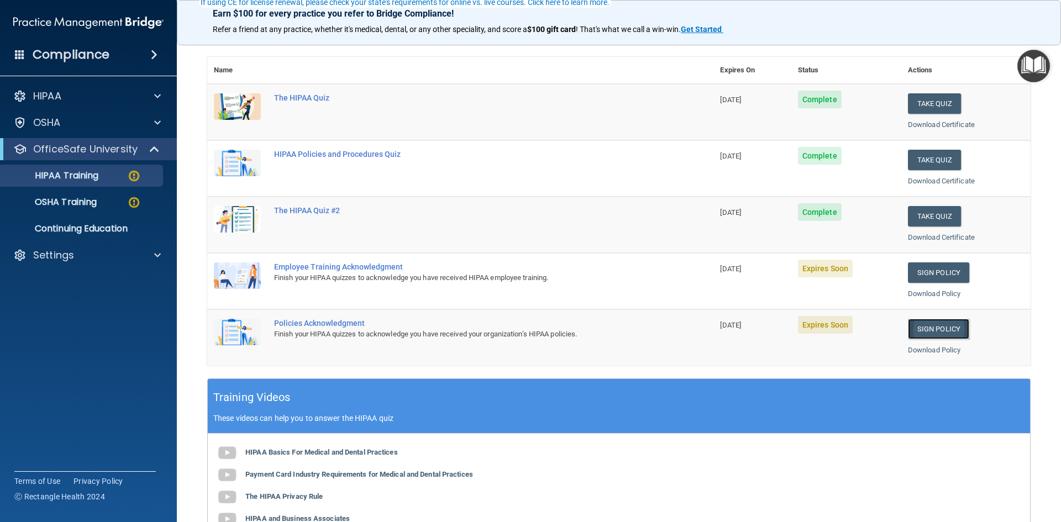
click at [923, 324] on link "Sign Policy" at bounding box center [938, 329] width 61 height 20
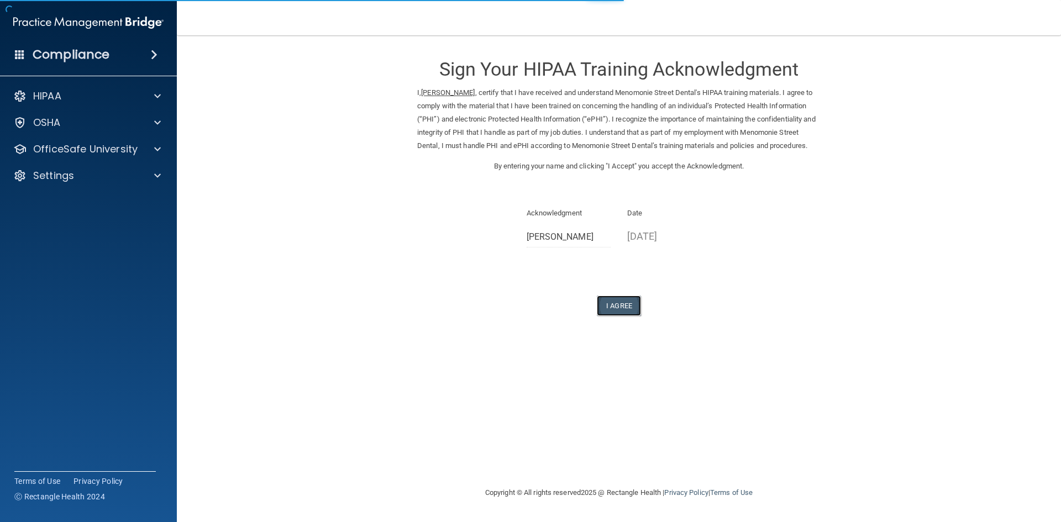
click at [623, 316] on button "I Agree" at bounding box center [619, 306] width 44 height 20
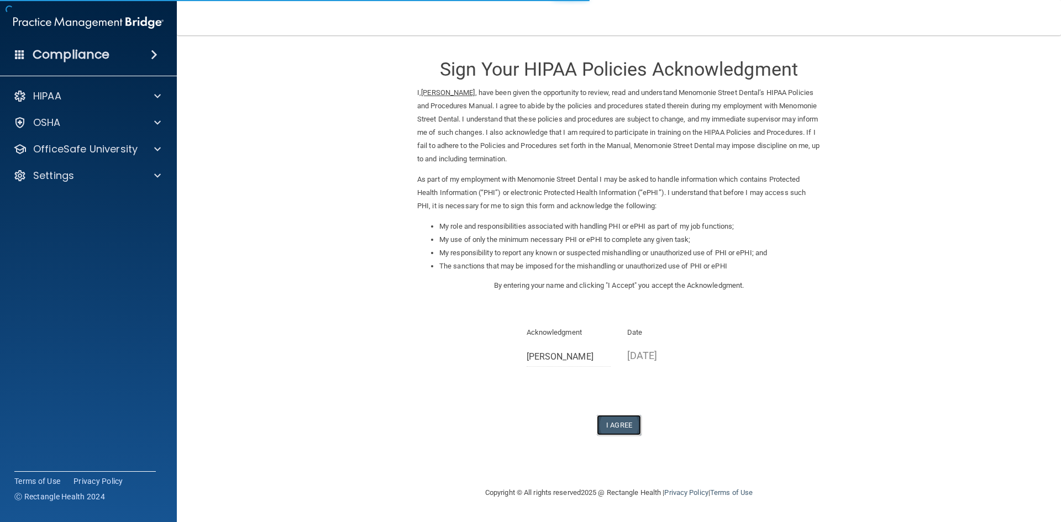
click at [609, 429] on button "I Agree" at bounding box center [619, 425] width 44 height 20
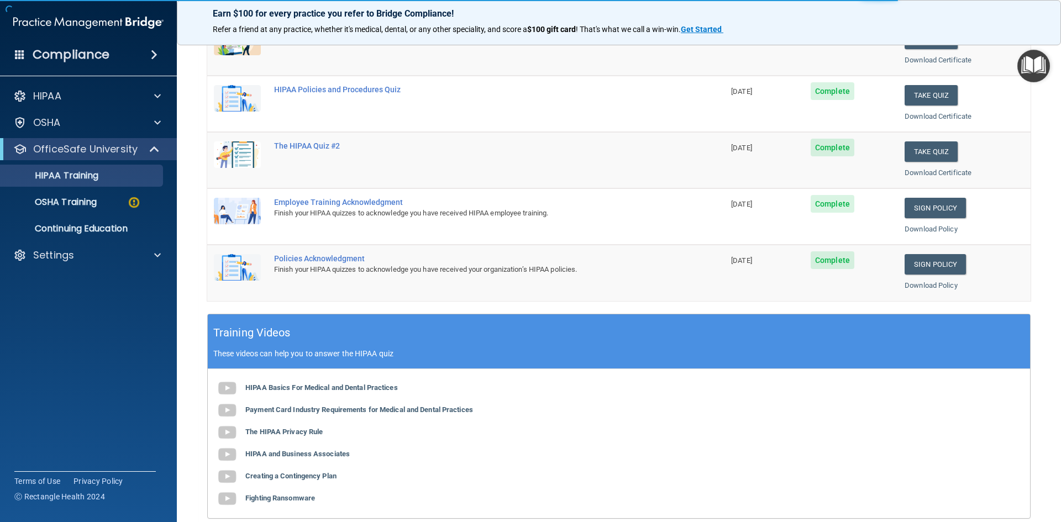
scroll to position [55, 0]
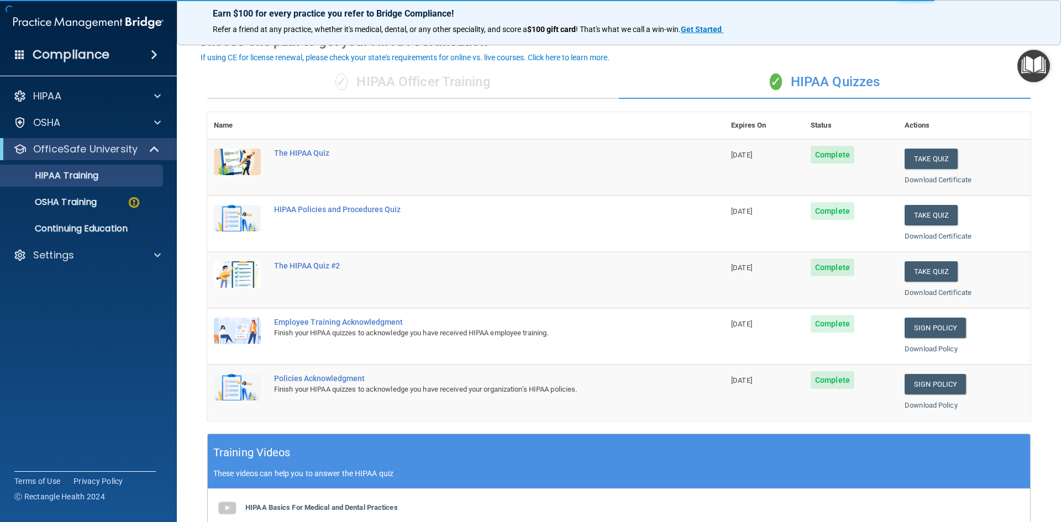
click at [88, 190] on ul "HIPAA Training OSHA Training Continuing Education" at bounding box center [89, 200] width 200 height 80
click at [85, 203] on p "OSHA Training" at bounding box center [52, 202] width 90 height 11
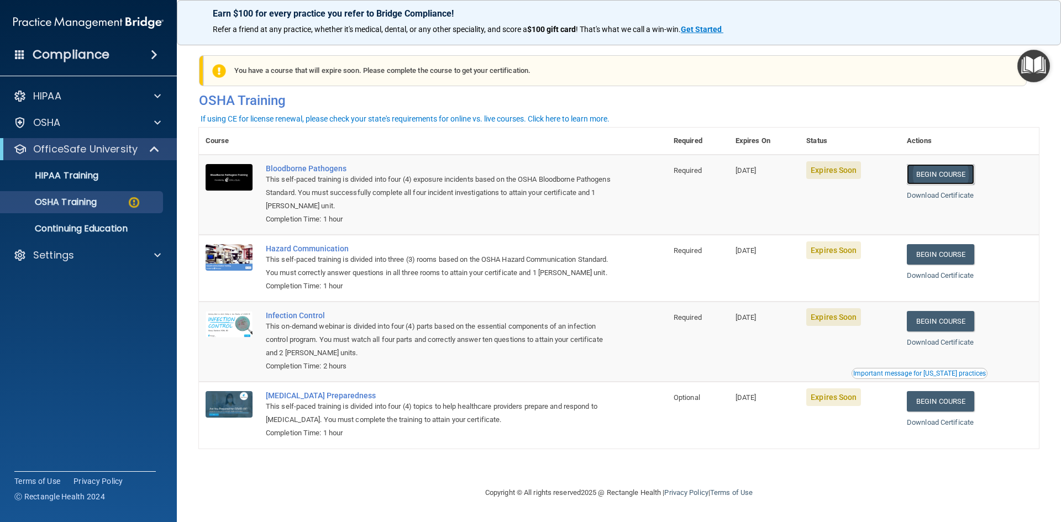
click at [950, 177] on link "Begin Course" at bounding box center [940, 174] width 67 height 20
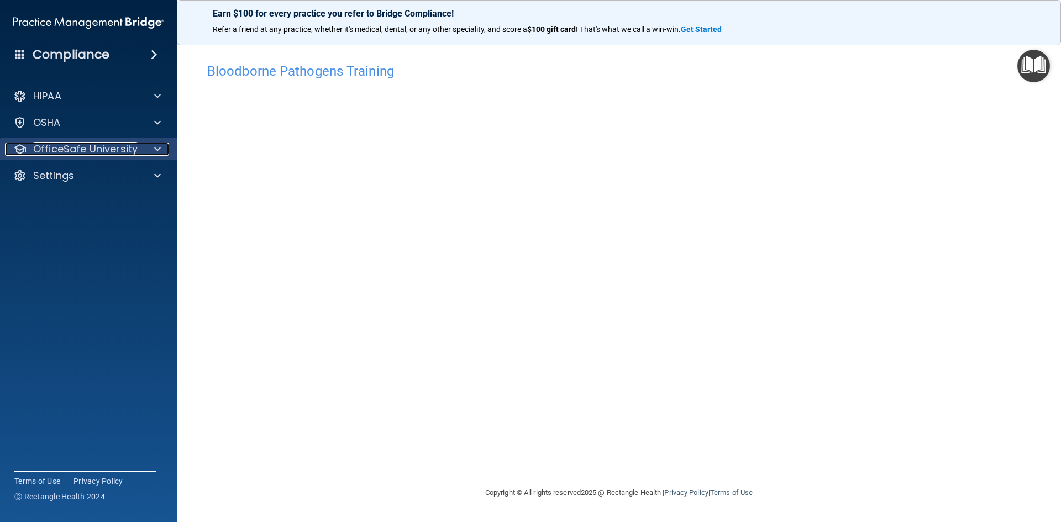
click at [161, 154] on div at bounding box center [156, 149] width 28 height 13
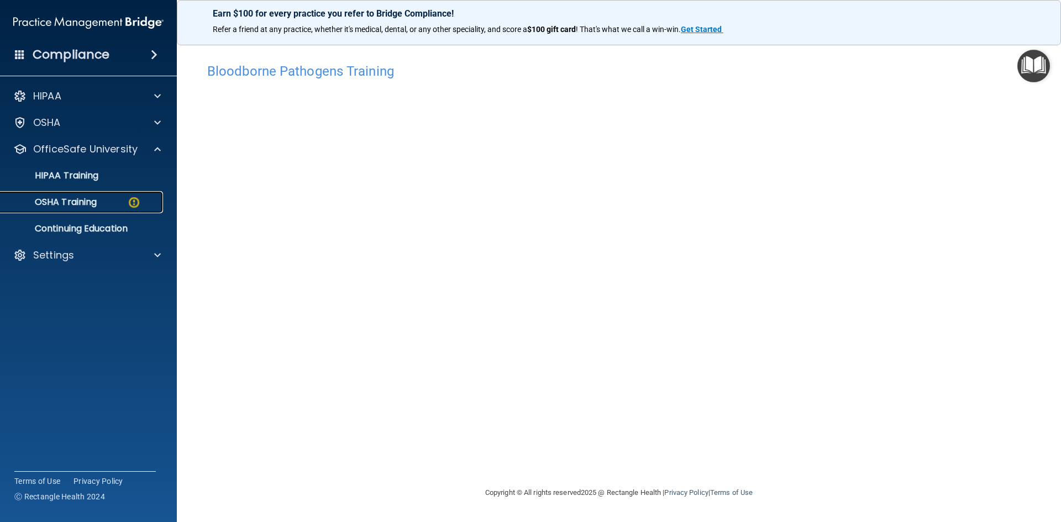
click at [129, 197] on img at bounding box center [134, 203] width 14 height 14
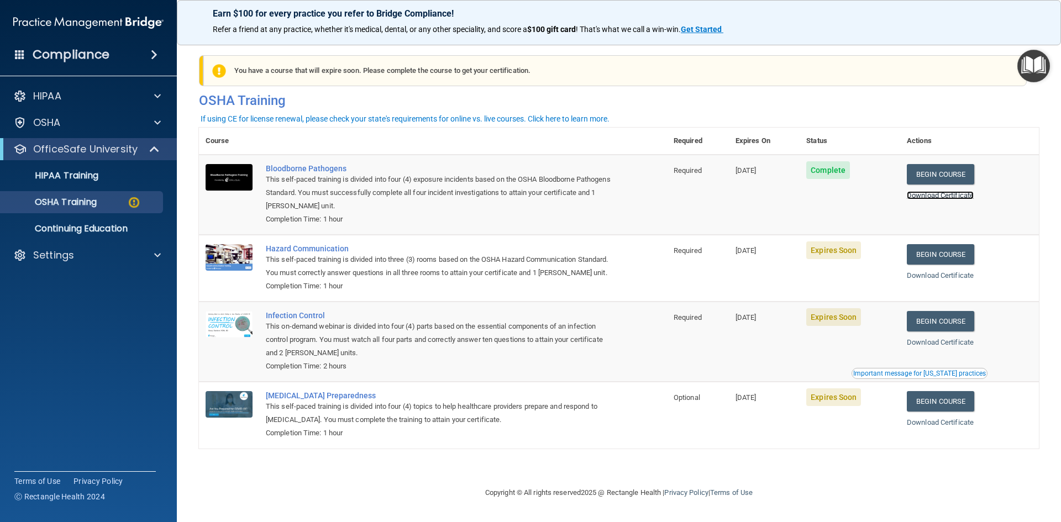
click at [959, 196] on link "Download Certificate" at bounding box center [940, 195] width 67 height 8
click at [943, 254] on link "Begin Course" at bounding box center [940, 254] width 67 height 20
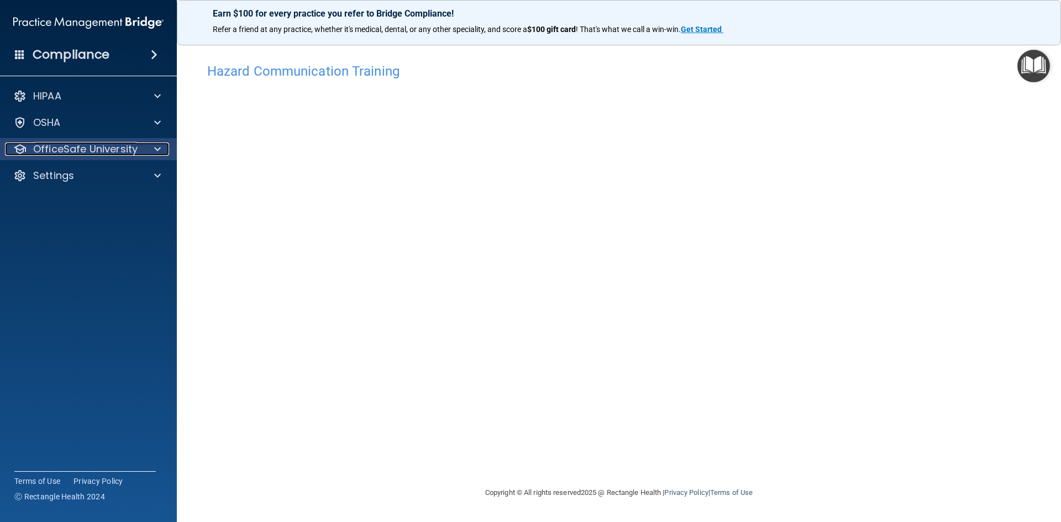
click at [151, 146] on div at bounding box center [156, 149] width 28 height 13
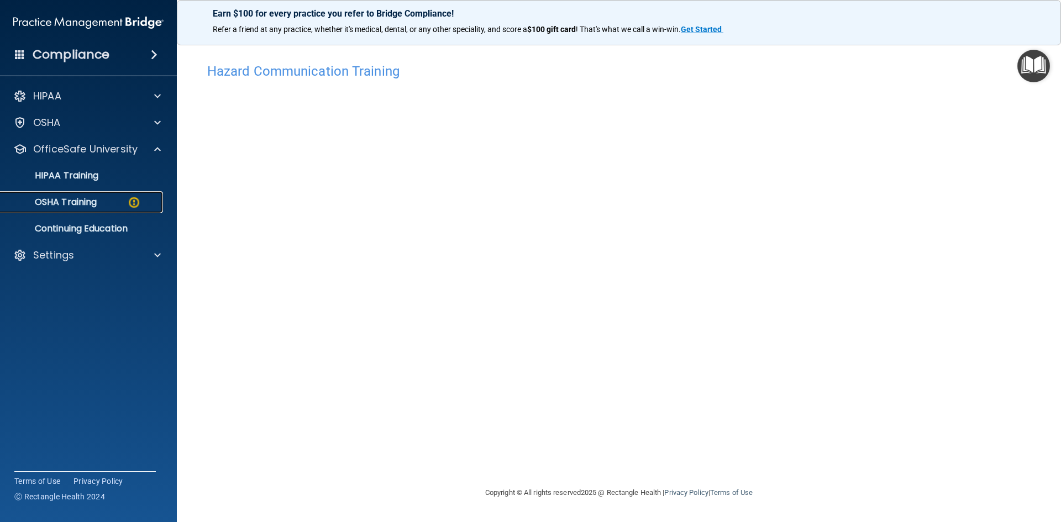
click at [119, 199] on div "OSHA Training" at bounding box center [82, 202] width 151 height 11
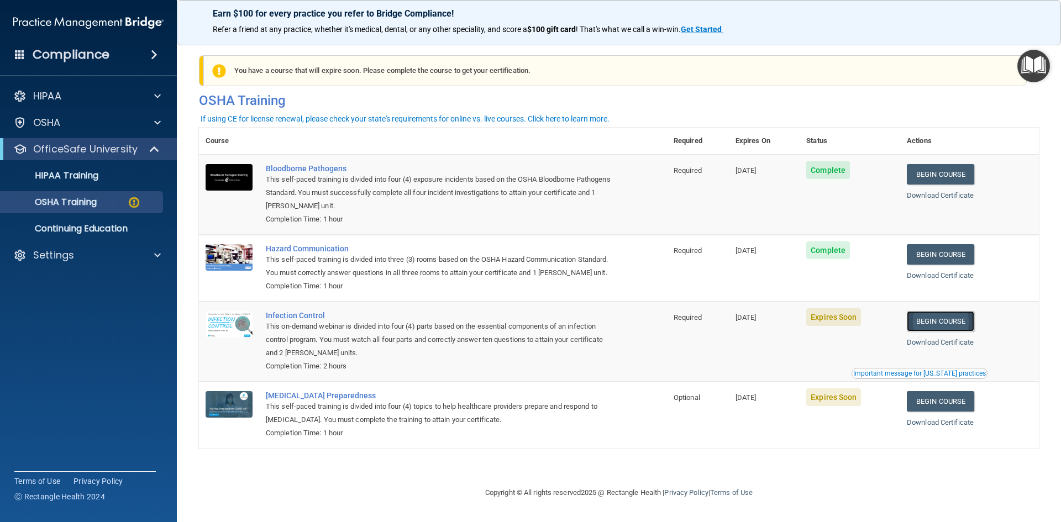
click at [968, 332] on link "Begin Course" at bounding box center [940, 321] width 67 height 20
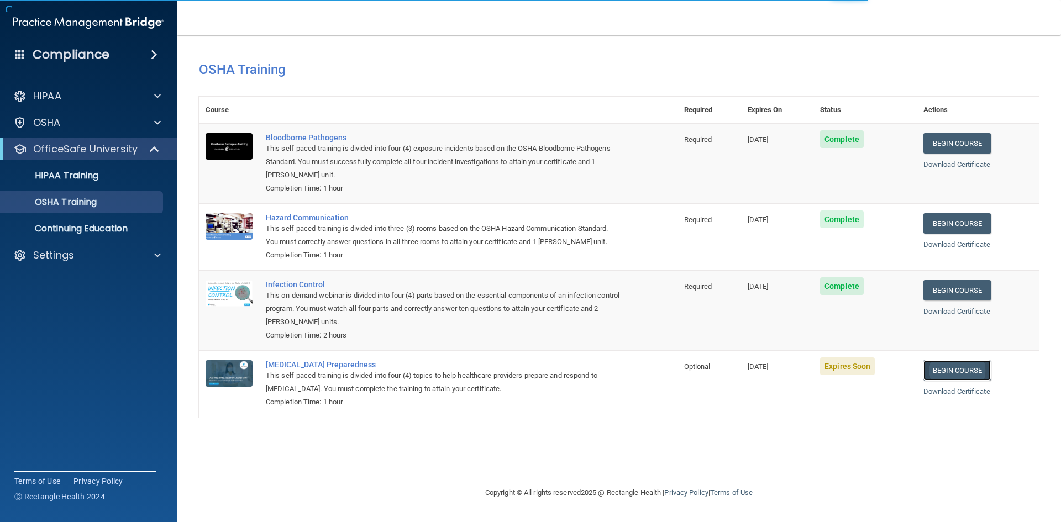
click at [931, 379] on link "Begin Course" at bounding box center [956, 370] width 67 height 20
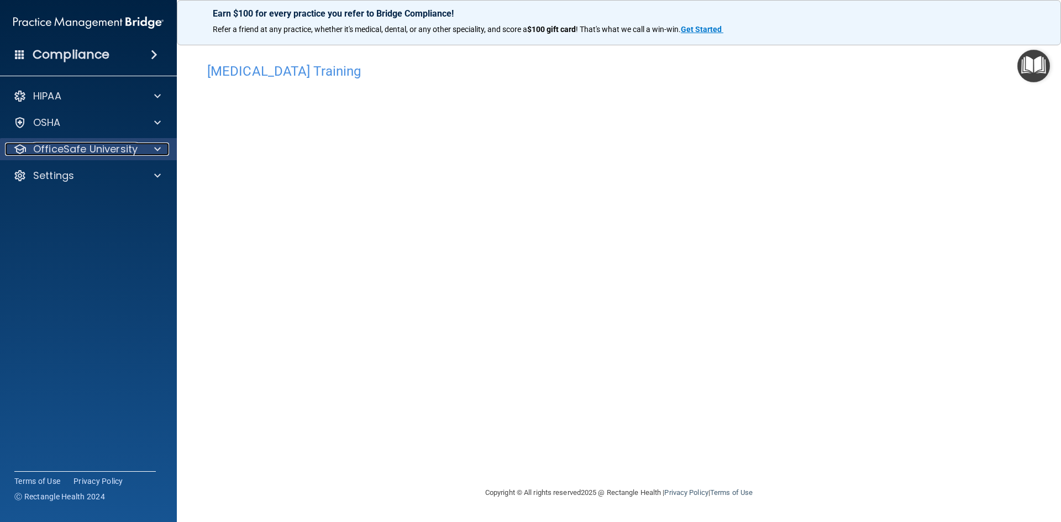
click at [94, 148] on p "OfficeSafe University" at bounding box center [85, 149] width 104 height 13
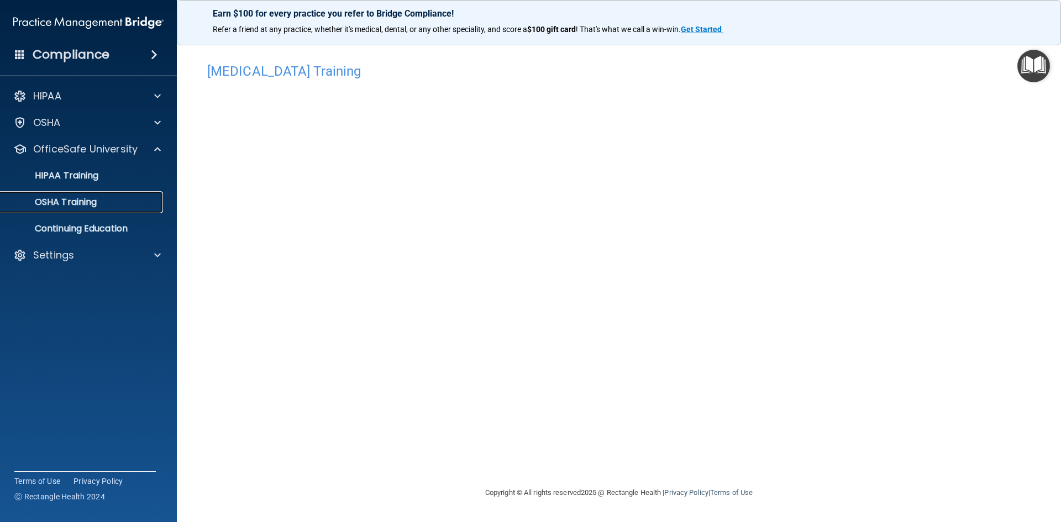
click at [81, 209] on link "OSHA Training" at bounding box center [76, 202] width 174 height 22
